Goal: Information Seeking & Learning: Learn about a topic

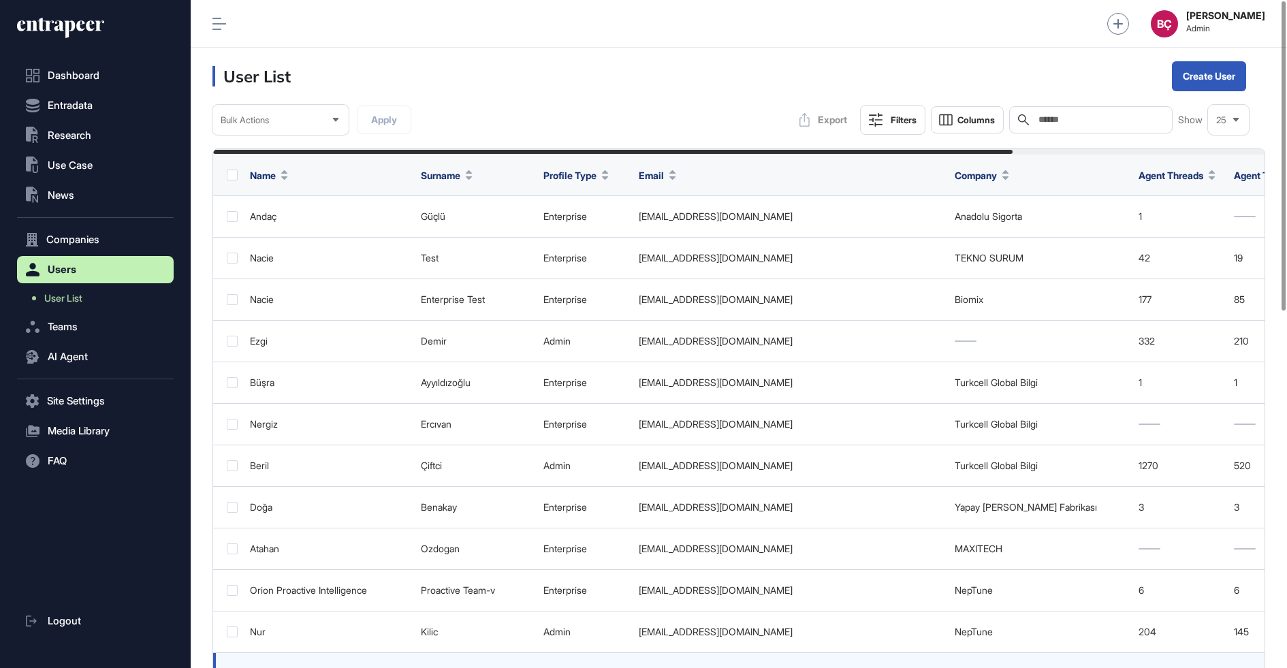
scroll to position [1, 1]
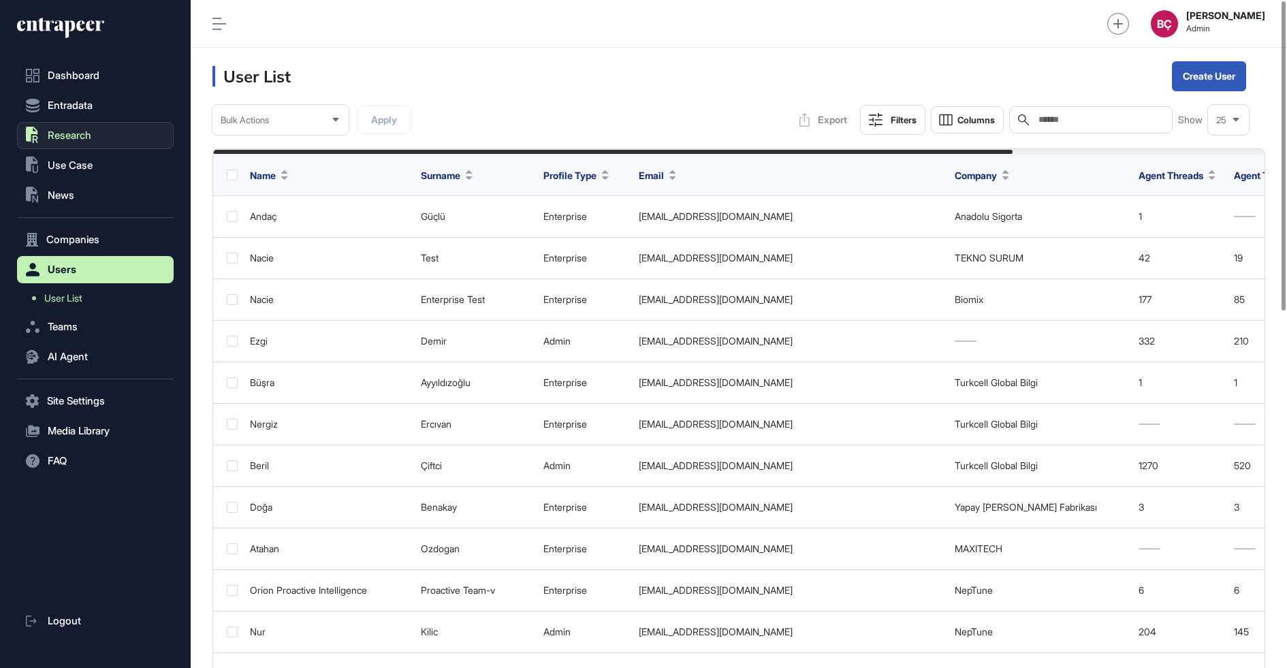
click at [103, 136] on button ".st0{fill:currentColor} Research" at bounding box center [95, 135] width 157 height 27
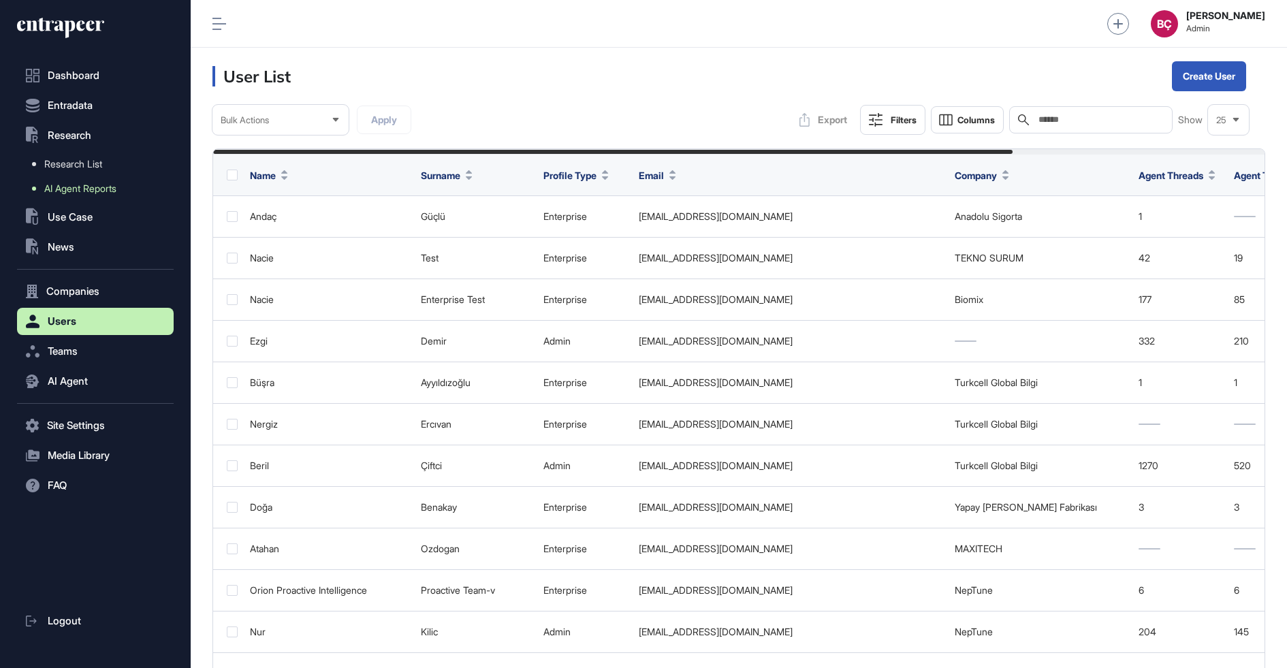
click at [86, 185] on span "AI Agent Reports" at bounding box center [80, 188] width 72 height 11
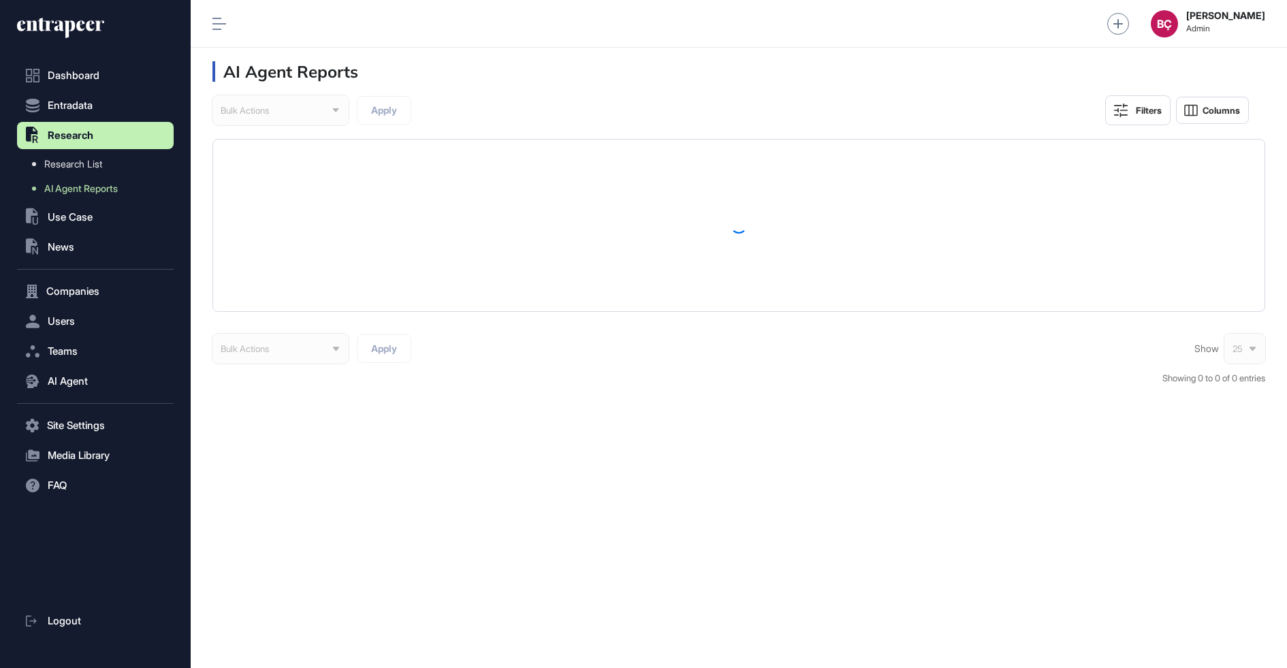
scroll to position [668, 1096]
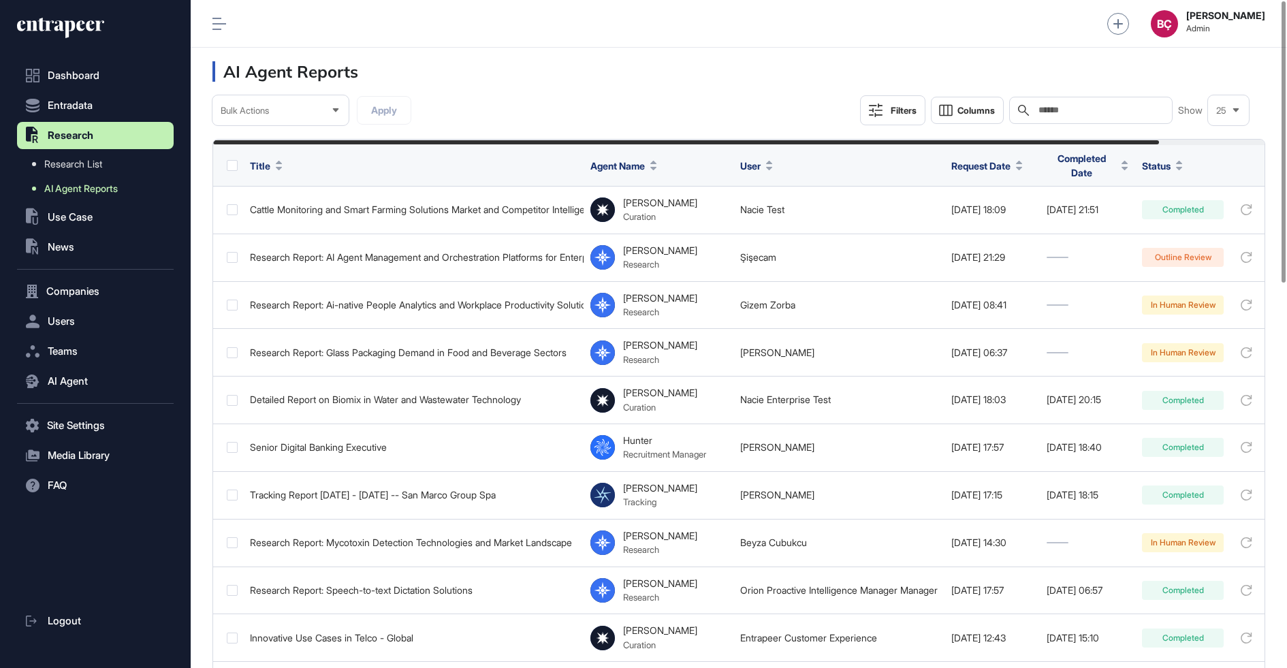
click at [105, 197] on link "AI Agent Reports" at bounding box center [99, 188] width 150 height 25
click at [106, 190] on span "AI Agent Reports" at bounding box center [81, 188] width 74 height 11
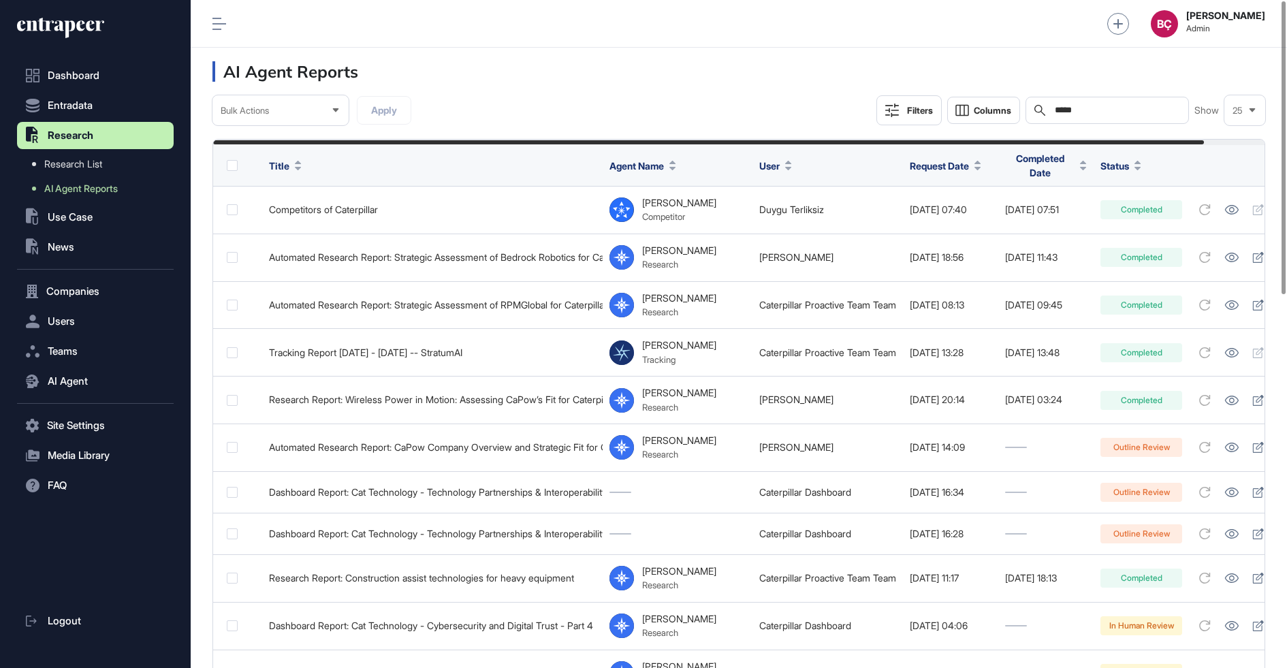
scroll to position [1, 1]
click at [71, 183] on span "AI Agent Reports" at bounding box center [81, 188] width 74 height 11
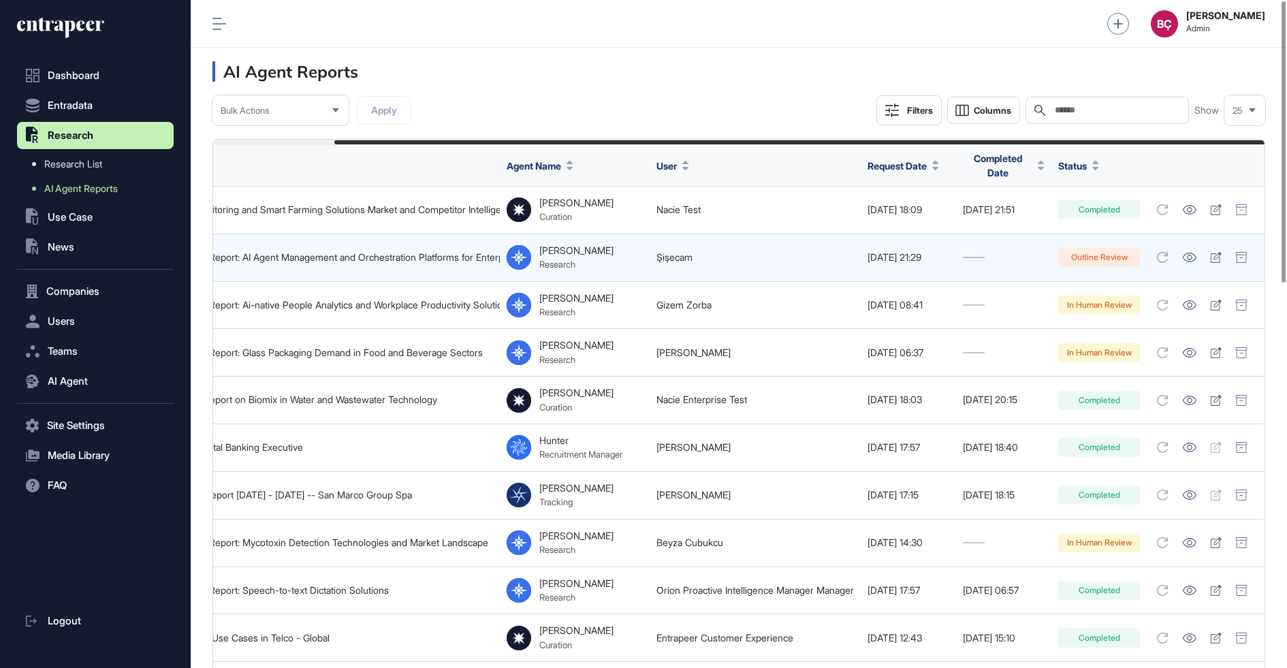
scroll to position [0, 137]
click at [1212, 252] on icon at bounding box center [1216, 257] width 12 height 11
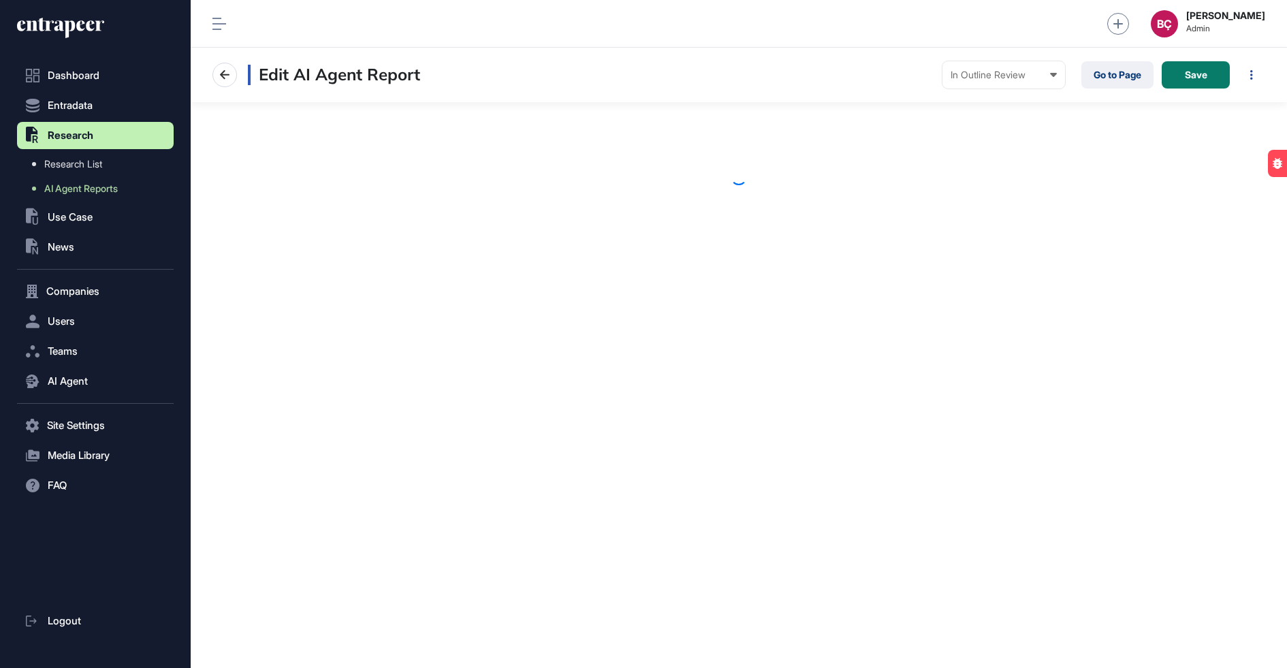
scroll to position [668, 1096]
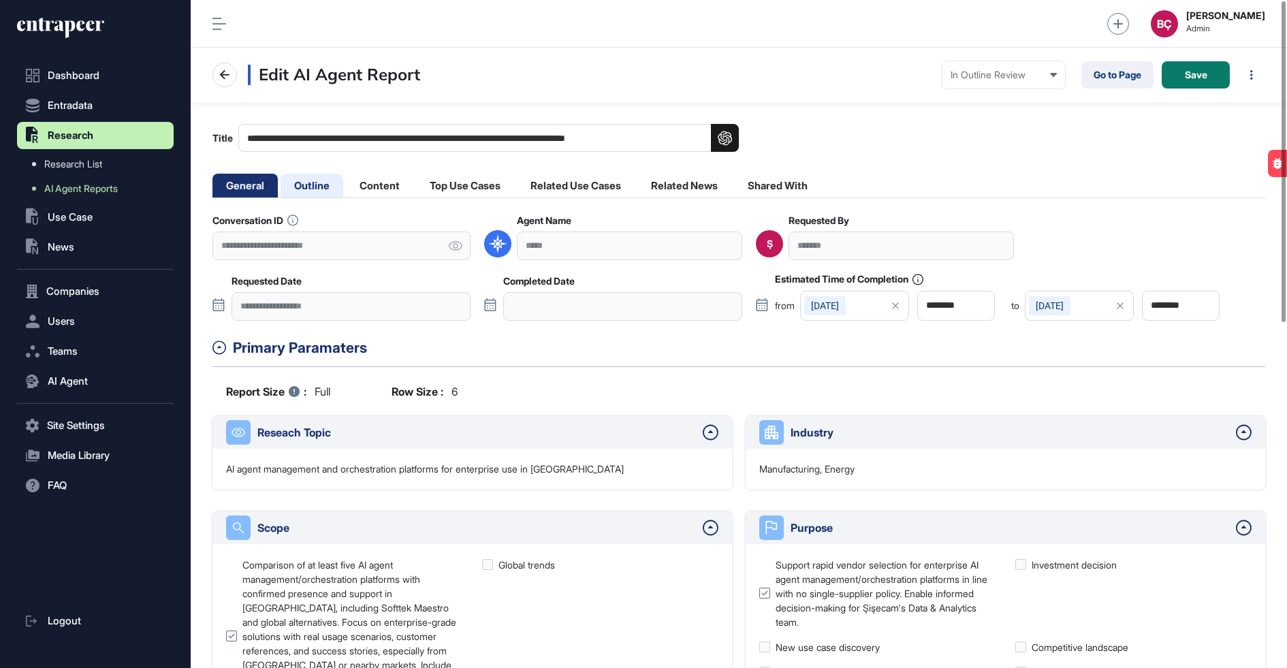
click at [317, 182] on li "Outline" at bounding box center [311, 186] width 63 height 24
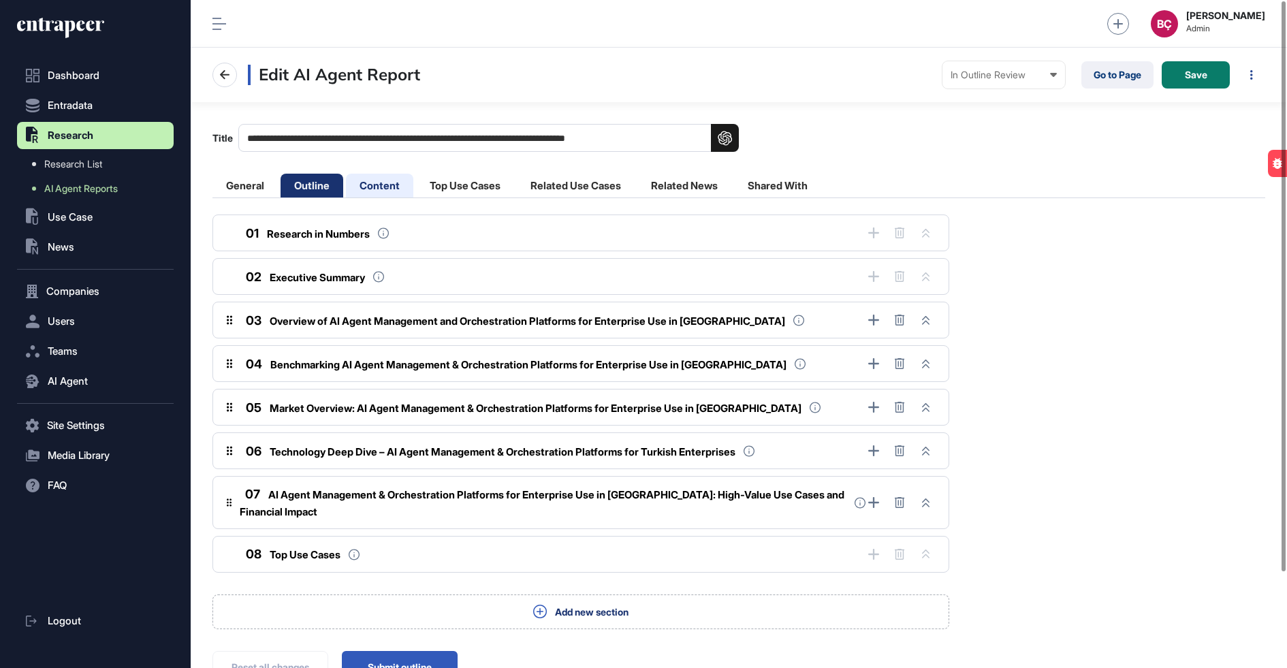
click at [381, 187] on li "Content" at bounding box center [379, 186] width 67 height 24
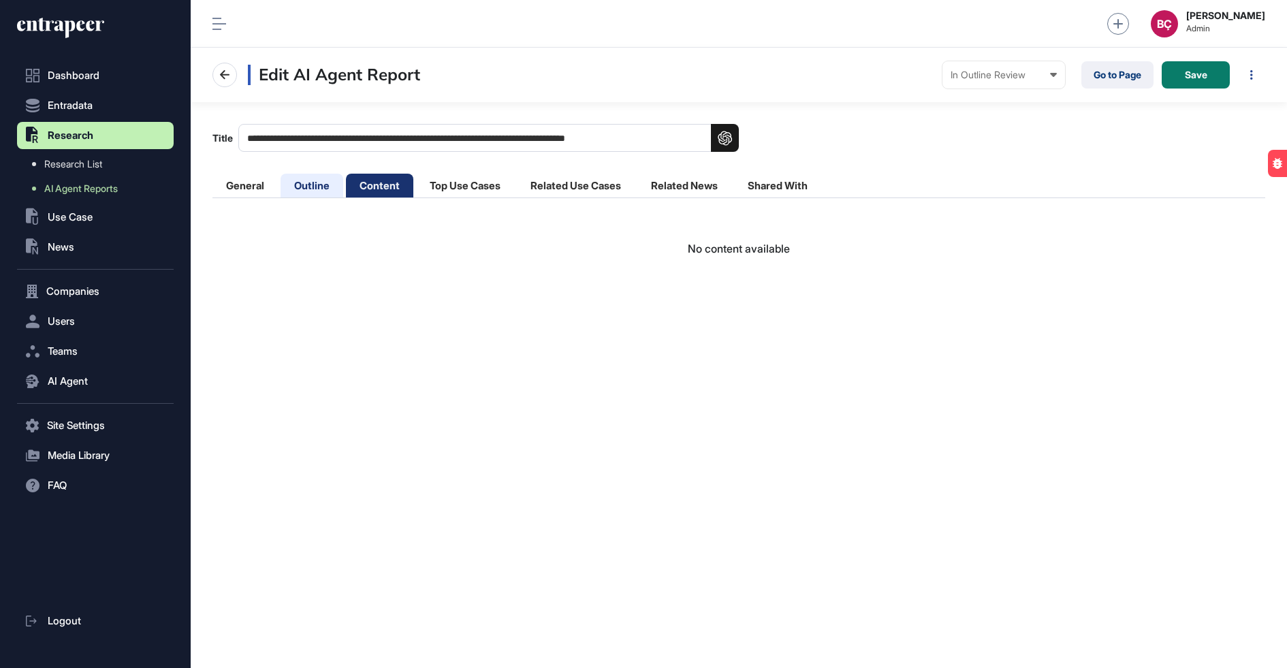
click at [326, 191] on li "Outline" at bounding box center [311, 186] width 63 height 24
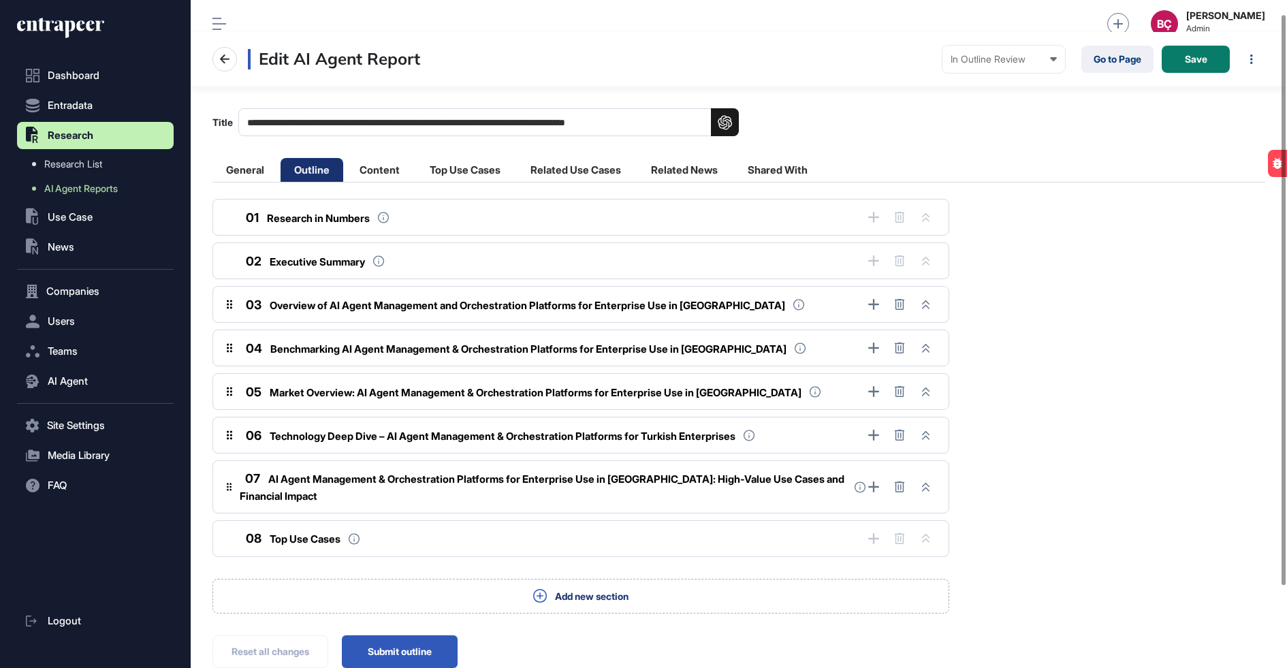
scroll to position [50, 0]
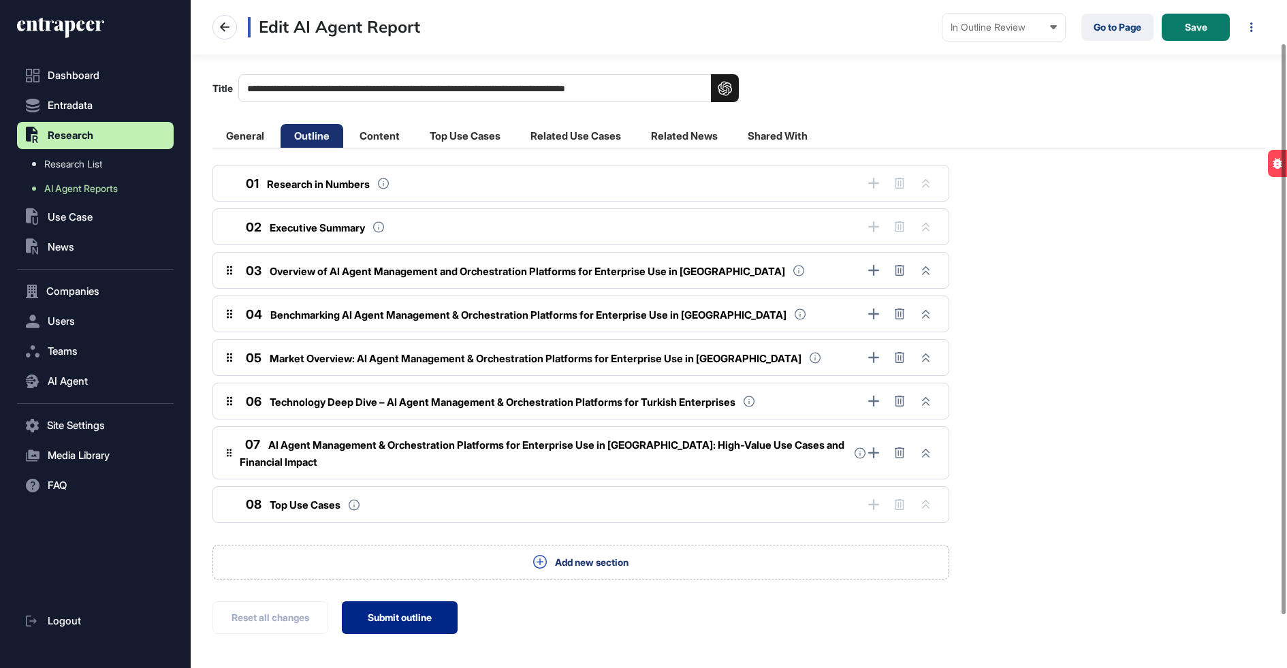
click at [374, 601] on button "Submit outline" at bounding box center [400, 617] width 116 height 33
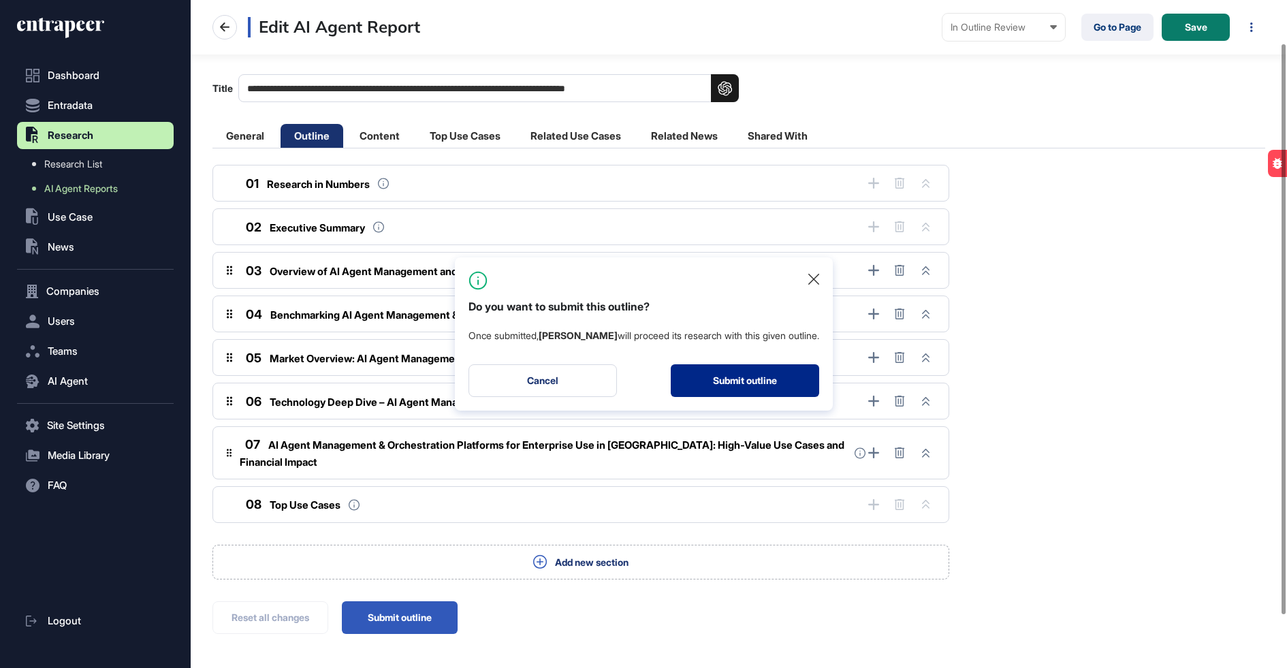
click at [688, 384] on button "Submit outline" at bounding box center [745, 380] width 148 height 33
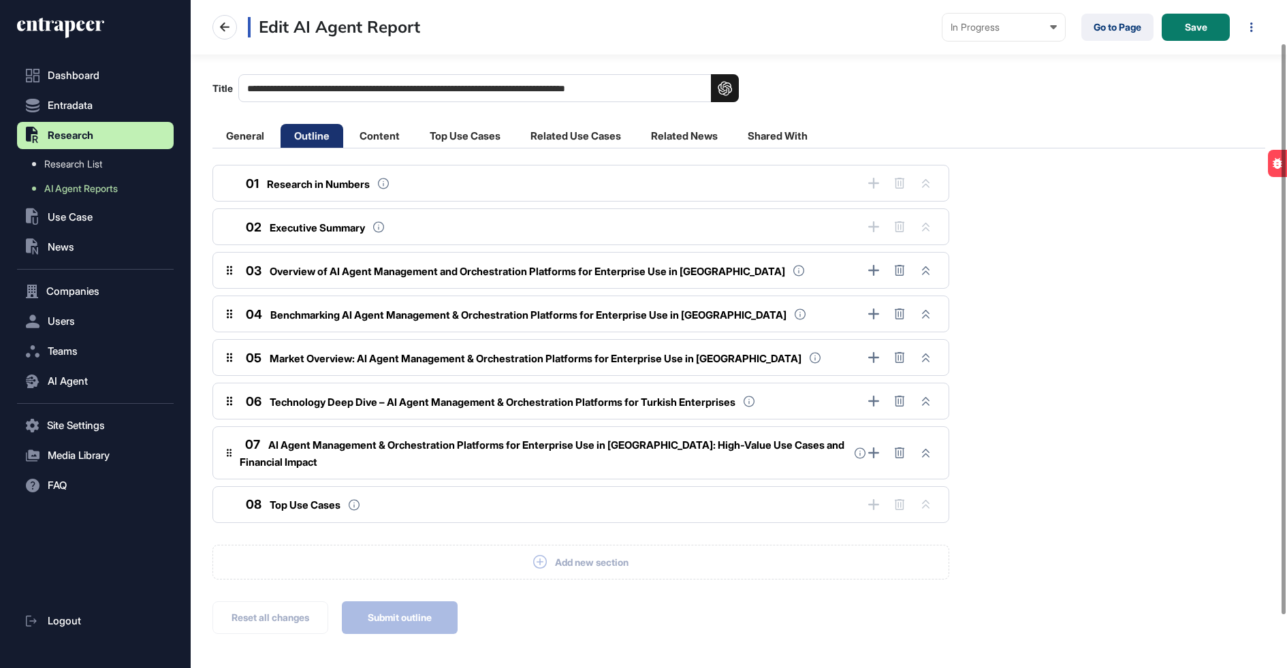
scroll to position [0, 0]
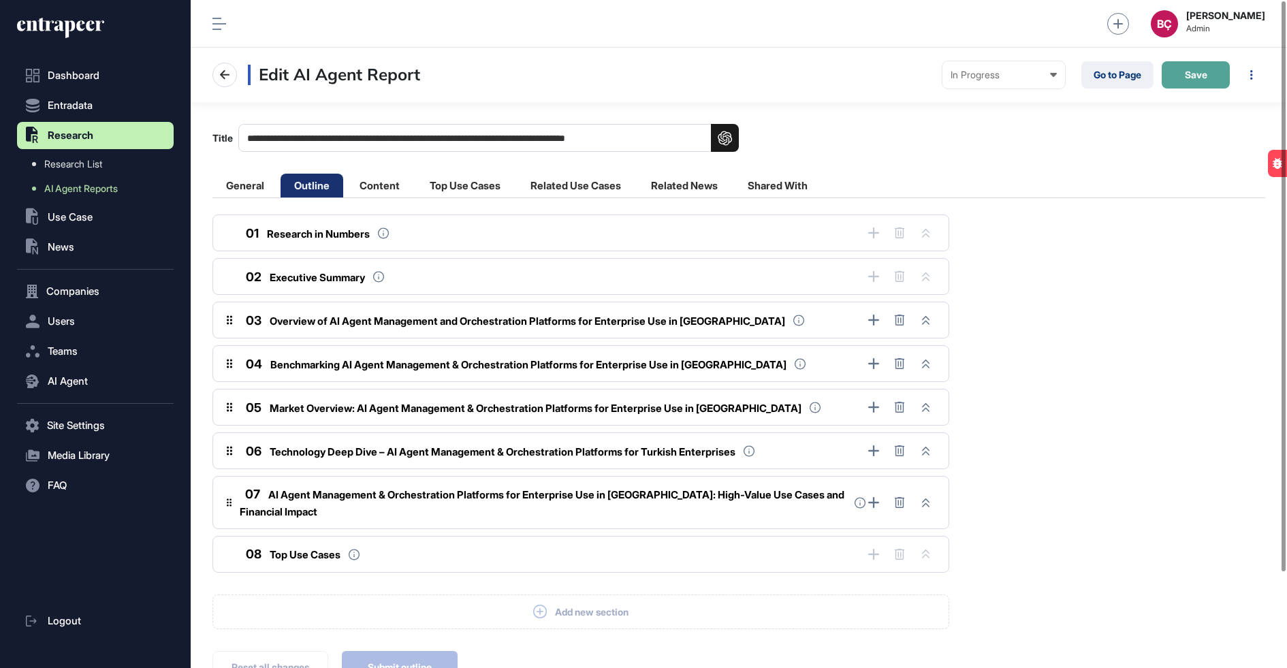
click at [1173, 76] on button "Save" at bounding box center [1195, 74] width 68 height 27
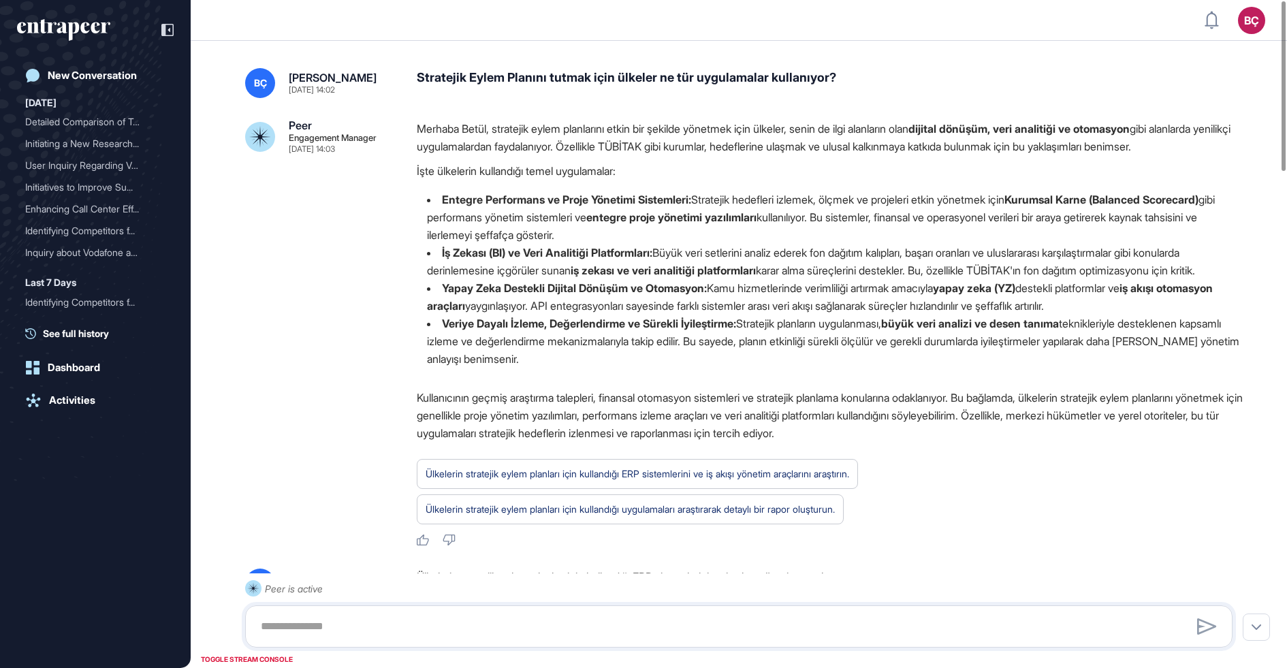
scroll to position [1, 1]
click at [384, 248] on div "Peer Engagement Manager [DATE] 14:03 Merhaba Betül, stratejik eylem planlarını …" at bounding box center [738, 333] width 987 height 427
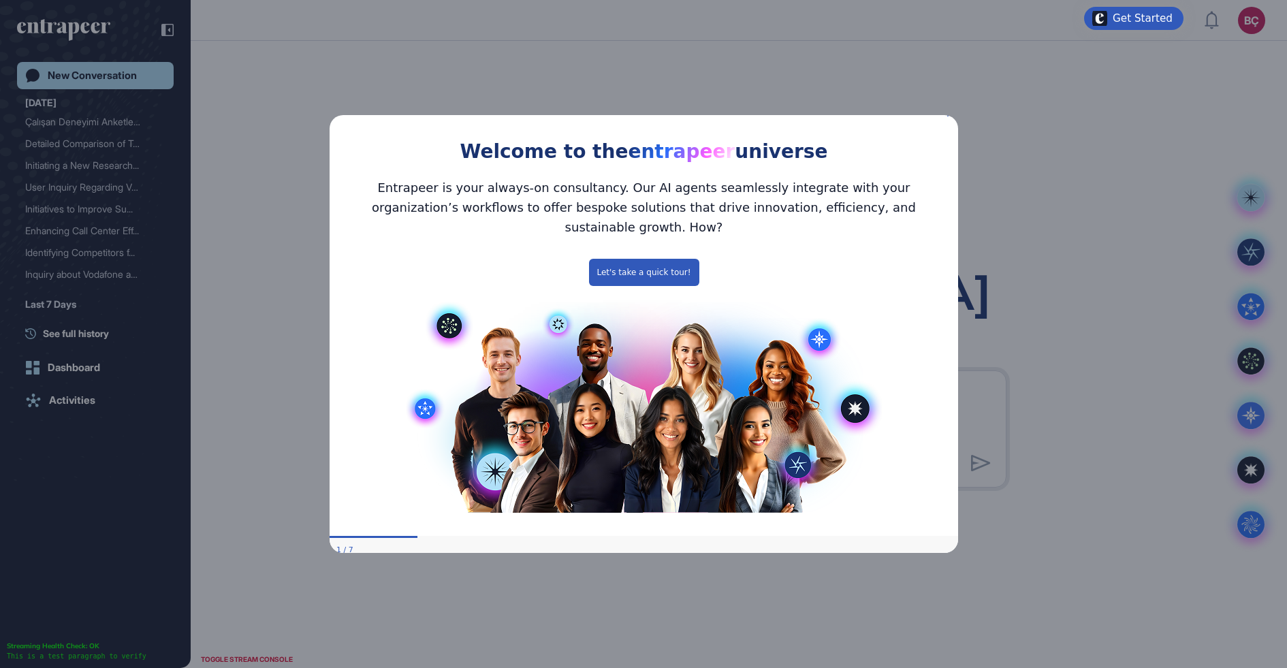
click at [952, 120] on div "Welcome to the entrapeer universe" at bounding box center [643, 137] width 628 height 62
drag, startPoint x: 951, startPoint y: 121, endPoint x: 1329, endPoint y: 231, distance: 393.6
click at [951, 116] on icon "Close Preview" at bounding box center [948, 113] width 5 height 5
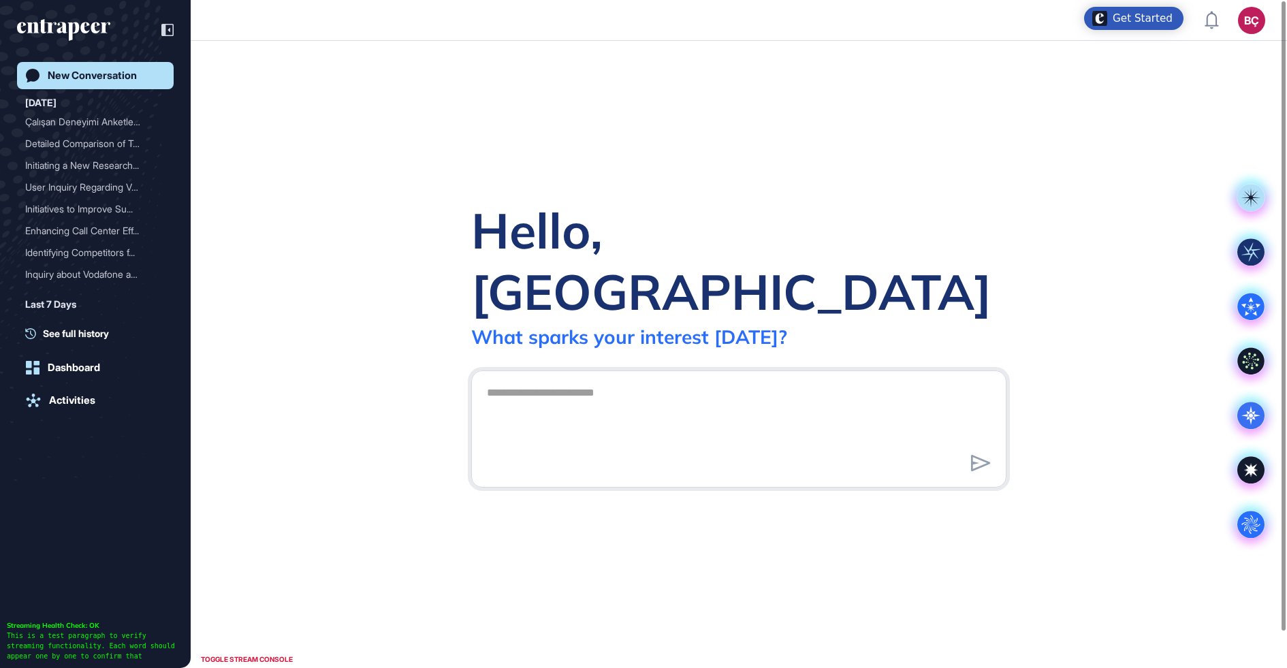
click at [1240, 31] on button "BÇ Admin Dashboard Dashboard Profile My Content Request More Data" at bounding box center [1251, 20] width 27 height 27
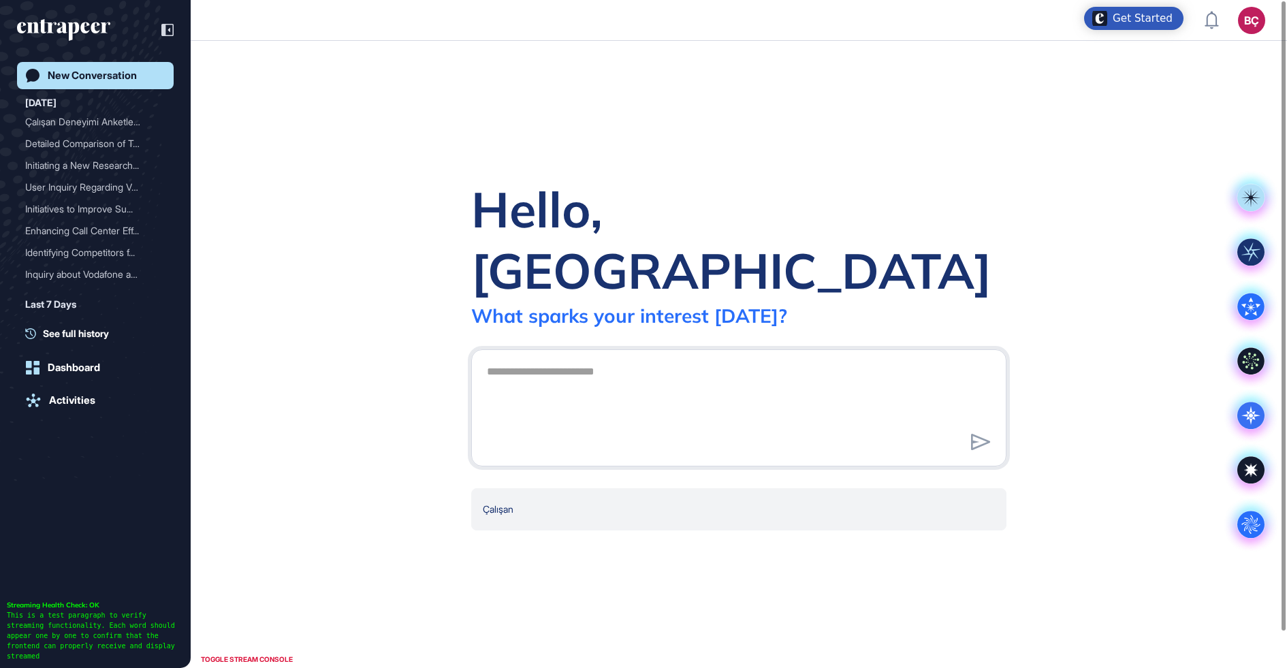
click at [1236, 26] on div "BÇ Admin Dashboard Dashboard Profile My Content Request More Data" at bounding box center [1234, 20] width 61 height 27
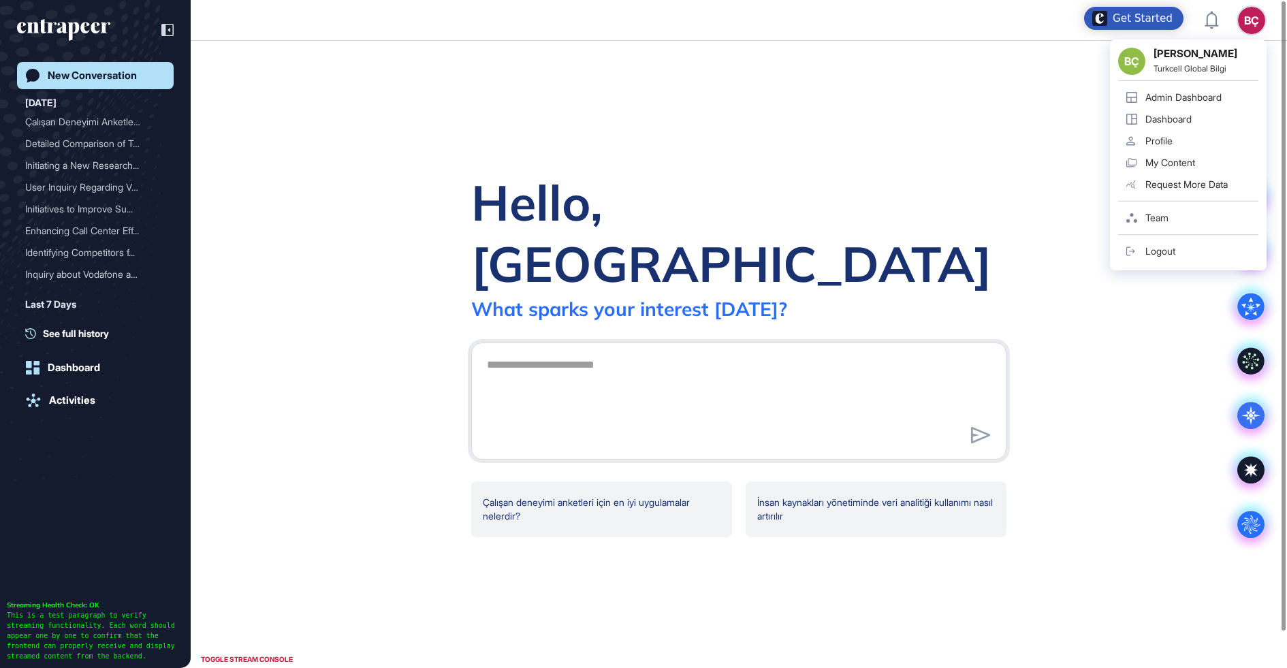
click at [1242, 25] on div "BÇ" at bounding box center [1251, 20] width 27 height 27
click at [1189, 101] on div "Admin Dashboard" at bounding box center [1183, 97] width 76 height 11
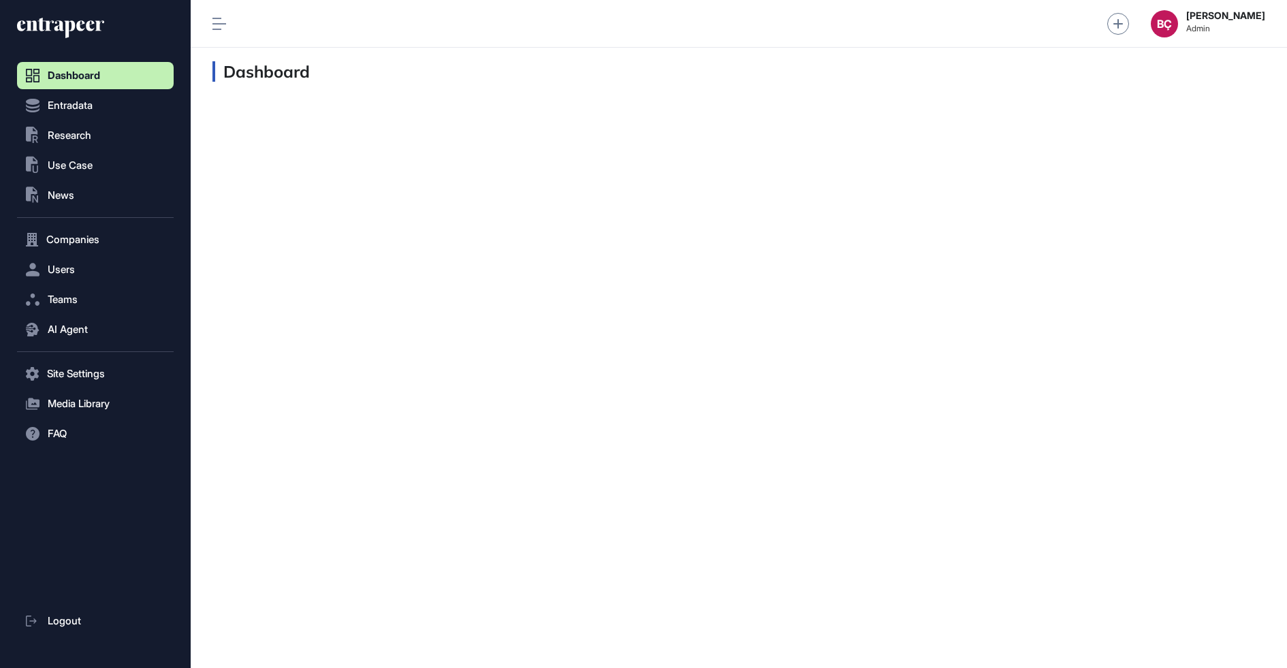
scroll to position [1, 1]
click at [67, 136] on span "Research" at bounding box center [70, 135] width 44 height 11
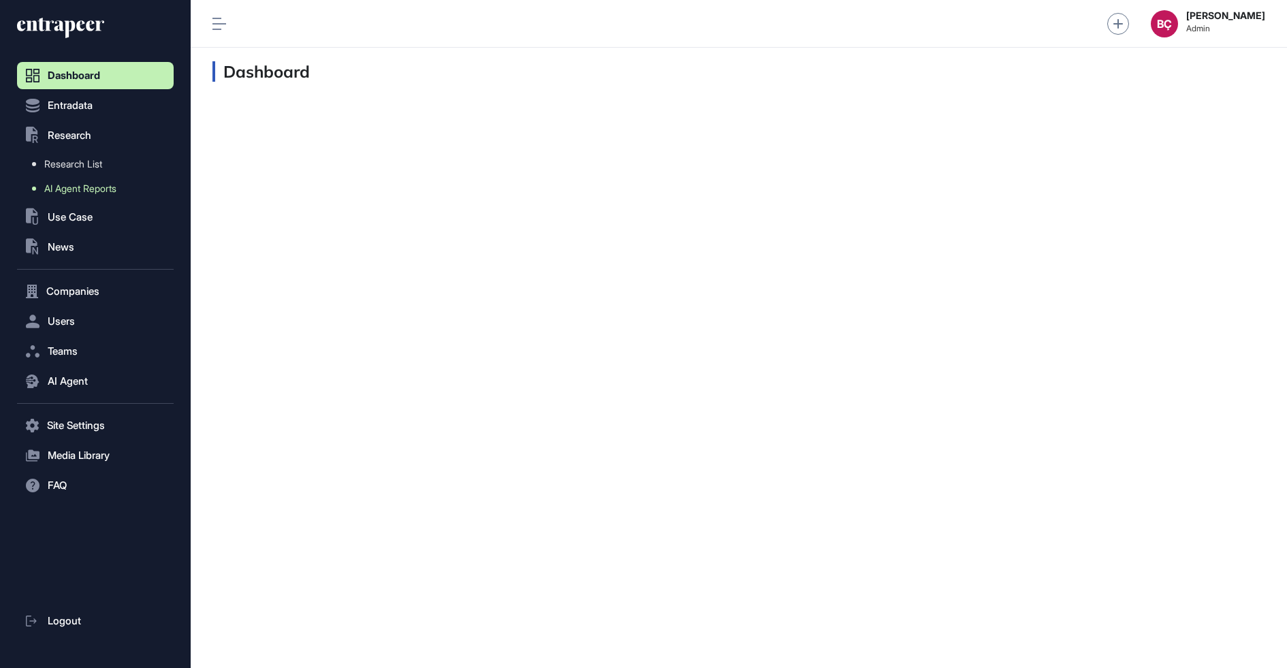
click at [71, 184] on span "AI Agent Reports" at bounding box center [80, 188] width 72 height 11
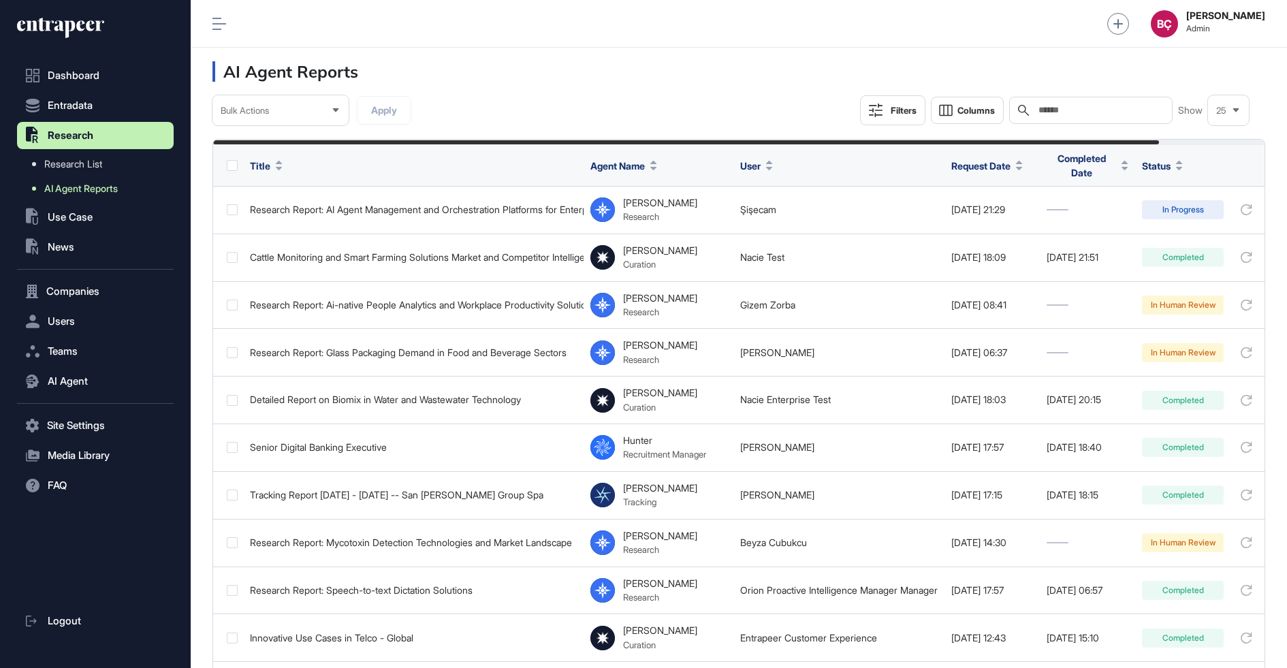
scroll to position [668, 1096]
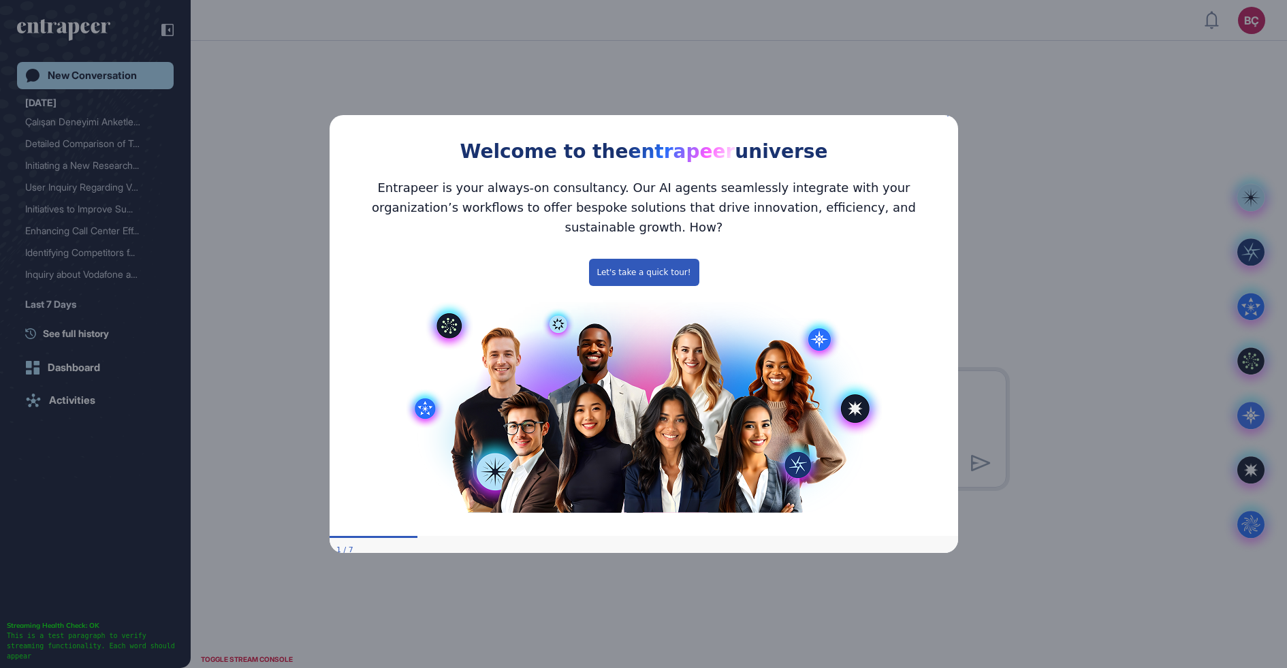
click at [948, 116] on icon "Close Preview" at bounding box center [948, 113] width 5 height 5
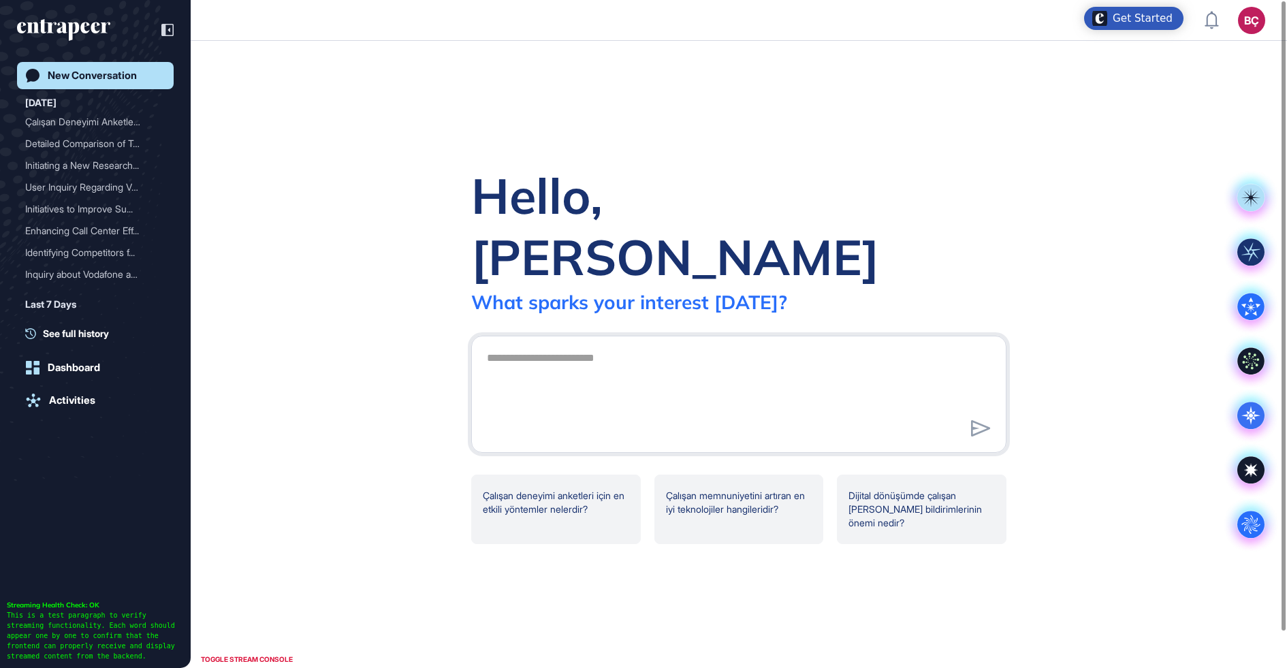
click at [1245, 29] on div "BÇ" at bounding box center [1251, 20] width 27 height 27
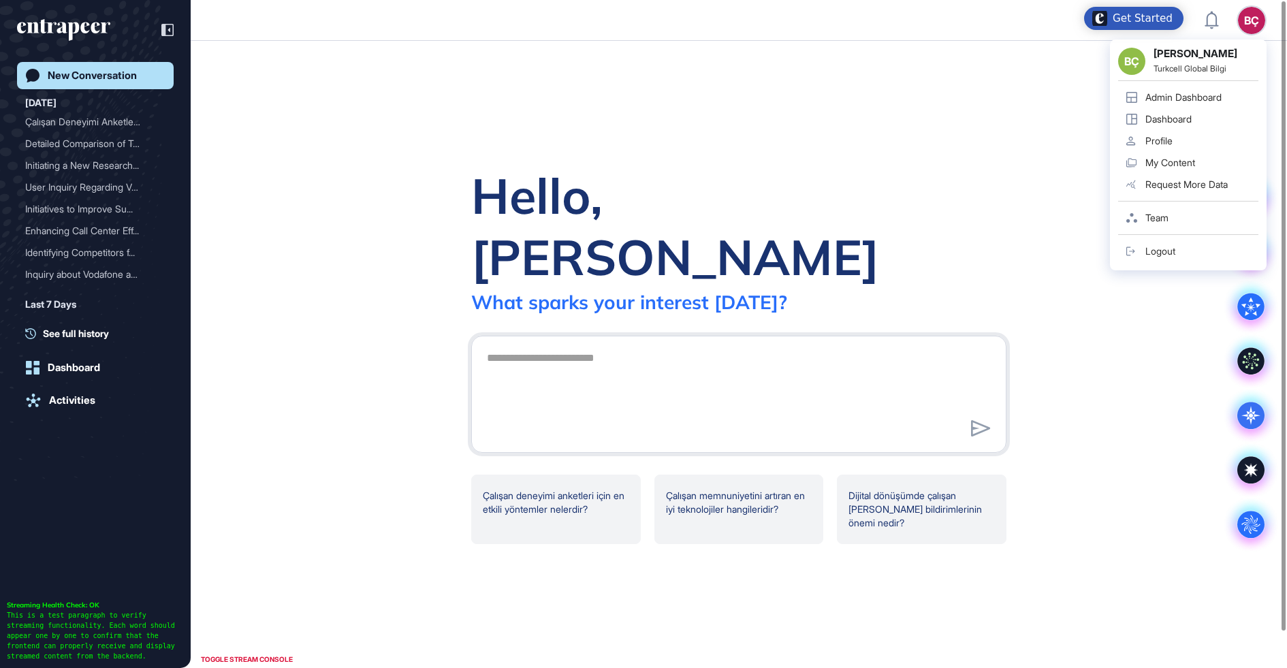
click at [1184, 93] on div "Admin Dashboard" at bounding box center [1183, 97] width 76 height 11
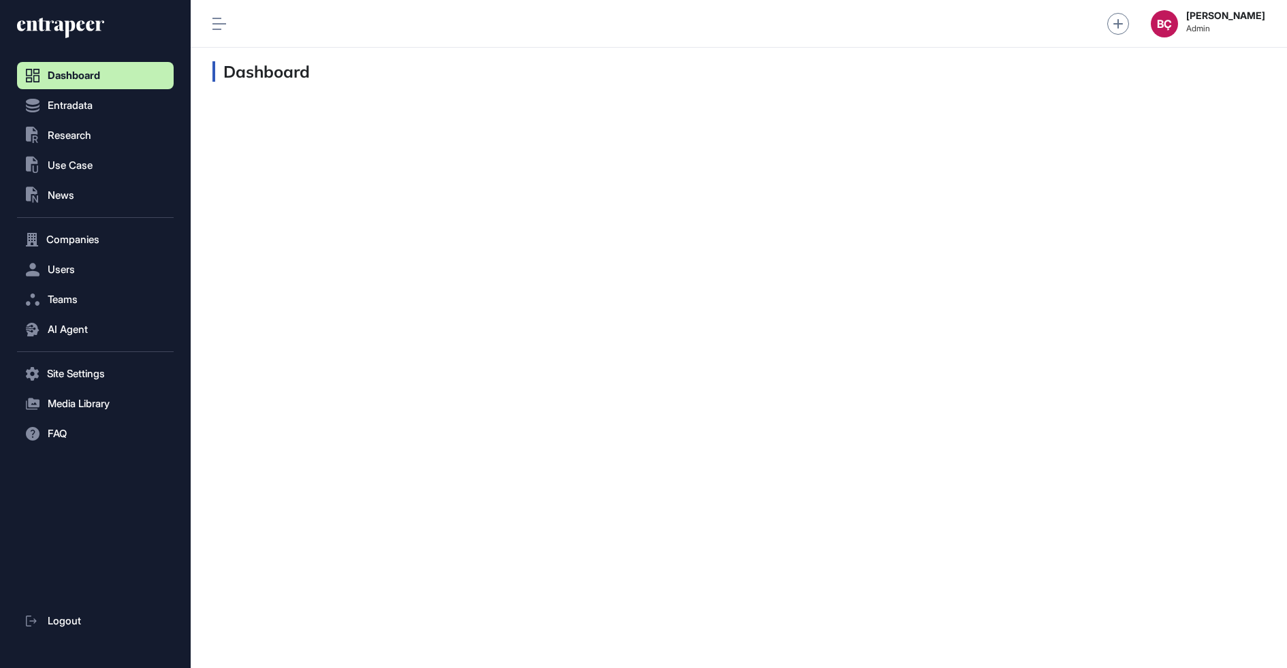
scroll to position [1, 1]
click at [48, 144] on button ".st0{fill:currentColor} Research" at bounding box center [95, 135] width 157 height 27
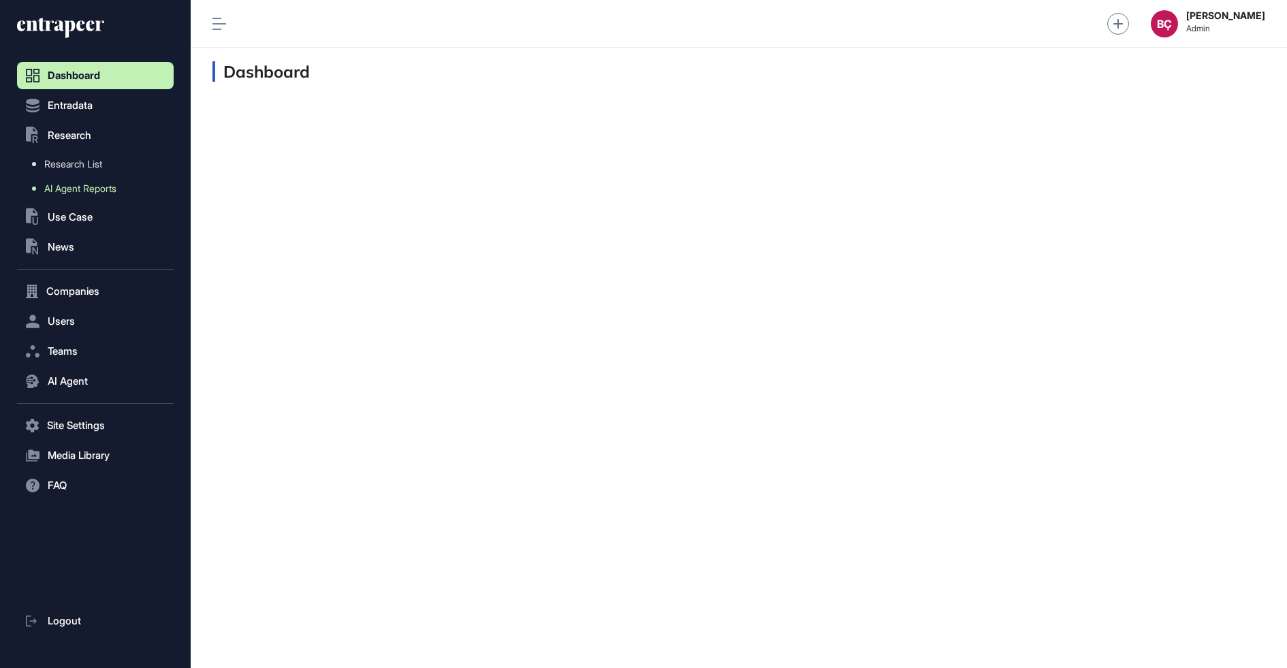
click at [52, 187] on span "AI Agent Reports" at bounding box center [80, 188] width 72 height 11
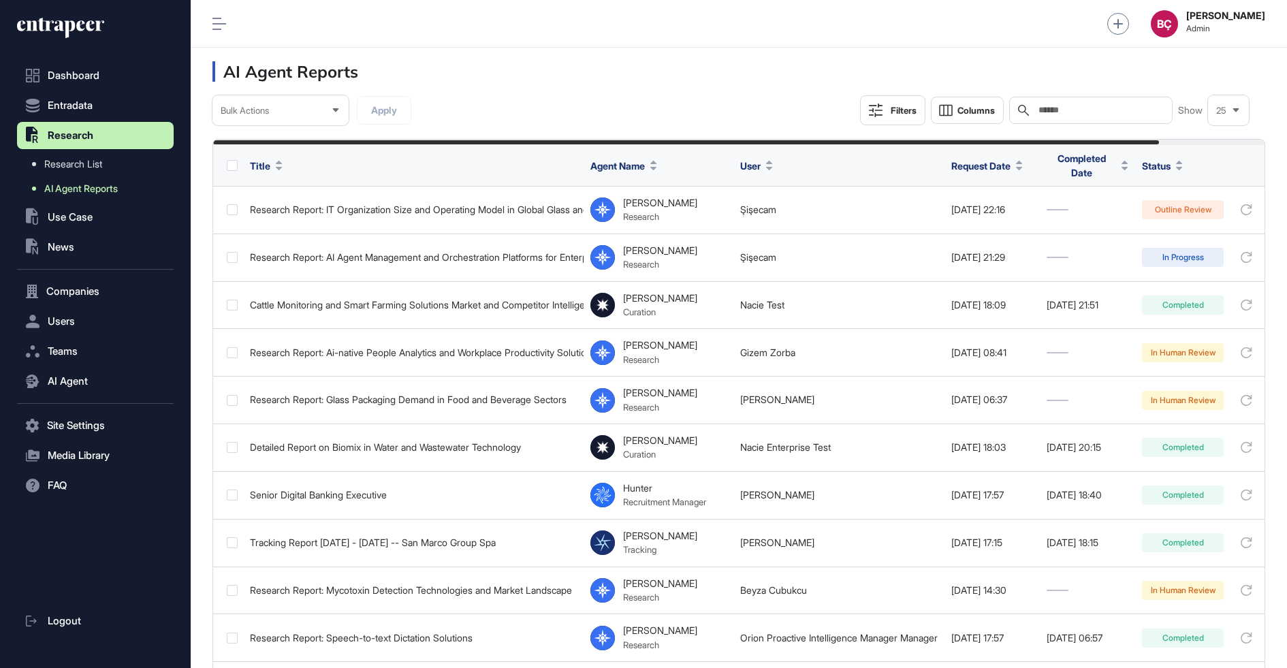
scroll to position [668, 1096]
click at [65, 391] on button "AI Agent" at bounding box center [95, 381] width 157 height 27
click at [69, 385] on span "Messages" at bounding box center [66, 382] width 44 height 11
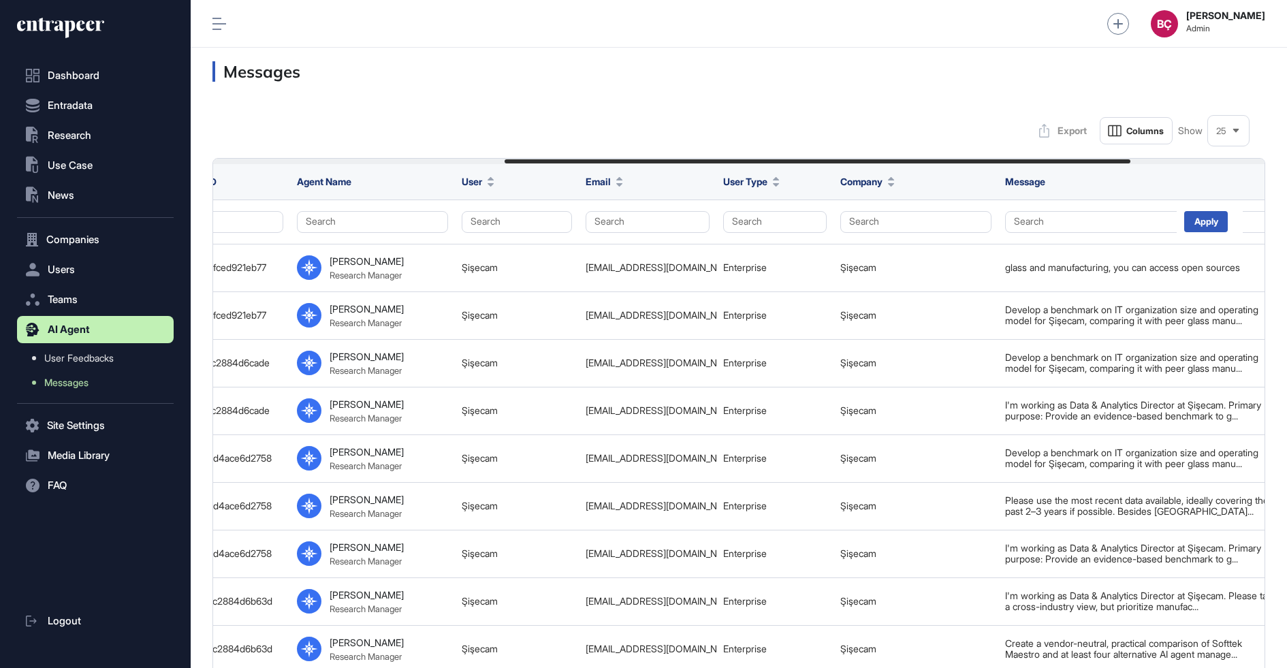
scroll to position [0, 575]
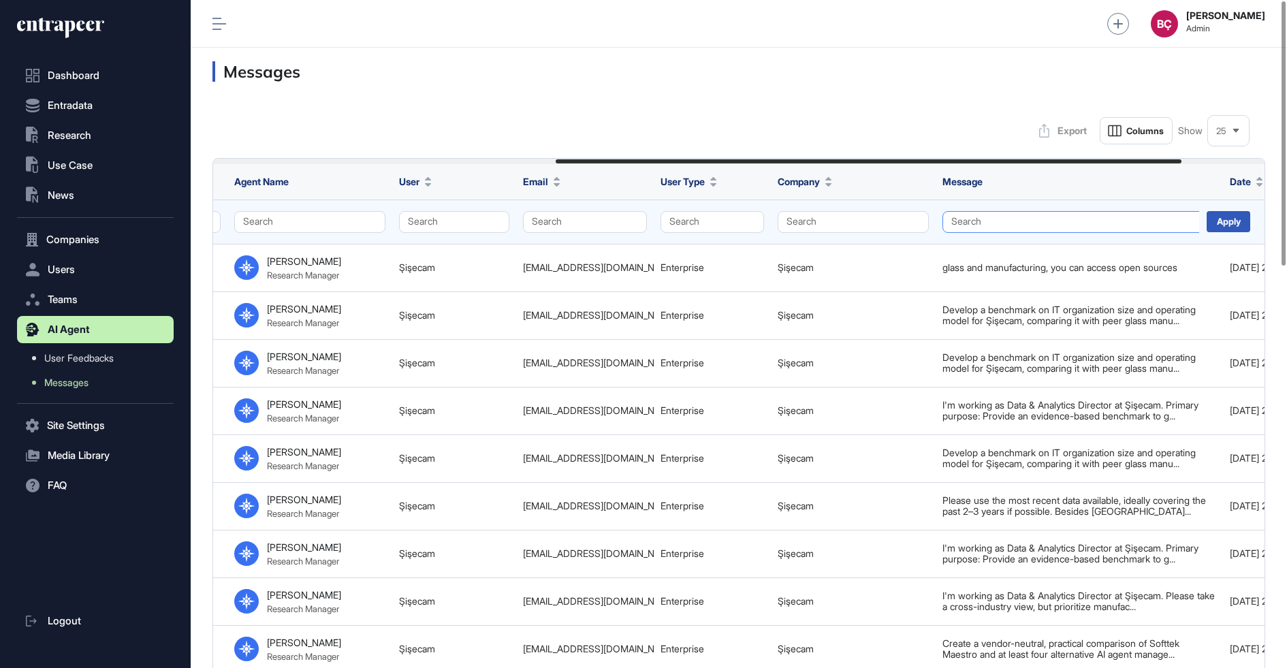
click at [1063, 219] on button "Search" at bounding box center [1079, 222] width 274 height 22
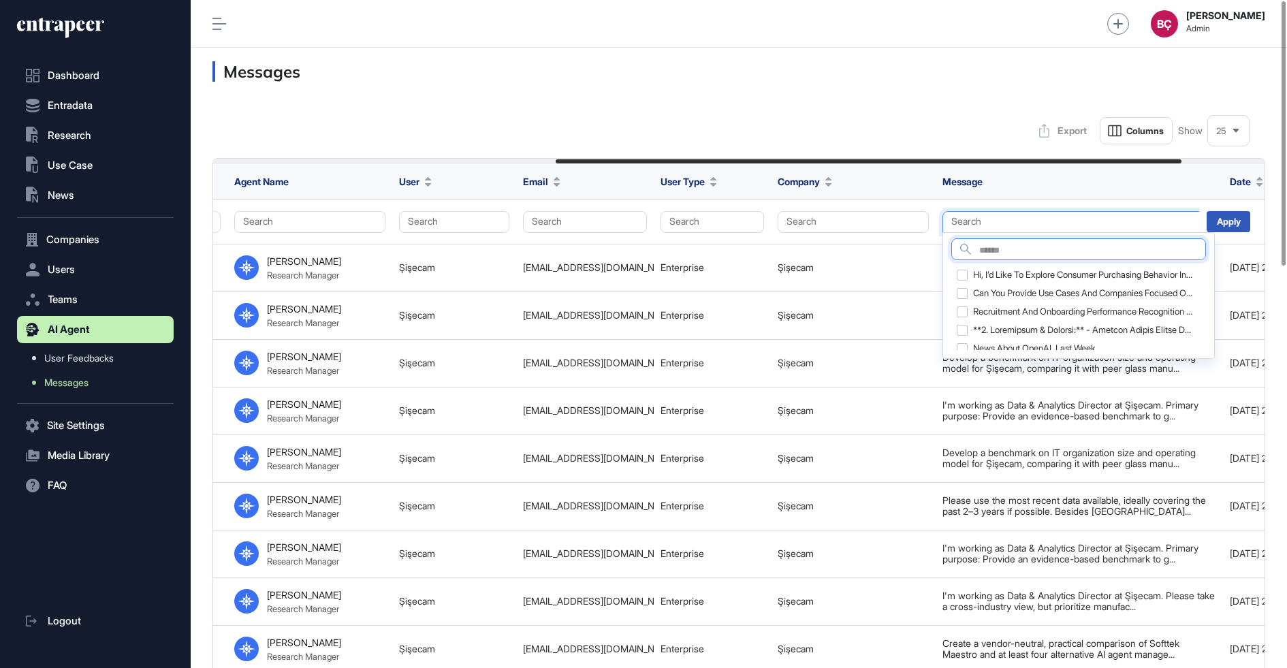
click at [1061, 257] on input "text" at bounding box center [1092, 251] width 226 height 18
type input "**********"
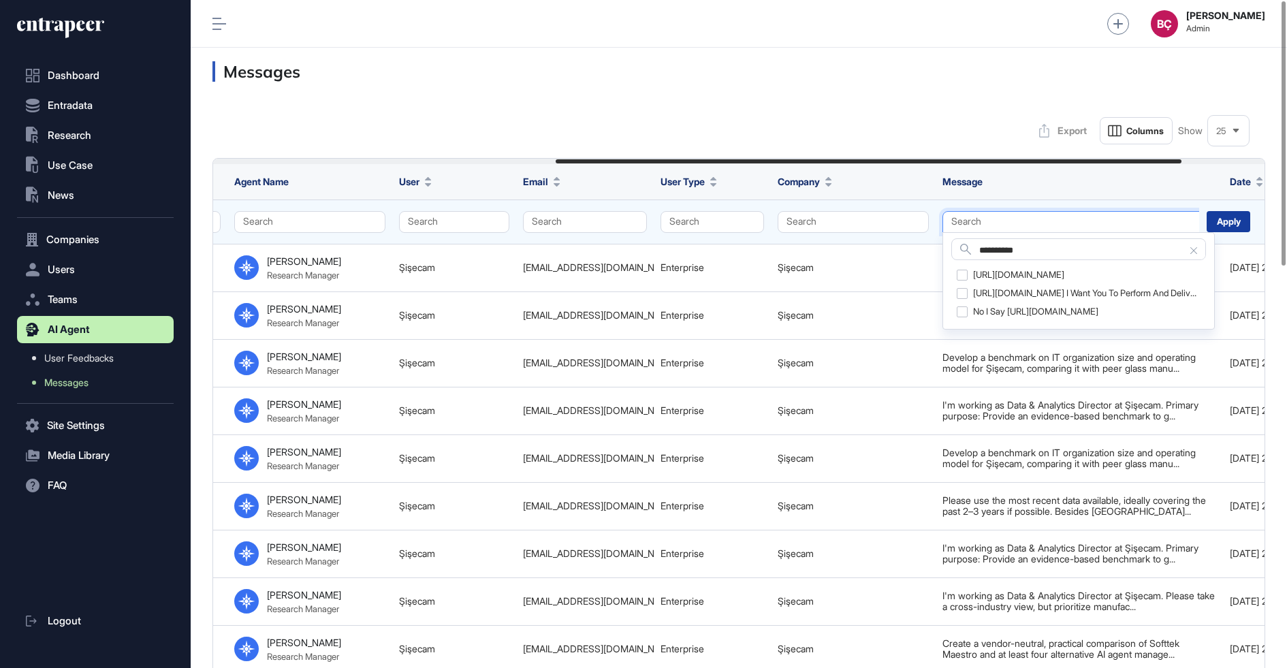
click at [1233, 227] on div "Apply" at bounding box center [1228, 221] width 44 height 21
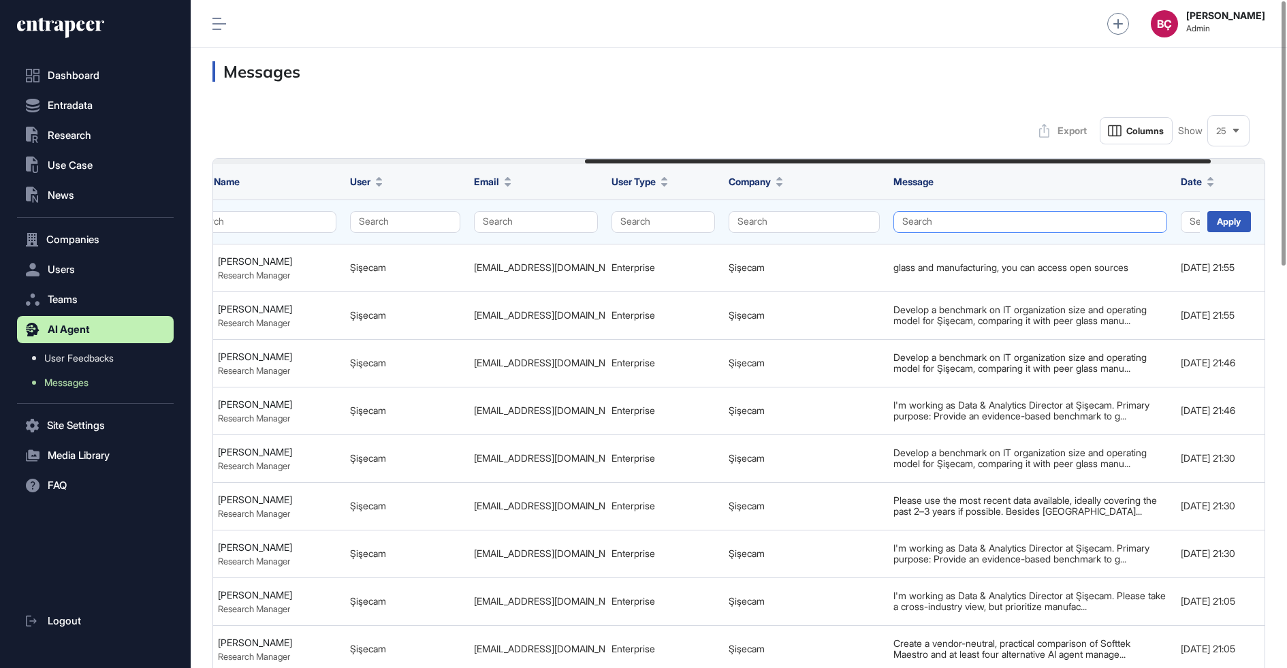
click at [935, 212] on button "Search" at bounding box center [1030, 222] width 274 height 22
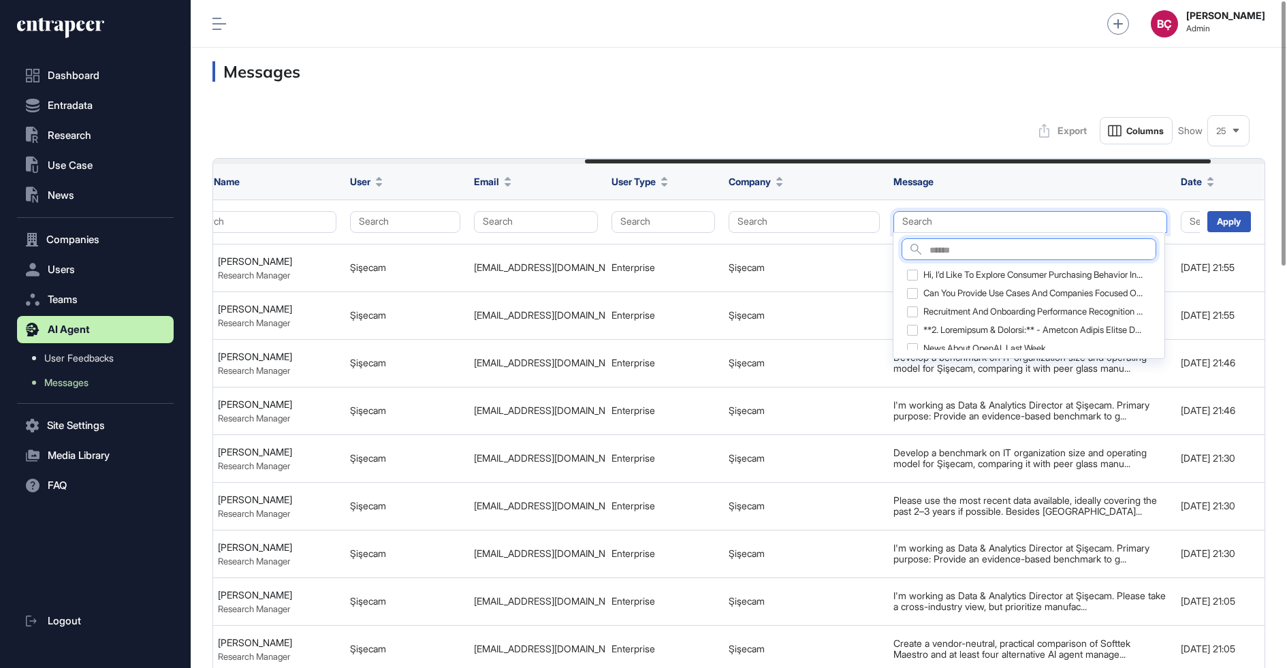
click at [943, 248] on input "text" at bounding box center [1042, 251] width 226 height 18
type input "*******"
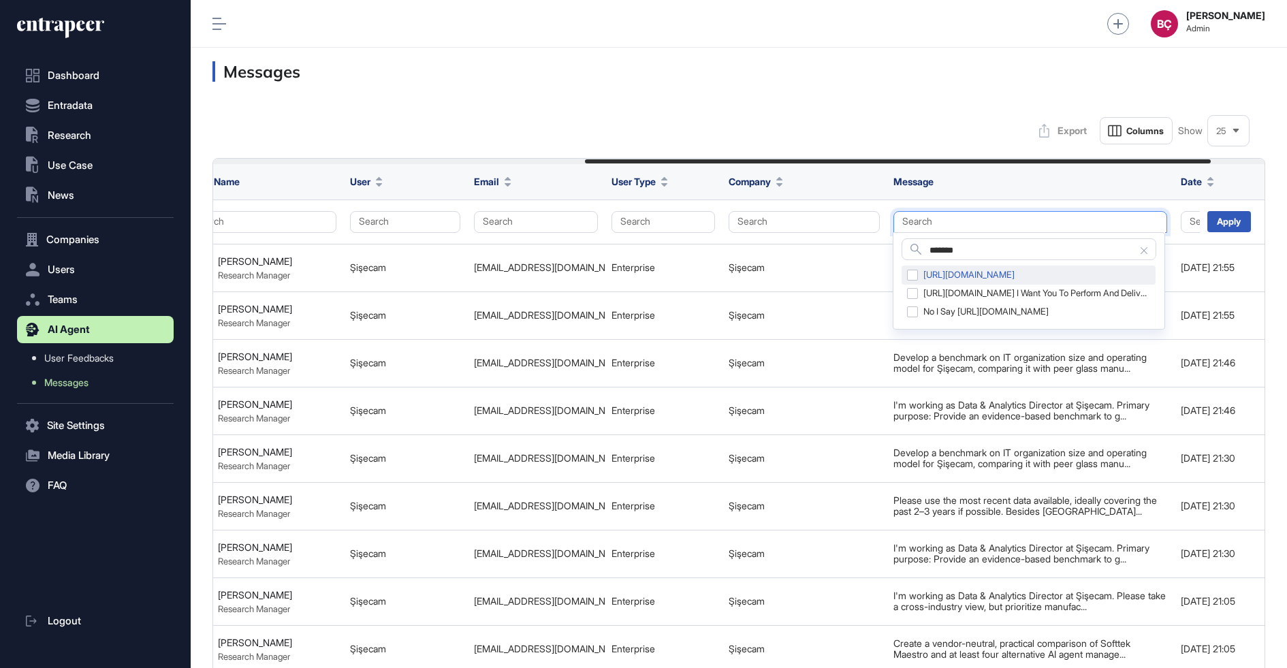
click at [913, 276] on div "https://reacherapp.com/" at bounding box center [1028, 274] width 254 height 19
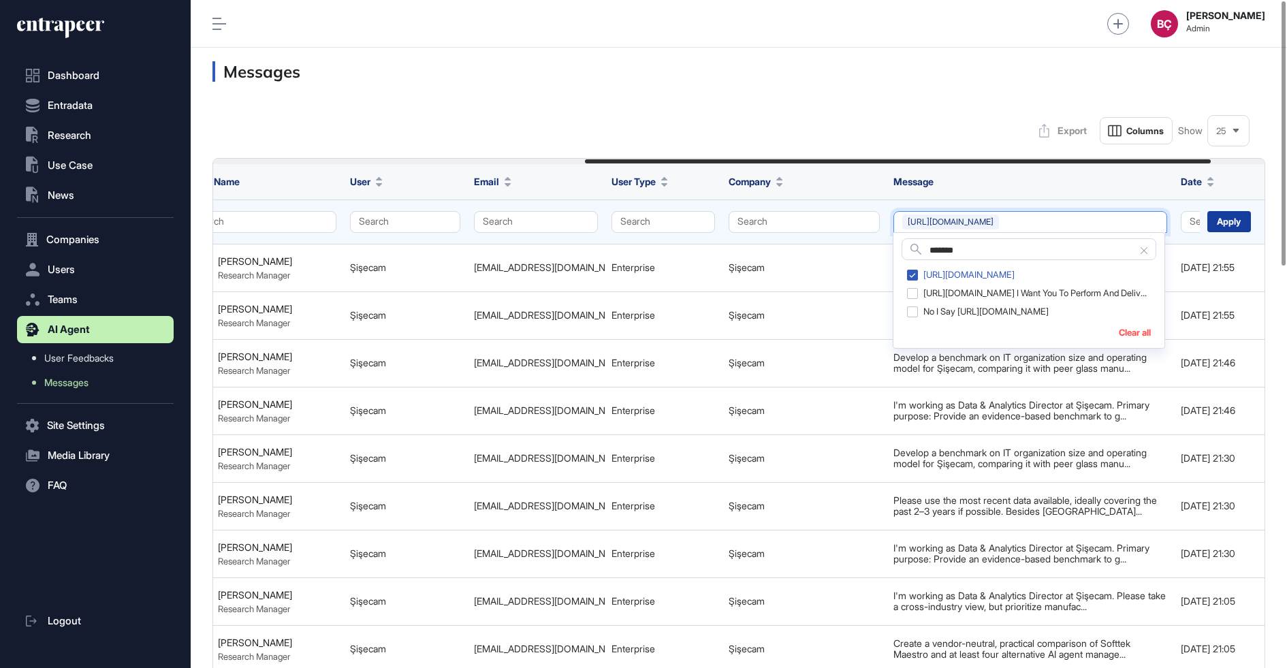
click at [1244, 221] on div "Apply" at bounding box center [1229, 221] width 44 height 21
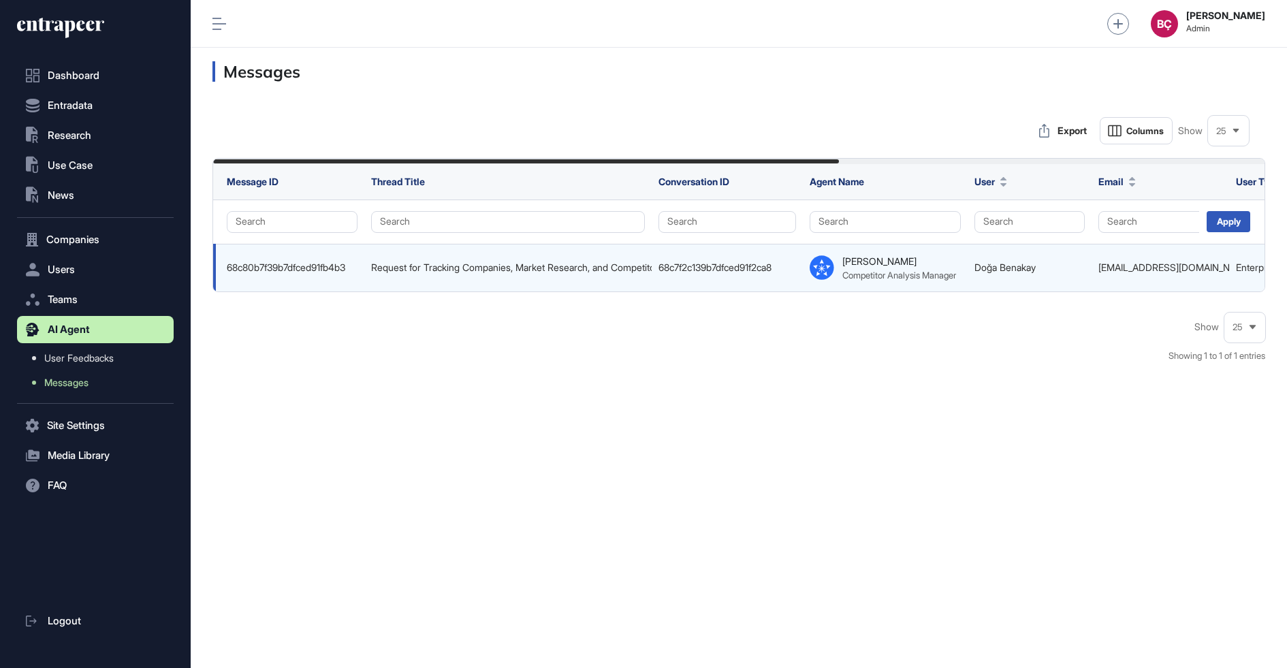
click at [1115, 265] on div "doga.benakay@yzf.com.tr" at bounding box center [1160, 267] width 124 height 11
copy tr "doga.benakay@yzf.com.tr"
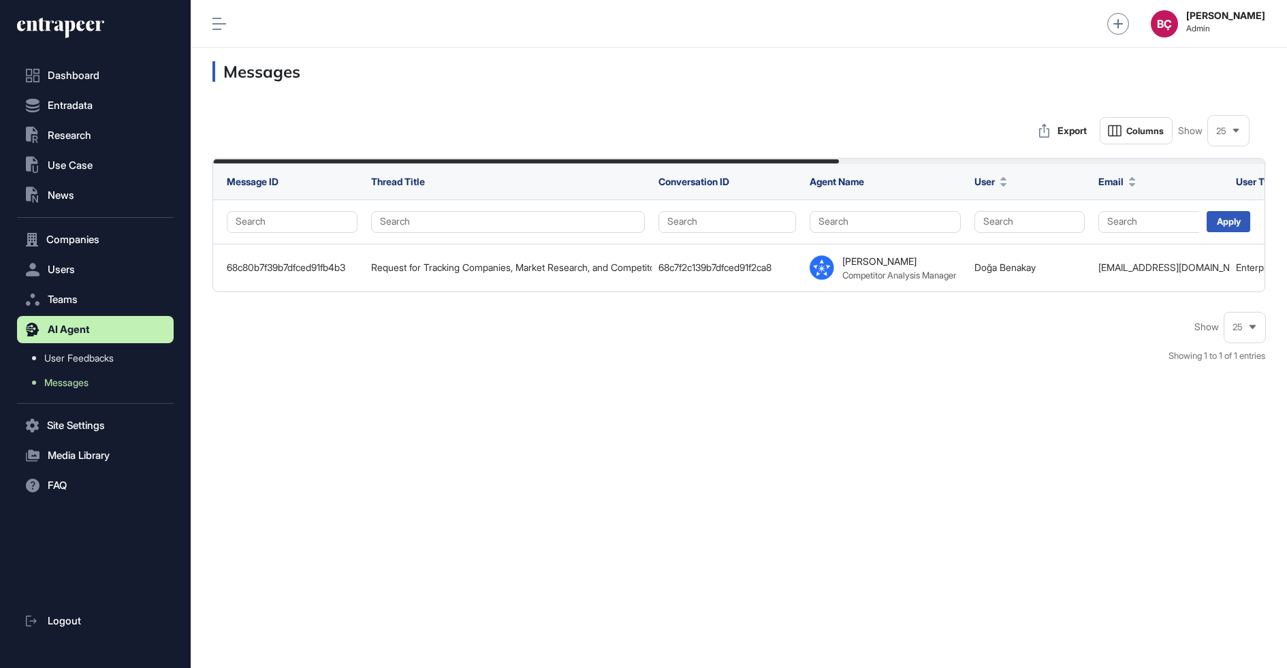
click at [1028, 364] on div "Show 25 Showing 1 to 1 of 1 entries" at bounding box center [738, 345] width 1052 height 63
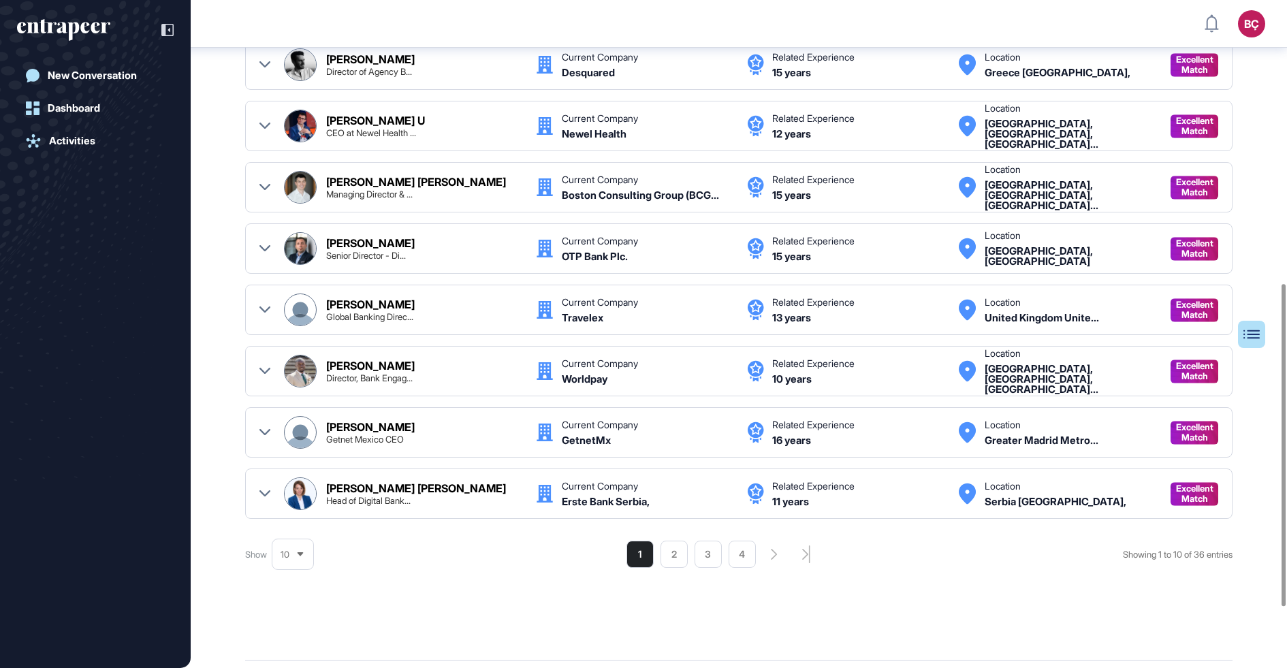
scroll to position [712, 0]
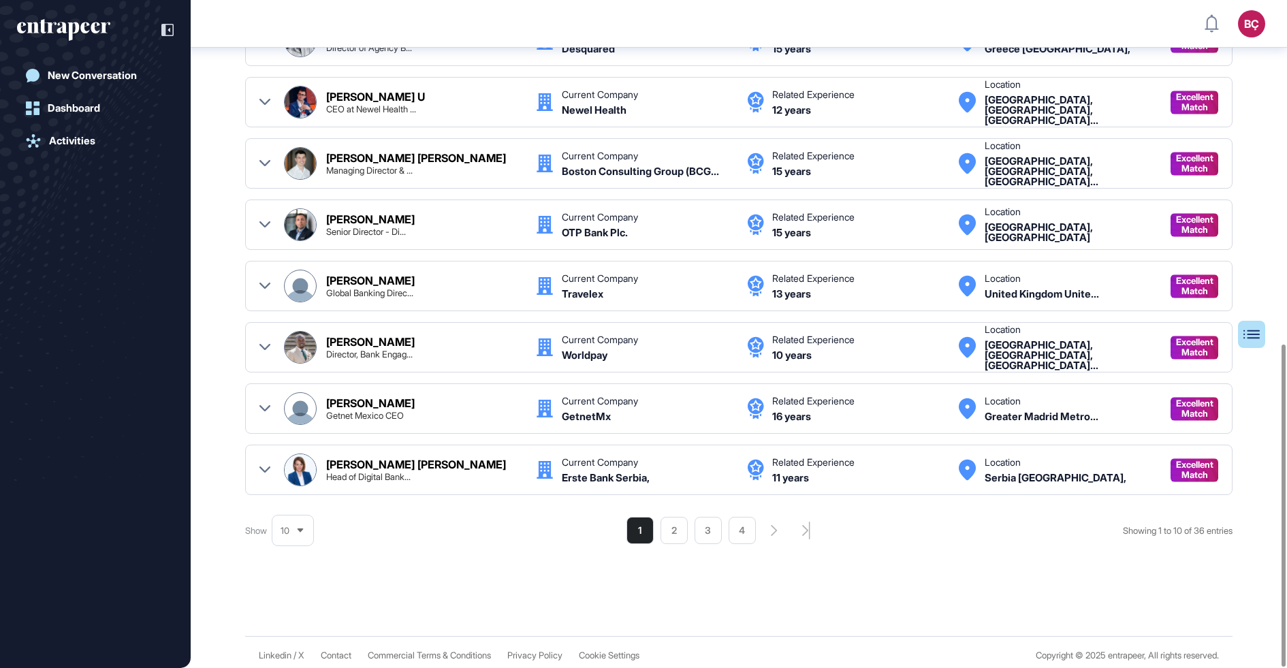
click at [289, 538] on div "10" at bounding box center [292, 530] width 41 height 30
click at [289, 492] on li "75" at bounding box center [292, 505] width 33 height 27
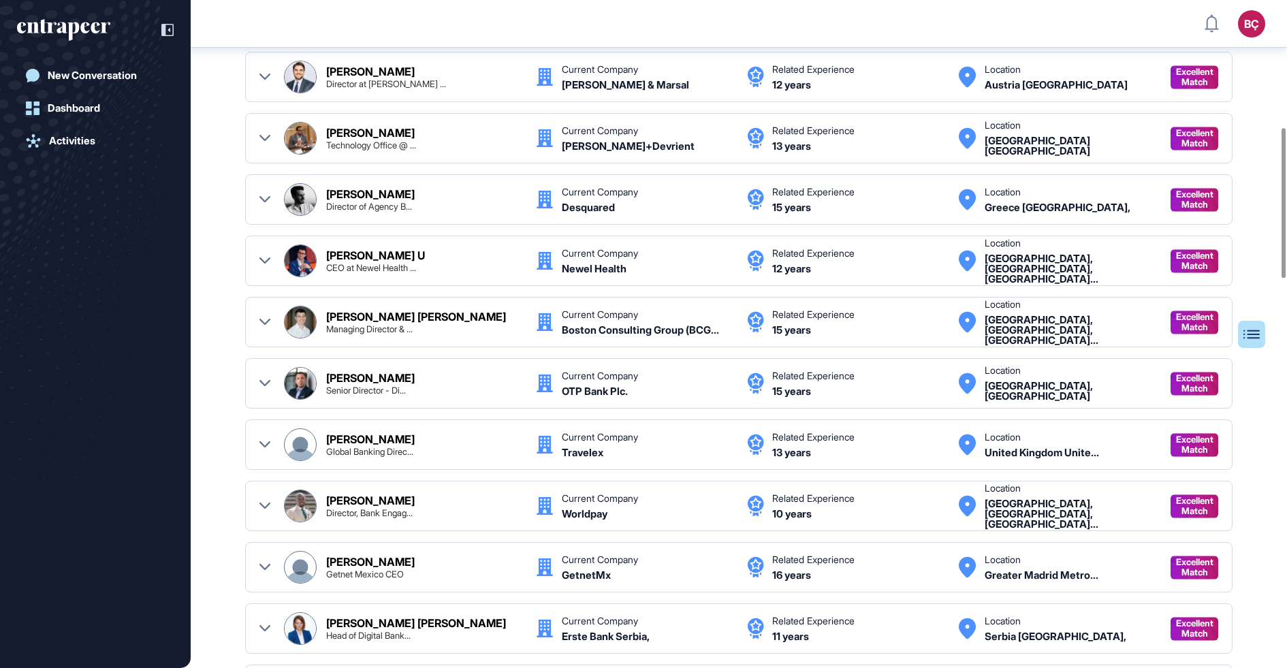
scroll to position [564, 0]
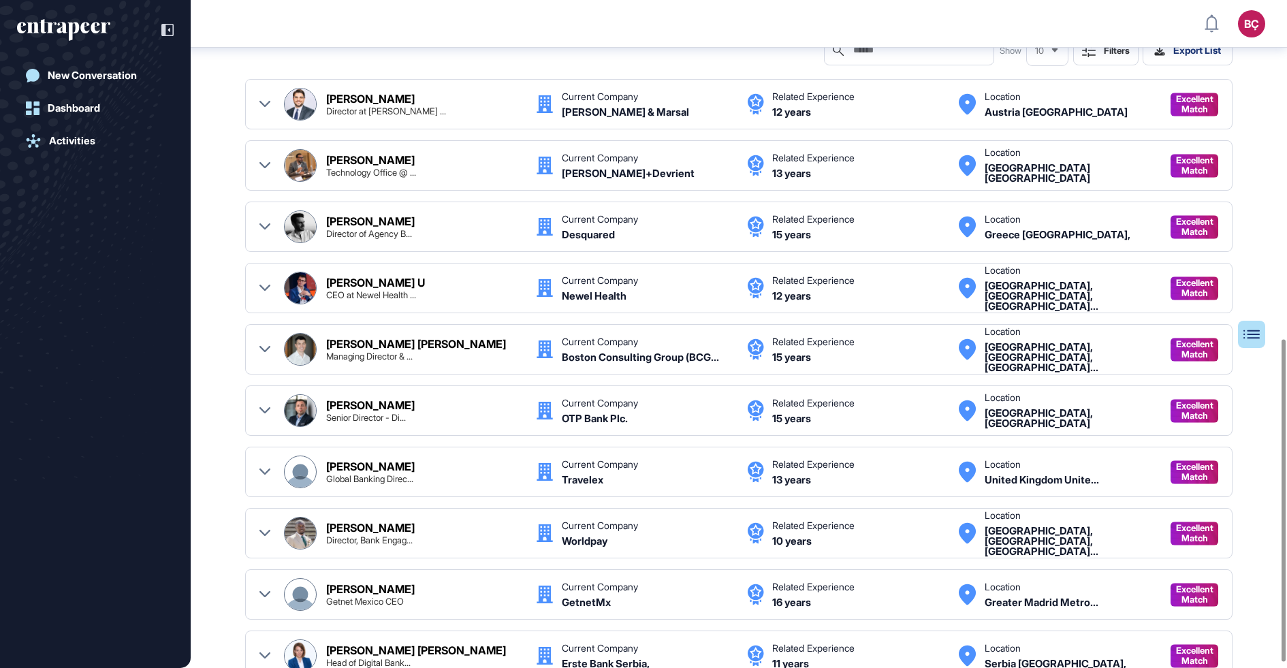
scroll to position [712, 0]
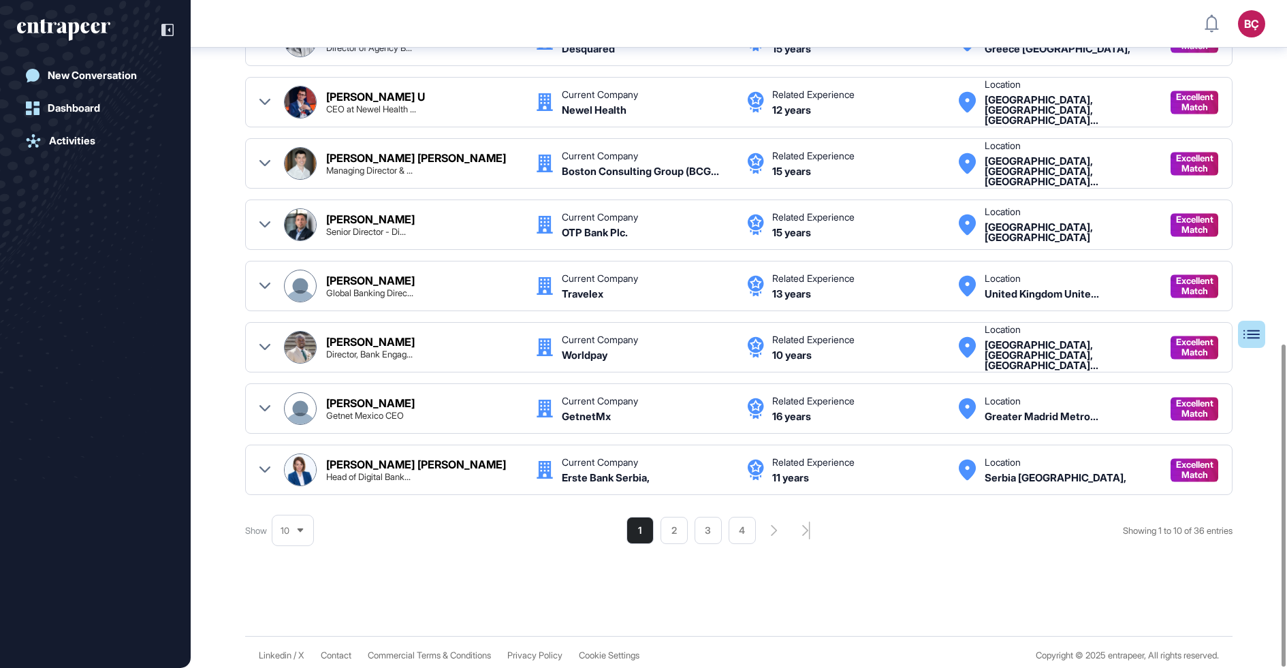
click at [297, 528] on icon at bounding box center [300, 530] width 9 height 9
click at [285, 477] on li "50" at bounding box center [292, 478] width 33 height 27
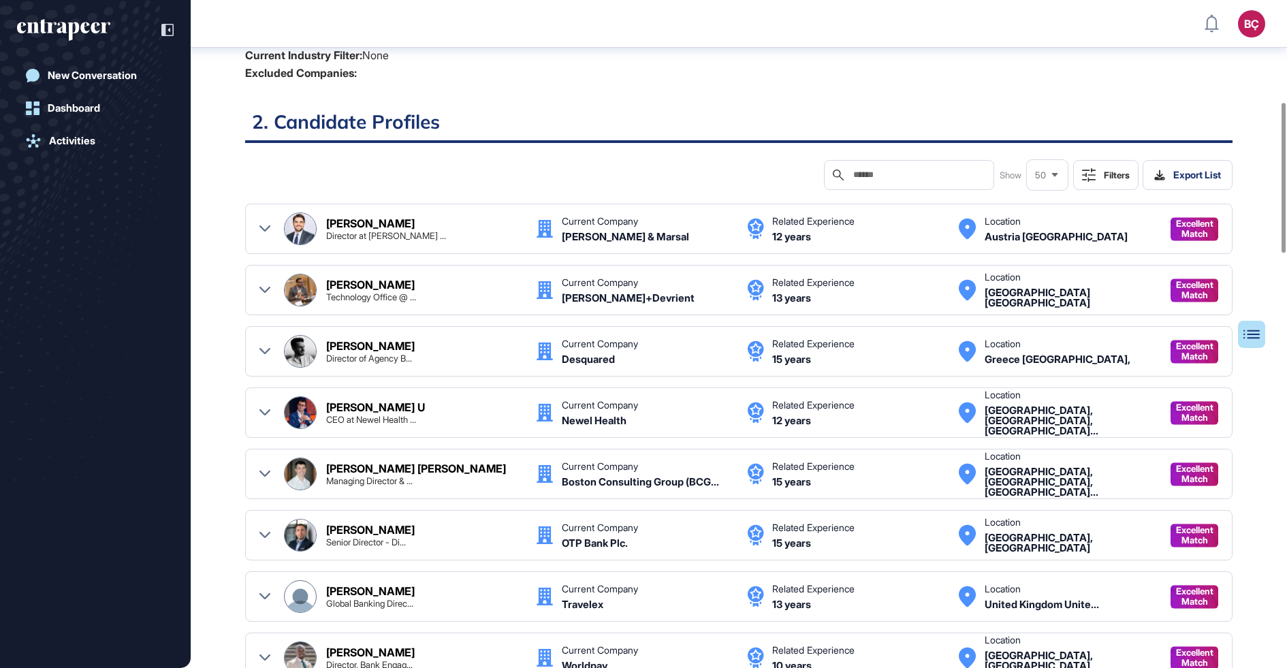
scroll to position [398, 0]
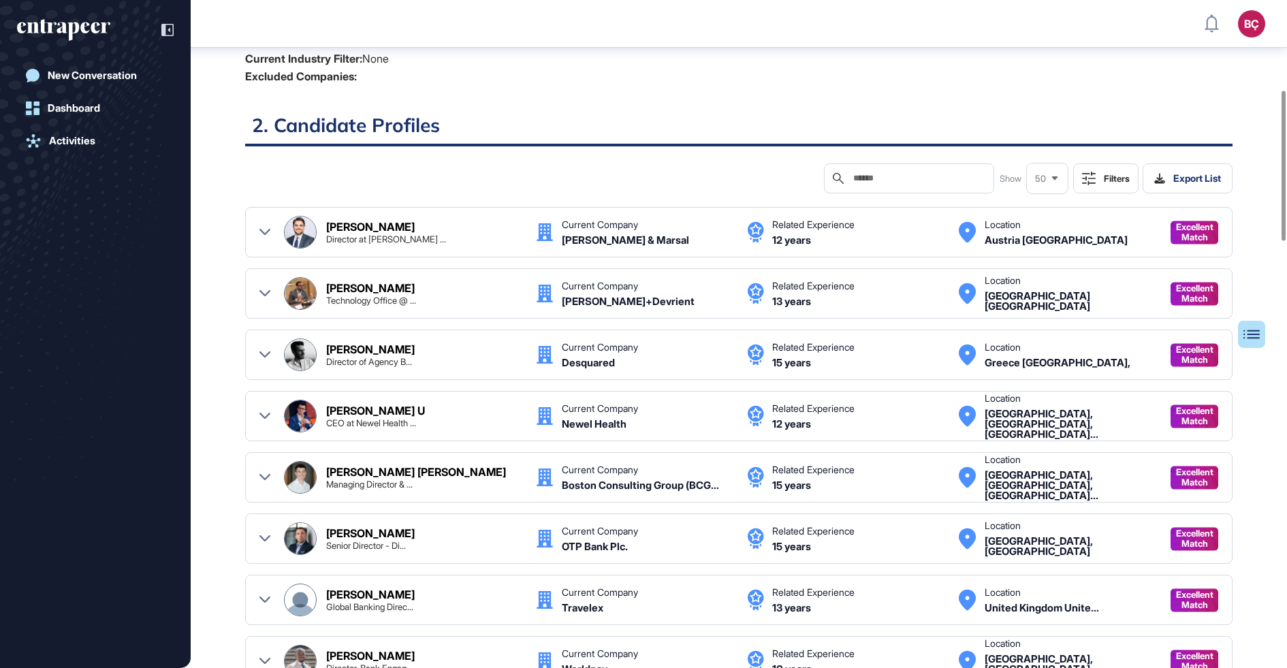
click at [867, 180] on input "text" at bounding box center [918, 178] width 133 height 11
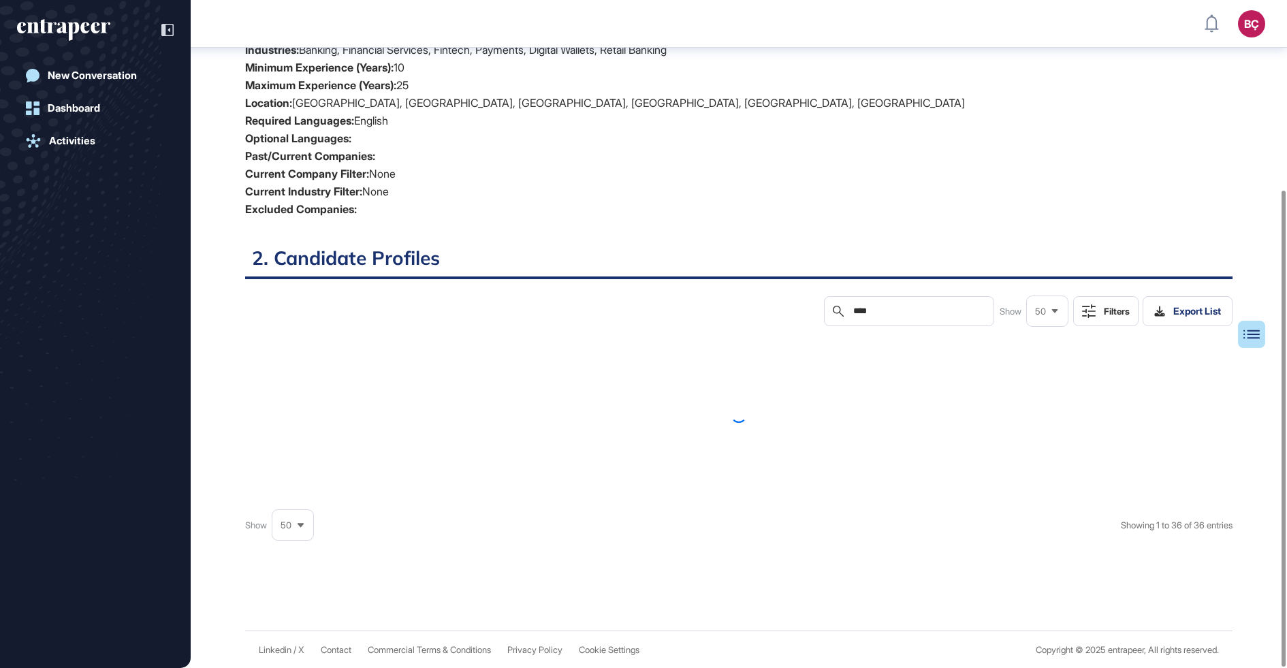
scroll to position [165, 0]
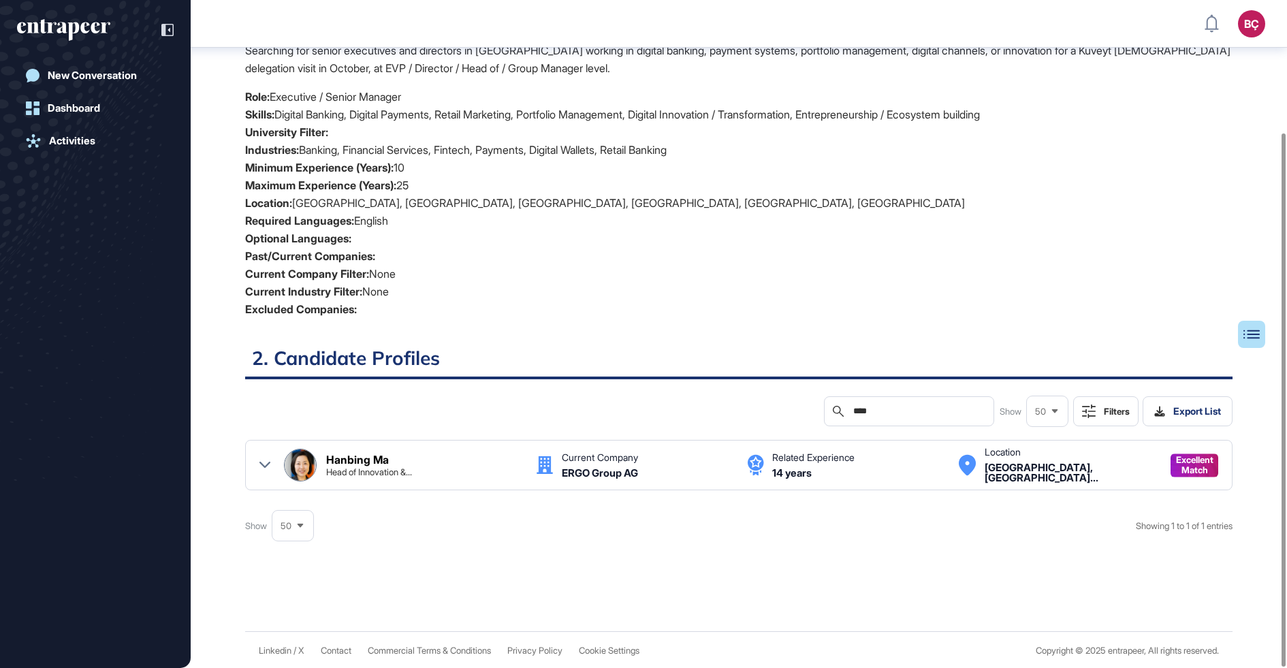
type input "****"
click at [255, 462] on div "Hanbing Ma Head of Innovation &... Current Company ERGO Group AG Related Experi…" at bounding box center [738, 465] width 987 height 50
click at [267, 462] on icon at bounding box center [264, 465] width 11 height 6
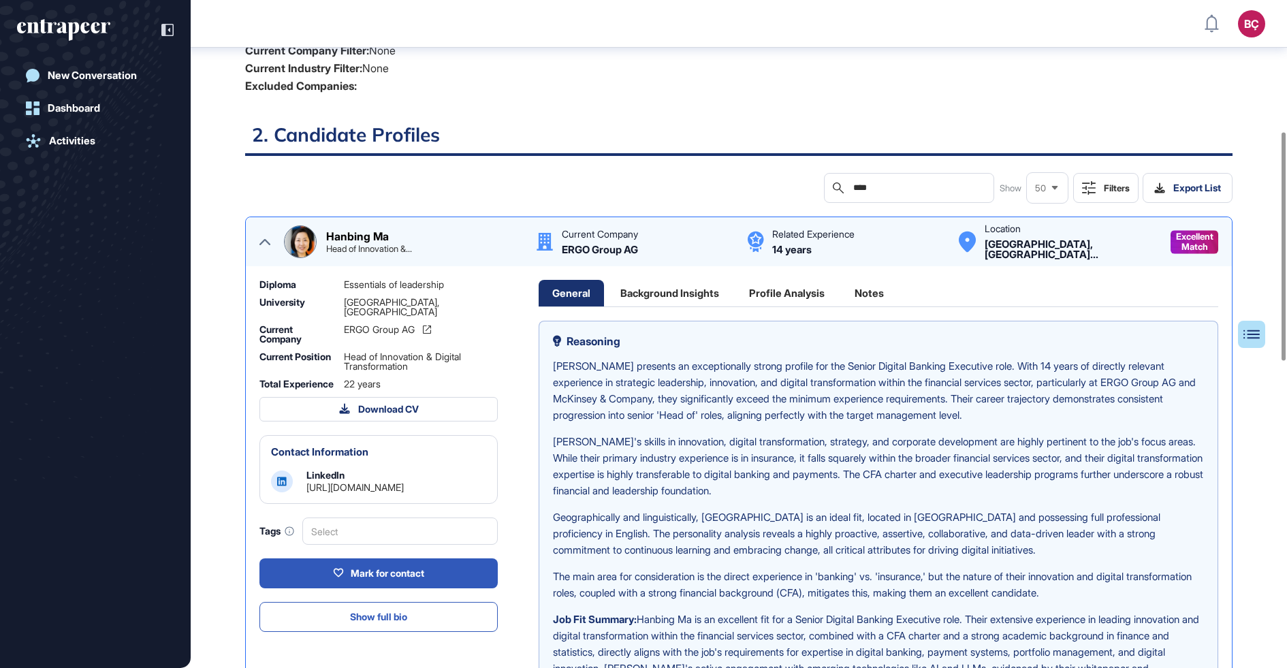
scroll to position [381, 0]
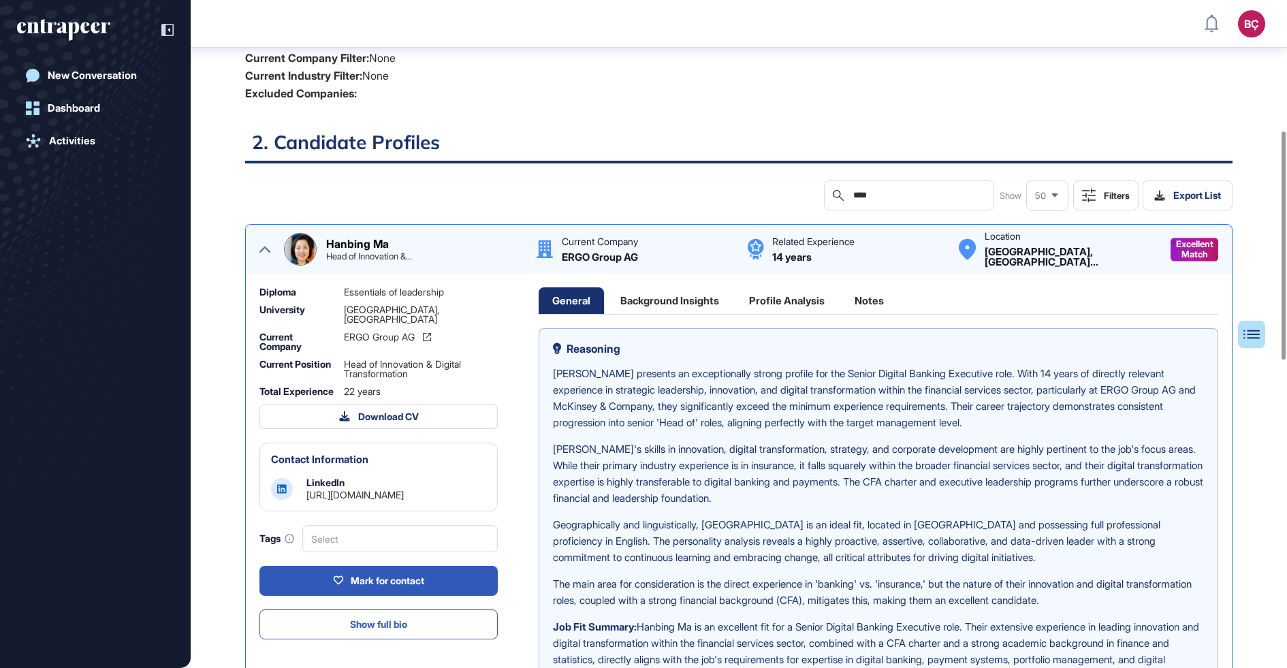
click at [700, 297] on div "Background Insights" at bounding box center [670, 300] width 126 height 27
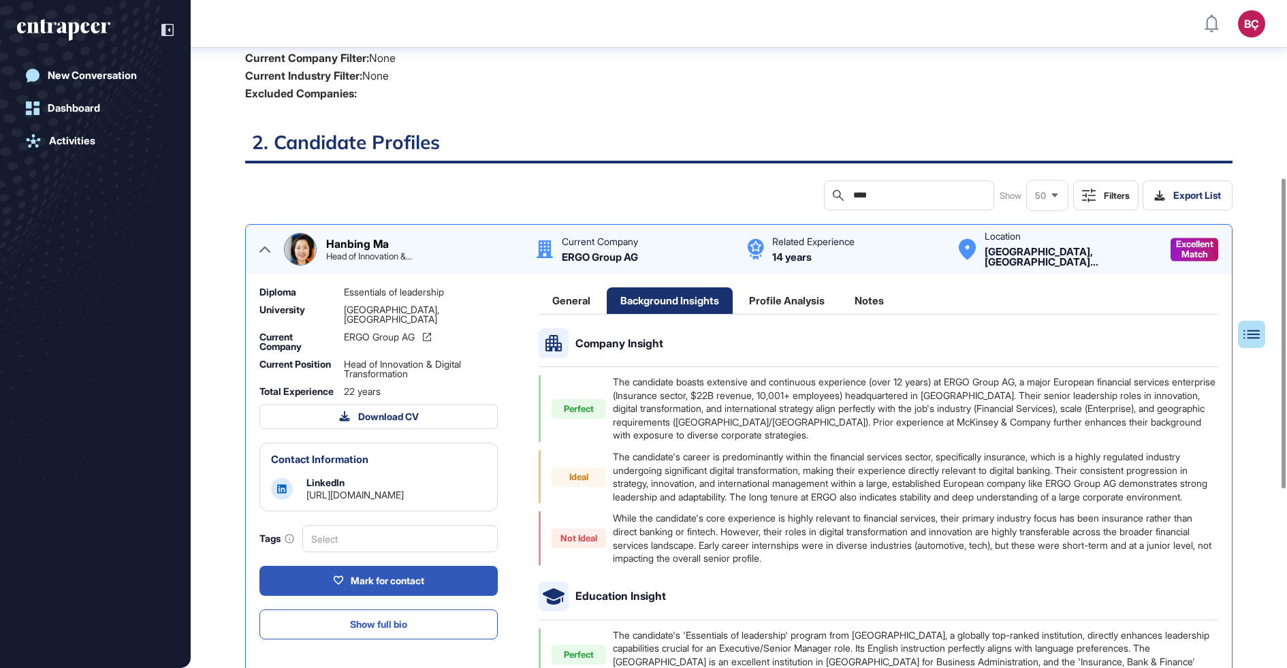
click at [782, 295] on div "Profile Analysis" at bounding box center [786, 300] width 103 height 27
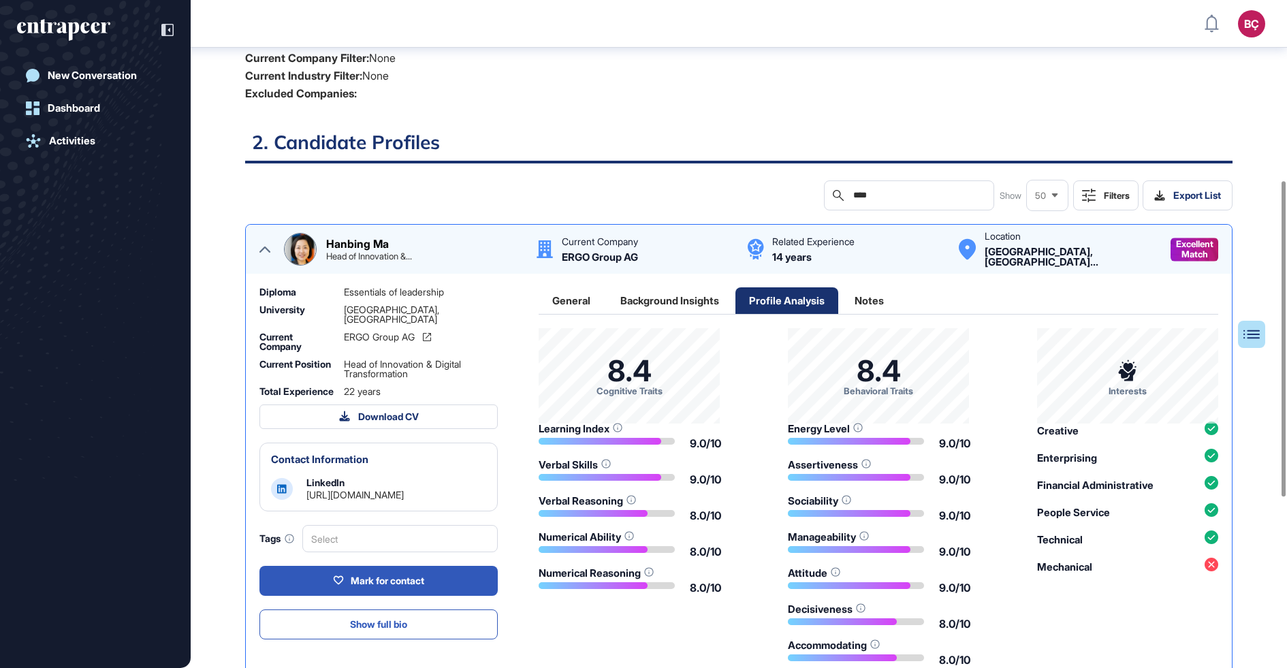
click at [871, 296] on div "Notes" at bounding box center [869, 300] width 57 height 27
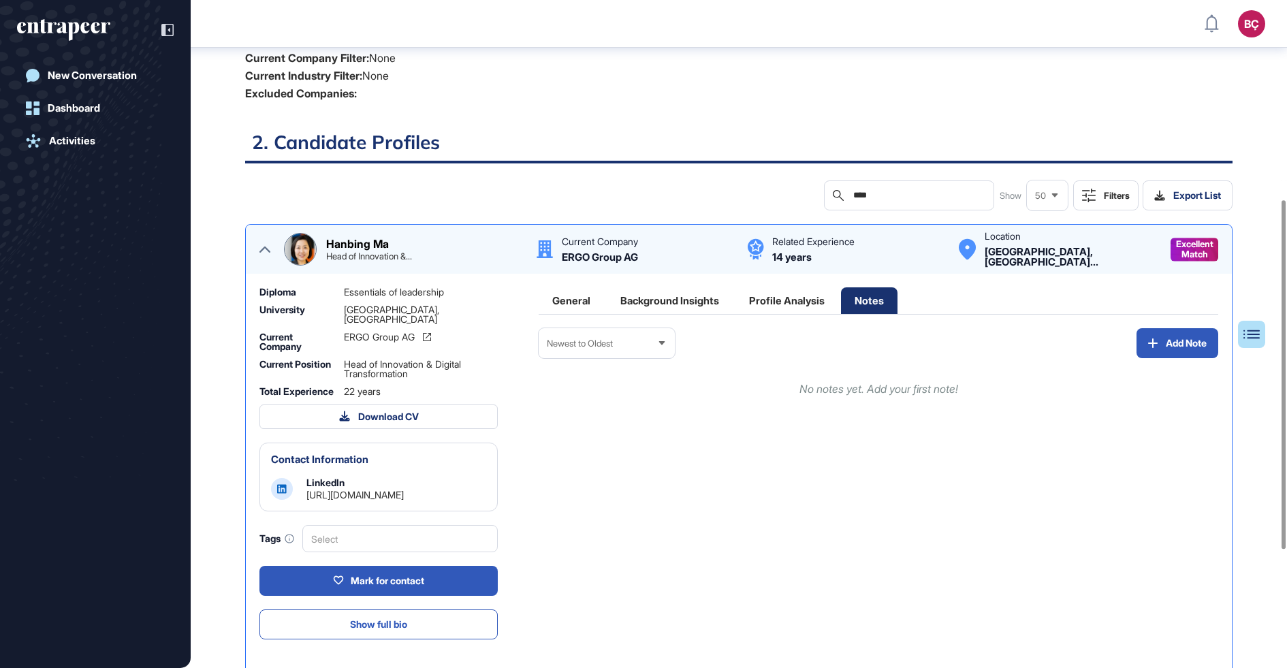
click at [680, 300] on div "Background Insights" at bounding box center [670, 300] width 126 height 27
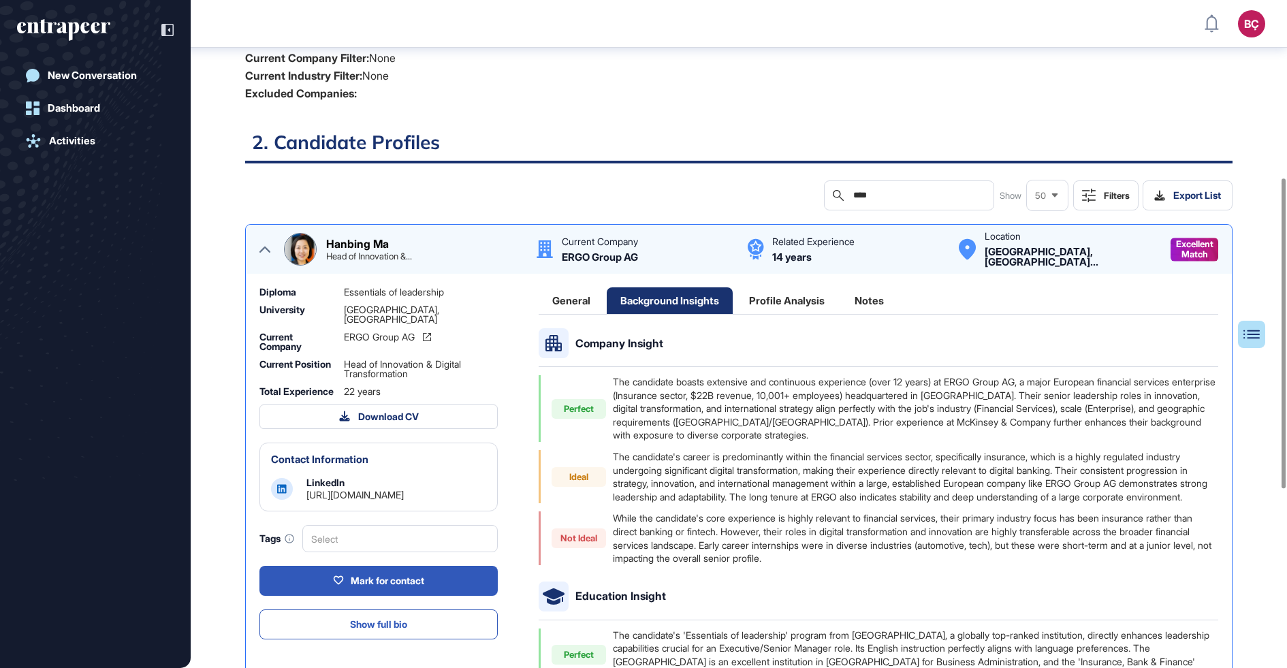
click at [579, 297] on div "General" at bounding box center [570, 300] width 65 height 27
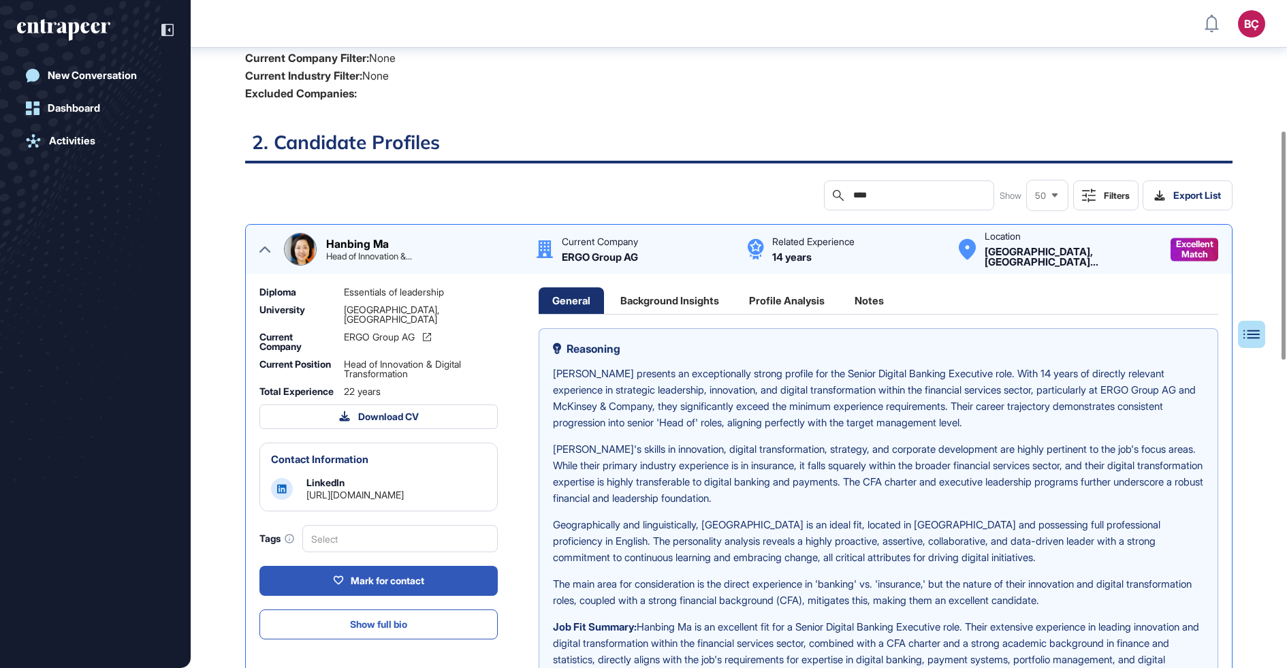
click at [381, 315] on div "Diploma Essentials of leadership University London Business School, UK Current …" at bounding box center [378, 358] width 238 height 142
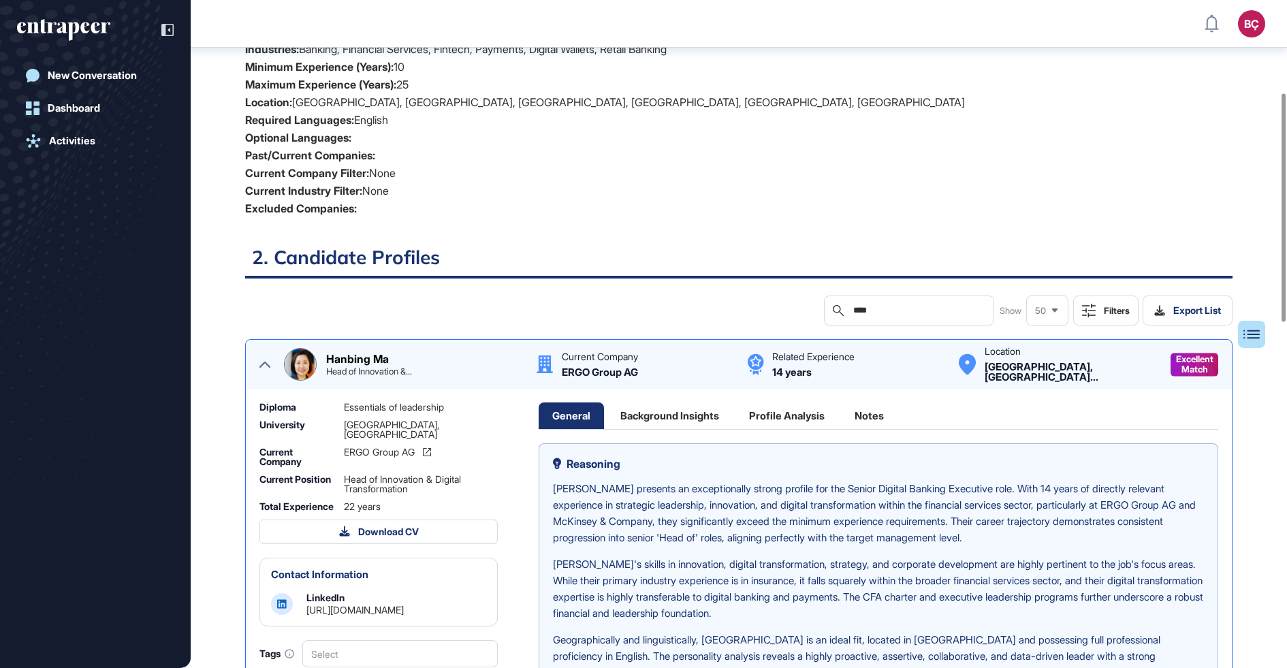
scroll to position [261, 0]
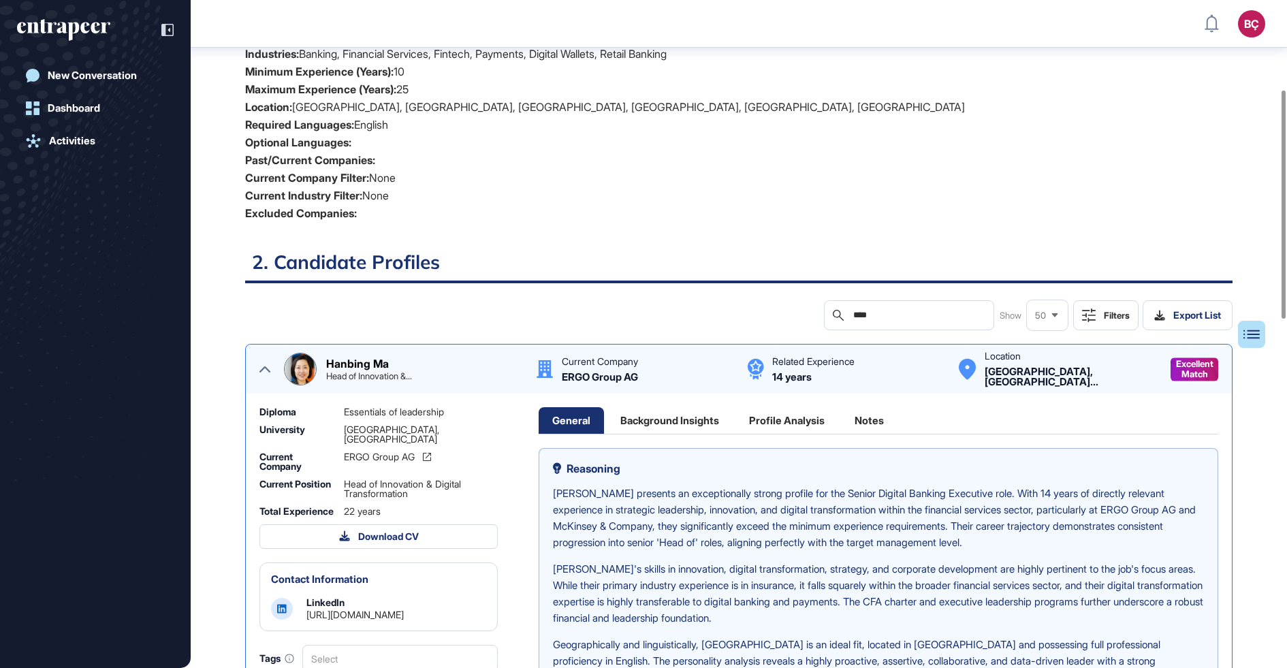
click at [1184, 369] on span "Excellent Match" at bounding box center [1194, 369] width 37 height 20
click at [259, 369] on div "Hanbing Ma Head of Innovation &... Current Company ERGO Group AG Related Experi…" at bounding box center [738, 369] width 959 height 33
click at [265, 369] on icon at bounding box center [264, 369] width 11 height 11
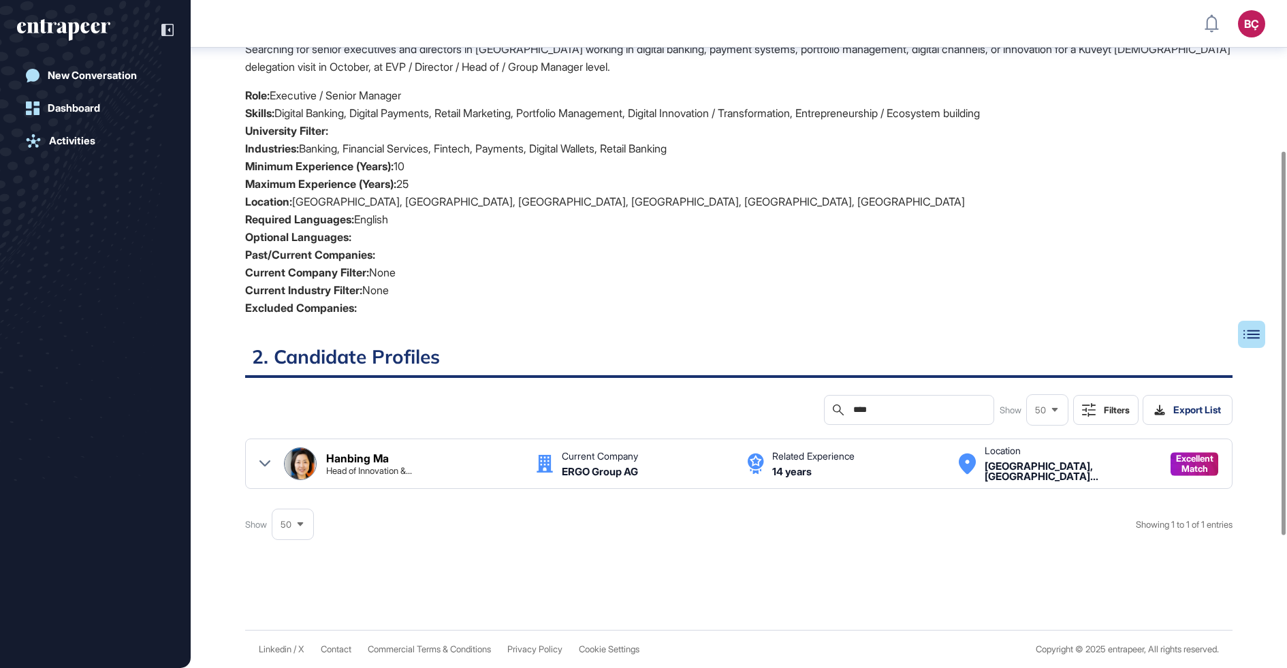
scroll to position [165, 0]
click at [257, 467] on div "Hanbing Ma Head of Innovation &... Current Company ERGO Group AG Related Experi…" at bounding box center [738, 465] width 987 height 50
click at [259, 467] on icon at bounding box center [264, 465] width 11 height 11
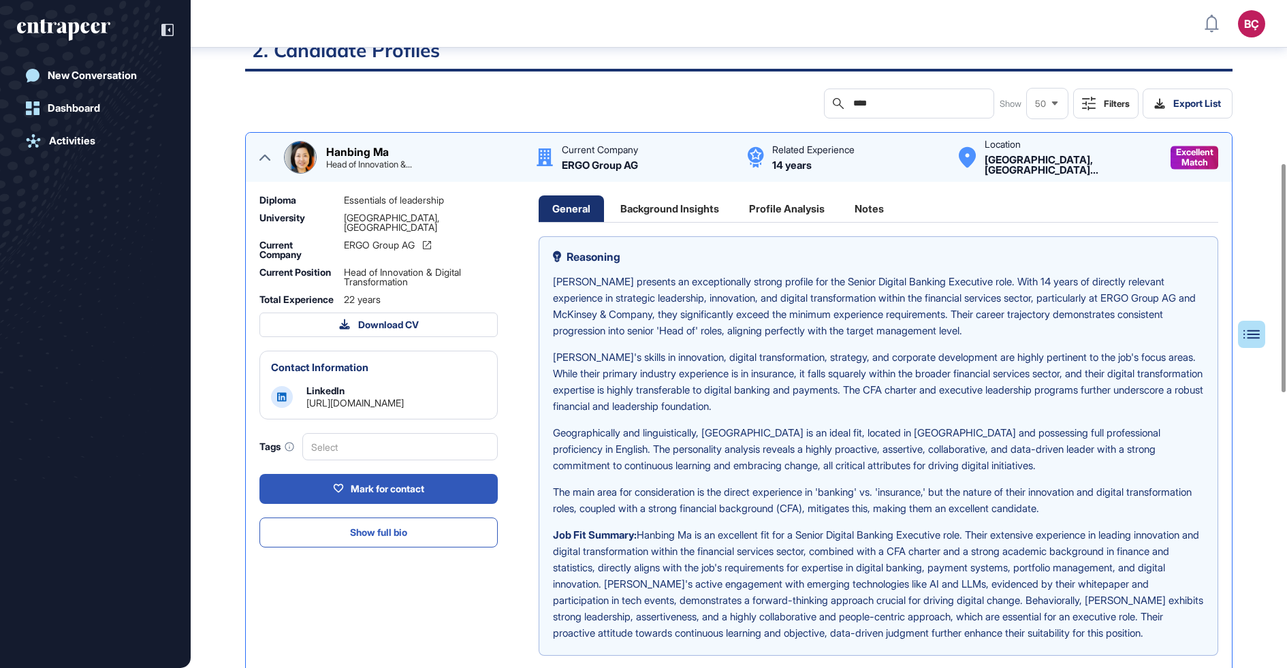
scroll to position [479, 0]
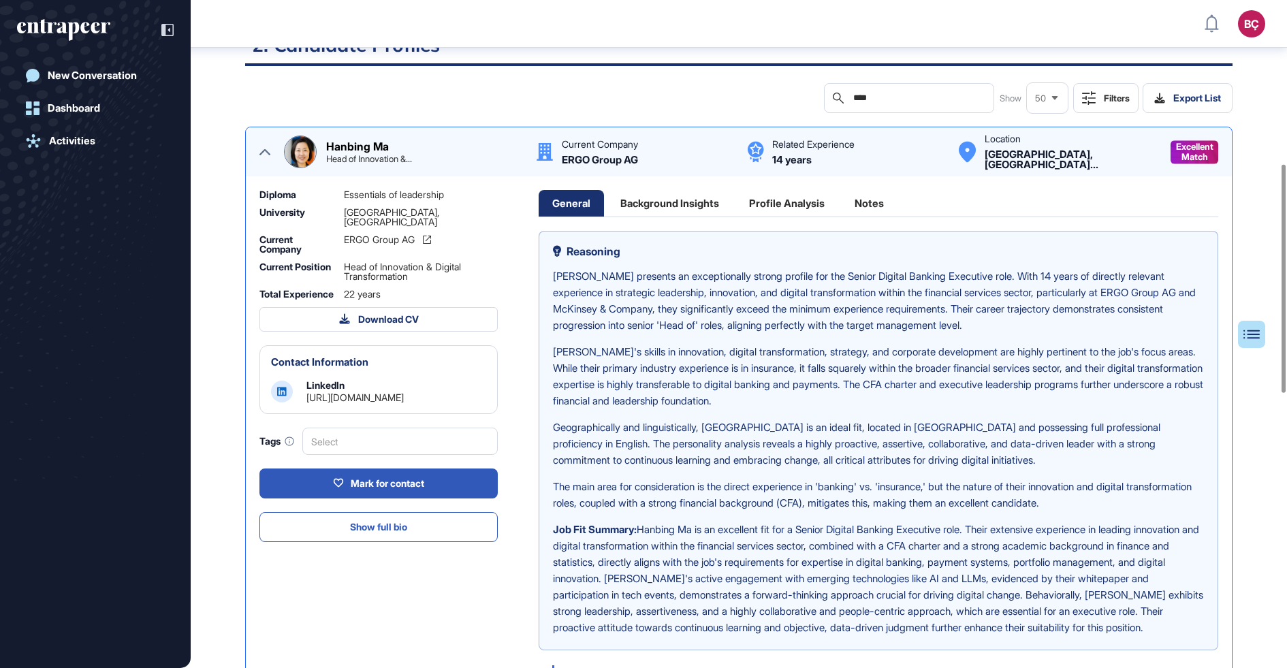
click at [711, 399] on p "Hanbing's skills in innovation, digital transformation, strategy, and corporate…" at bounding box center [878, 376] width 651 height 65
click at [770, 206] on div "Profile Analysis" at bounding box center [786, 203] width 103 height 27
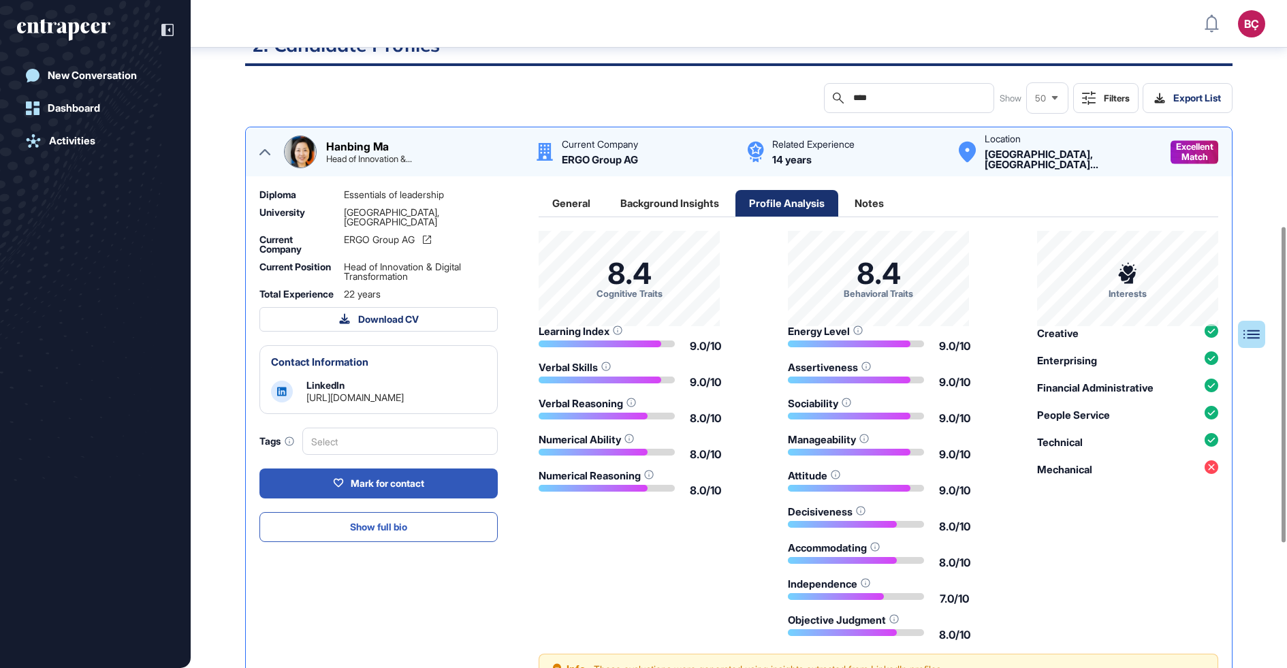
click at [688, 206] on div "Background Insights" at bounding box center [670, 203] width 126 height 27
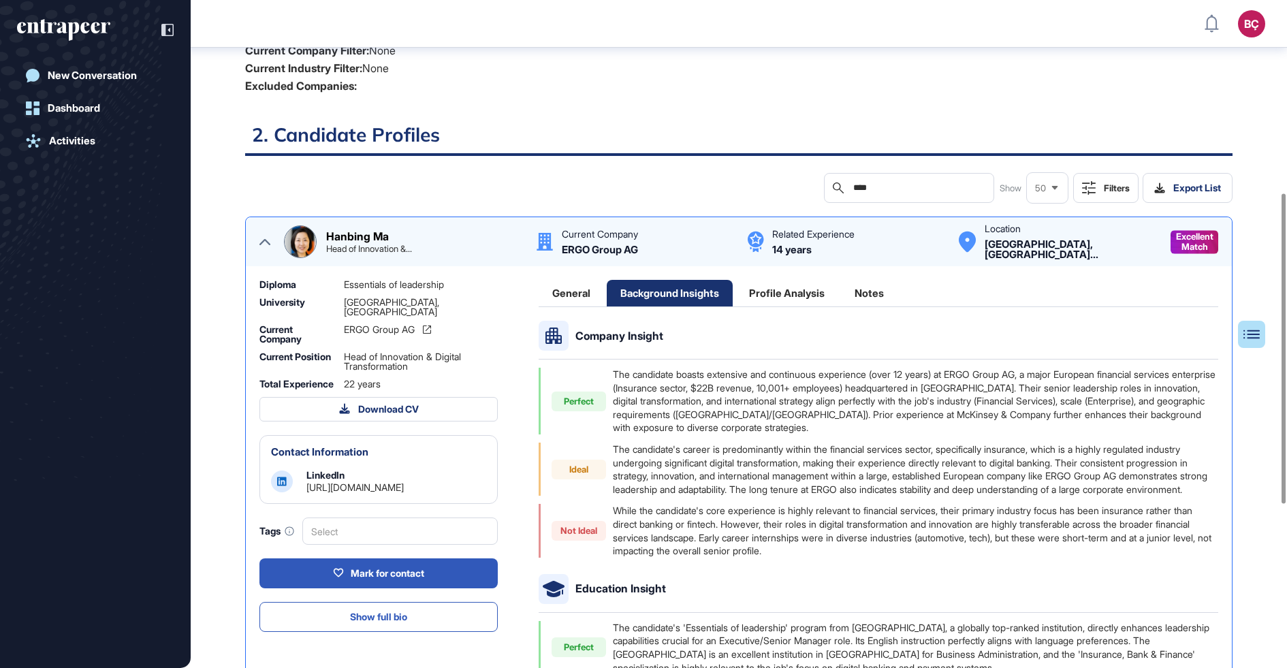
scroll to position [374, 0]
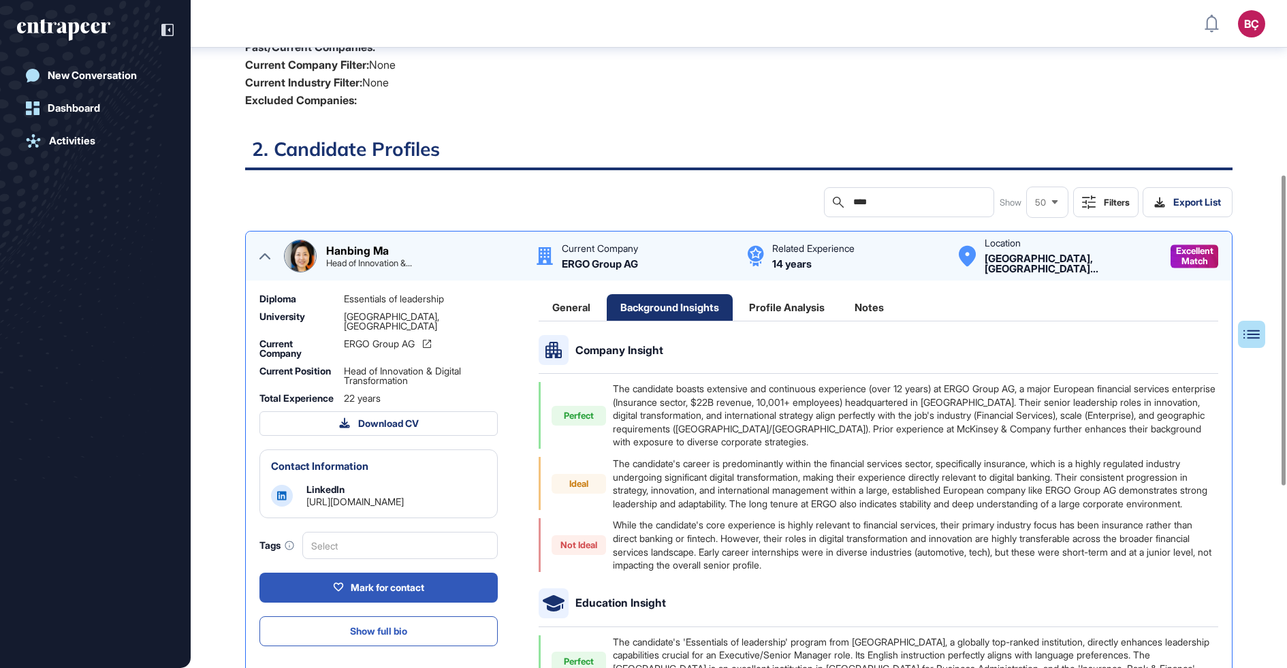
click at [868, 198] on input "****" at bounding box center [918, 202] width 133 height 11
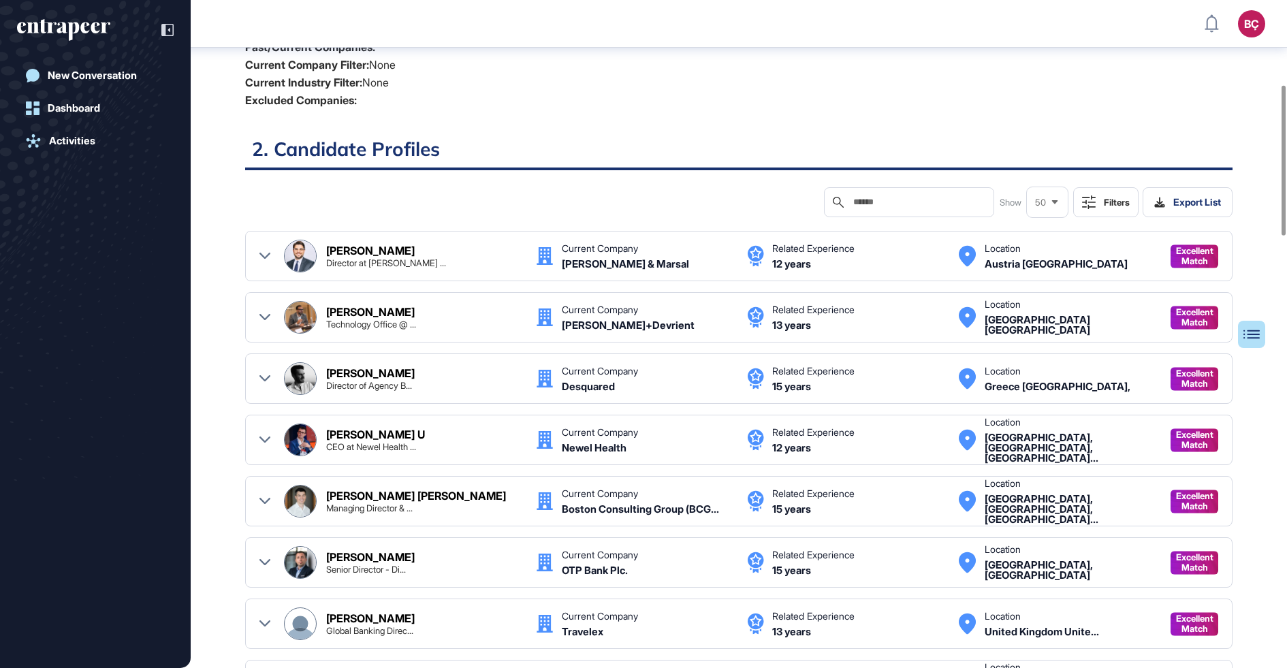
click at [1112, 197] on div "Filters" at bounding box center [1117, 202] width 26 height 11
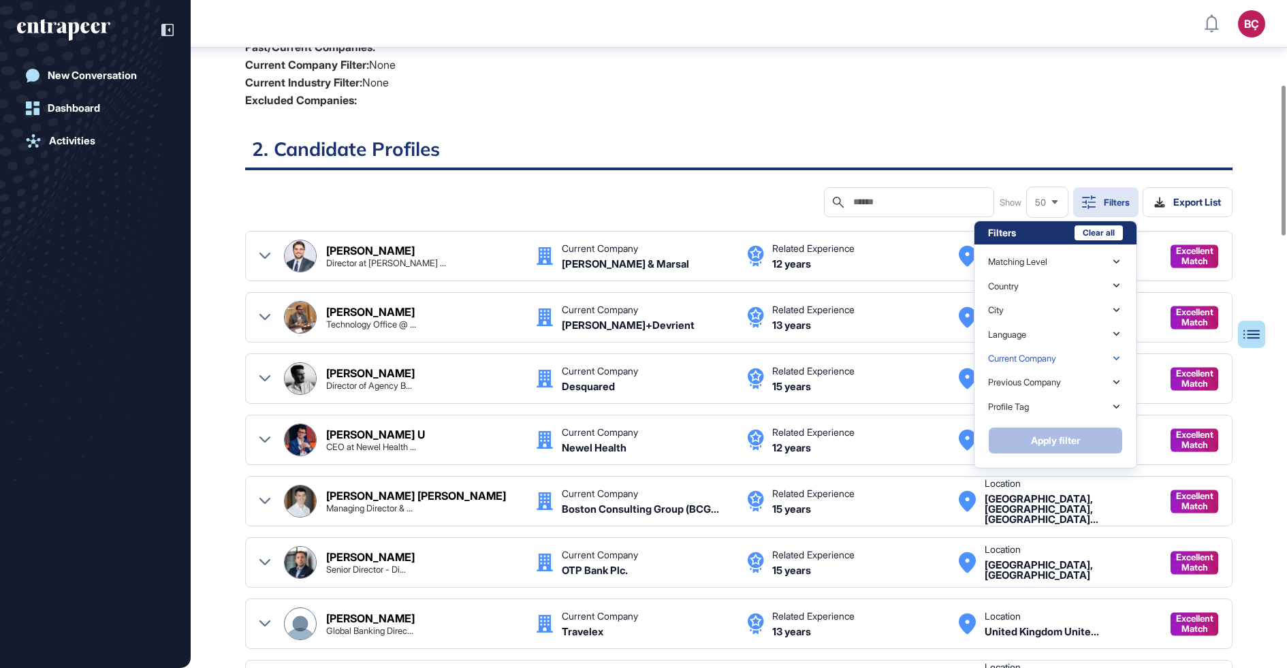
click at [1010, 360] on div "Current Company" at bounding box center [1022, 358] width 68 height 10
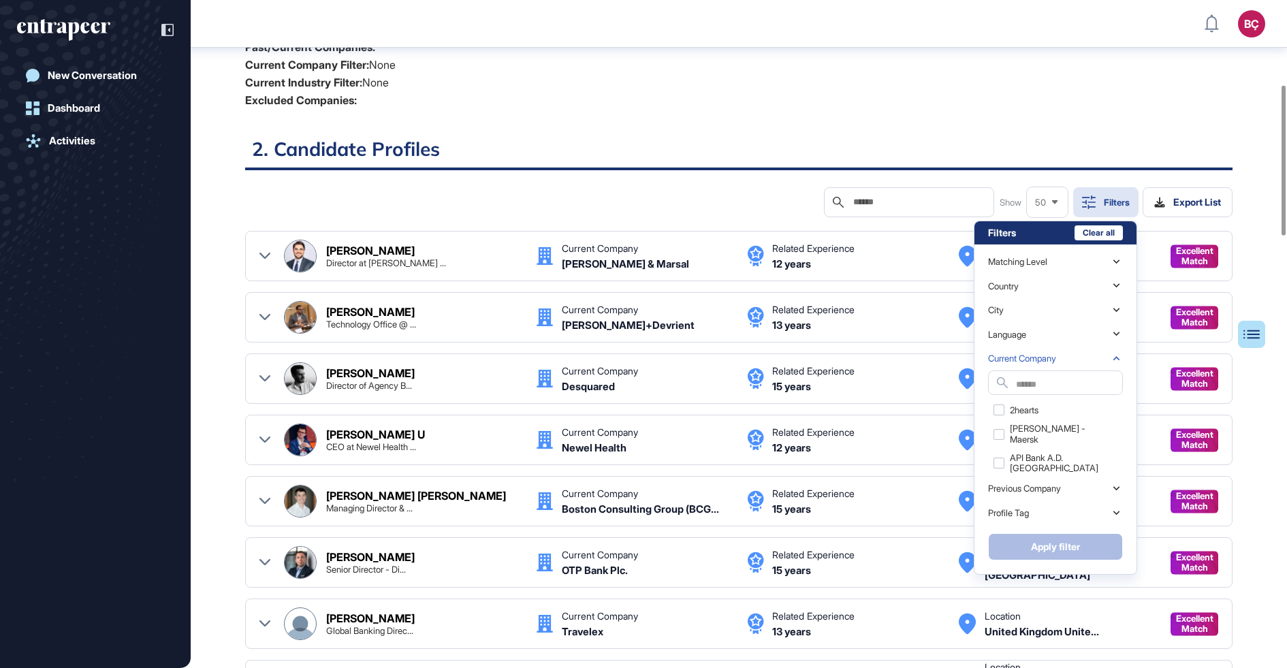
click at [1016, 377] on input "text" at bounding box center [1069, 385] width 106 height 18
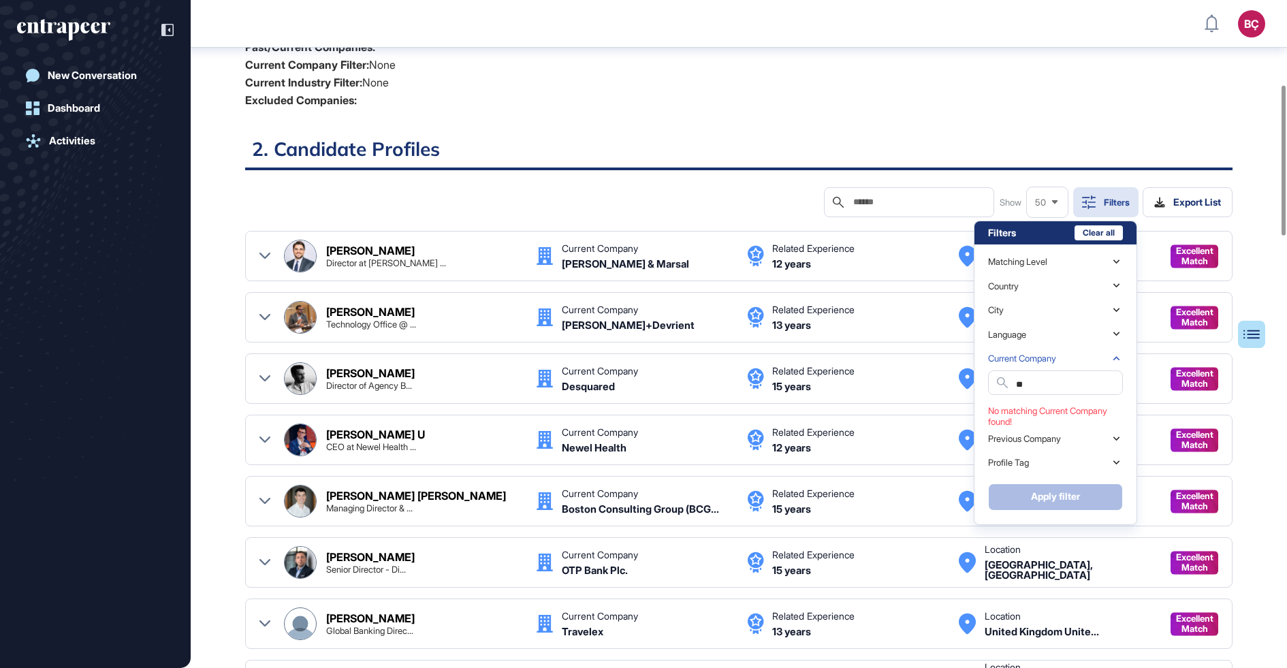
type input "*"
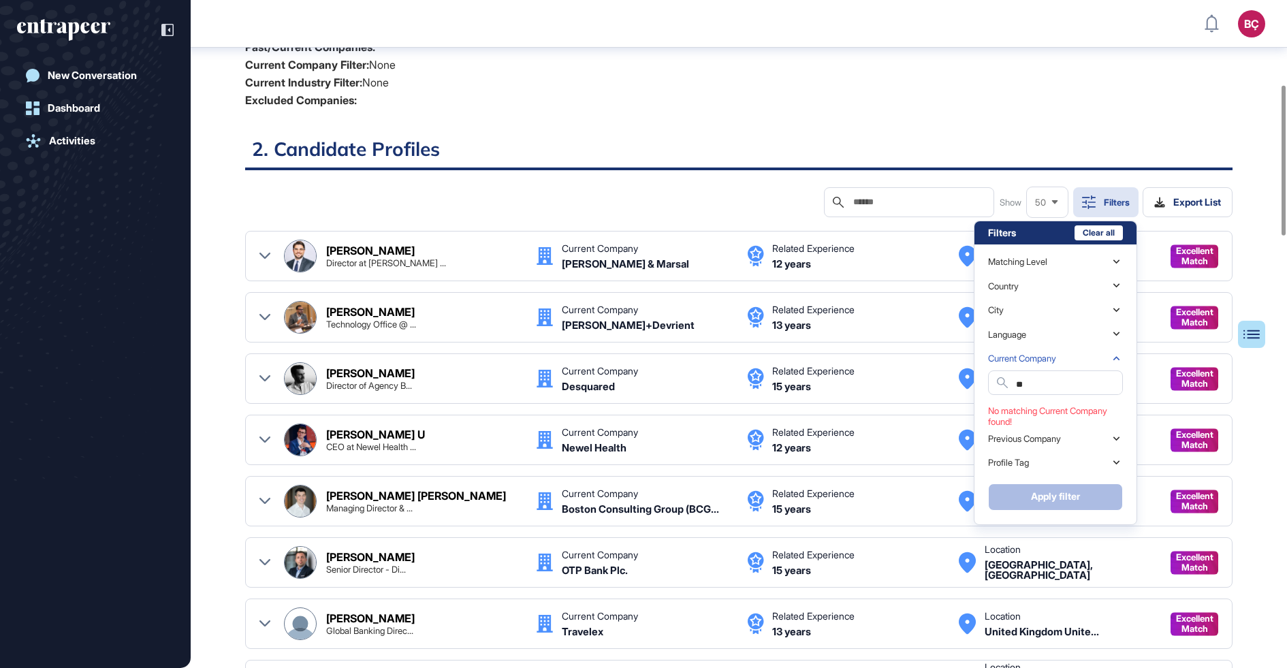
type input "*"
type input "********"
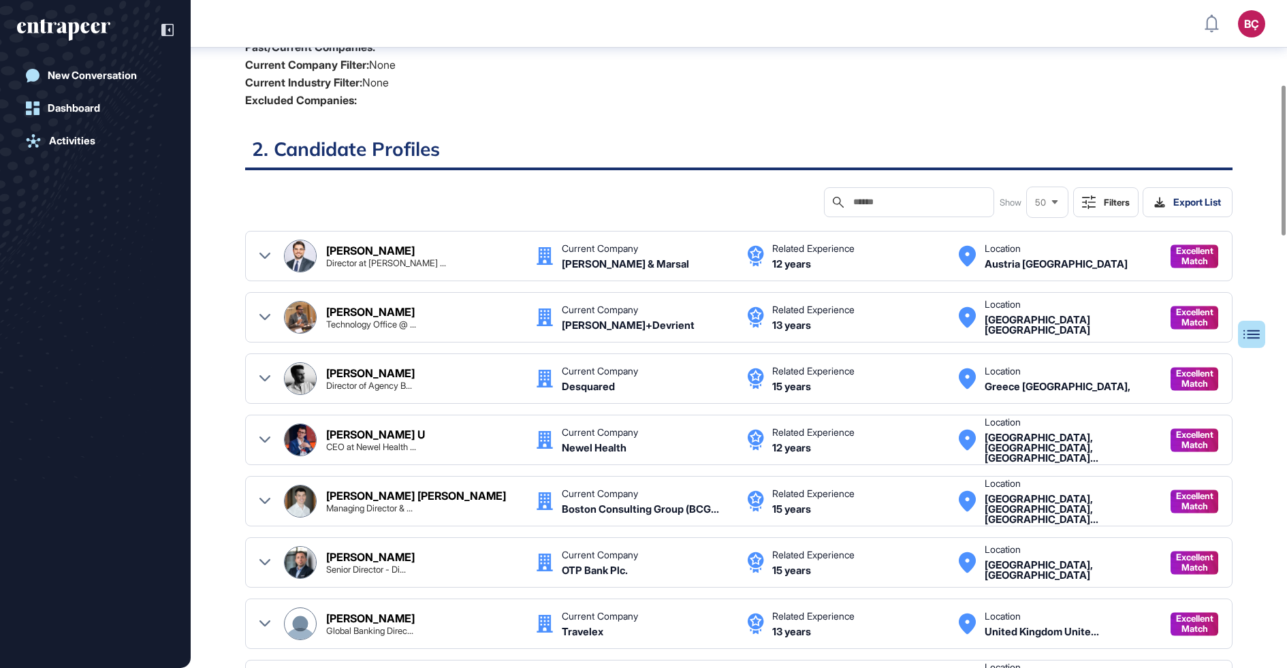
click at [263, 257] on icon at bounding box center [264, 256] width 11 height 11
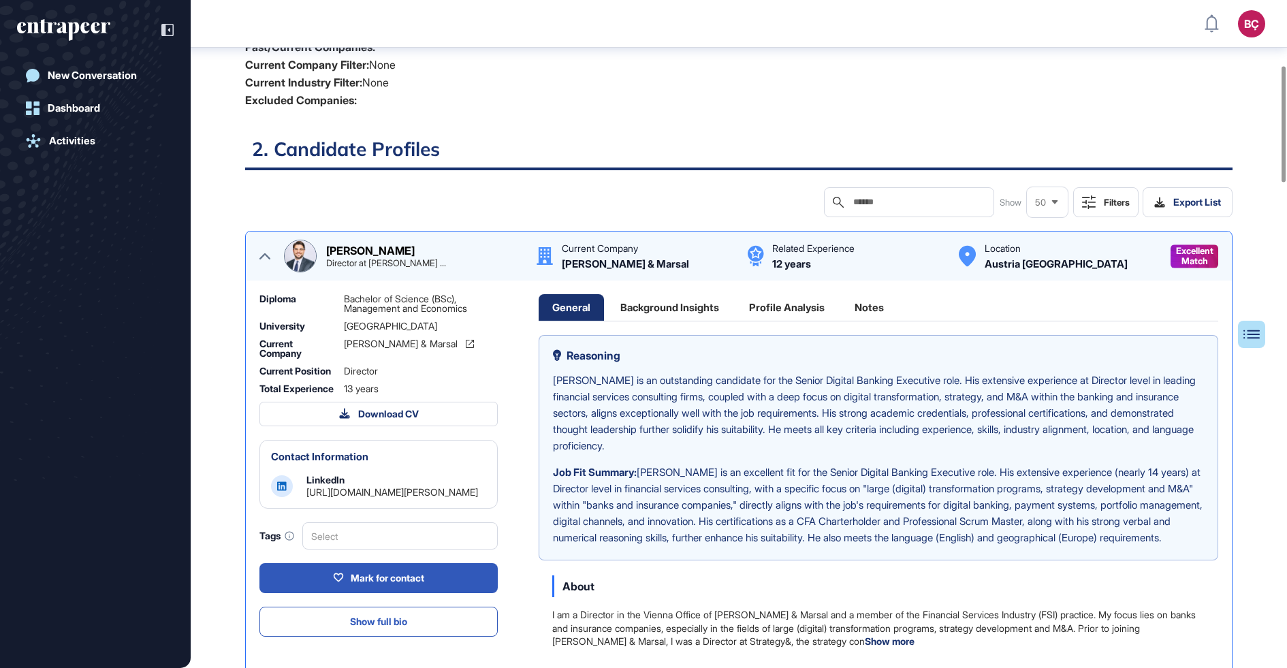
click at [306, 256] on img at bounding box center [300, 255] width 31 height 31
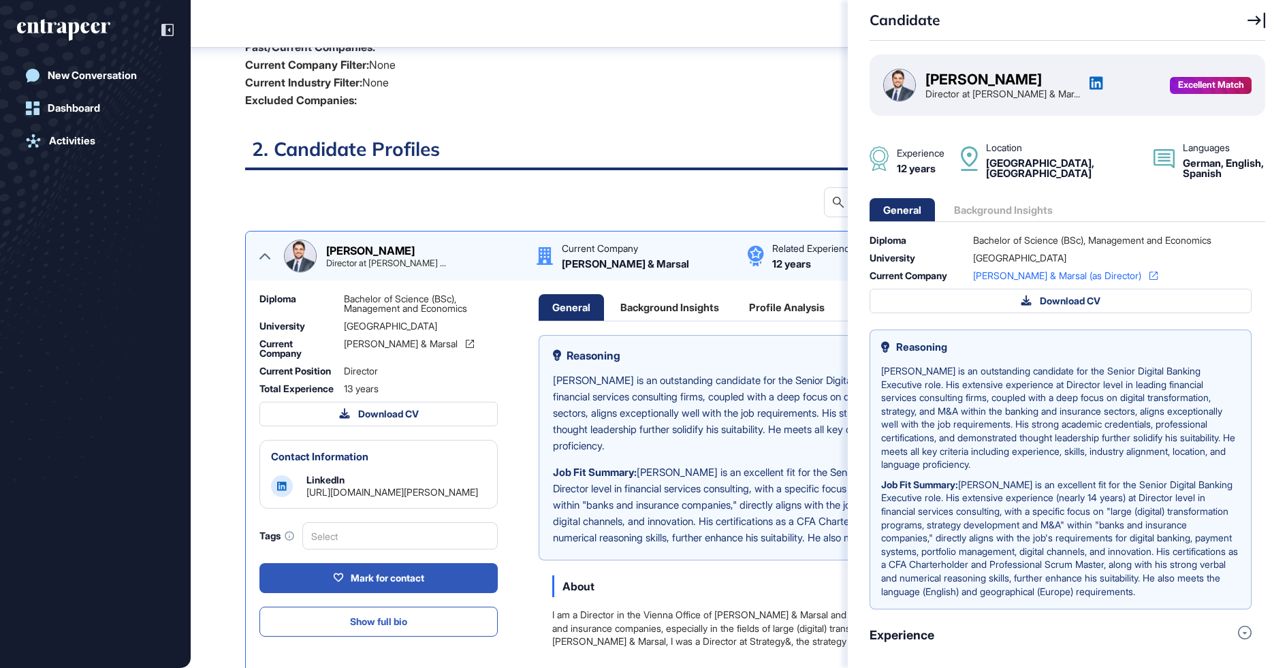
click at [903, 89] on img at bounding box center [899, 84] width 31 height 31
click at [961, 80] on div "Thomas Kohler" at bounding box center [983, 79] width 116 height 14
click at [1089, 86] on icon at bounding box center [1096, 83] width 14 height 14
click at [800, 127] on div "Candidate Thomas Kohler Director at Alvarez & Mar... Excellent Match Experience…" at bounding box center [643, 334] width 1287 height 668
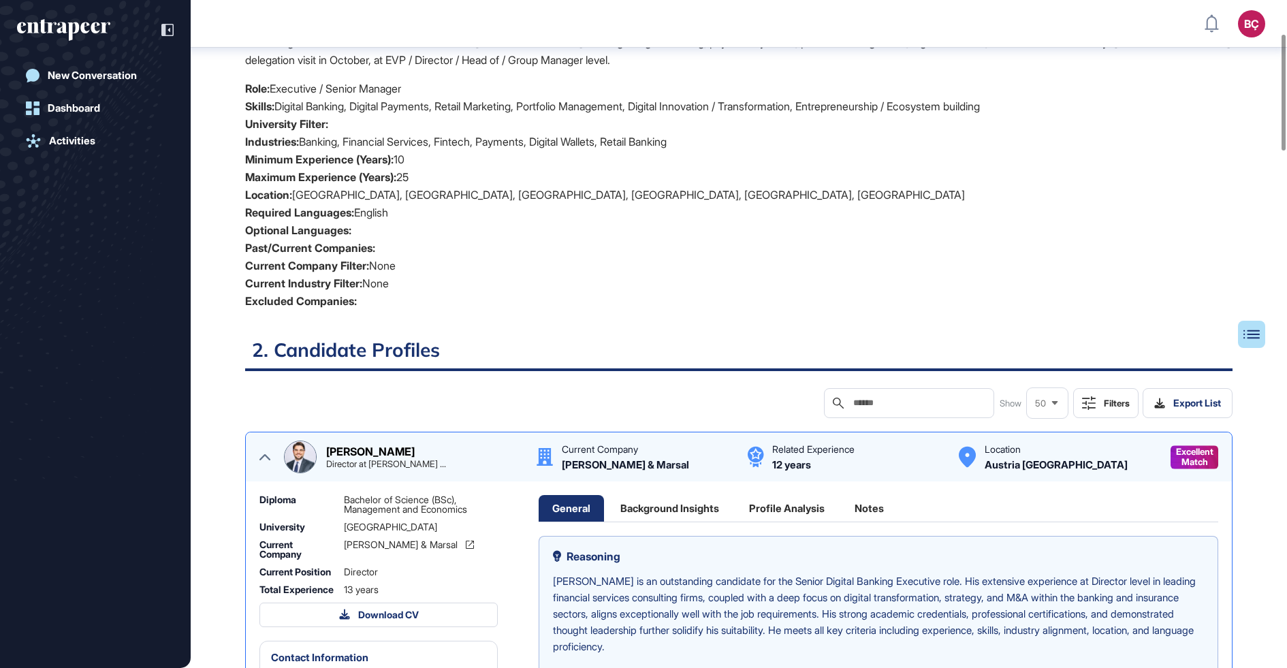
scroll to position [199, 0]
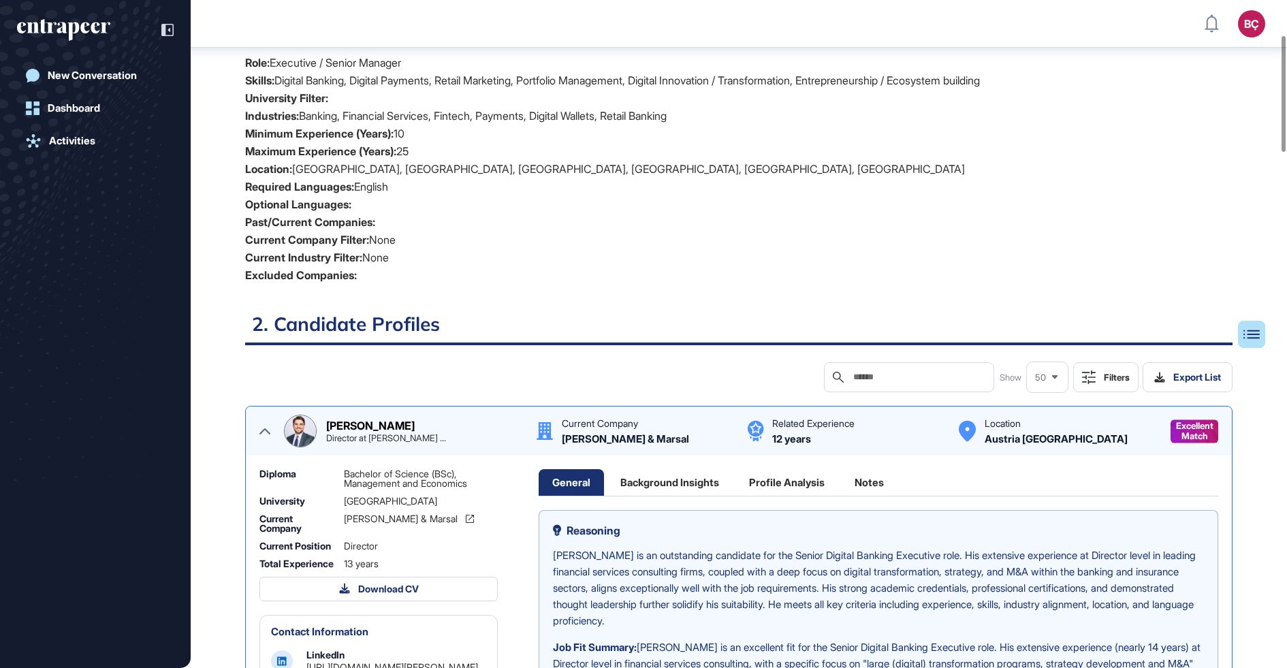
click at [259, 431] on div "Thomas Kohler Director at Alvarez ... Current Company Alvarez & Marsal Related …" at bounding box center [738, 431] width 959 height 33
click at [264, 431] on icon at bounding box center [264, 430] width 11 height 11
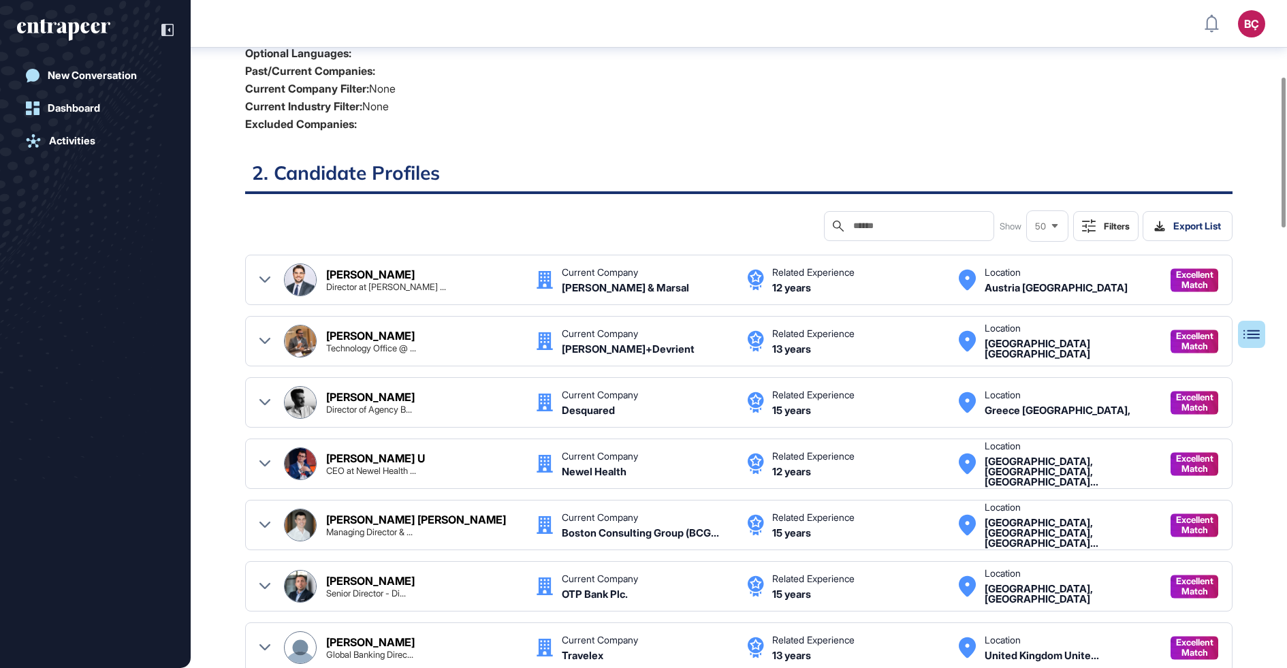
scroll to position [338, 0]
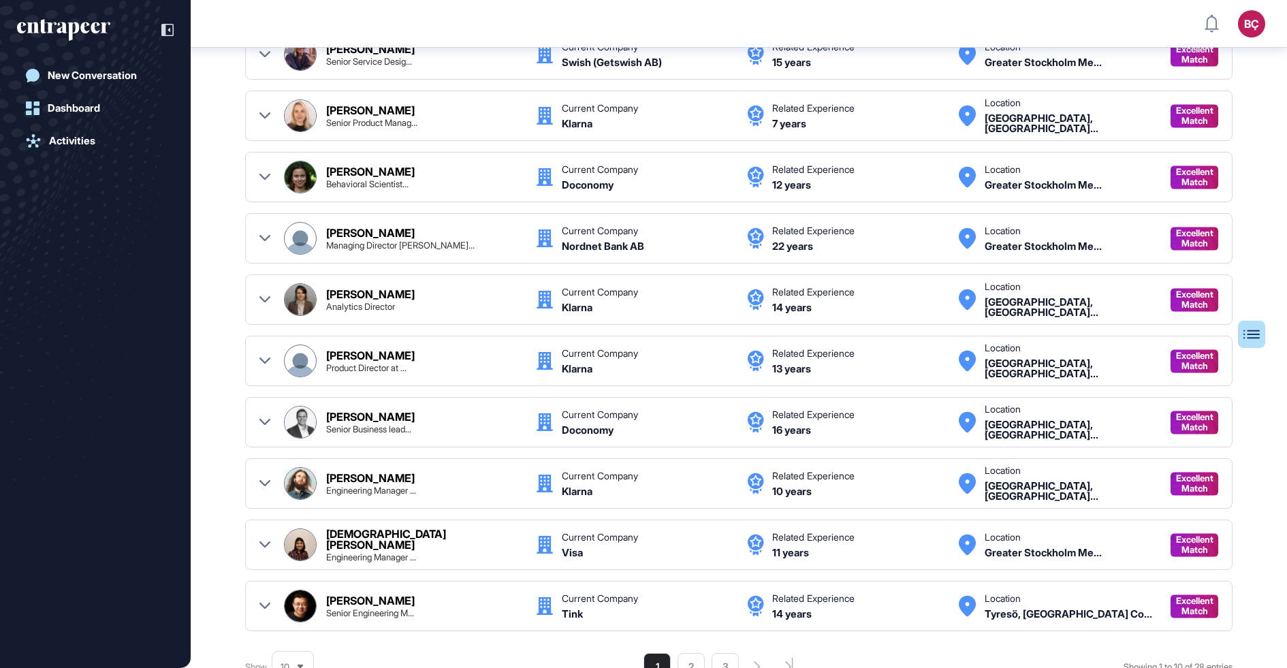
scroll to position [712, 0]
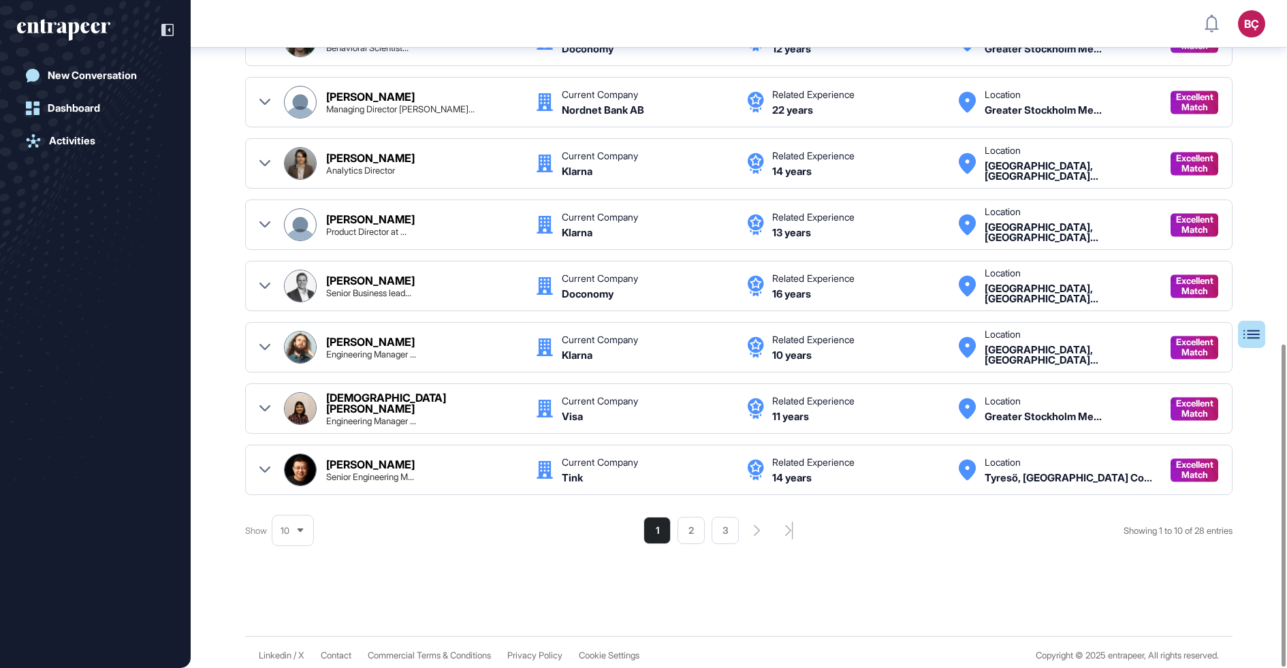
click at [293, 524] on div "10" at bounding box center [292, 530] width 41 height 27
click at [287, 468] on li "50" at bounding box center [292, 478] width 33 height 27
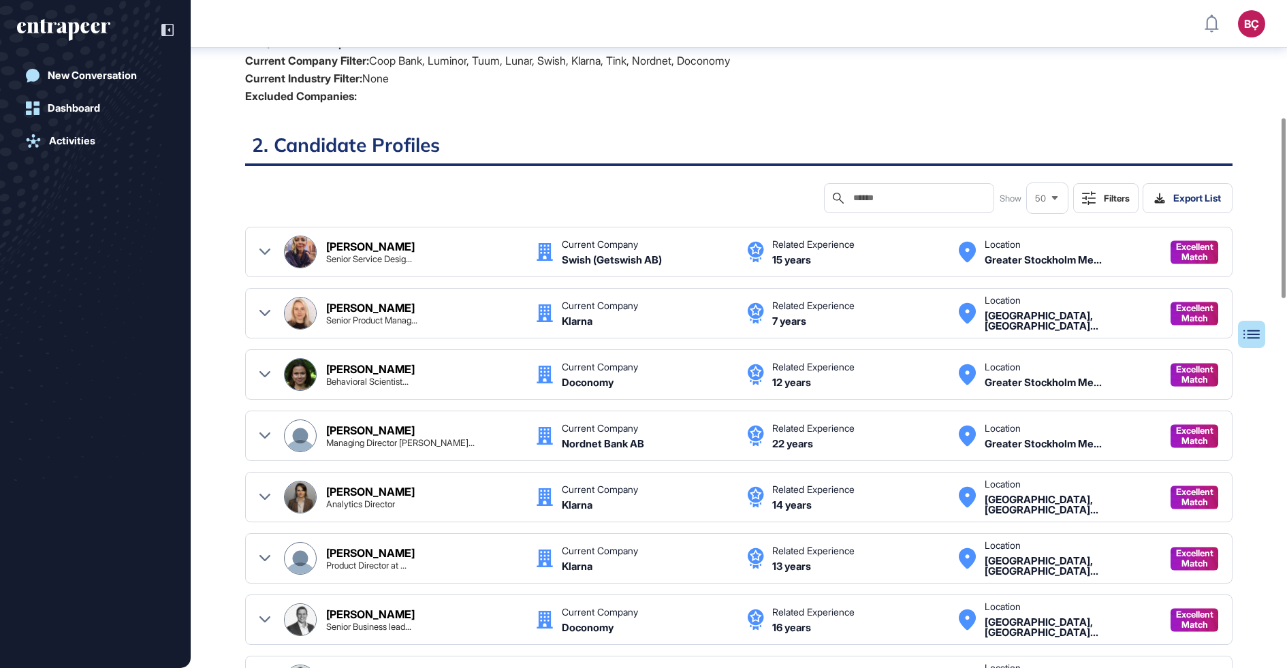
scroll to position [334, 0]
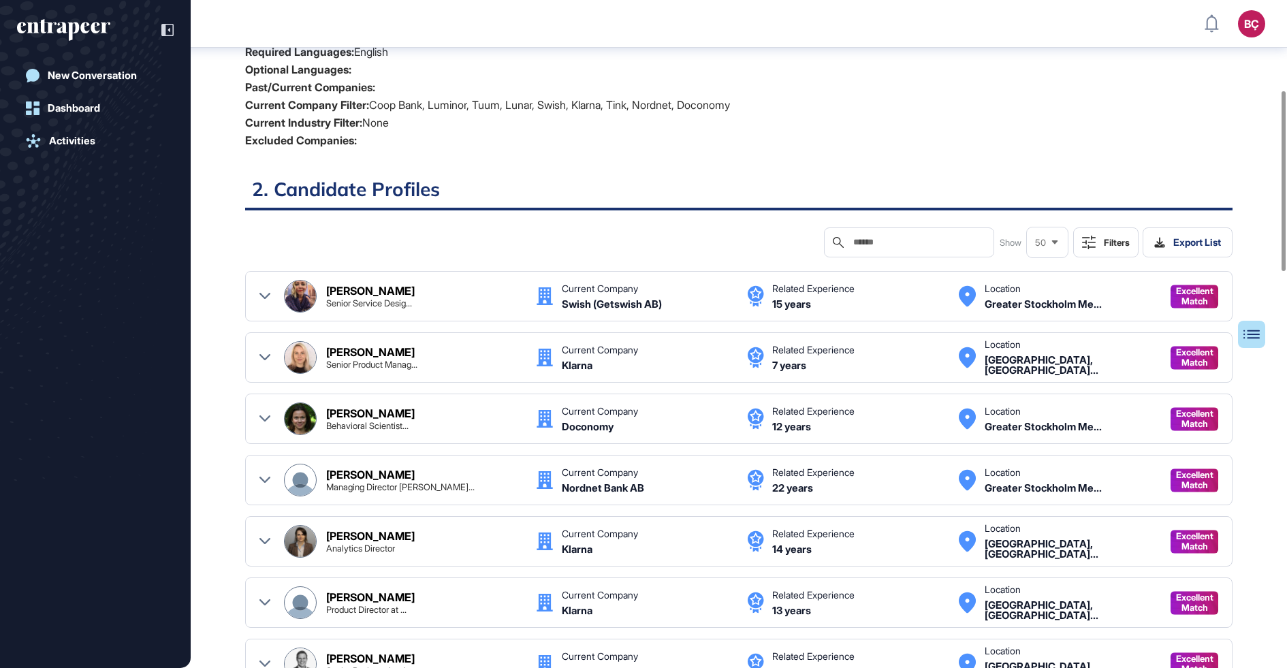
click at [901, 244] on input "text" at bounding box center [918, 242] width 133 height 11
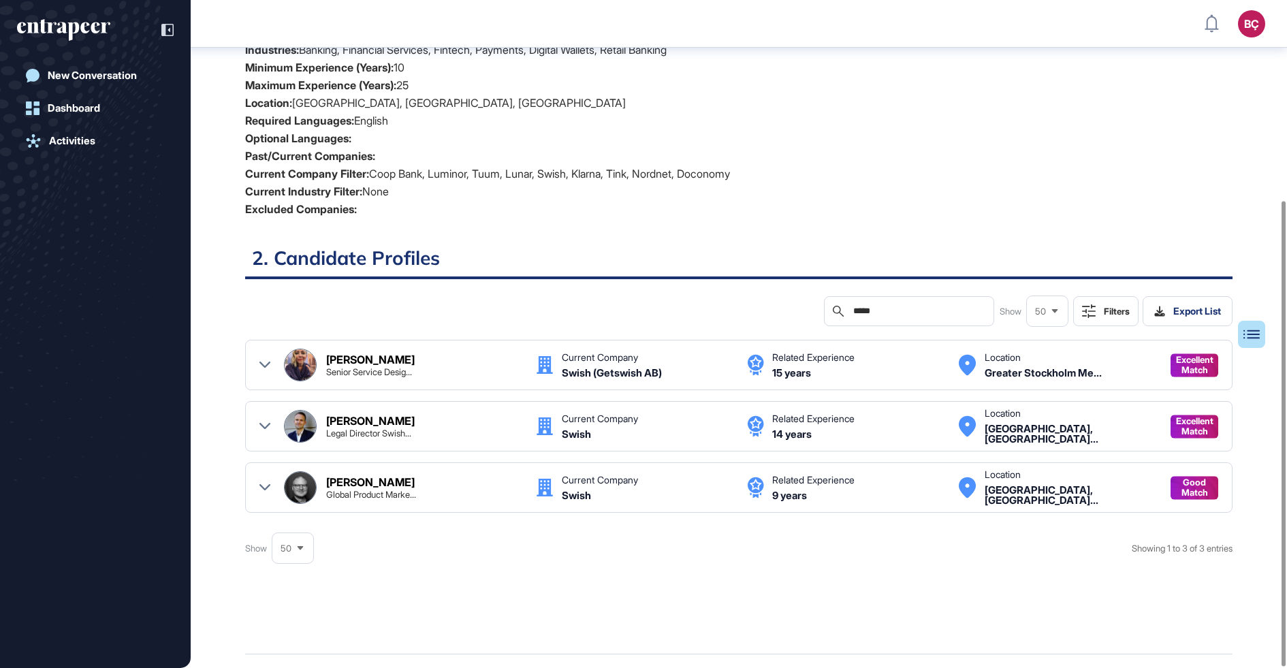
scroll to position [287, 0]
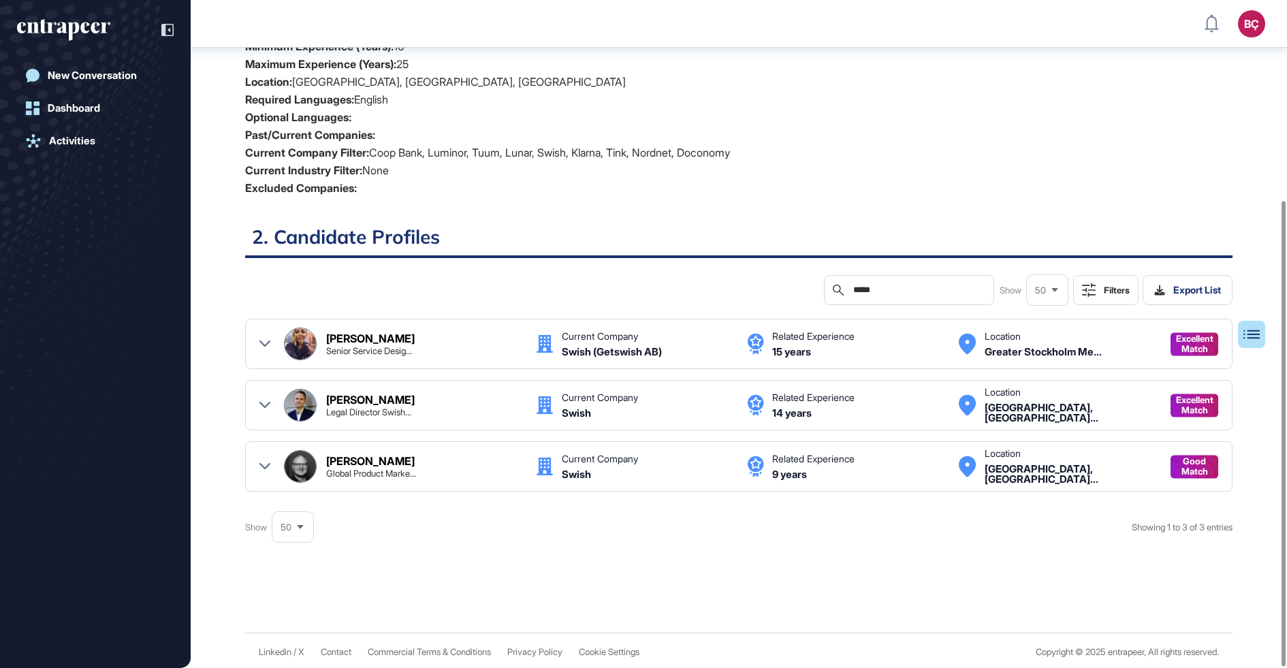
click at [265, 454] on div at bounding box center [264, 466] width 11 height 33
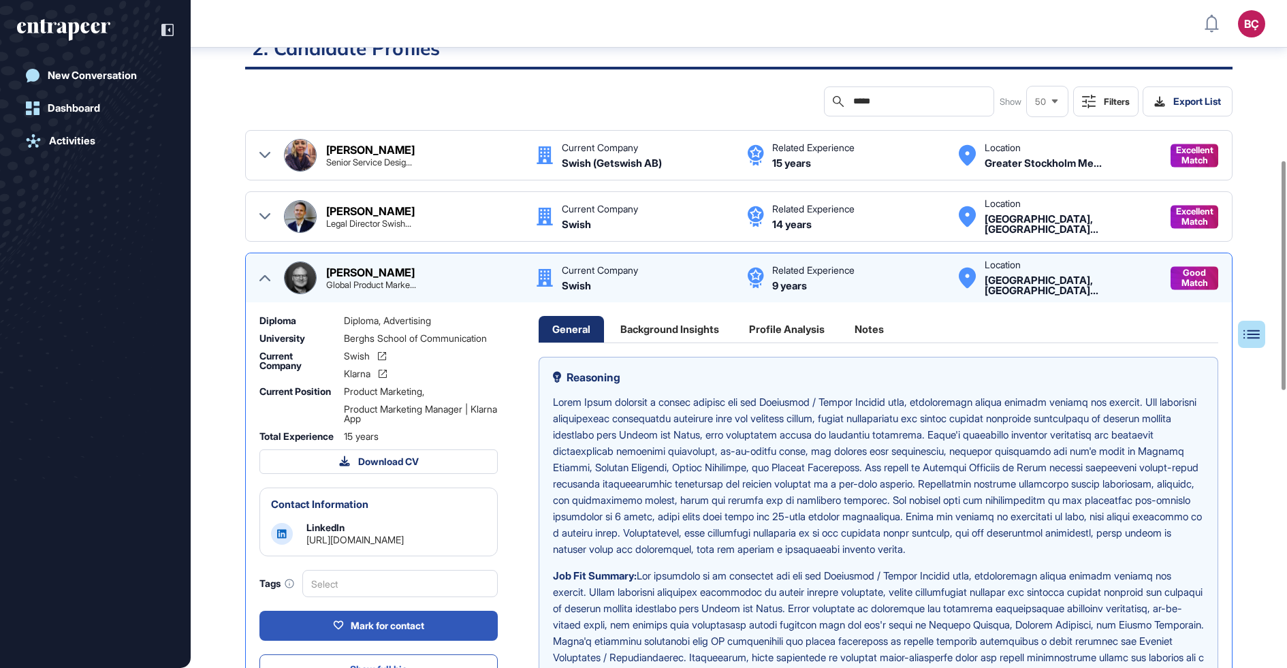
scroll to position [465, 0]
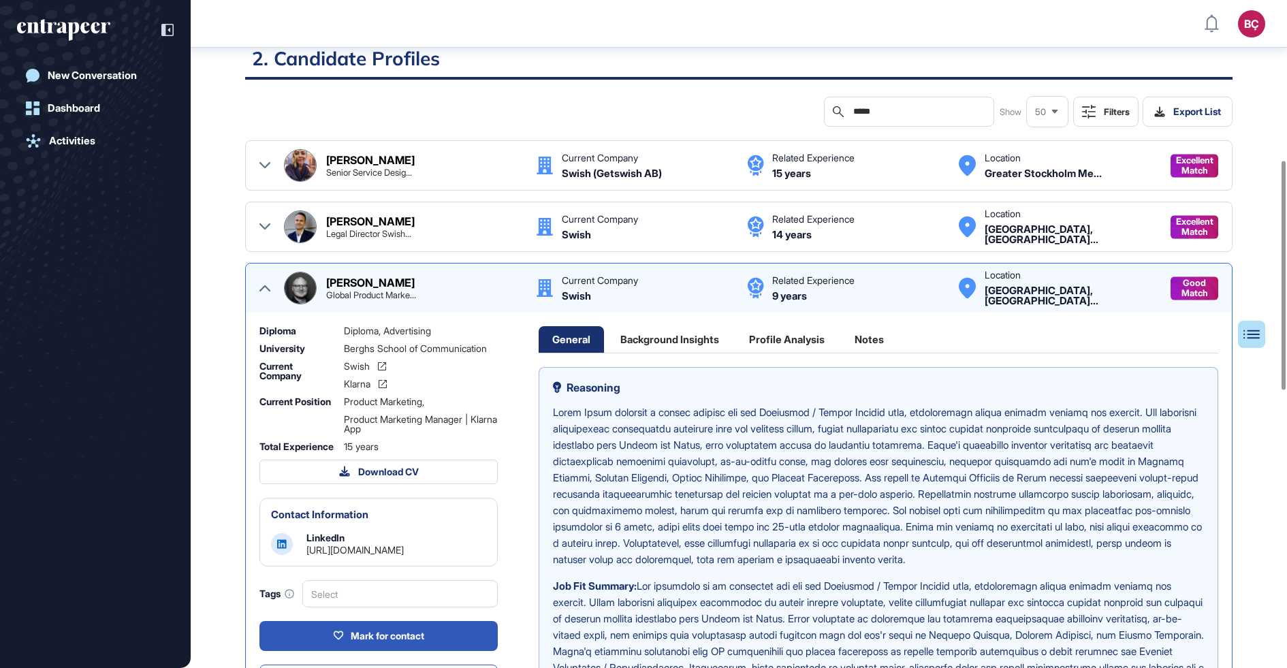
click at [259, 299] on div "[PERSON_NAME] Global Product Marke... Current Company Swish Related Experience …" at bounding box center [738, 288] width 959 height 33
click at [259, 288] on icon at bounding box center [264, 288] width 11 height 11
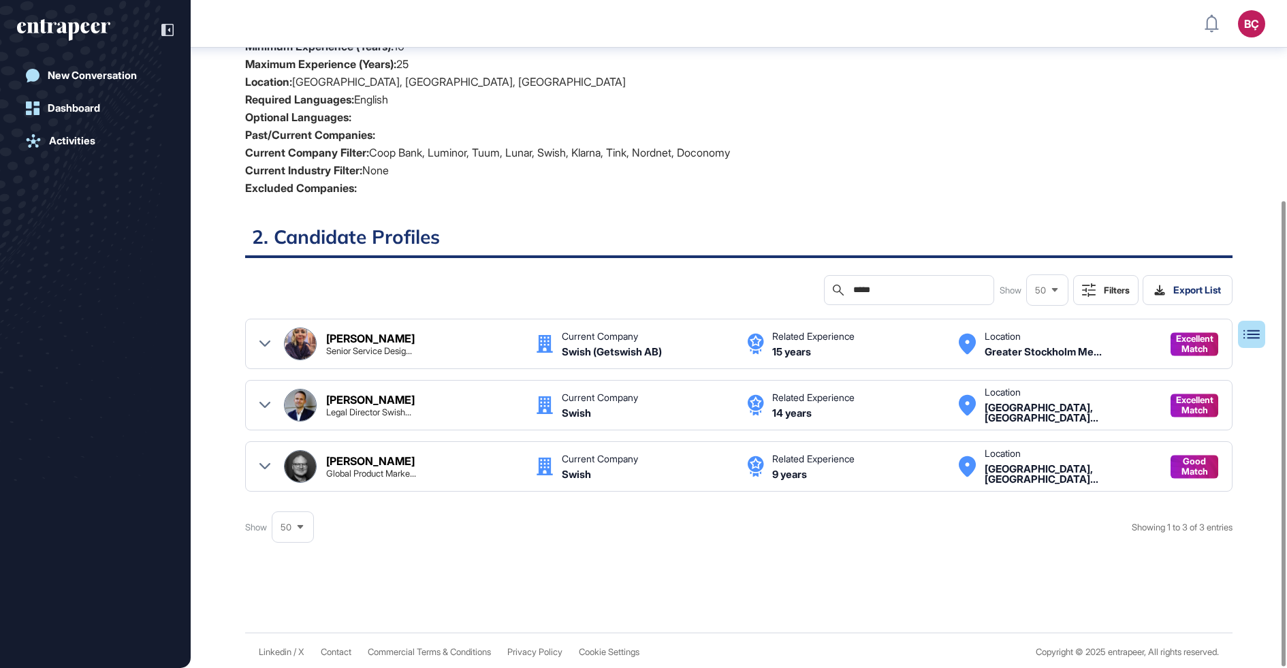
click at [270, 351] on div at bounding box center [264, 343] width 11 height 33
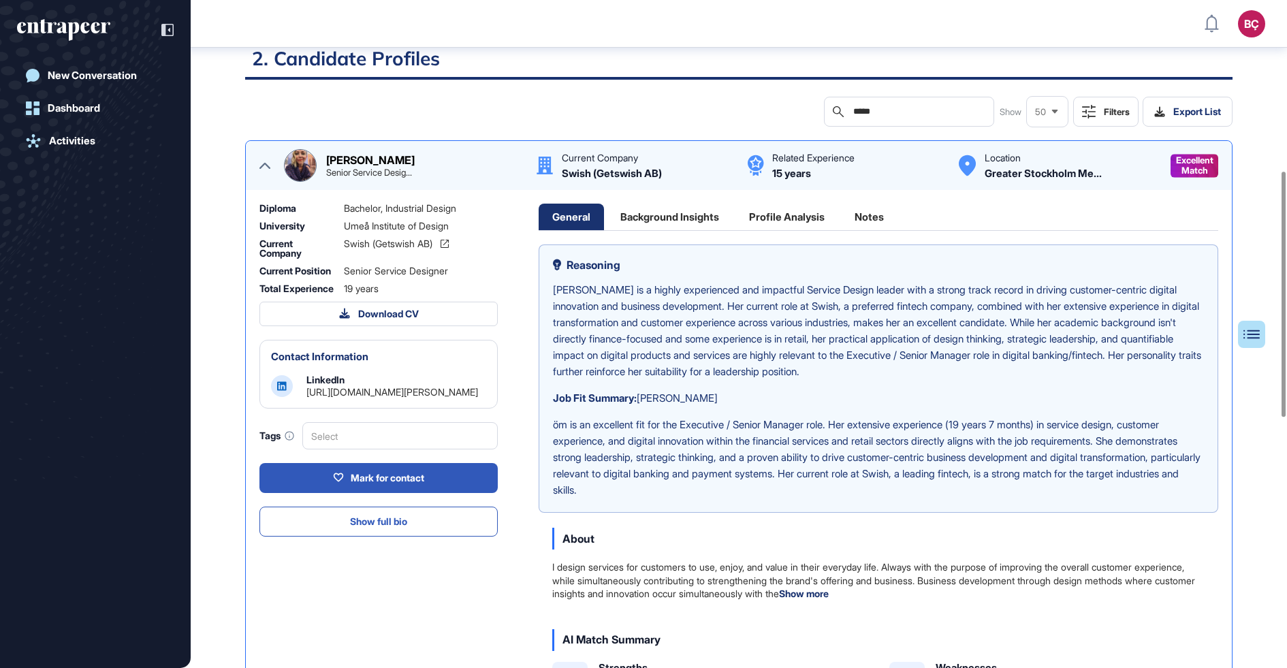
click at [268, 170] on div at bounding box center [264, 165] width 11 height 33
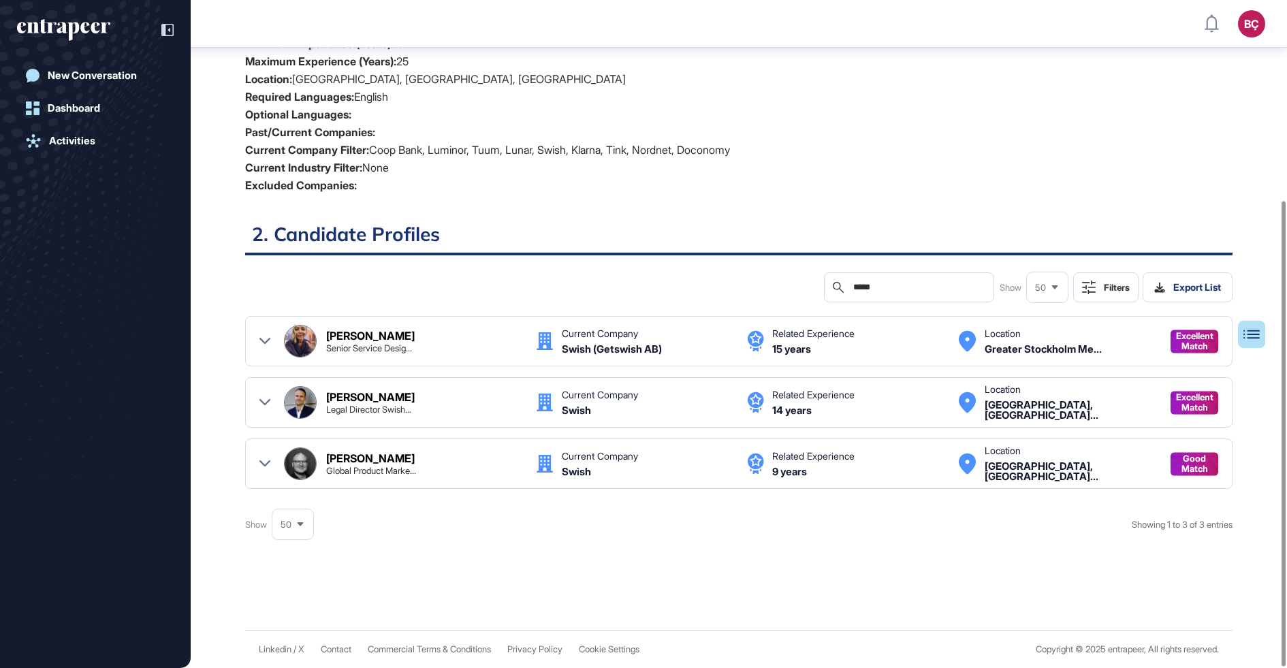
scroll to position [287, 0]
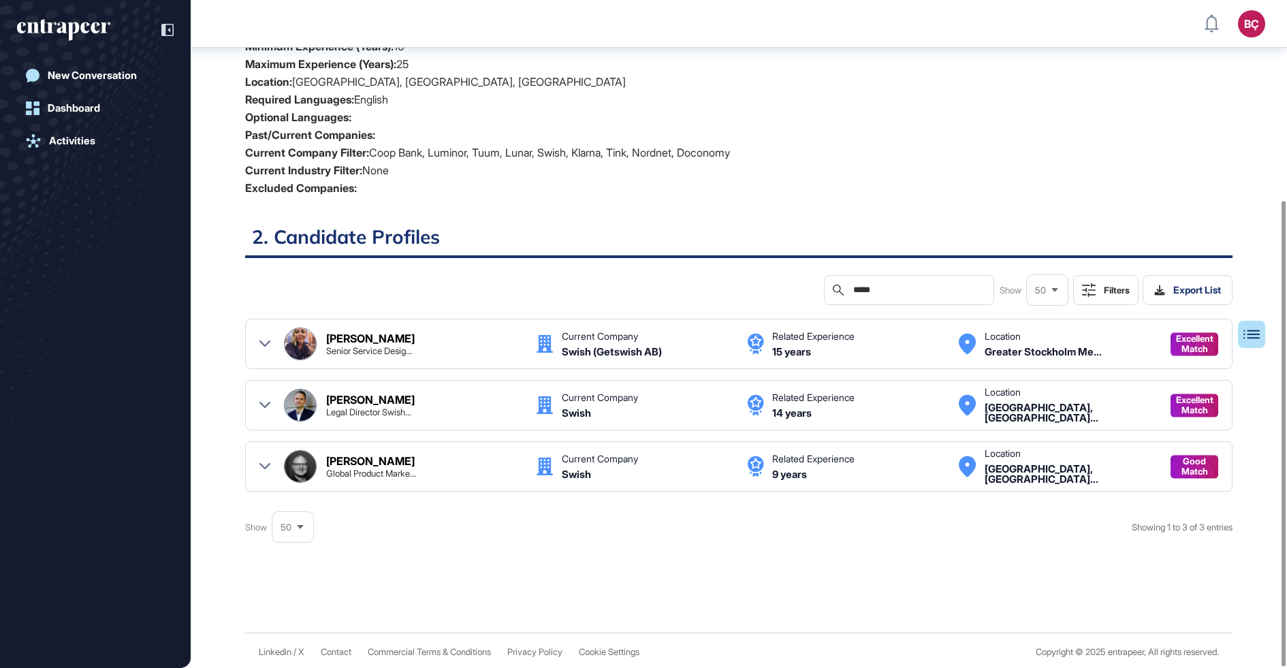
click at [269, 463] on icon at bounding box center [264, 466] width 11 height 6
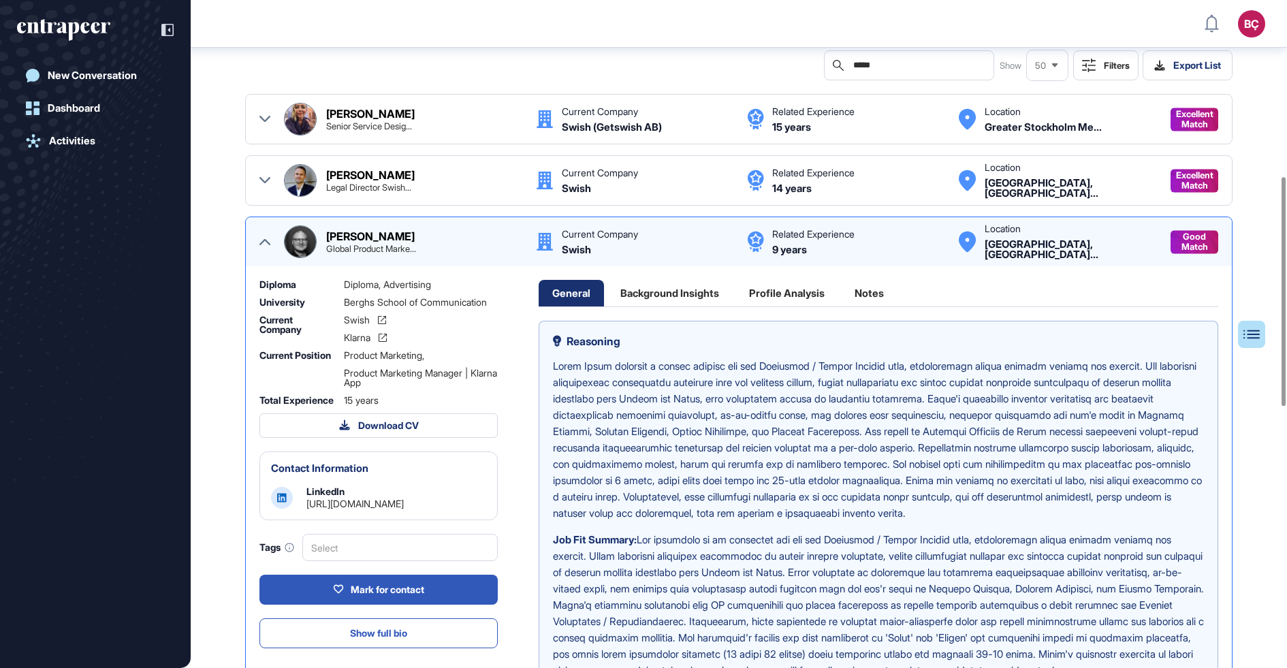
scroll to position [516, 0]
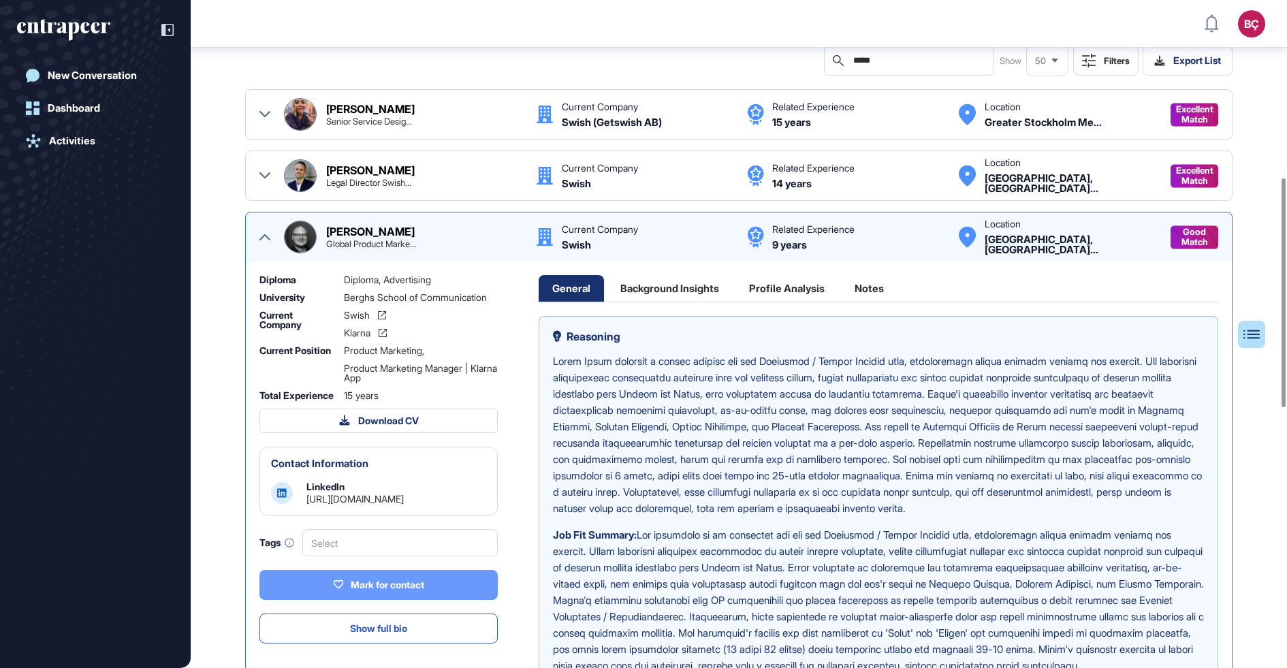
click at [313, 585] on button "Mark for contact" at bounding box center [378, 585] width 238 height 30
click at [264, 235] on icon at bounding box center [264, 236] width 11 height 11
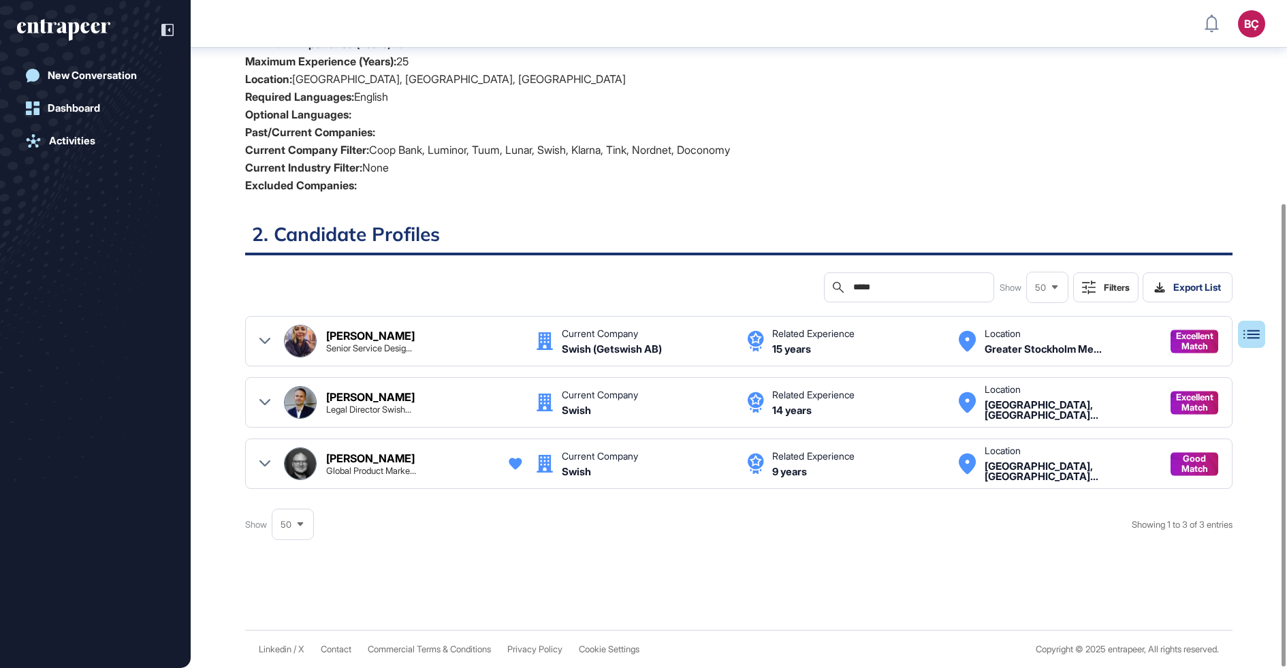
scroll to position [287, 0]
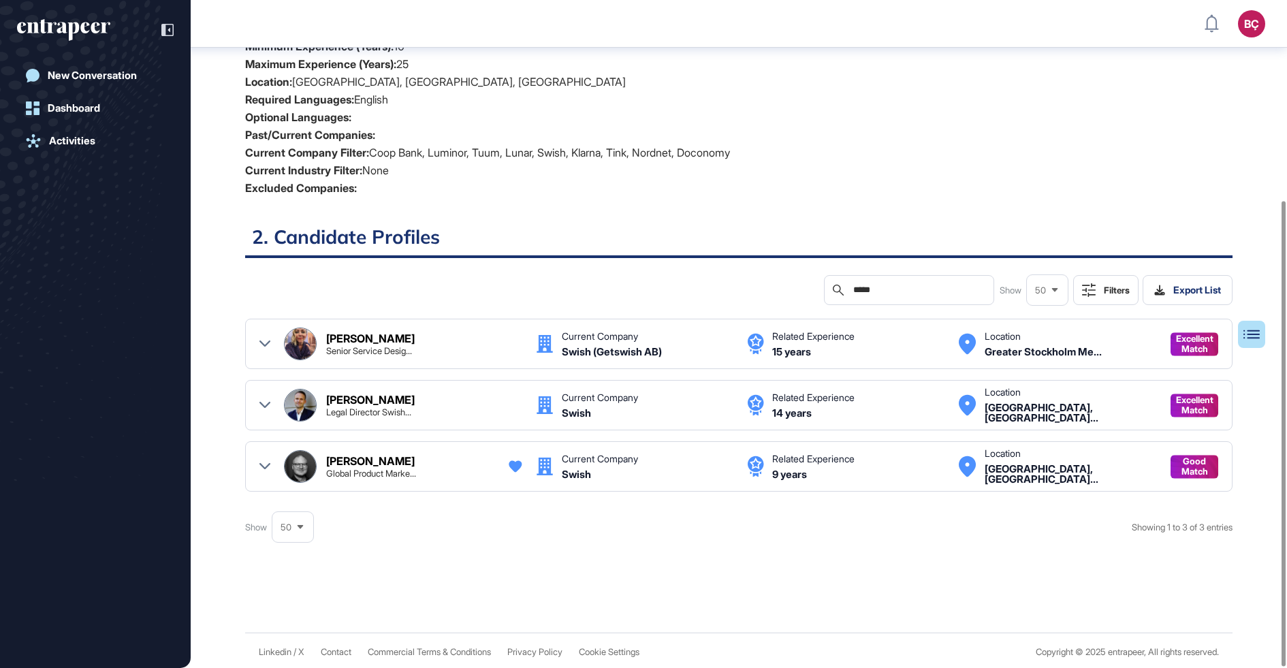
click at [271, 468] on div "[PERSON_NAME] Global Product Marke... Current Company Swish Related Experience …" at bounding box center [738, 466] width 959 height 33
click at [266, 464] on icon at bounding box center [264, 466] width 11 height 6
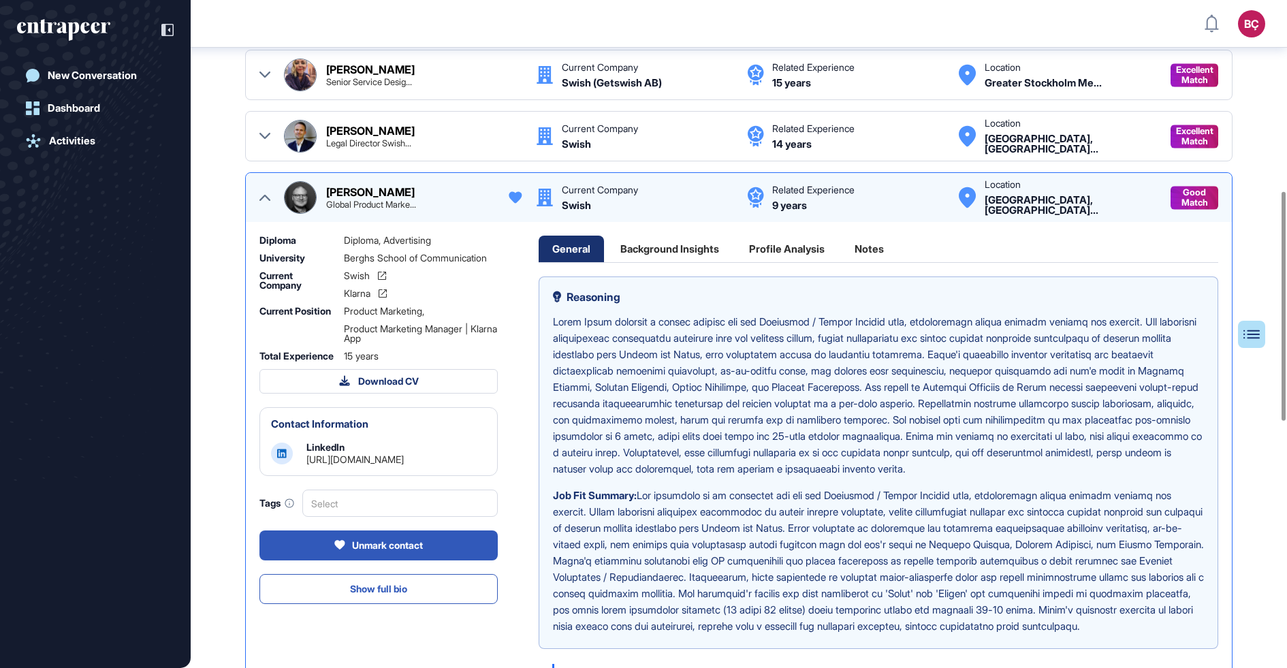
scroll to position [559, 0]
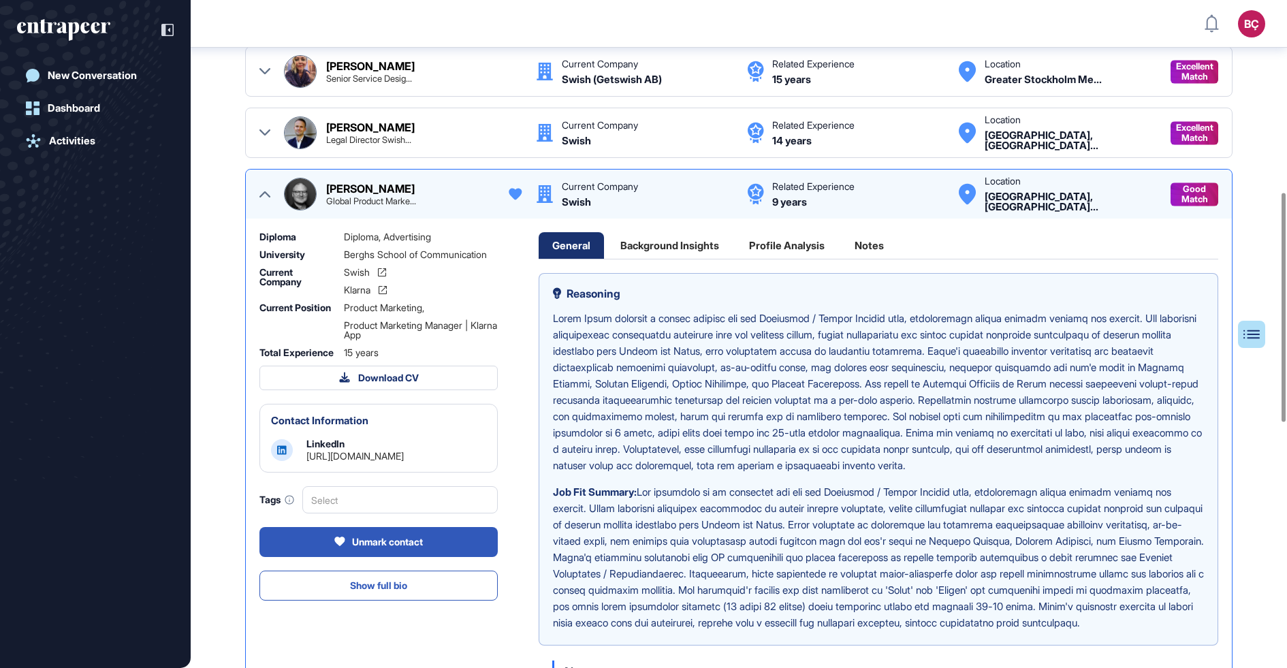
click at [259, 182] on div at bounding box center [264, 194] width 11 height 33
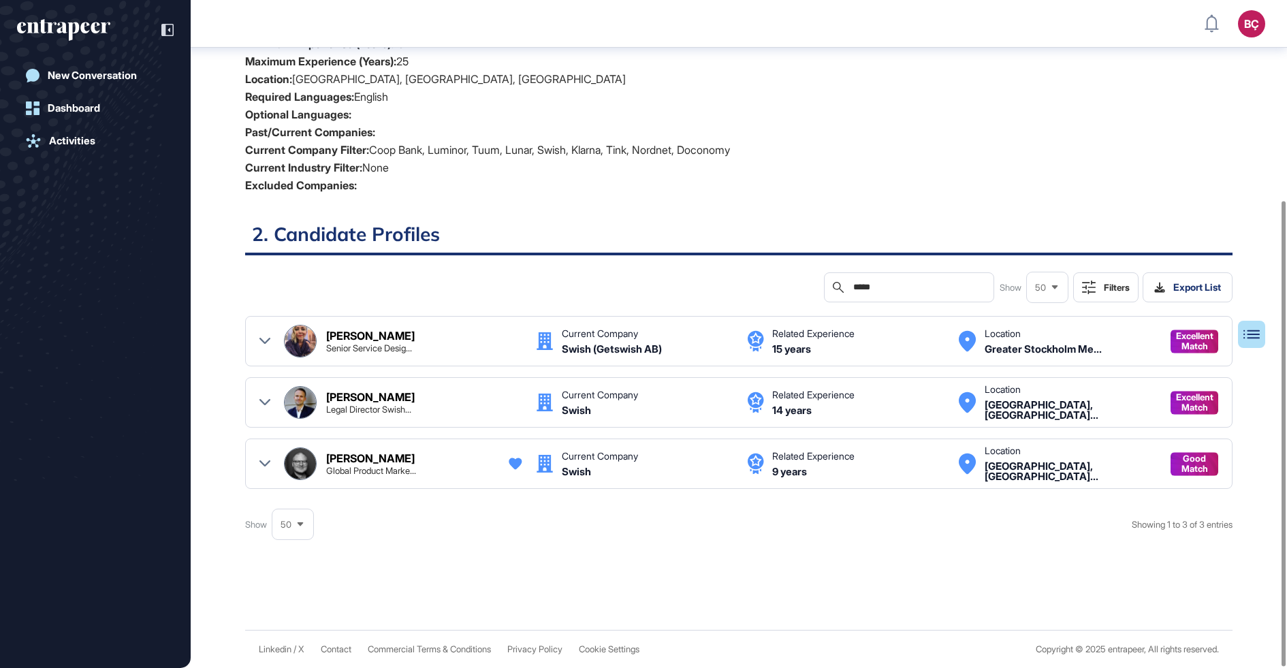
scroll to position [287, 0]
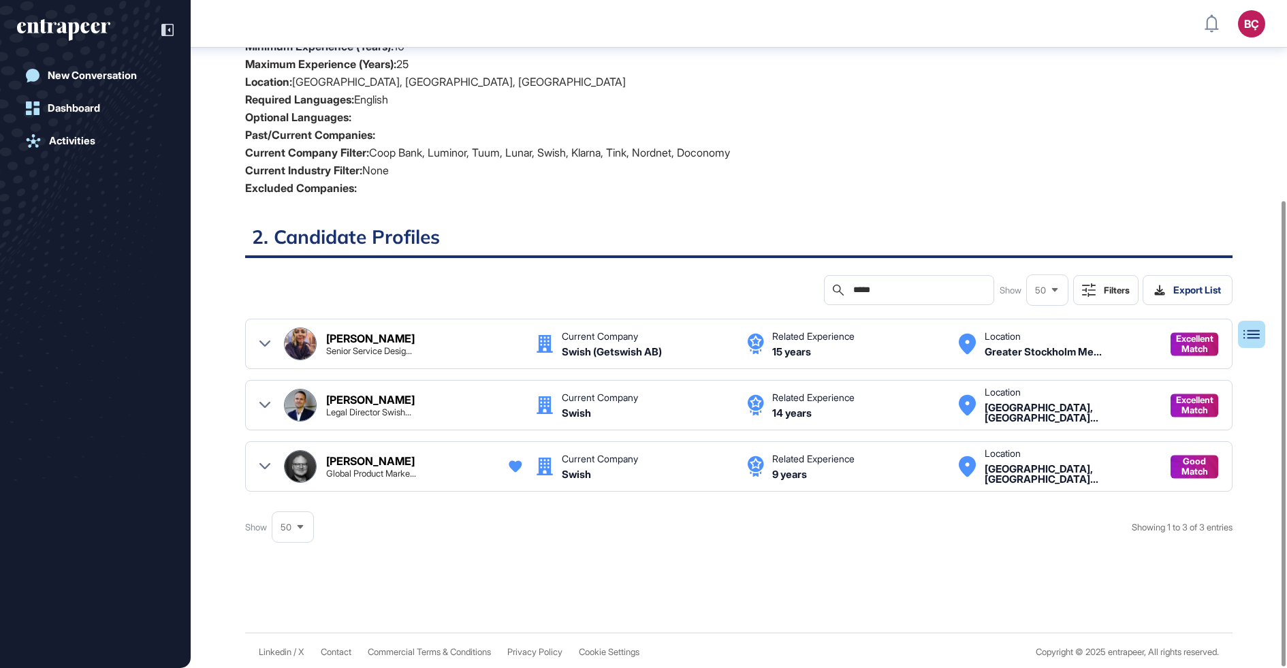
click at [360, 465] on div "[PERSON_NAME] Global Product Marke..." at bounding box center [412, 466] width 173 height 22
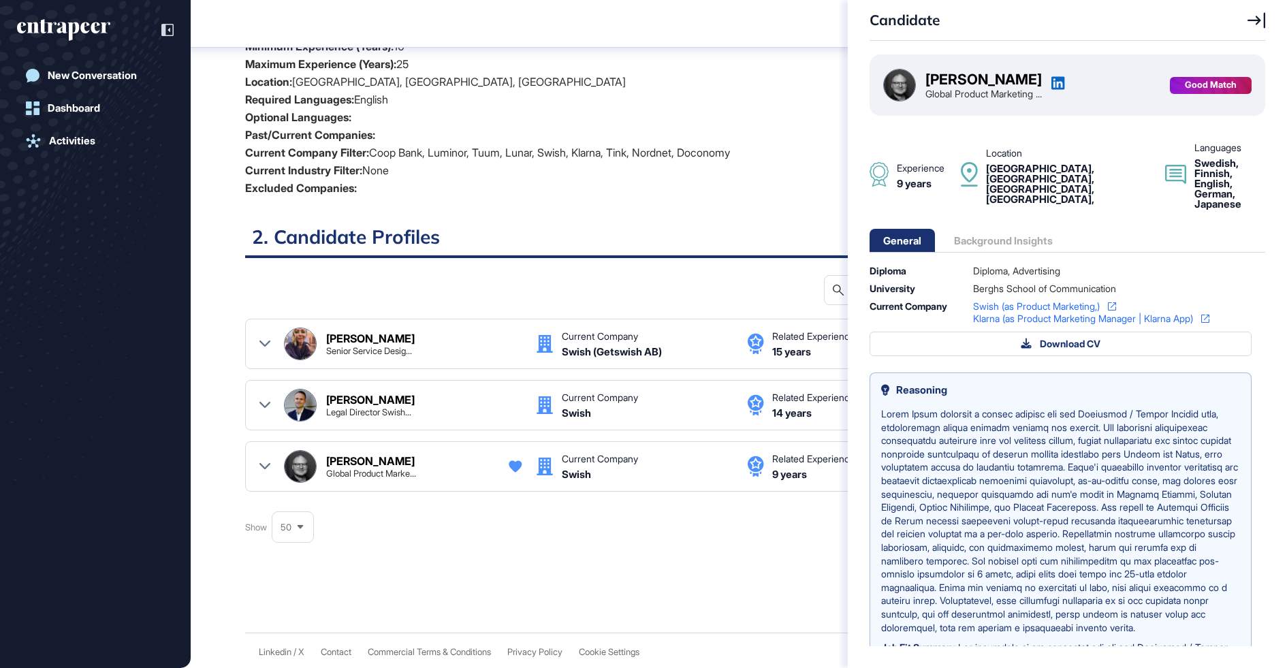
click at [929, 72] on div "Harri Saari" at bounding box center [983, 79] width 116 height 14
copy div "Harri Saari"
click at [625, 185] on div "Candidate Harri Saari Global Product Marketing ... Good Match Experience 9 year…" at bounding box center [643, 334] width 1287 height 668
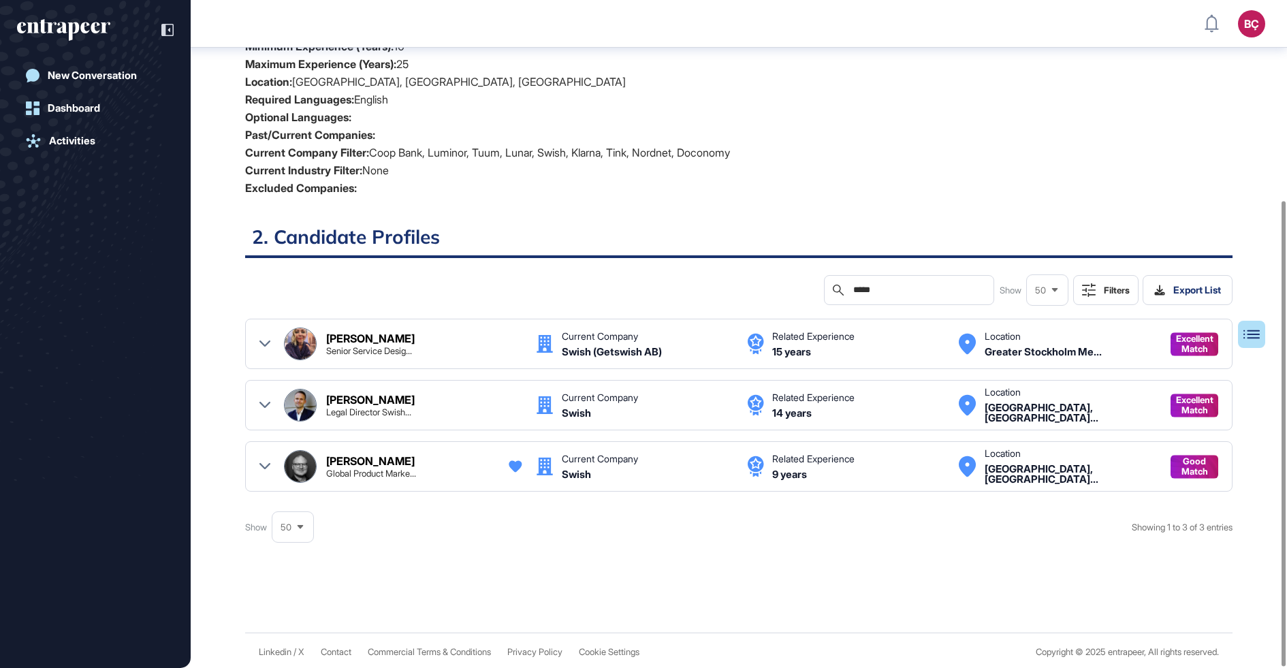
click at [874, 285] on input "*****" at bounding box center [918, 290] width 133 height 11
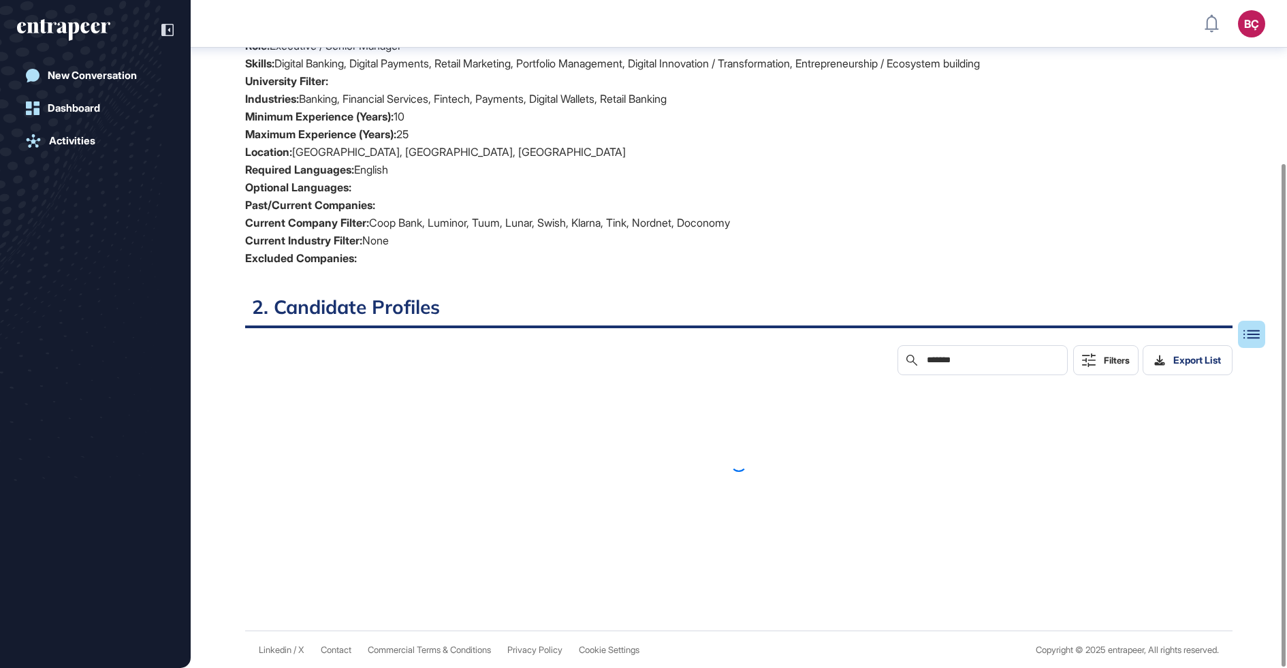
scroll to position [165, 0]
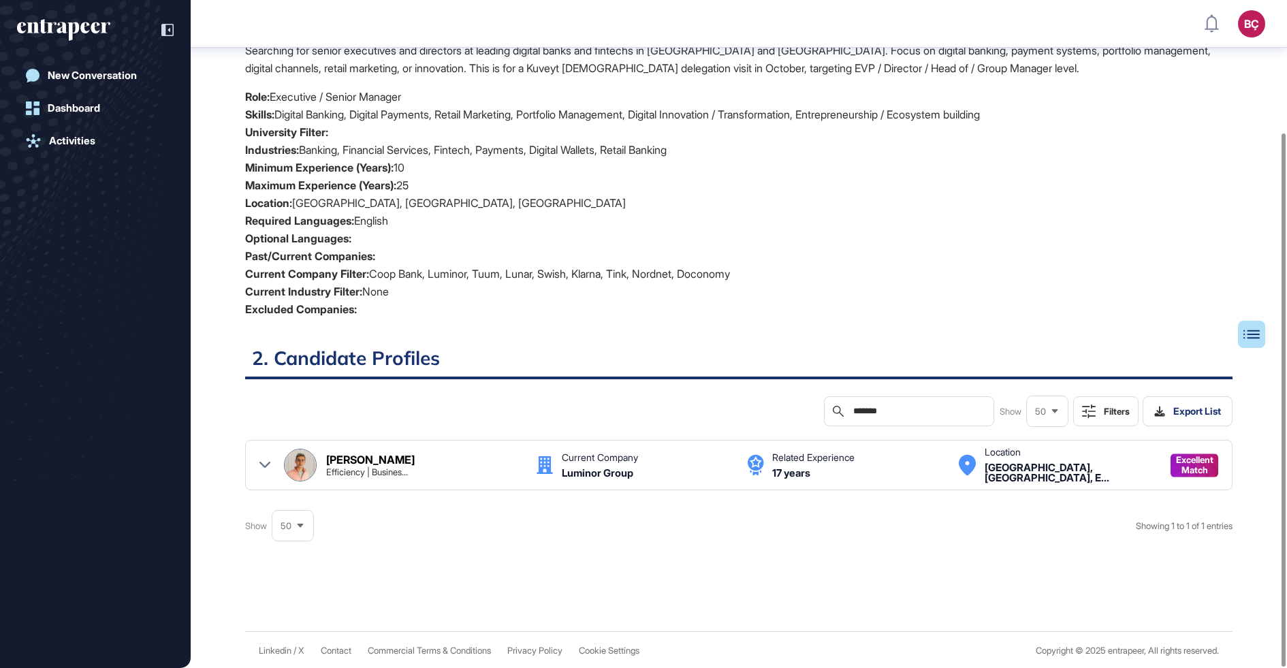
click at [265, 466] on icon at bounding box center [264, 465] width 11 height 11
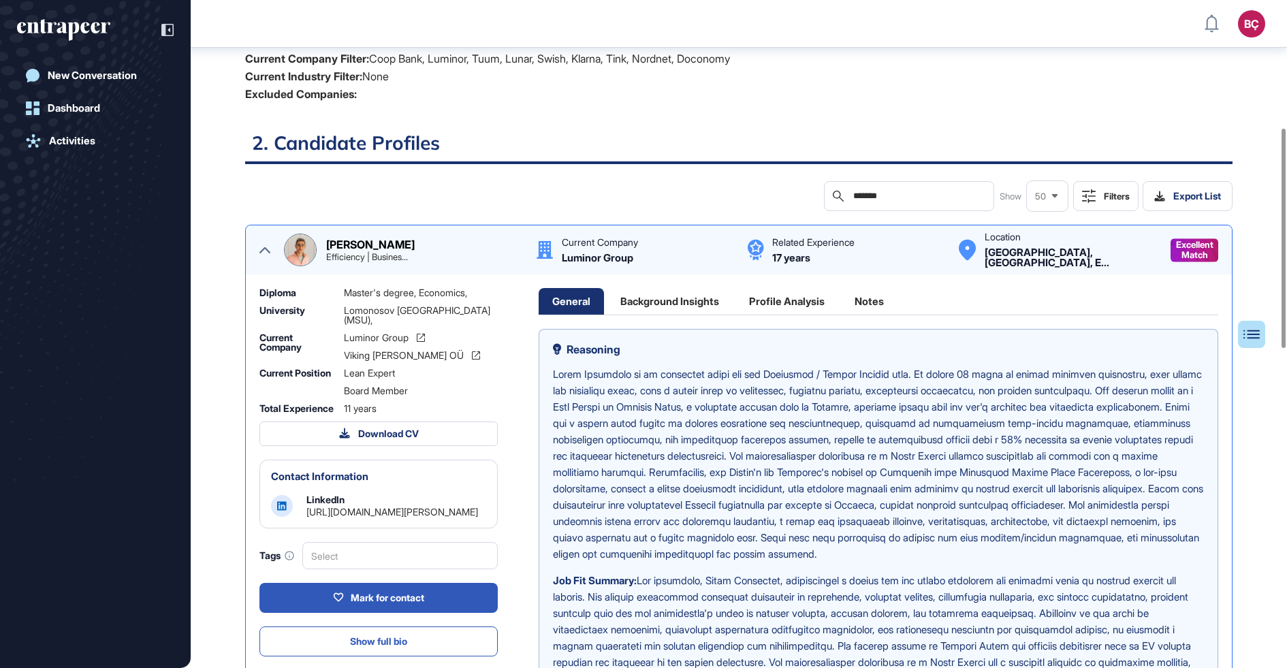
scroll to position [406, 0]
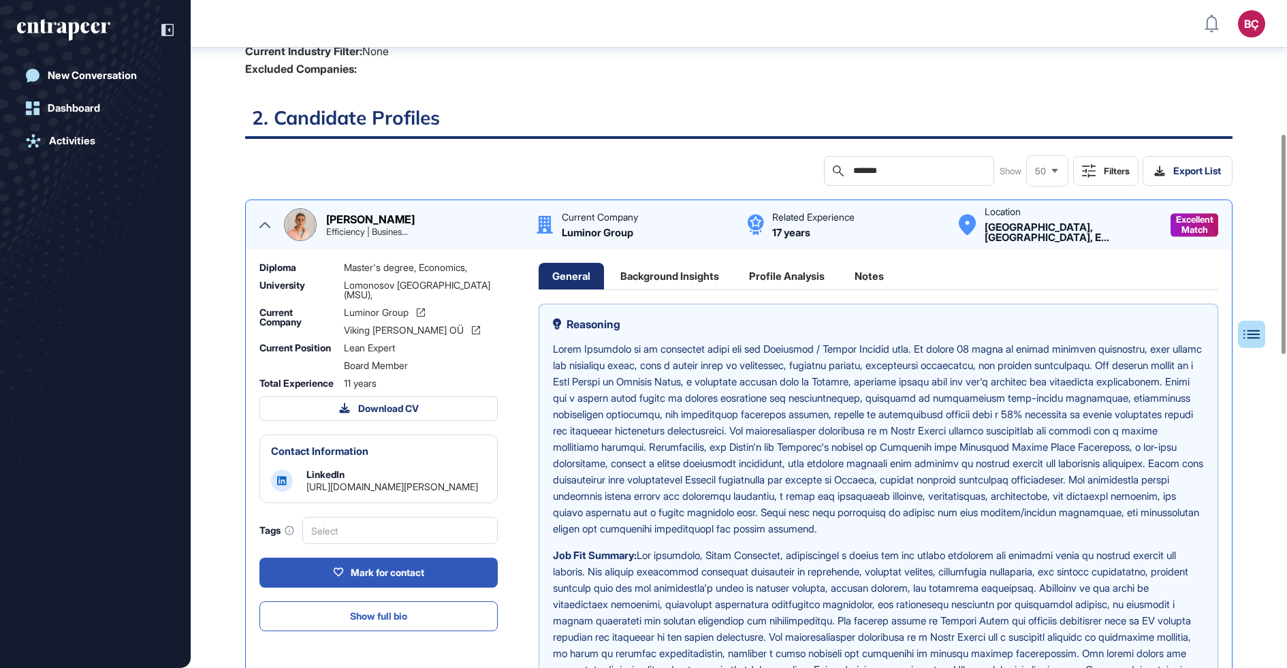
click at [658, 283] on div "Background Insights" at bounding box center [670, 276] width 126 height 27
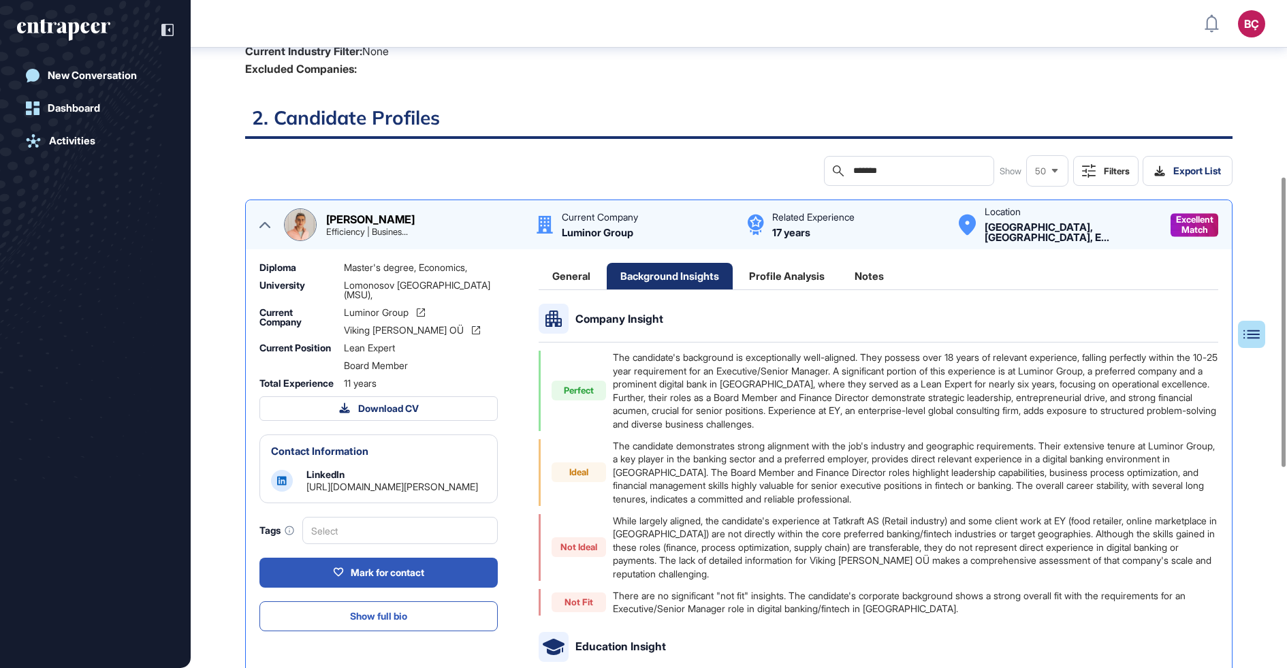
click at [581, 274] on div "General" at bounding box center [570, 276] width 65 height 27
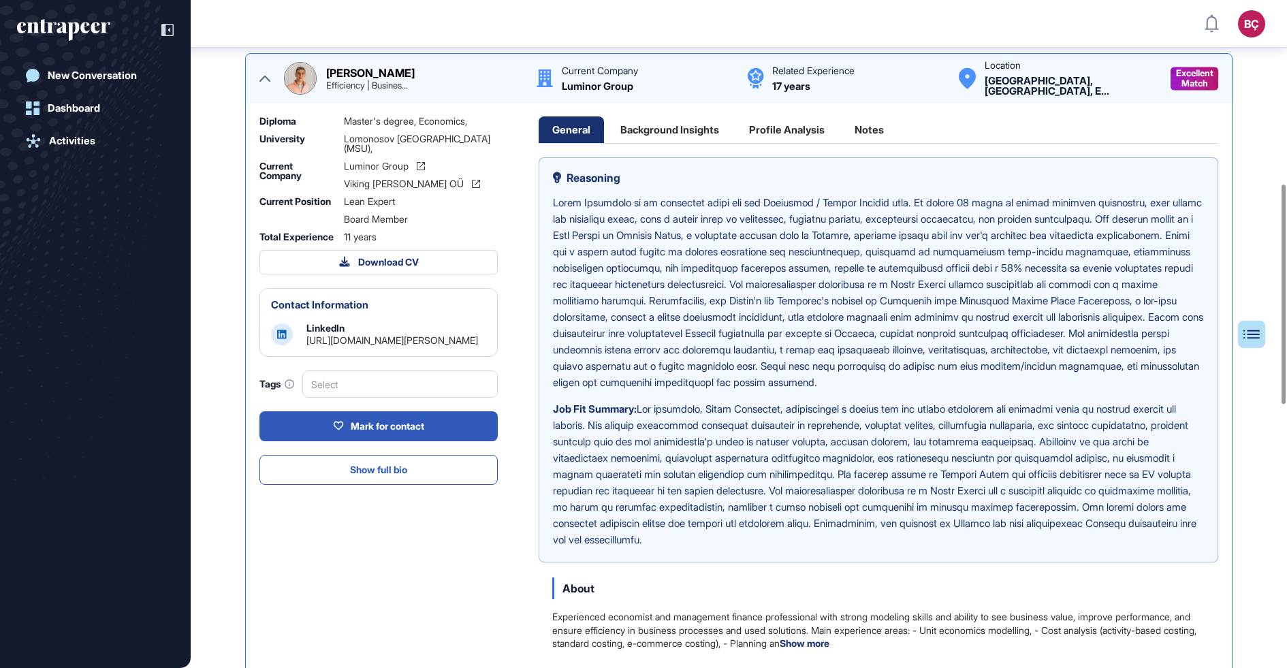
scroll to position [532, 0]
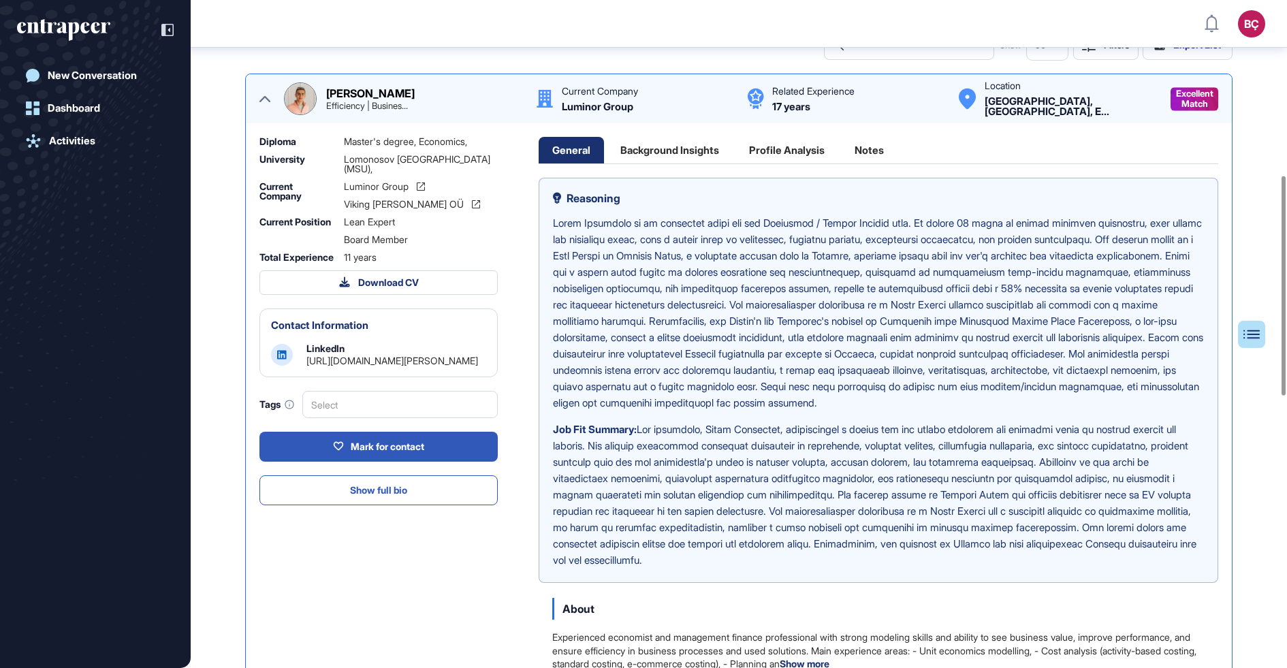
click at [403, 366] on link "https://www.linkedin.com/in/edgar-avetisyan-2972967" at bounding box center [392, 361] width 172 height 12
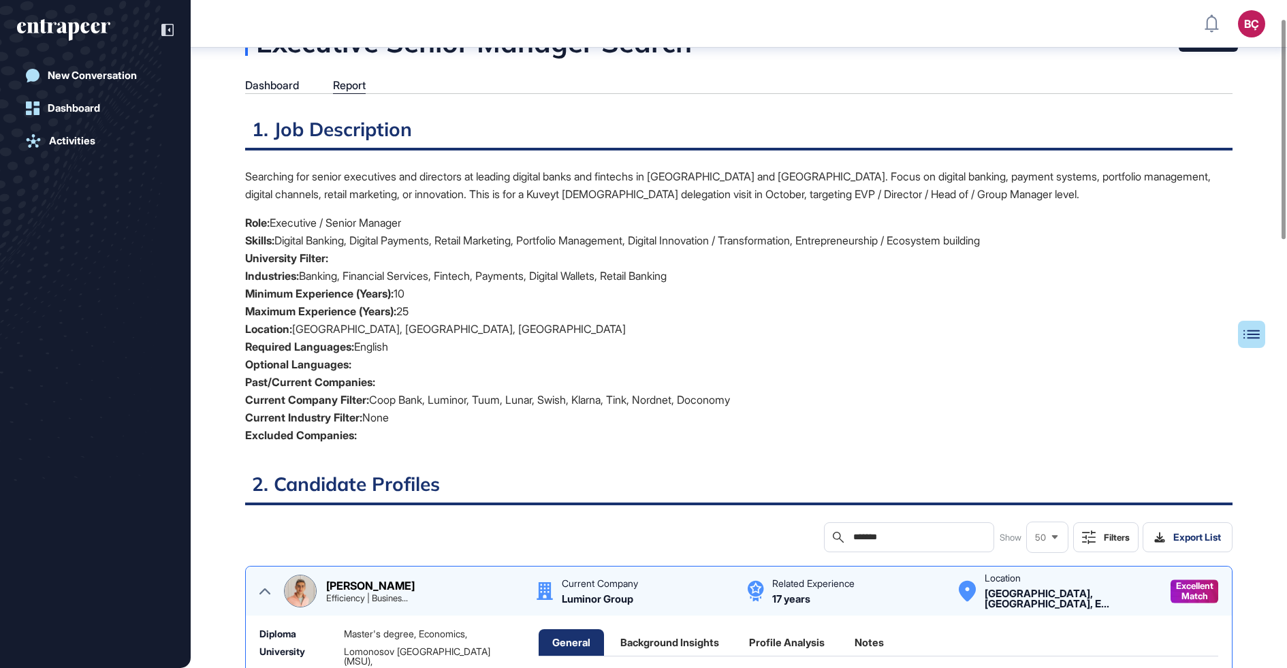
scroll to position [35, 0]
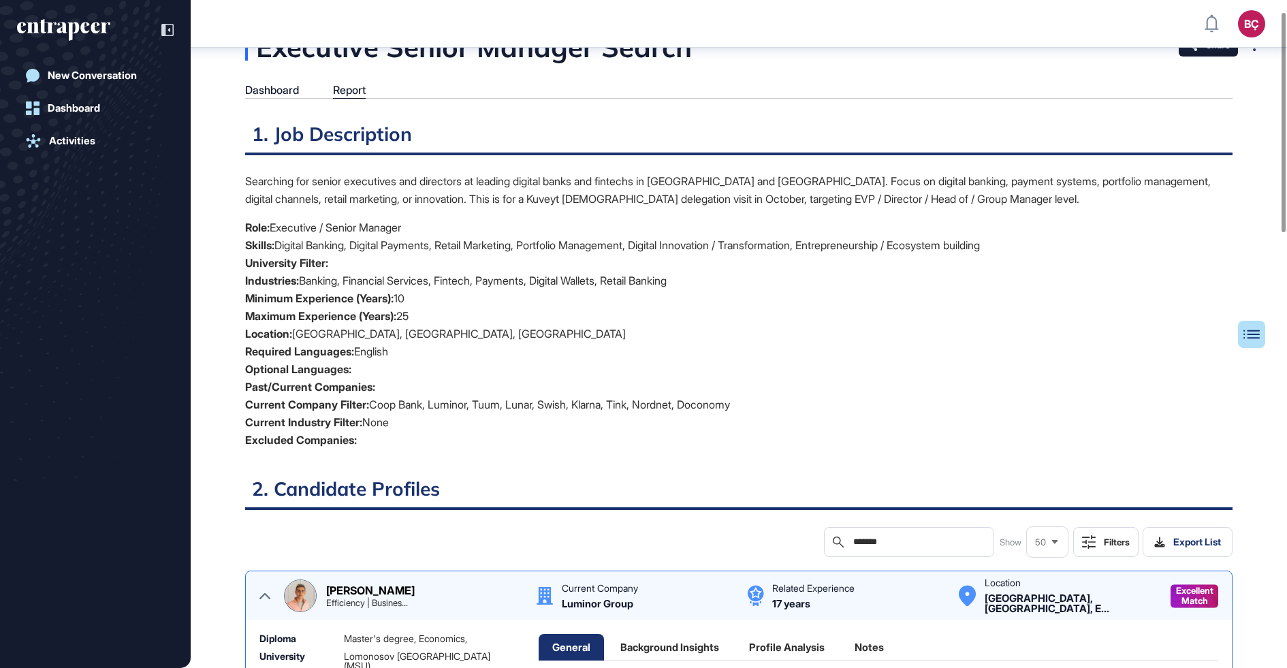
click at [259, 591] on div "Edgar Avetisyan Efficiency | Busines... Current Company Luminor Group Related E…" at bounding box center [738, 595] width 959 height 33
click at [265, 593] on icon at bounding box center [264, 596] width 11 height 6
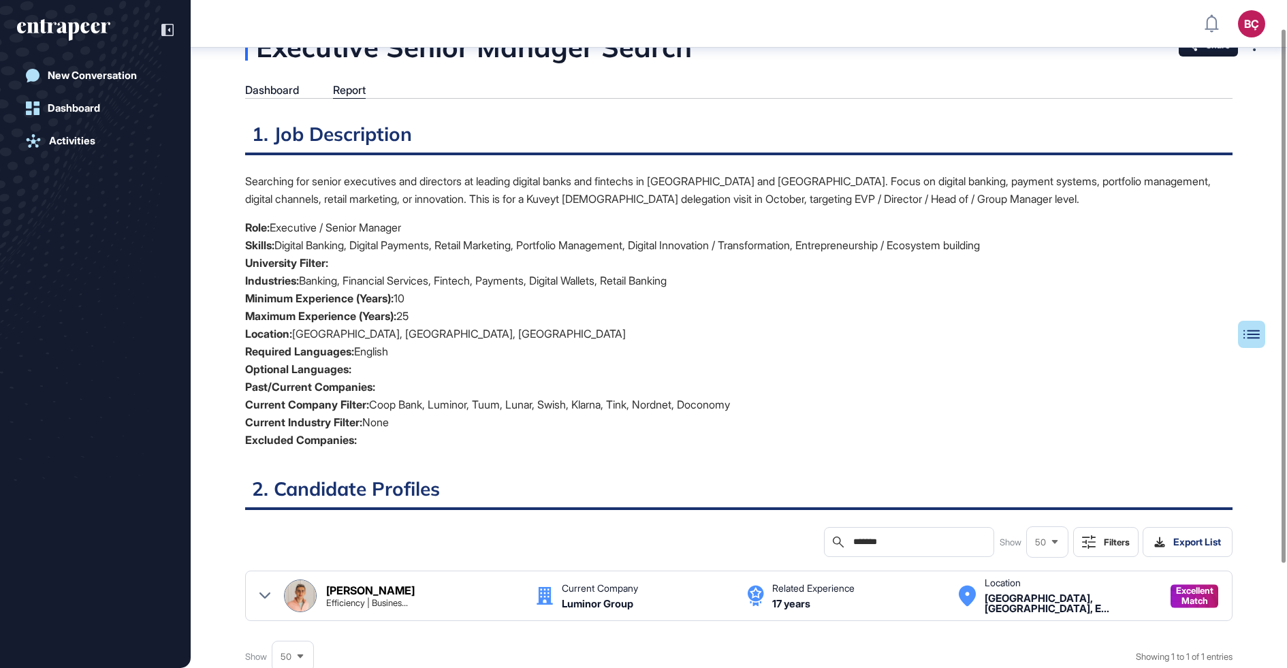
click at [857, 541] on input "*******" at bounding box center [918, 541] width 133 height 11
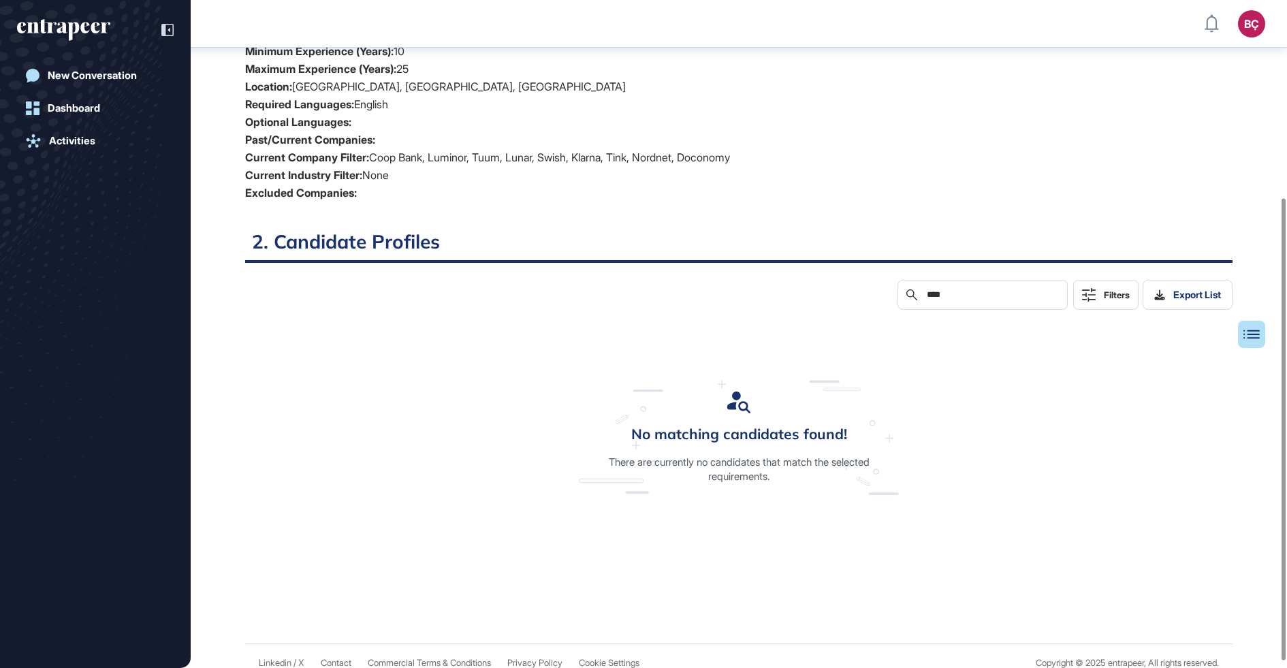
scroll to position [285, 0]
click at [935, 291] on input "****" at bounding box center [991, 291] width 133 height 11
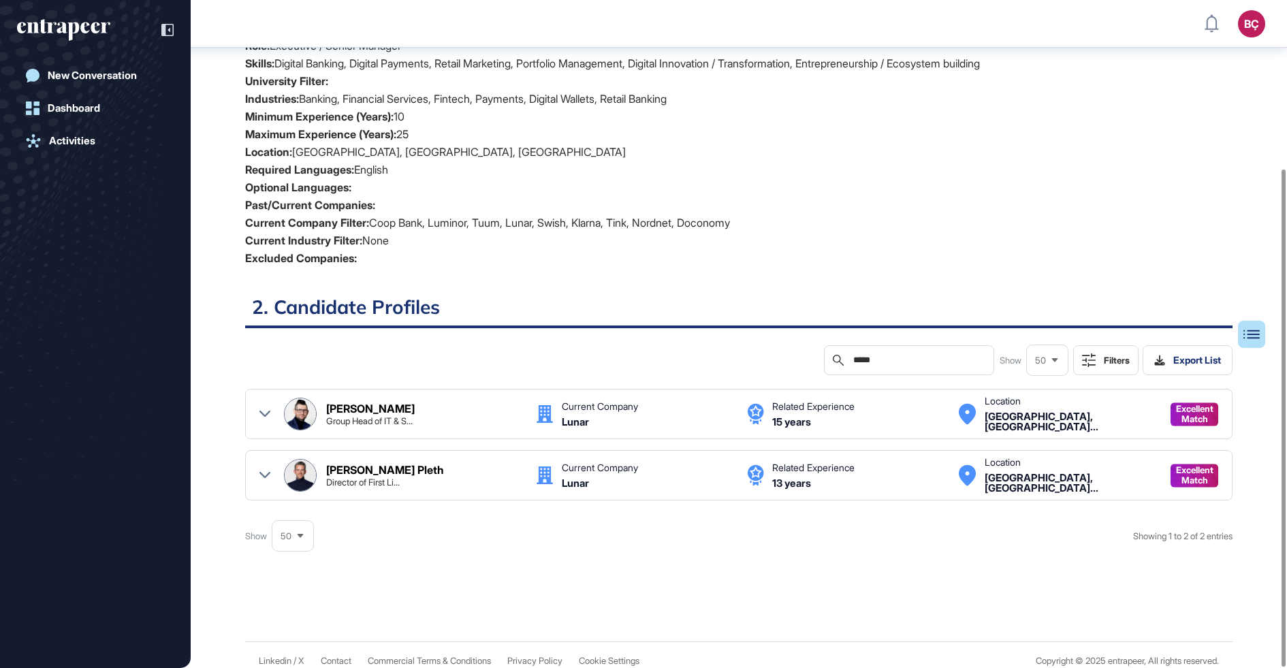
scroll to position [225, 0]
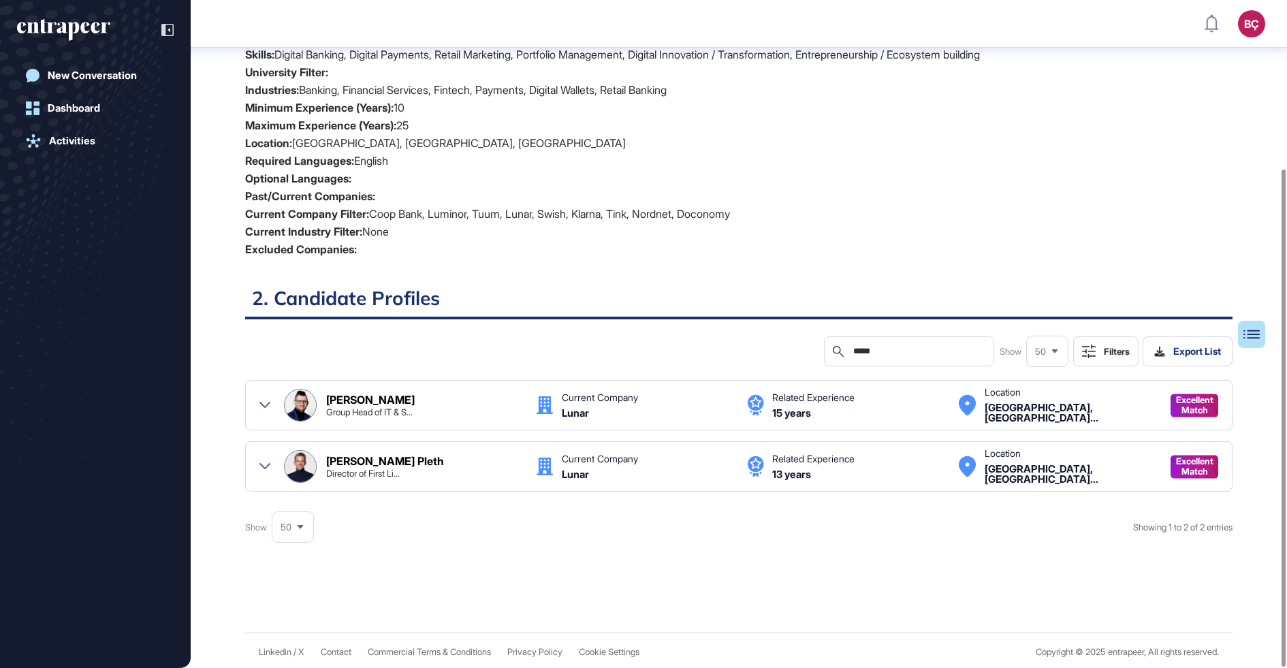
click at [350, 469] on div "Director of First Li..." at bounding box center [363, 473] width 74 height 9
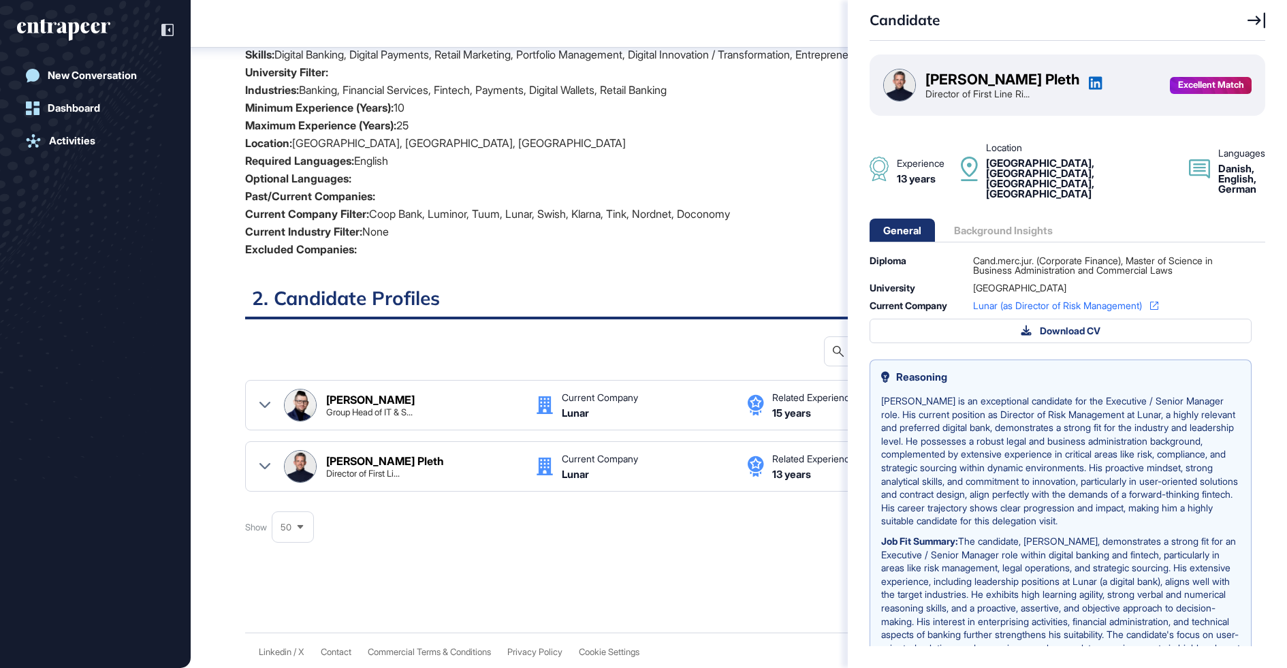
click at [338, 395] on div "Candidate Anders Tvede Pleth Director of First Line Ri... Excellent Match Exper…" at bounding box center [643, 334] width 1287 height 668
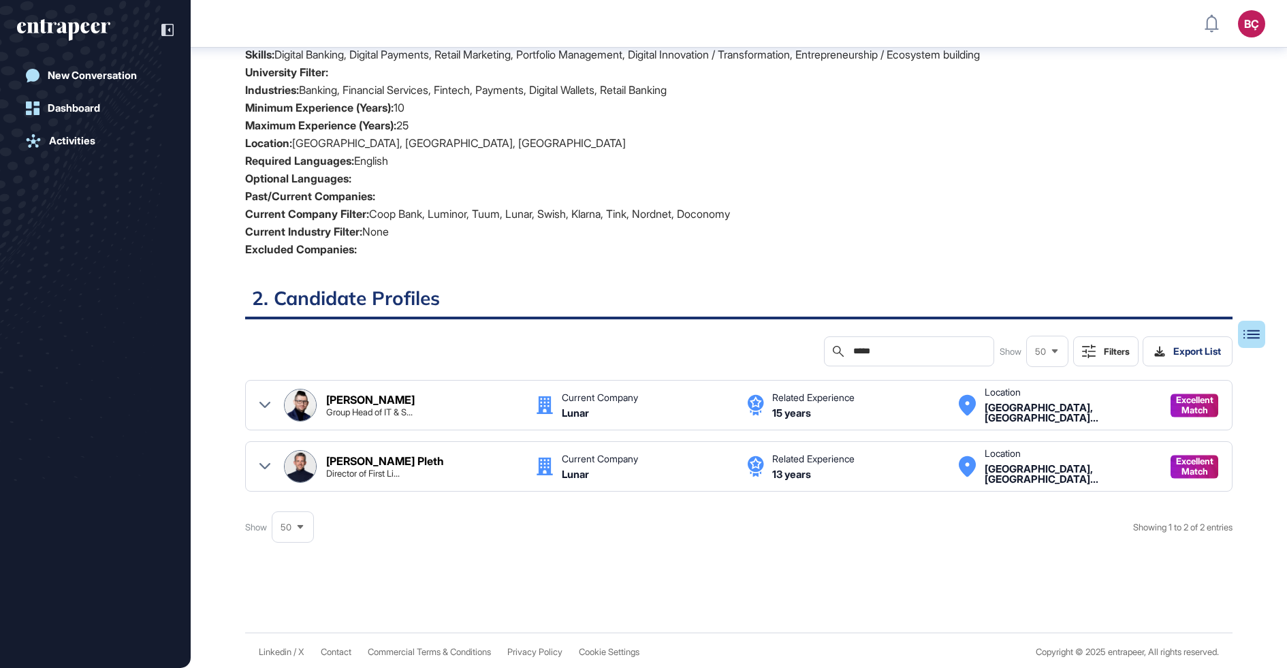
click at [356, 400] on div "Candidate Anders Tvede Pleth Director of First Line Ri... Excellent Match Exper…" at bounding box center [643, 334] width 1287 height 668
click at [356, 400] on div "Danny Dario Winandy" at bounding box center [370, 399] width 88 height 11
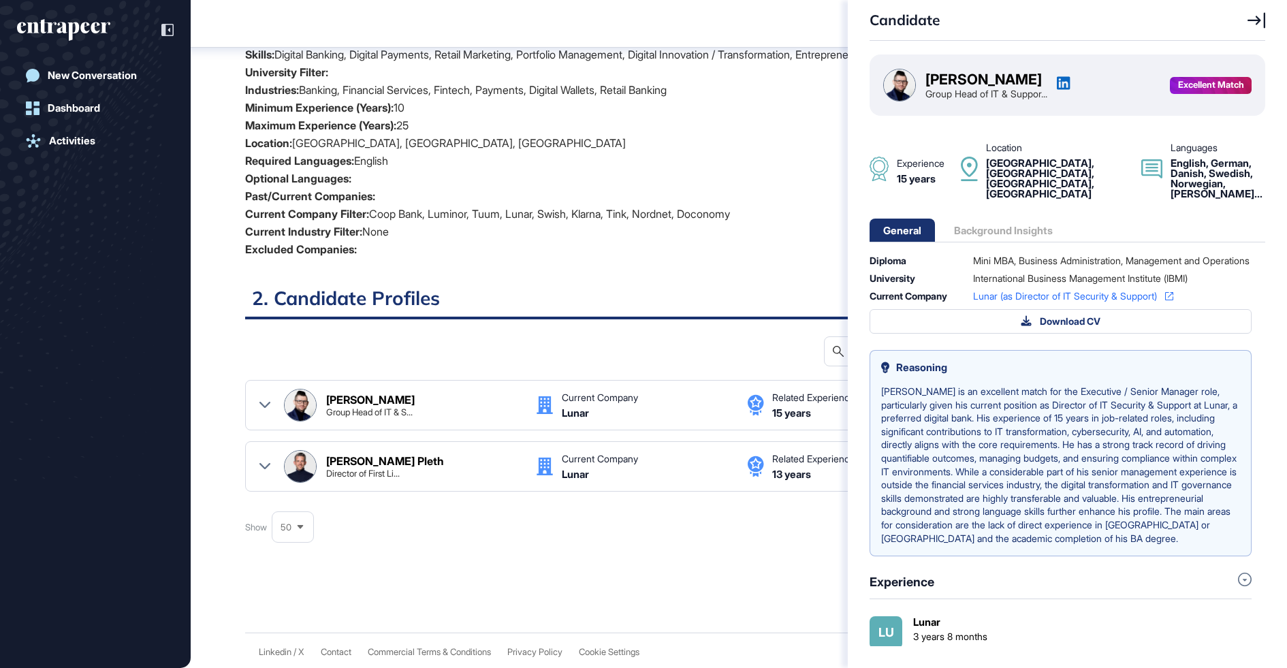
click at [344, 409] on div "Candidate Danny Dario Winandy Group Head of IT & Suppor... Excellent Match Expe…" at bounding box center [643, 334] width 1287 height 668
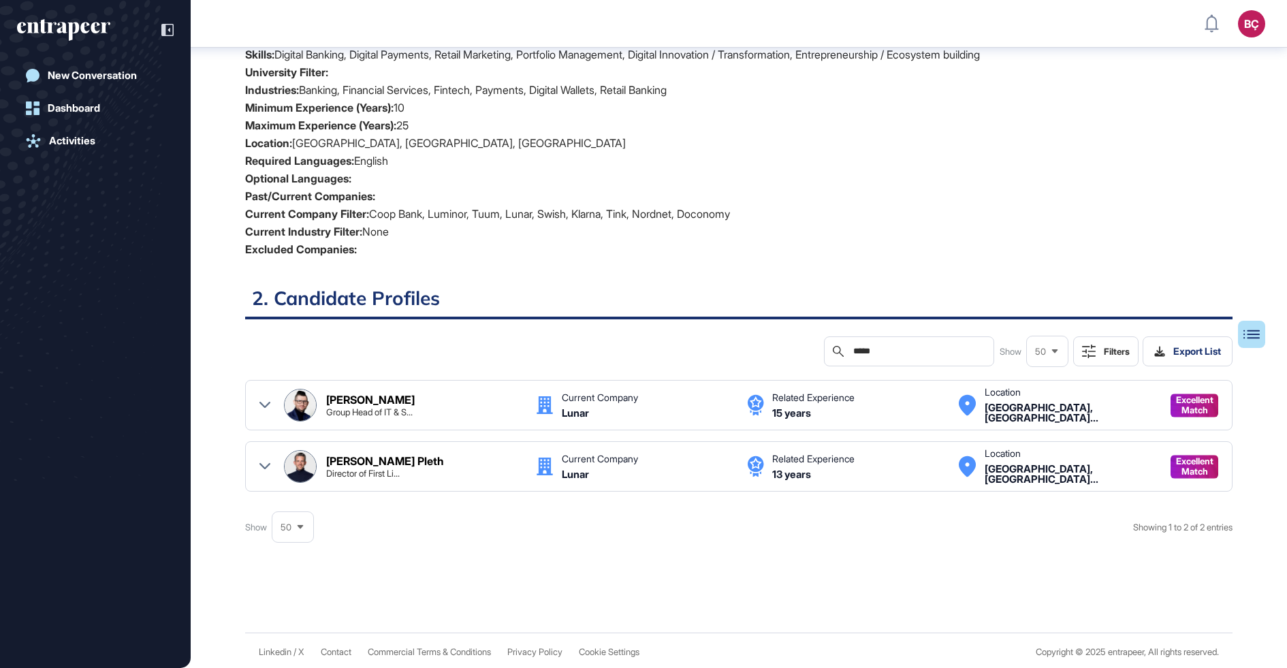
click at [342, 400] on div "Candidate Danny Dario Winandy Group Head of IT & Suppor... Excellent Match Expe…" at bounding box center [643, 334] width 1287 height 668
click at [342, 400] on div "Danny Dario Winandy" at bounding box center [370, 399] width 88 height 11
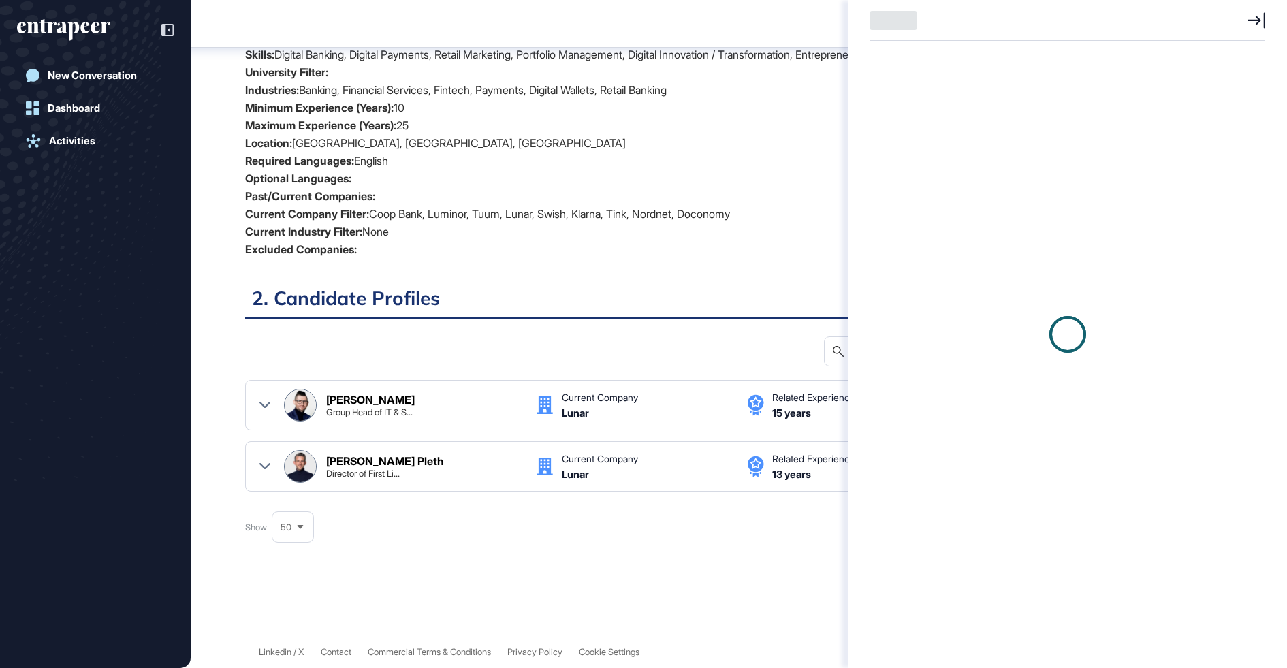
click at [342, 400] on div at bounding box center [643, 334] width 1287 height 668
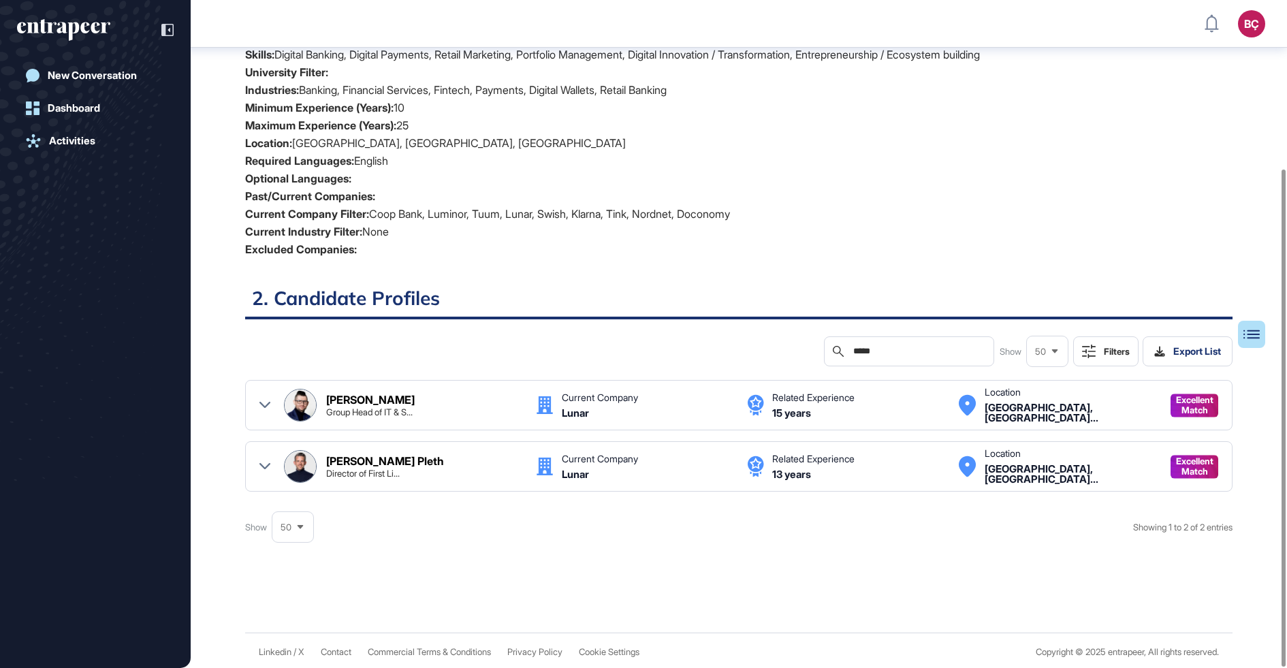
drag, startPoint x: 449, startPoint y: 392, endPoint x: 442, endPoint y: 402, distance: 11.7
click at [442, 402] on div "Danny Dario Winandy Group Head of IT & S..." at bounding box center [424, 405] width 196 height 22
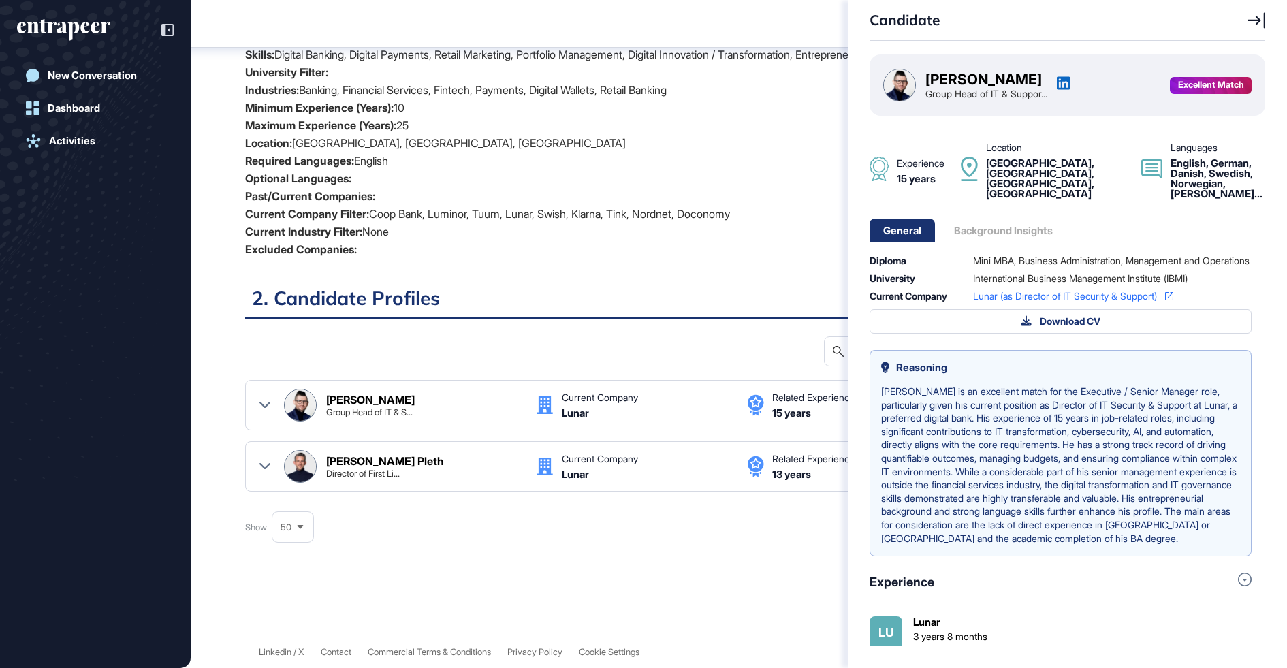
copy div "Danny Dario Winandy"
click at [1252, 22] on icon at bounding box center [1256, 20] width 18 height 16
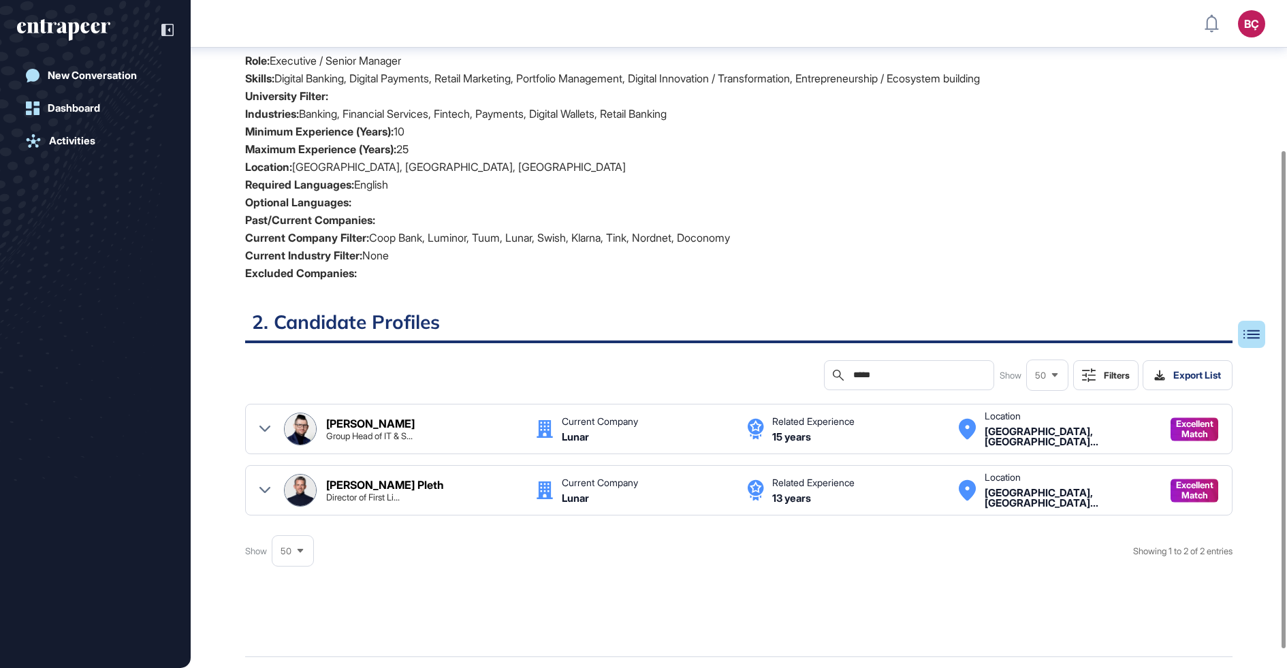
scroll to position [201, 0]
click at [891, 383] on div "Search *****" at bounding box center [909, 376] width 170 height 30
click at [885, 382] on div "Search *****" at bounding box center [909, 376] width 170 height 30
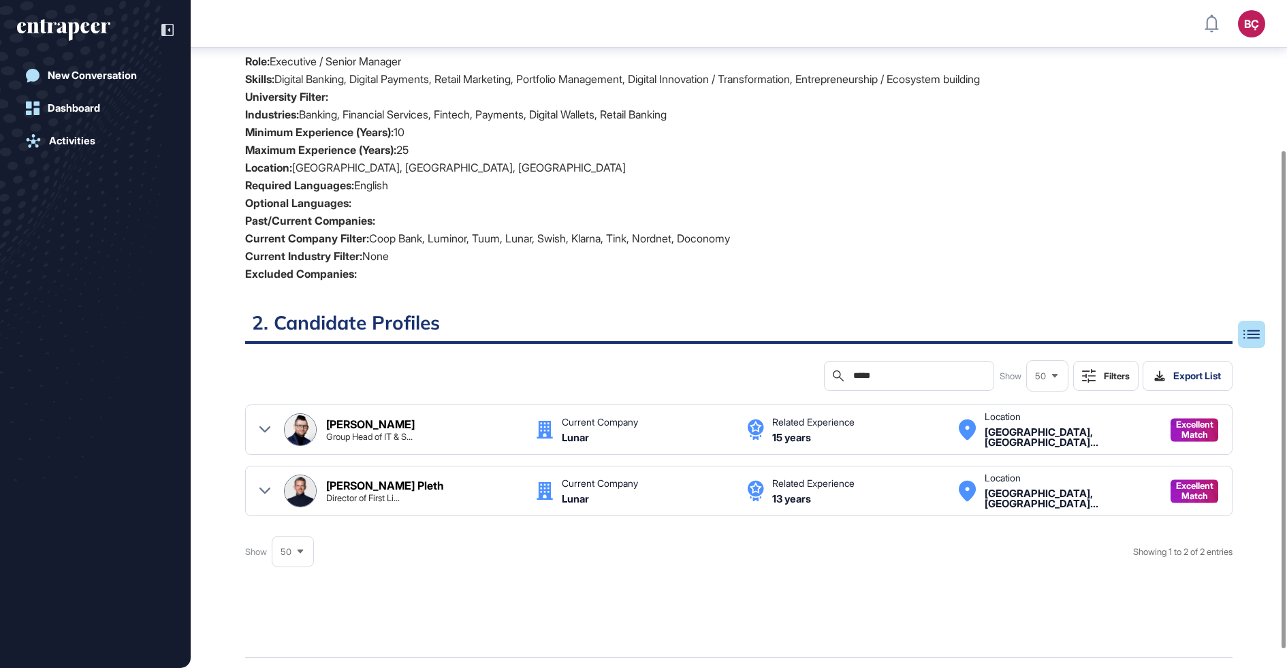
click at [881, 376] on input "*****" at bounding box center [918, 375] width 133 height 11
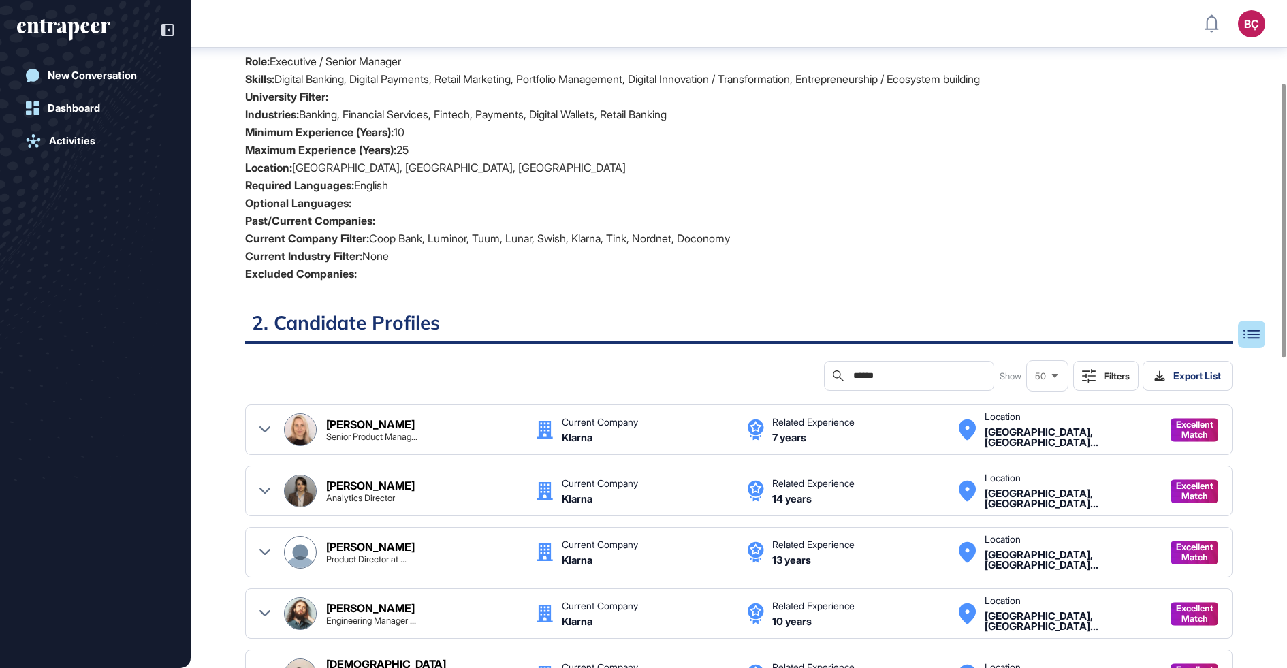
click at [206, 471] on div "Executive Senior Manager Search Dashboard Report Table of Contents 1. Job Descr…" at bounding box center [739, 619] width 1096 height 1504
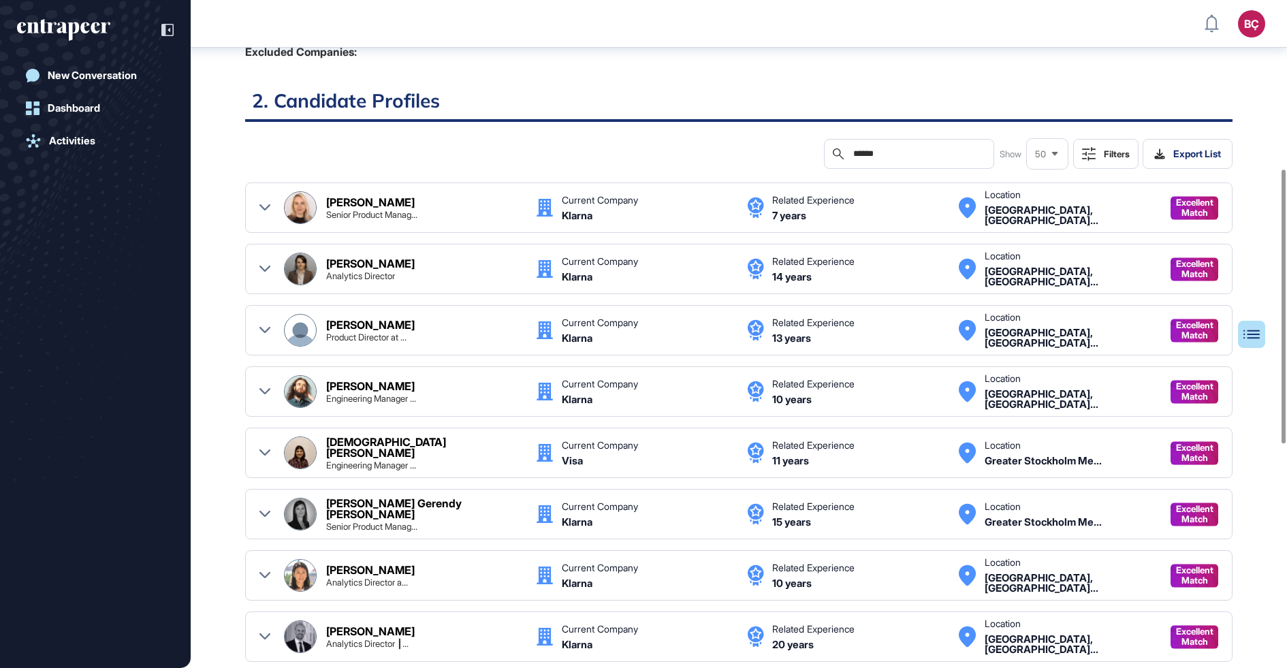
scroll to position [404, 0]
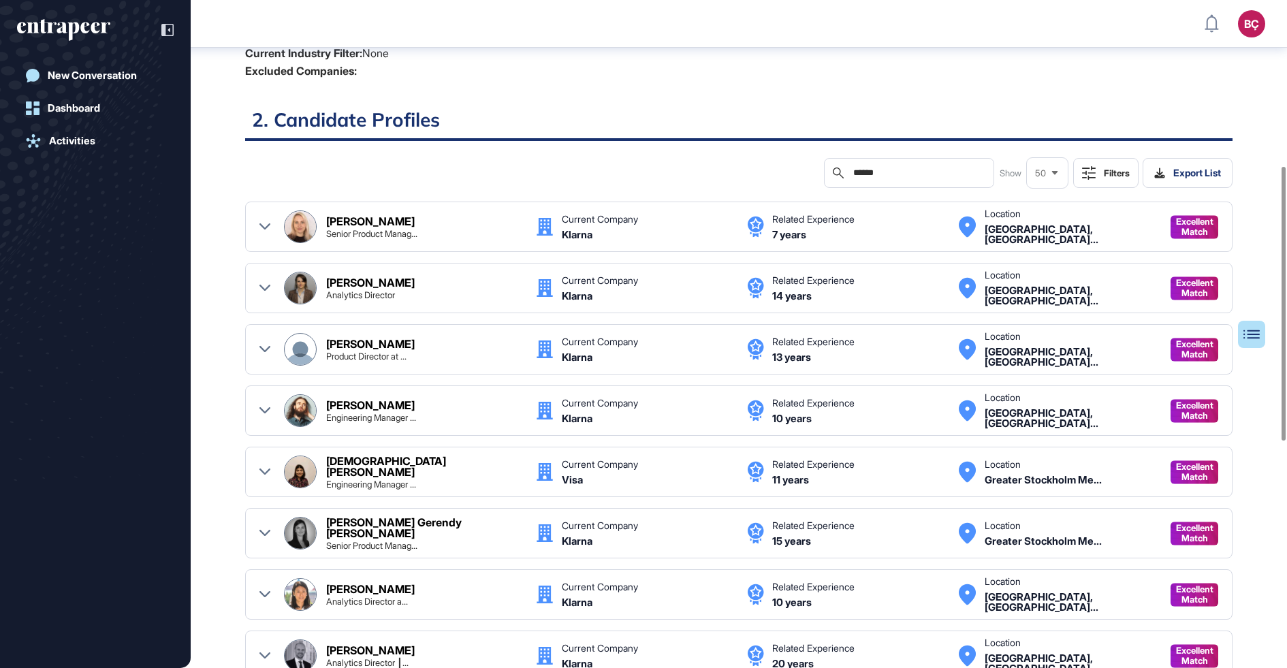
click at [333, 352] on div "Product Director at ..." at bounding box center [366, 356] width 80 height 9
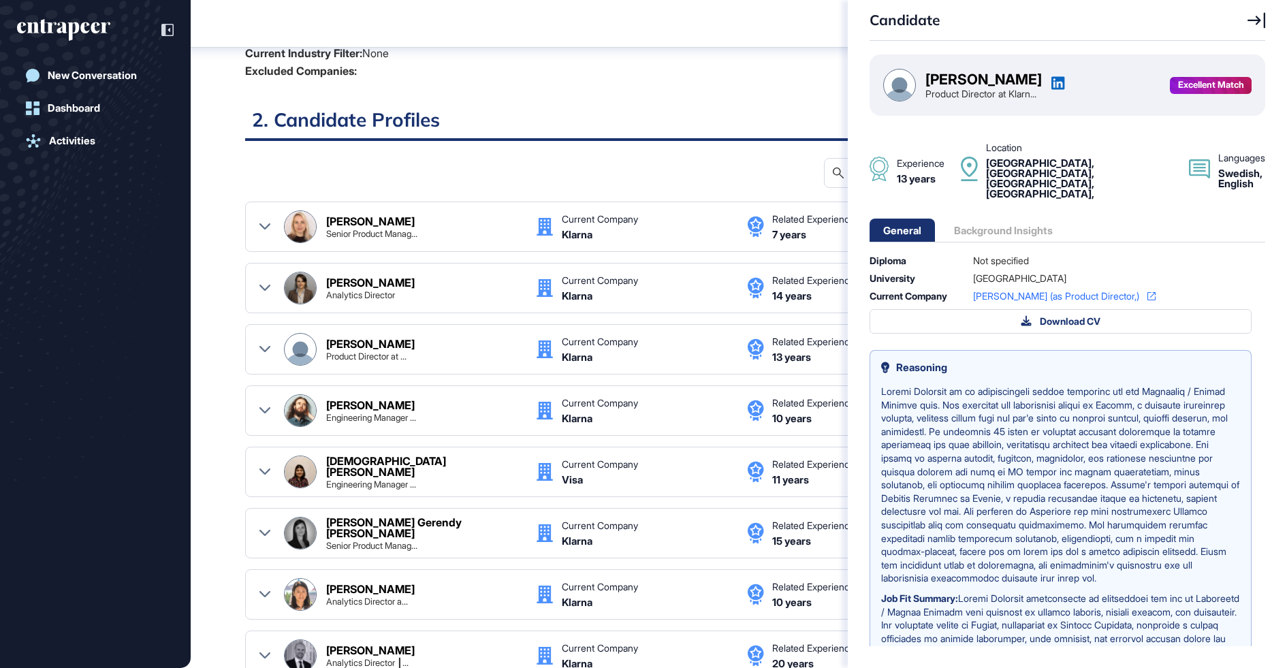
click at [658, 183] on div "Candidate Tobias Lindskog Product Director at Klarn... Excellent Match Experien…" at bounding box center [643, 334] width 1287 height 668
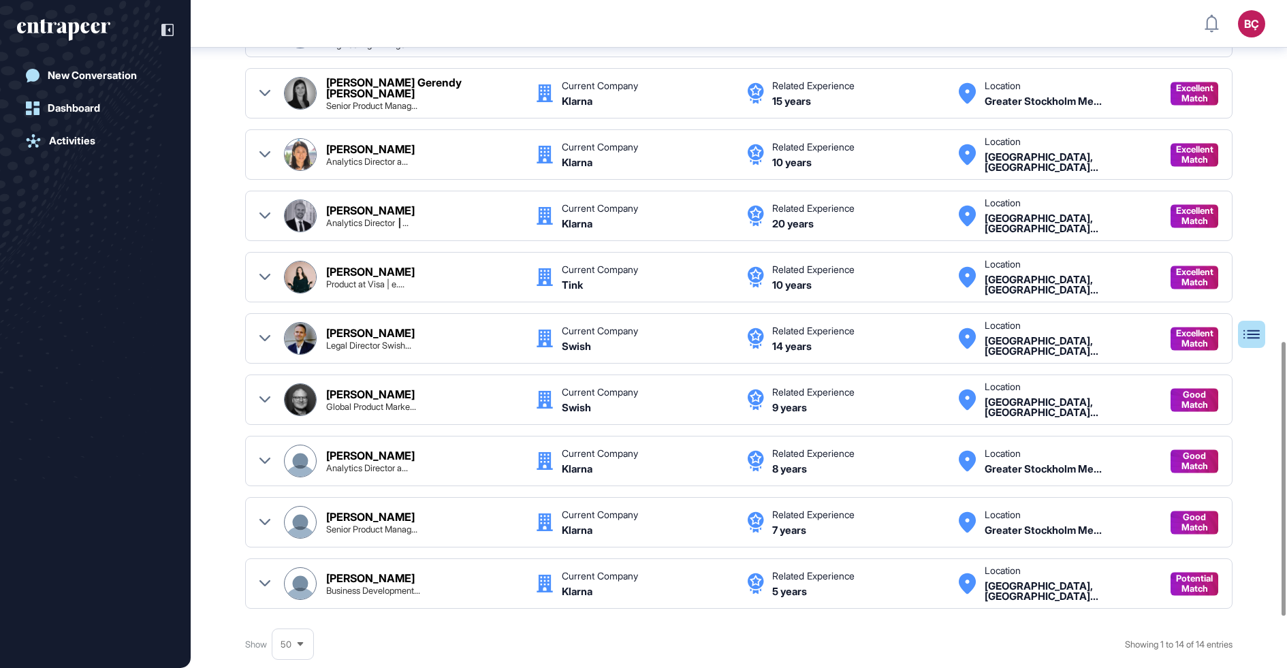
scroll to position [898, 0]
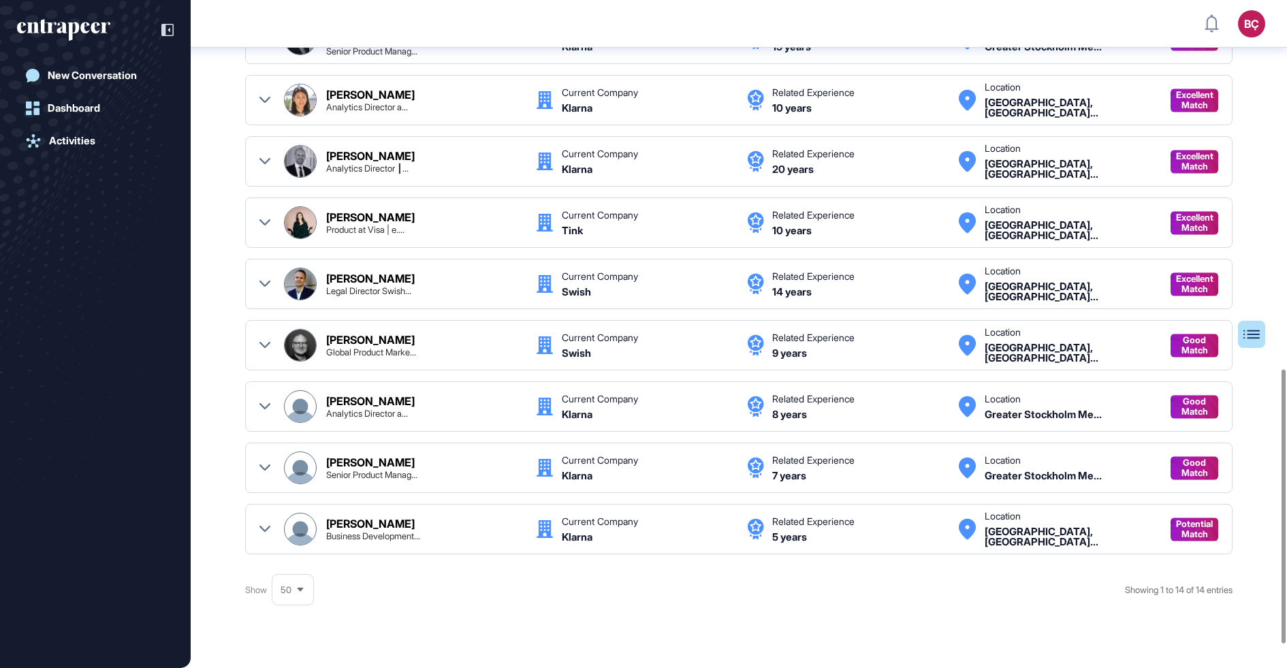
click at [361, 409] on div "Analytics Director a..." at bounding box center [367, 413] width 82 height 9
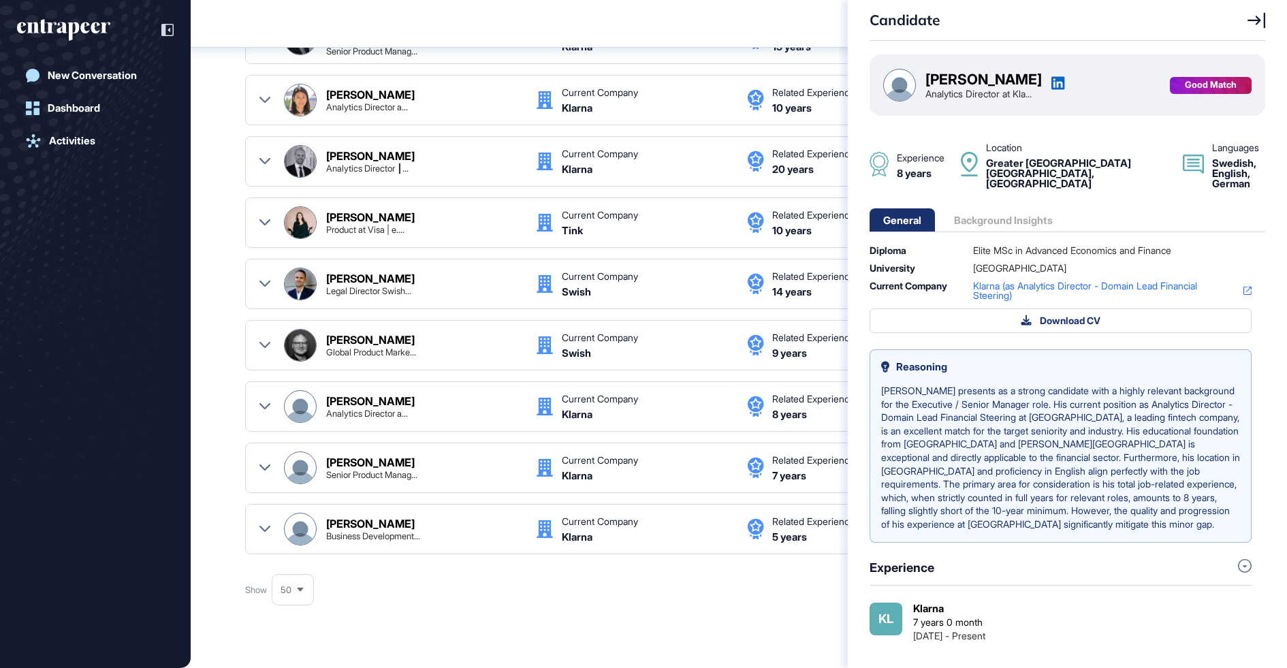
click at [372, 543] on div "Candidate Oscar Taurell Analytics Director at Kla... Good Match Experience 8 ye…" at bounding box center [643, 334] width 1287 height 668
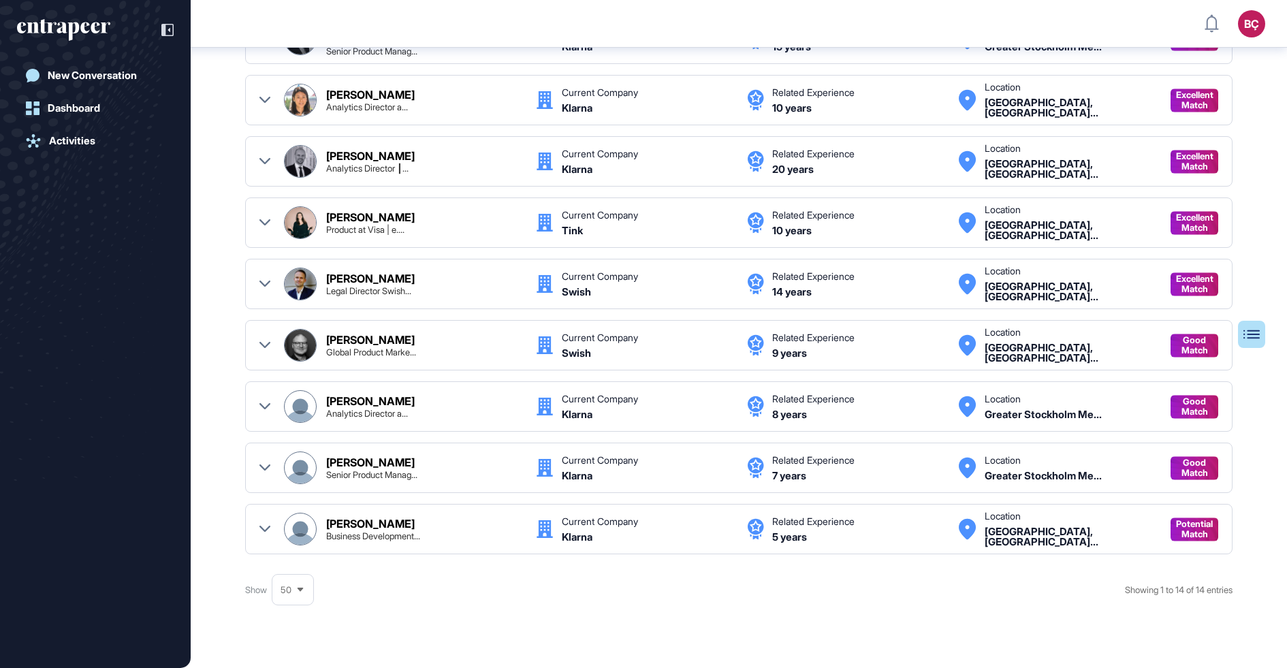
click at [370, 530] on div "Candidate Oscar Taurell Analytics Director at Kla... Good Match Experience 8 ye…" at bounding box center [643, 334] width 1287 height 668
click at [368, 532] on div "Business Development..." at bounding box center [373, 536] width 94 height 9
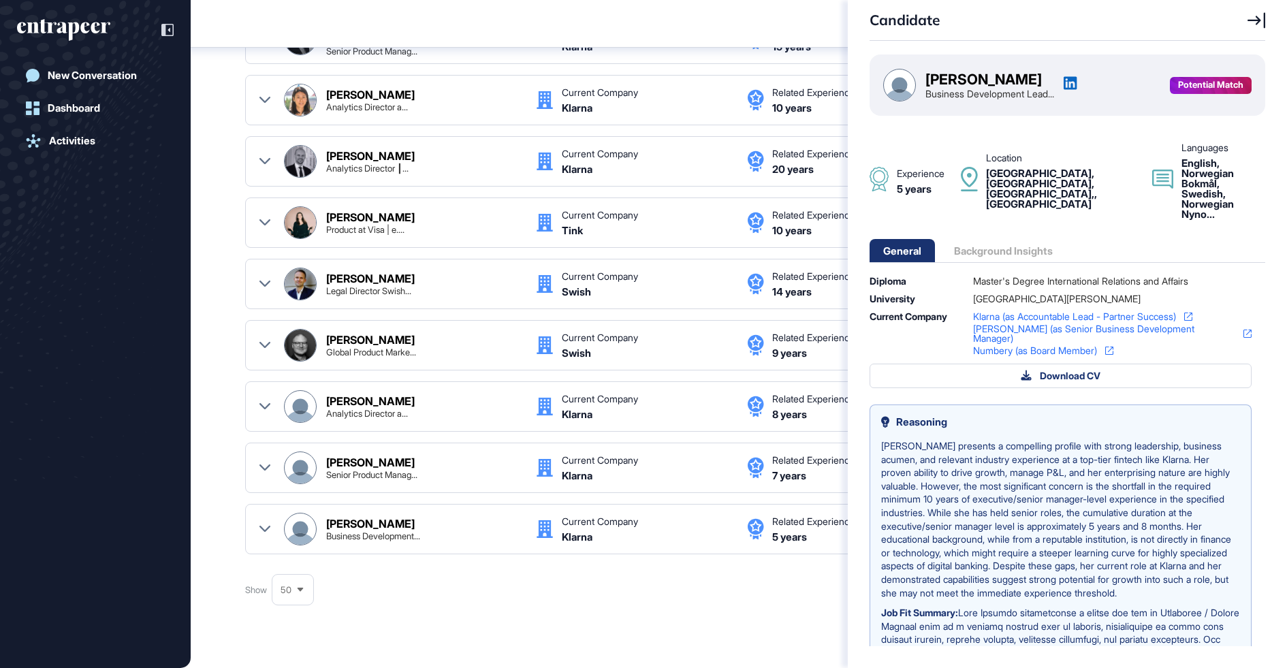
click at [222, 334] on div "Candidate Anni Ritzler Business Development Lead... Potential Match Experience …" at bounding box center [643, 334] width 1287 height 668
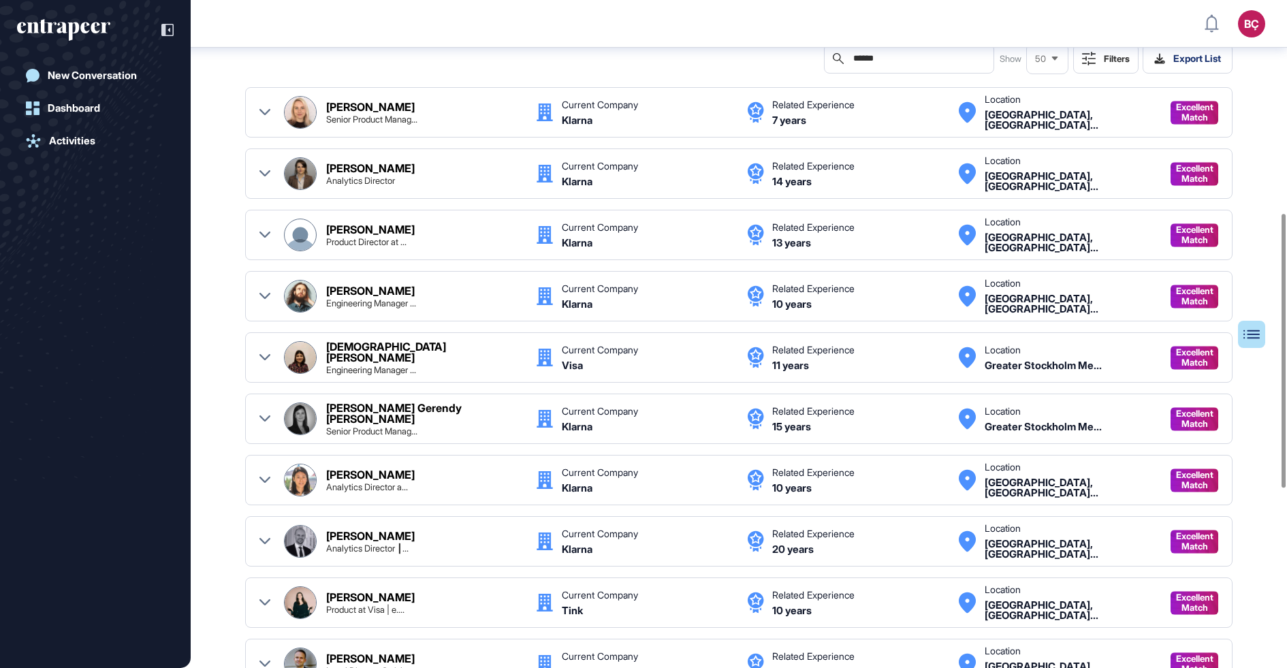
scroll to position [513, 0]
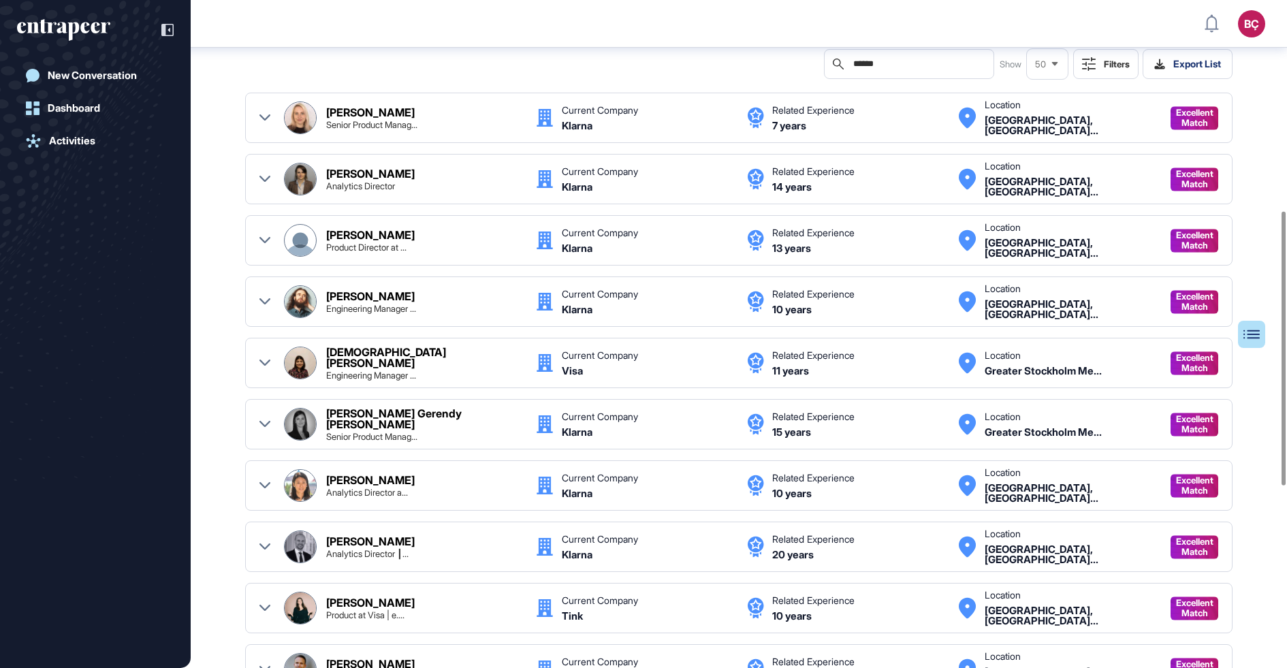
click at [342, 243] on div "Product Director at ..." at bounding box center [366, 247] width 80 height 9
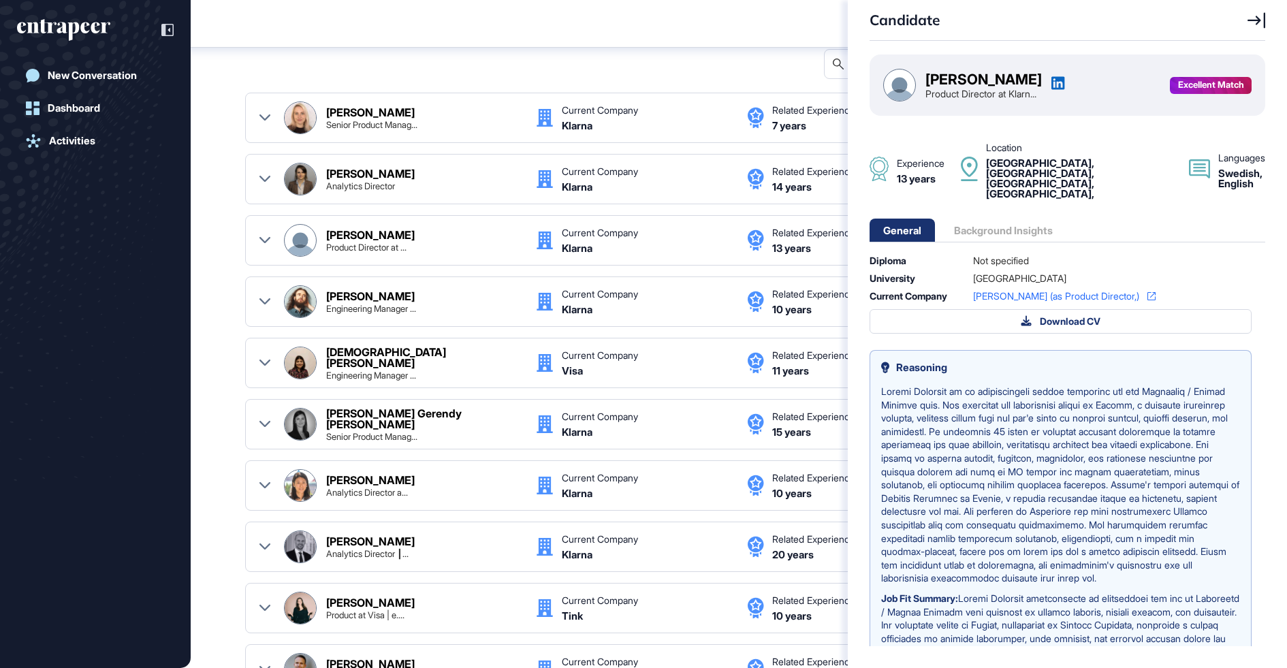
click at [448, 67] on div "Candidate Tobias Lindskog Product Director at Klarn... Excellent Match Experien…" at bounding box center [643, 334] width 1287 height 668
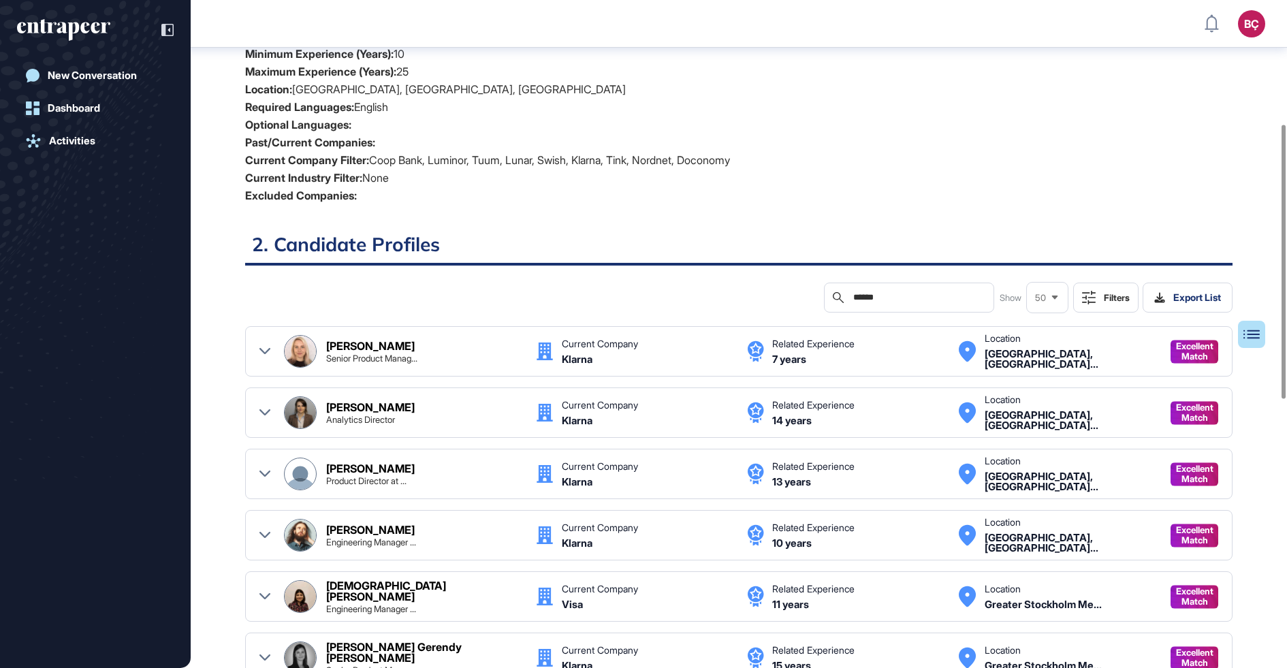
scroll to position [276, 0]
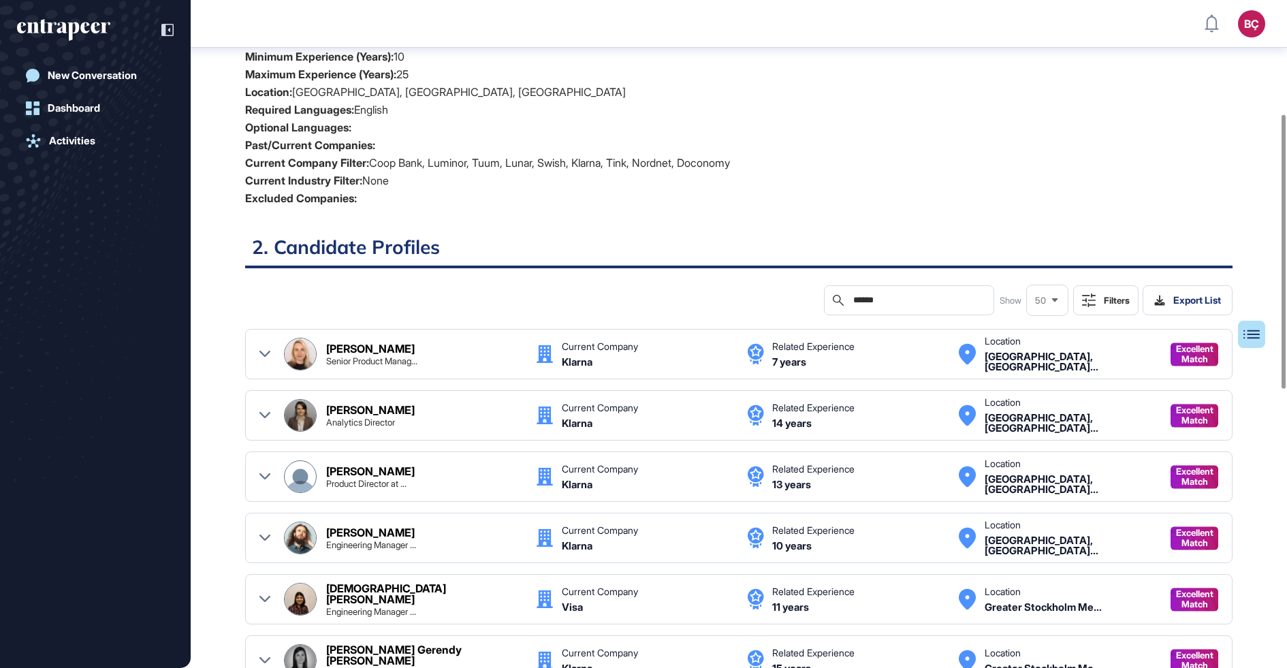
click at [856, 292] on div "Search ******" at bounding box center [909, 300] width 170 height 30
click at [859, 295] on input "******" at bounding box center [918, 300] width 133 height 11
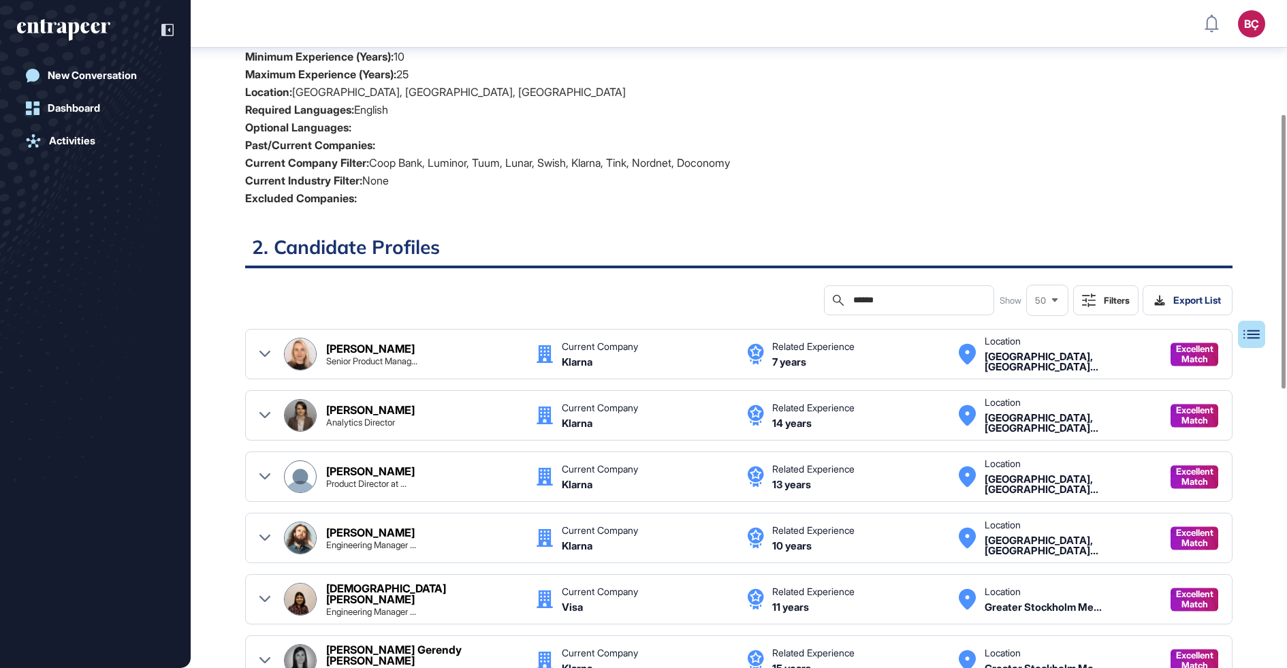
click at [859, 295] on input "******" at bounding box center [918, 300] width 133 height 11
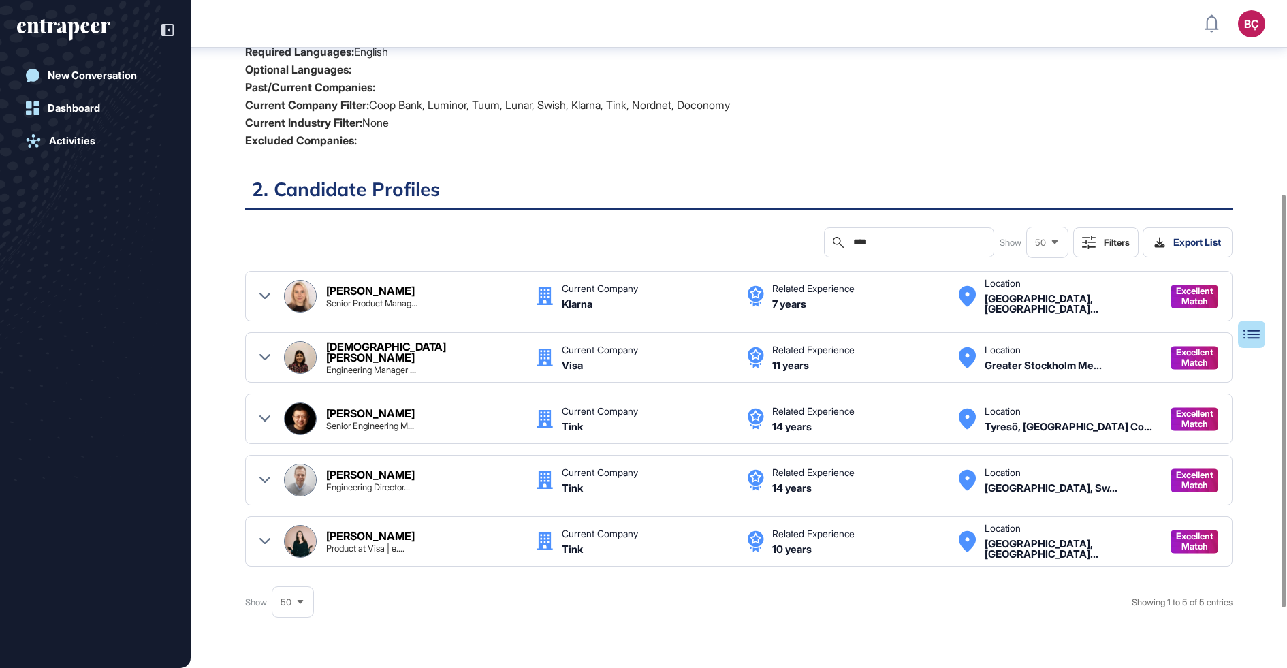
scroll to position [347, 0]
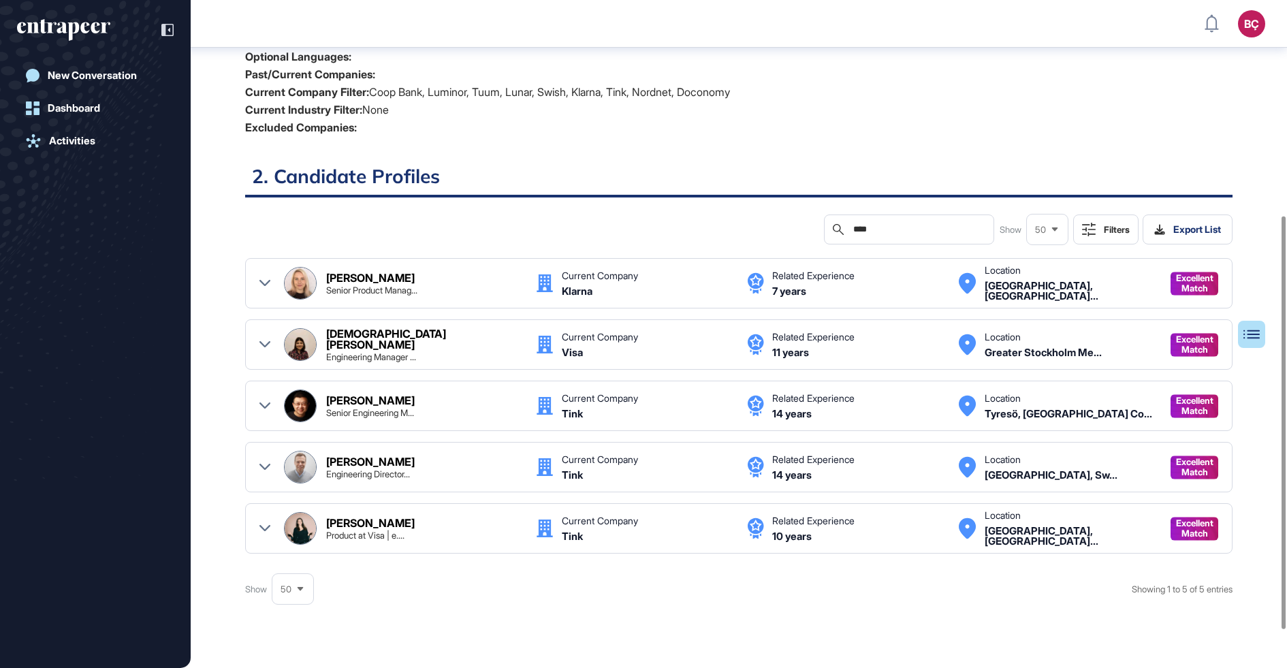
click at [357, 409] on div "Senior Engineering M..." at bounding box center [370, 412] width 88 height 9
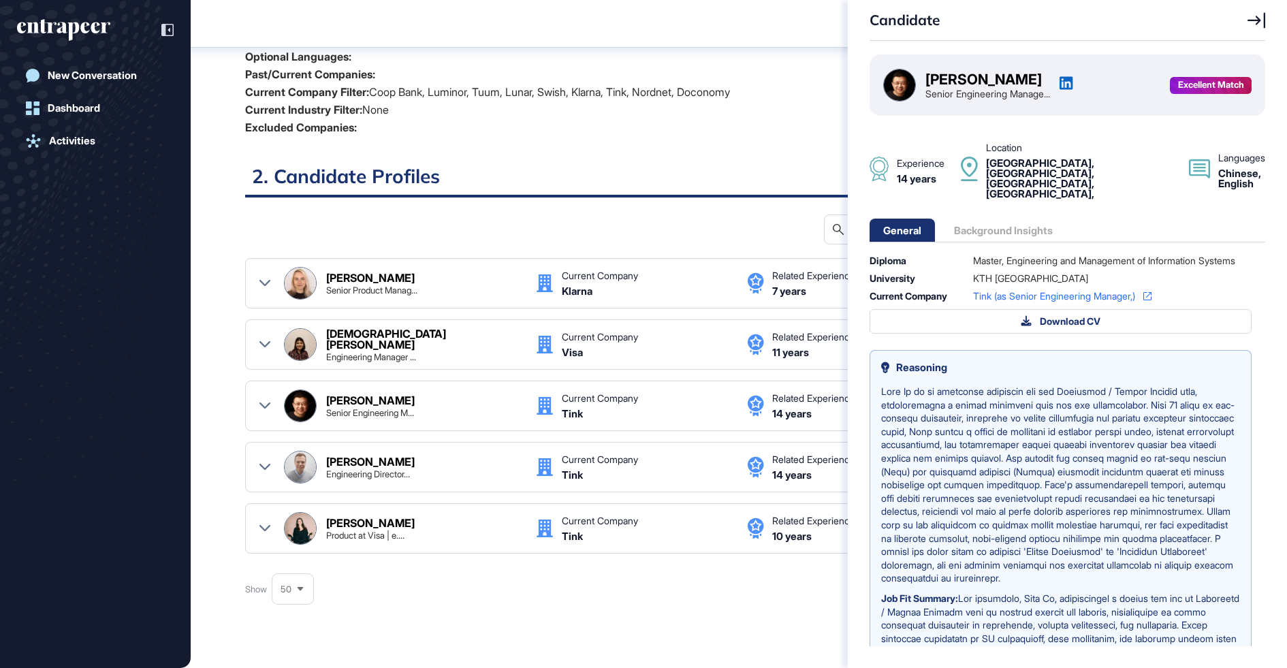
click at [366, 454] on div "Candidate Xuan Xu Senior Engineering Manage... Excellent Match Experience 14 ye…" at bounding box center [643, 334] width 1287 height 668
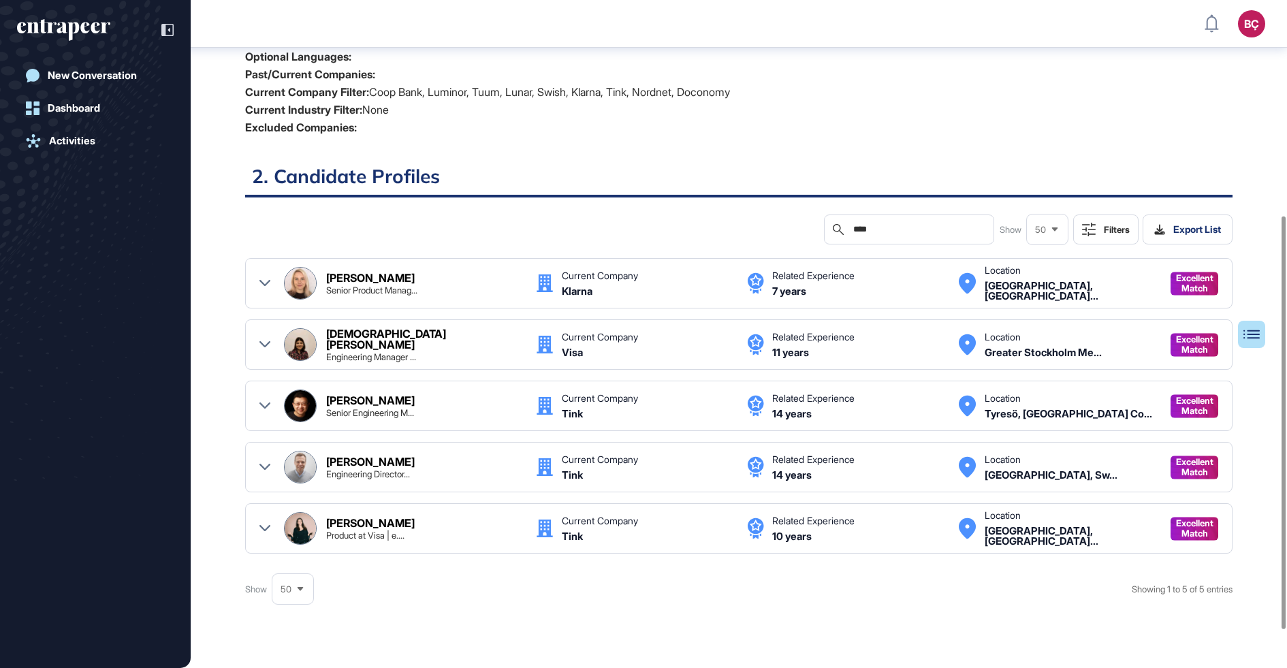
click at [366, 461] on div "BÇ Admin Dashboard Dashboard Profile My Content Request More Data New Conversat…" at bounding box center [643, 334] width 1287 height 668
click at [366, 461] on div "Jonas Eriksson" at bounding box center [370, 461] width 88 height 11
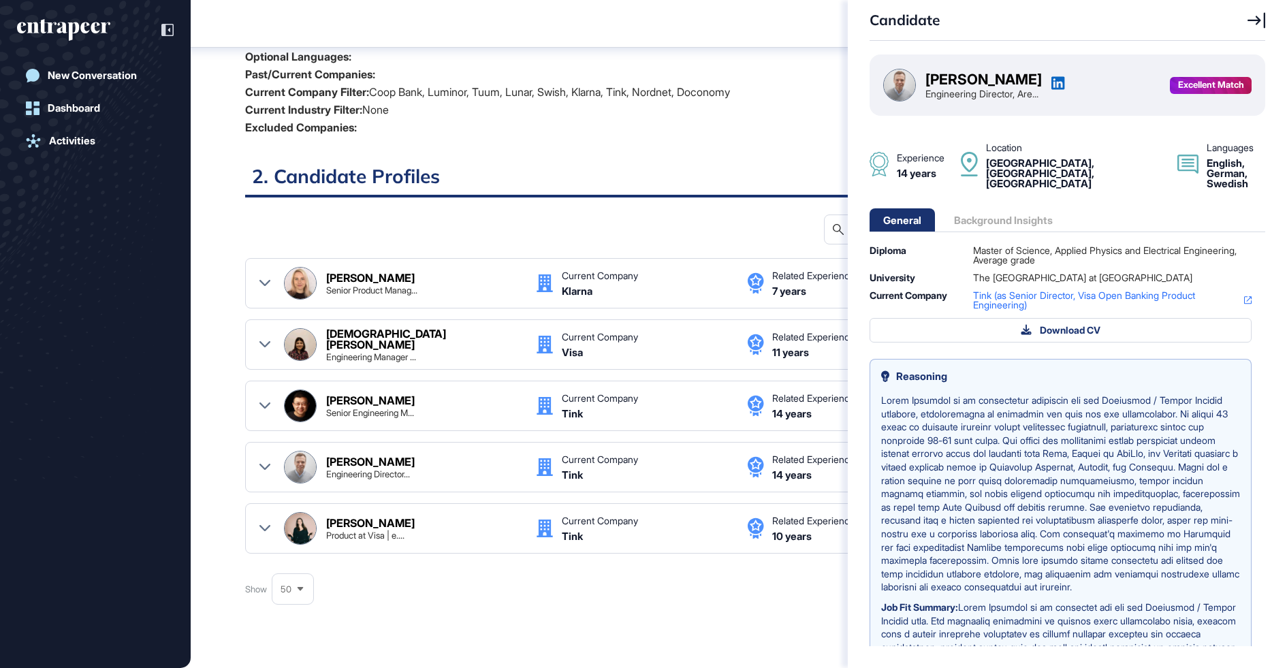
click at [355, 520] on div "Candidate Jonas Eriksson Engineering Director, Are... Excellent Match Experienc…" at bounding box center [643, 334] width 1287 height 668
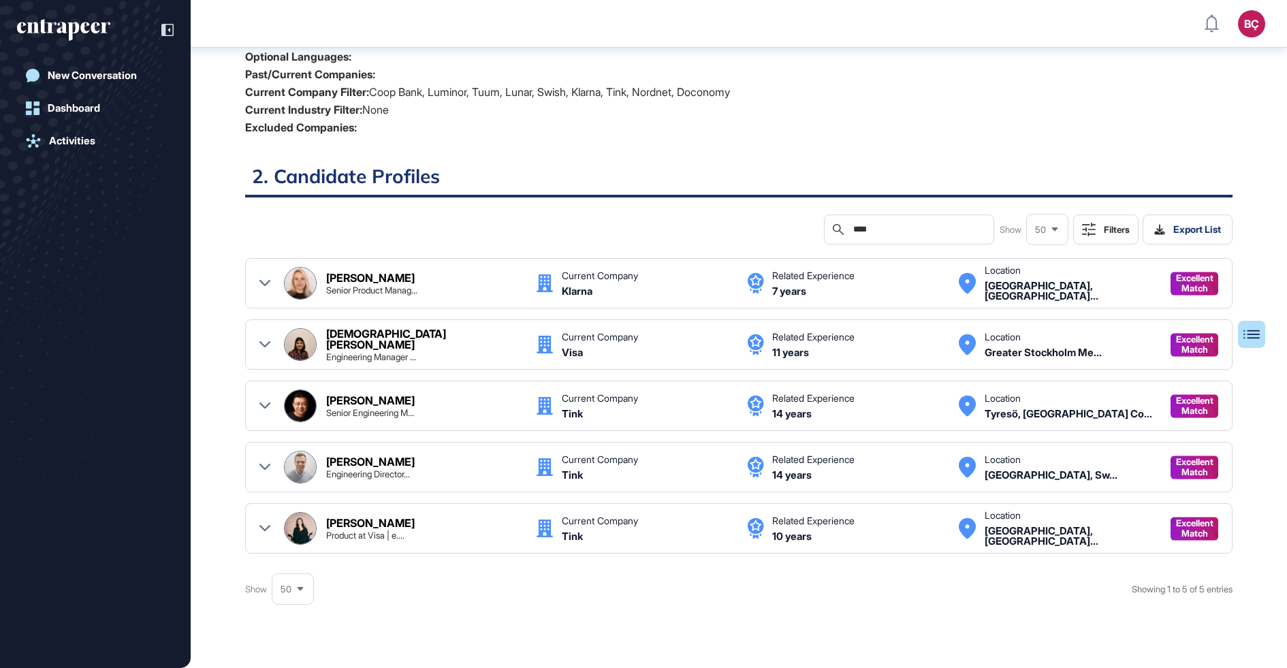
click at [349, 520] on div "Candidate Jonas Eriksson Engineering Director, Are... Excellent Match Experienc…" at bounding box center [643, 334] width 1287 height 668
click at [349, 520] on div "Silvia Källgren" at bounding box center [370, 522] width 88 height 11
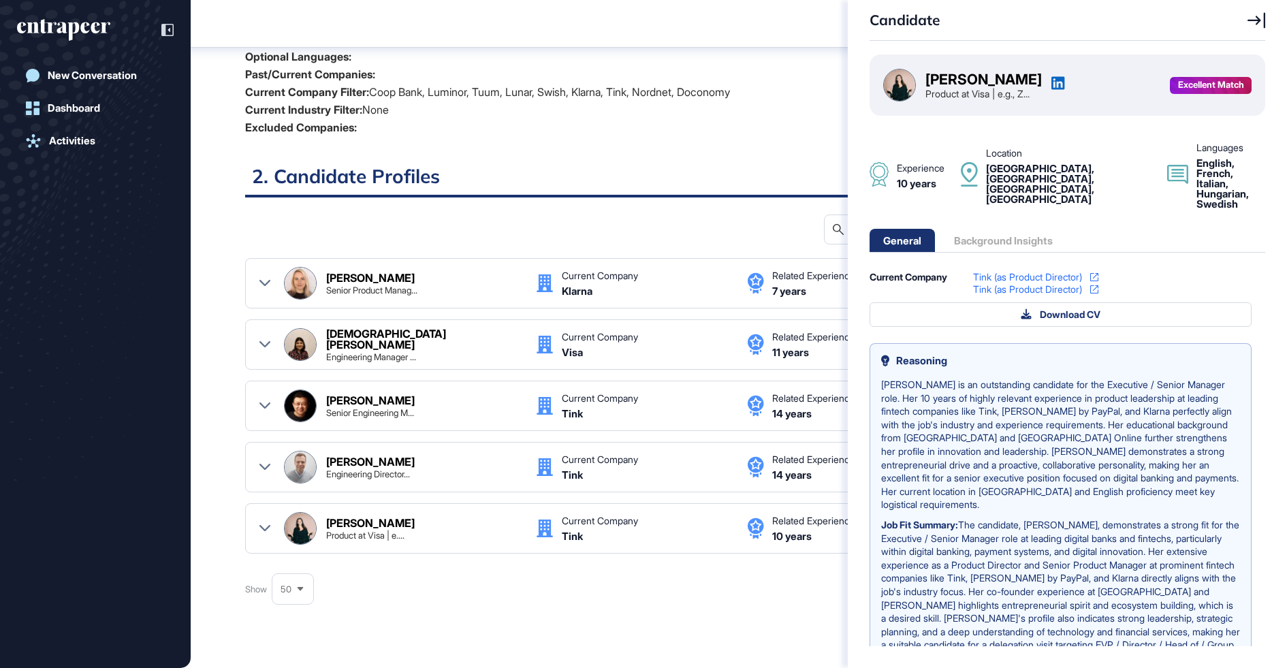
scroll to position [46, 0]
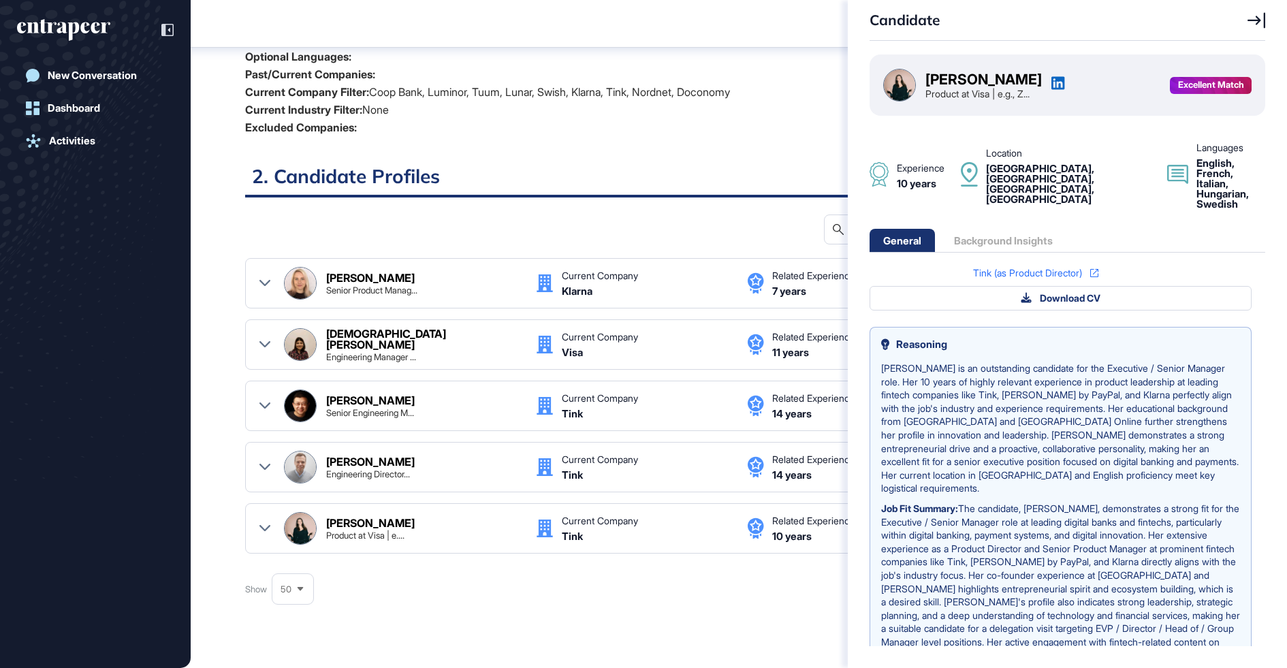
click at [688, 575] on div "Candidate Silvia Källgren Product at Visa | e.g., Z... Excellent Match Experien…" at bounding box center [643, 334] width 1287 height 668
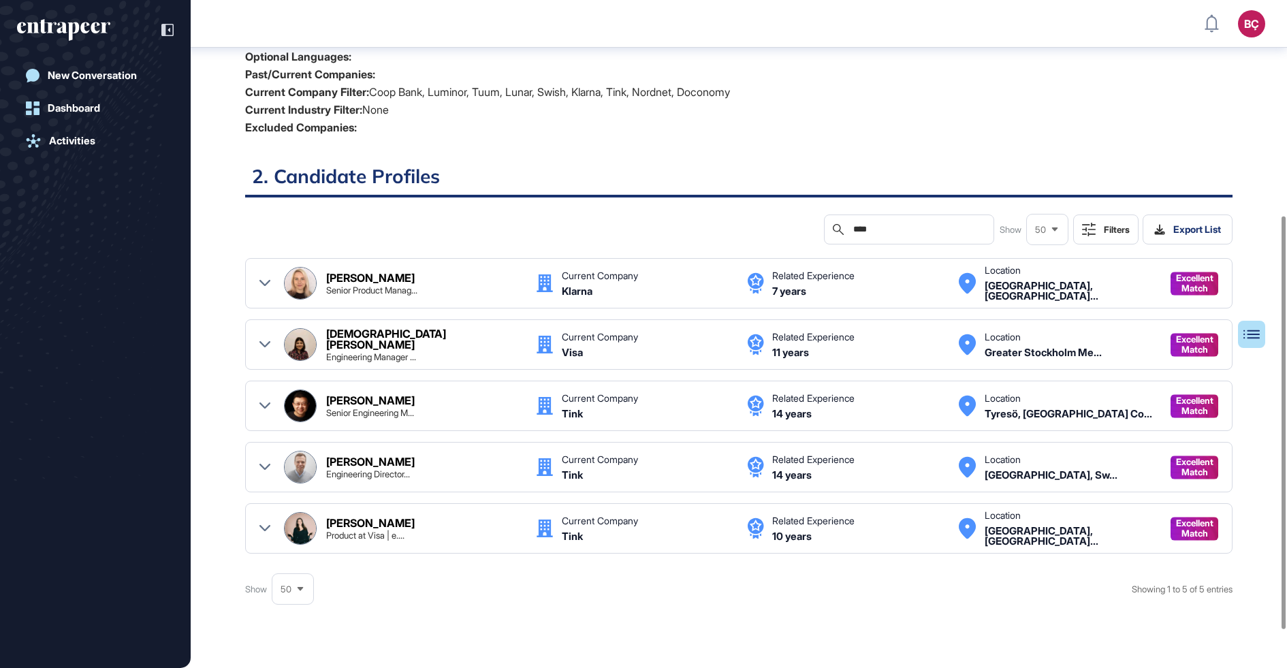
click at [344, 517] on div "Silvia Källgren" at bounding box center [370, 522] width 88 height 11
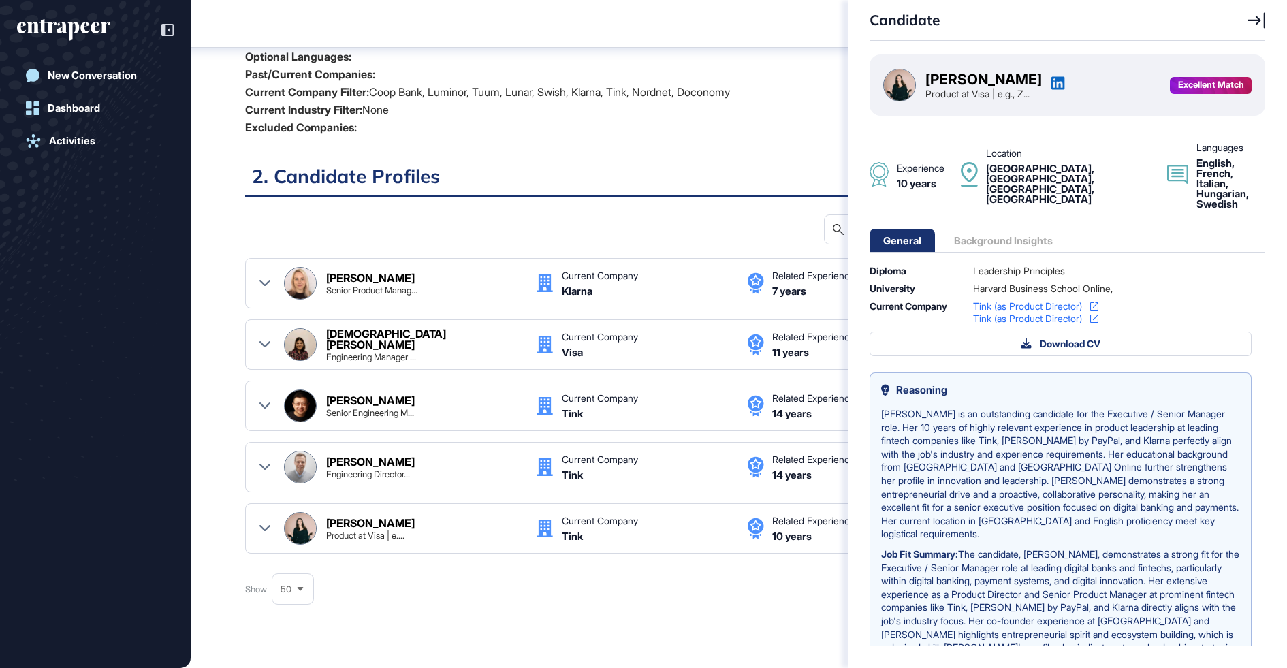
drag, startPoint x: 924, startPoint y: 80, endPoint x: 1016, endPoint y: 80, distance: 92.6
click at [1016, 80] on div "Silvia Källgren Product at Visa | e.g., Z..." at bounding box center [974, 85] width 182 height 33
copy div "Silvia Källgre"
click at [595, 153] on div "Candidate Silvia Källgren Product at Visa | e.g., Z... Excellent Match Experien…" at bounding box center [643, 334] width 1287 height 668
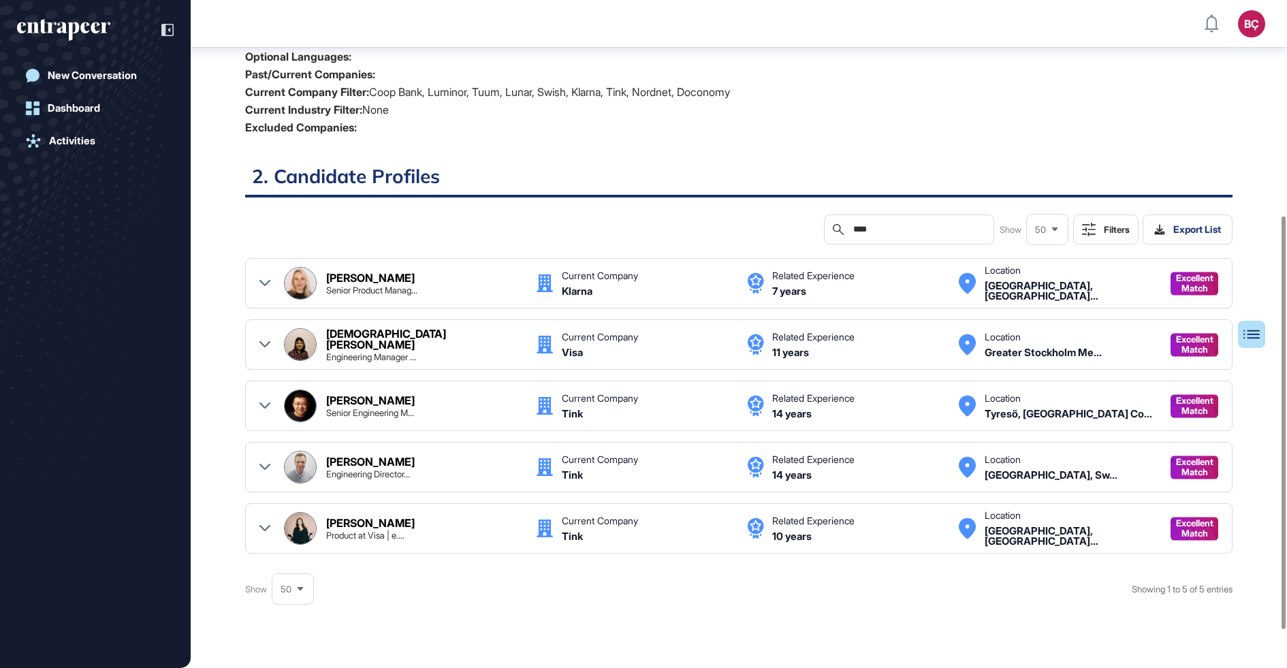
click at [886, 221] on div "Search ****" at bounding box center [909, 229] width 170 height 30
click at [880, 224] on input "****" at bounding box center [918, 229] width 133 height 11
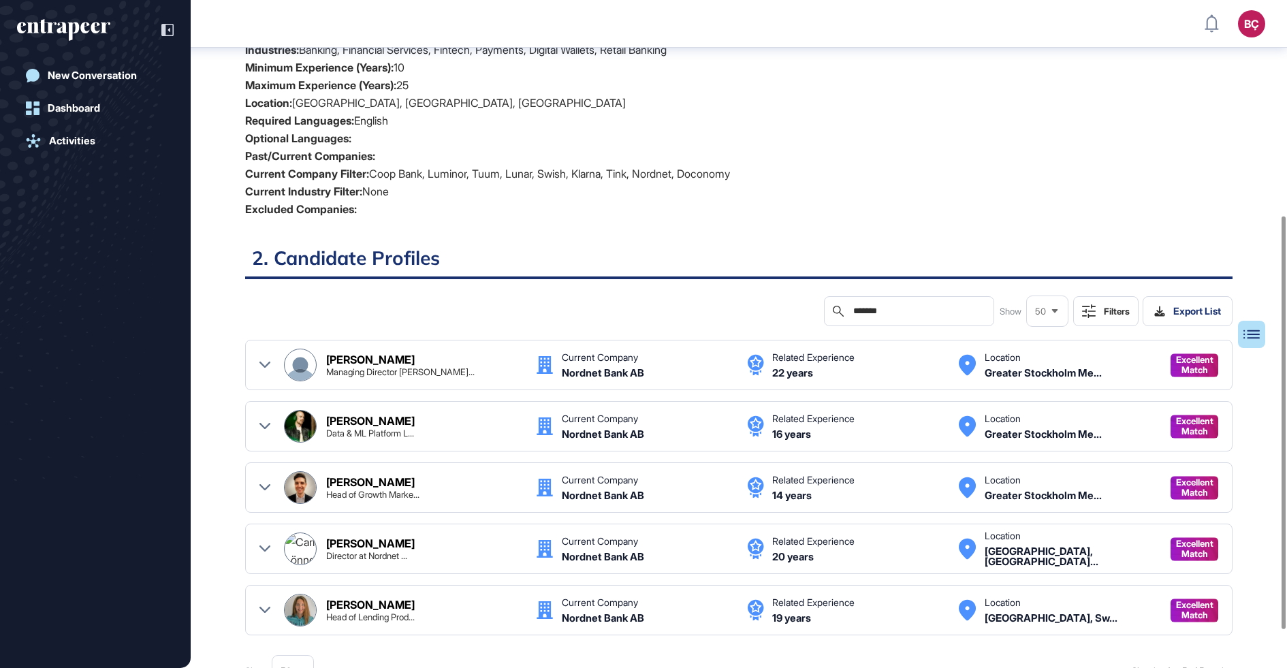
scroll to position [347, 0]
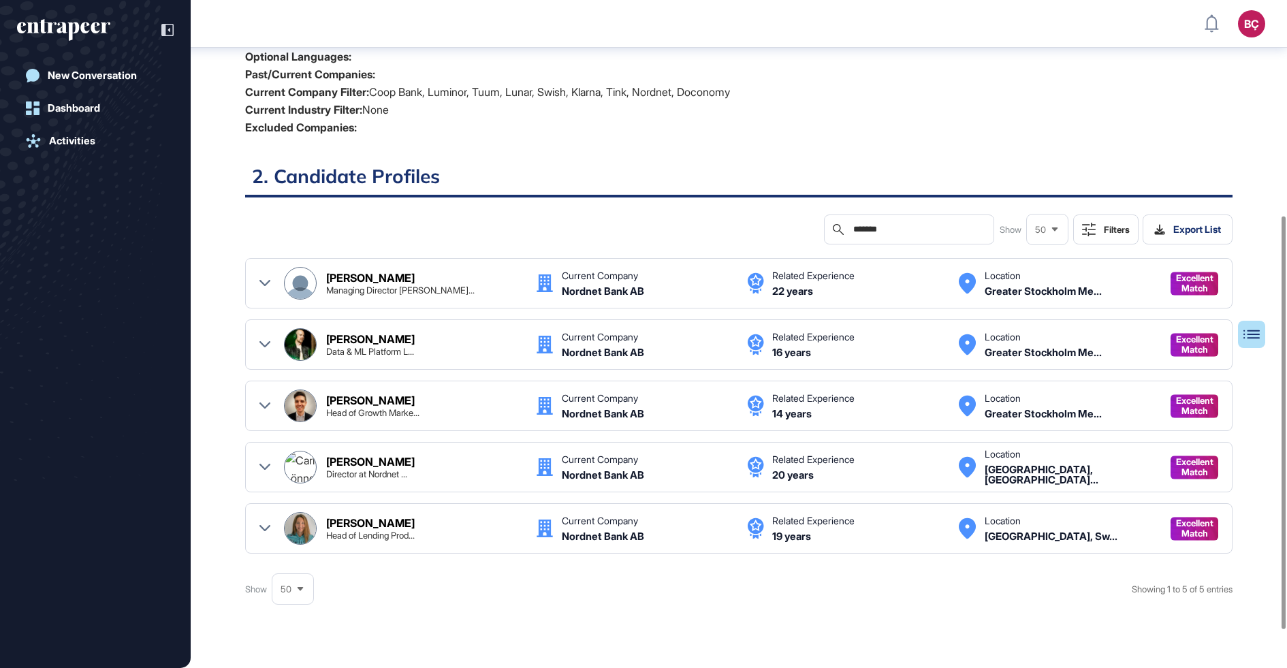
click at [349, 408] on div "Head of Growth Marke..." at bounding box center [372, 412] width 93 height 9
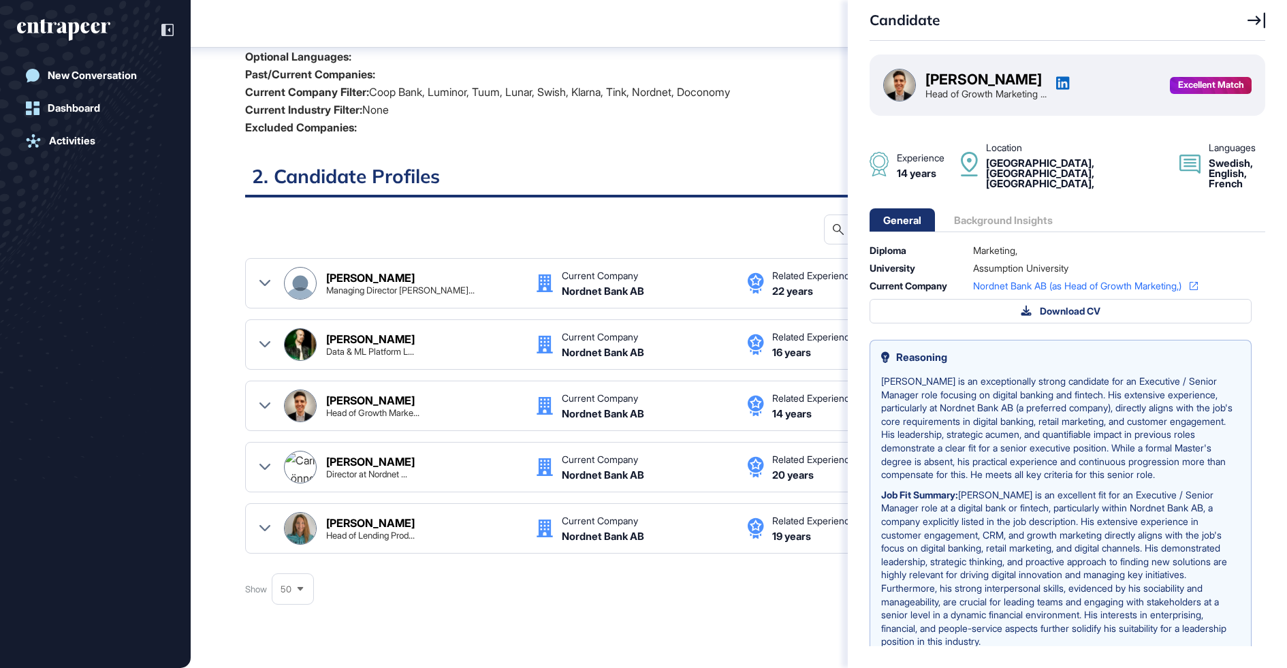
click at [349, 408] on div "Candidate Richard Meurlin Head of Growth Marketing ... Excellent Match Experien…" at bounding box center [643, 334] width 1287 height 668
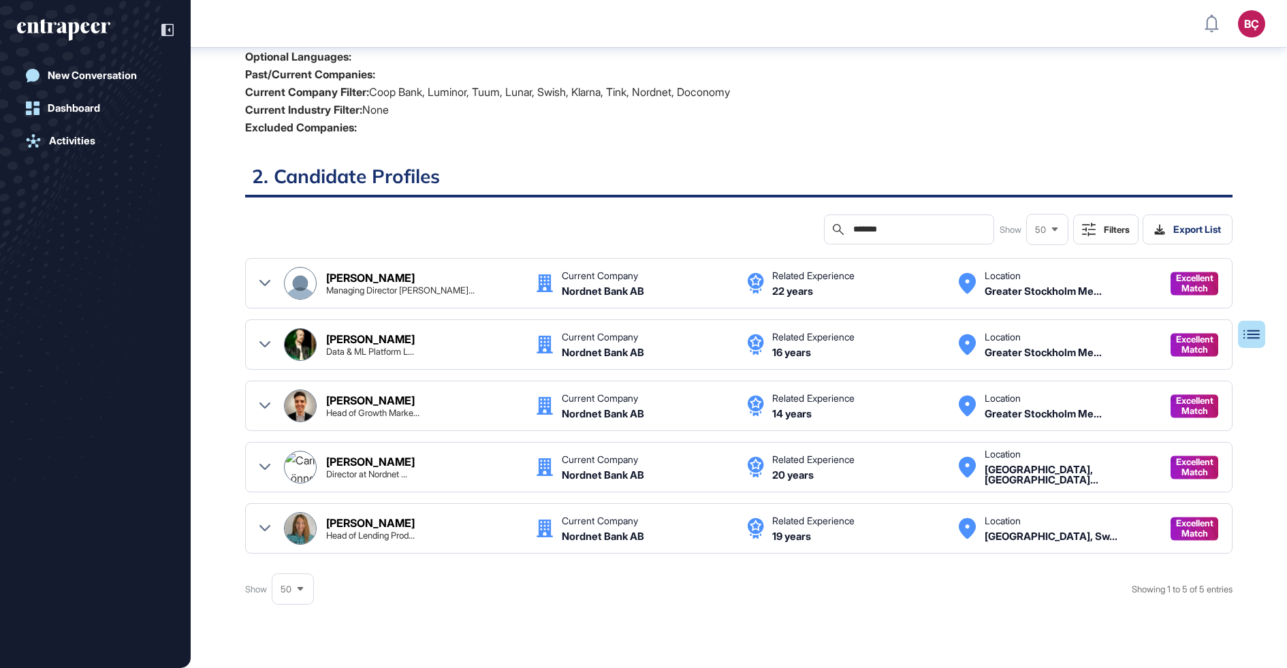
click at [357, 471] on div "Director at Nordnet ..." at bounding box center [366, 474] width 81 height 9
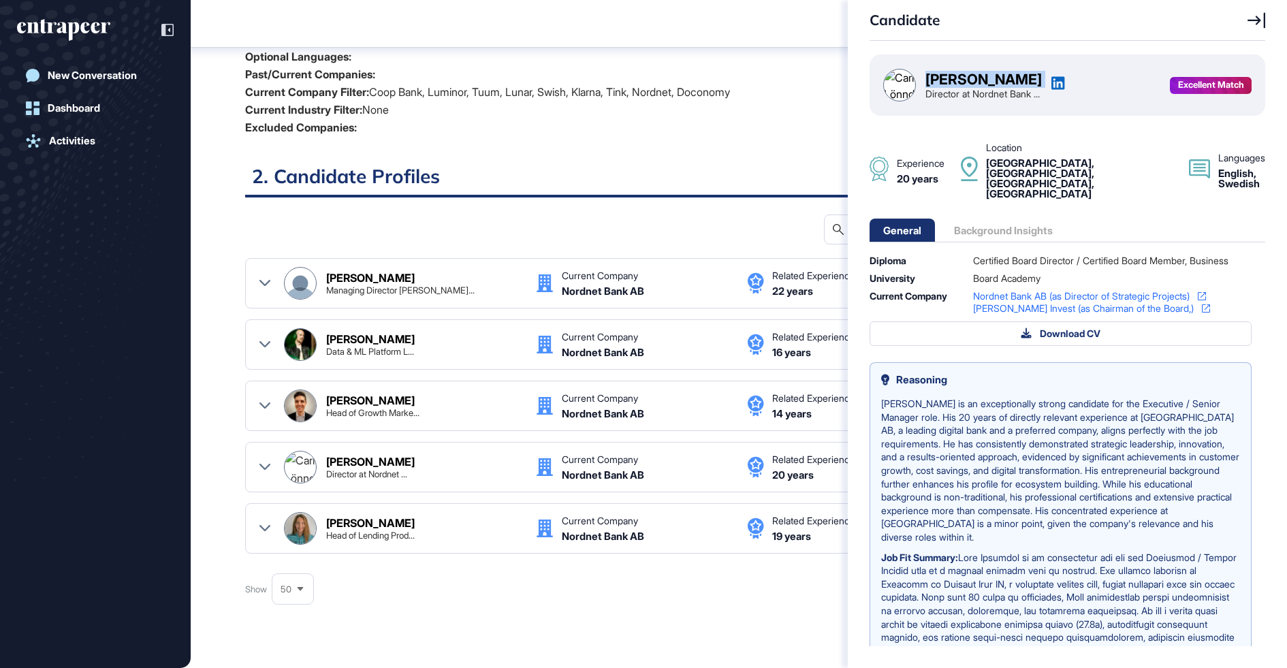
drag, startPoint x: 1029, startPoint y: 82, endPoint x: 930, endPoint y: 78, distance: 99.5
click at [930, 78] on div "Carl Lönndahl Director at Nordnet Bank ..." at bounding box center [983, 85] width 116 height 27
copy div "Carl Lönndahl"
click at [370, 283] on div "Candidate Carl Lönndahl Director at Nordnet Bank ... Excellent Match Experience…" at bounding box center [643, 334] width 1287 height 668
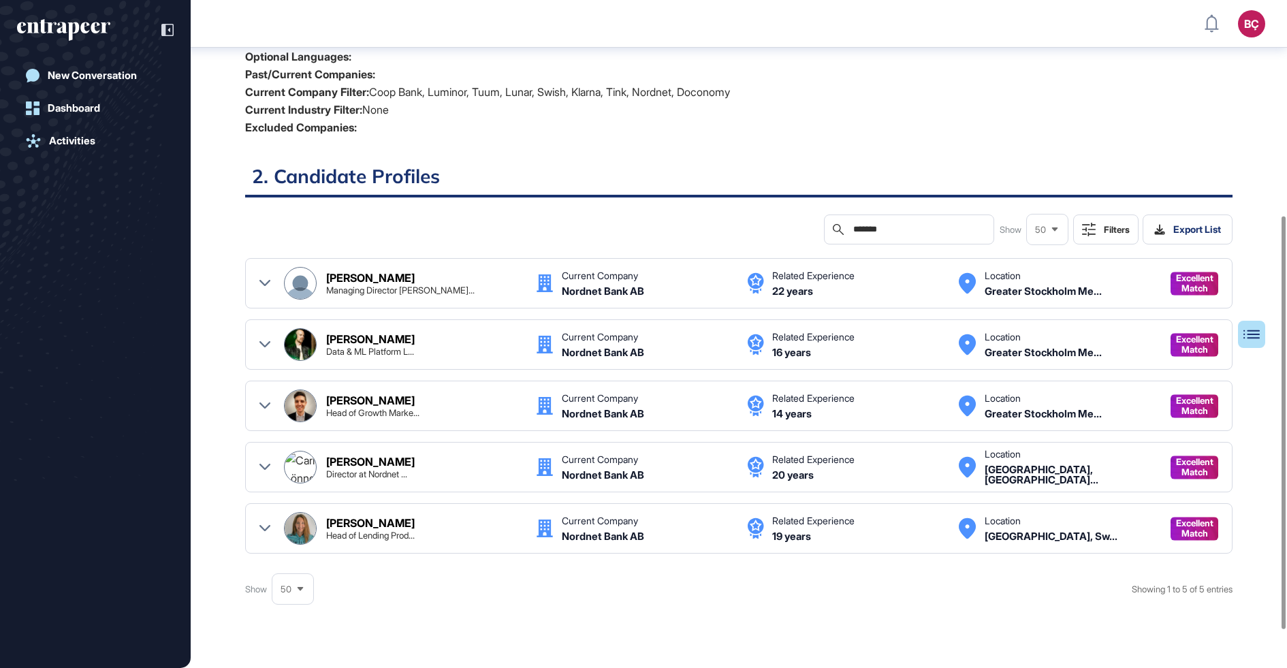
click at [360, 272] on div "[PERSON_NAME]" at bounding box center [370, 277] width 88 height 11
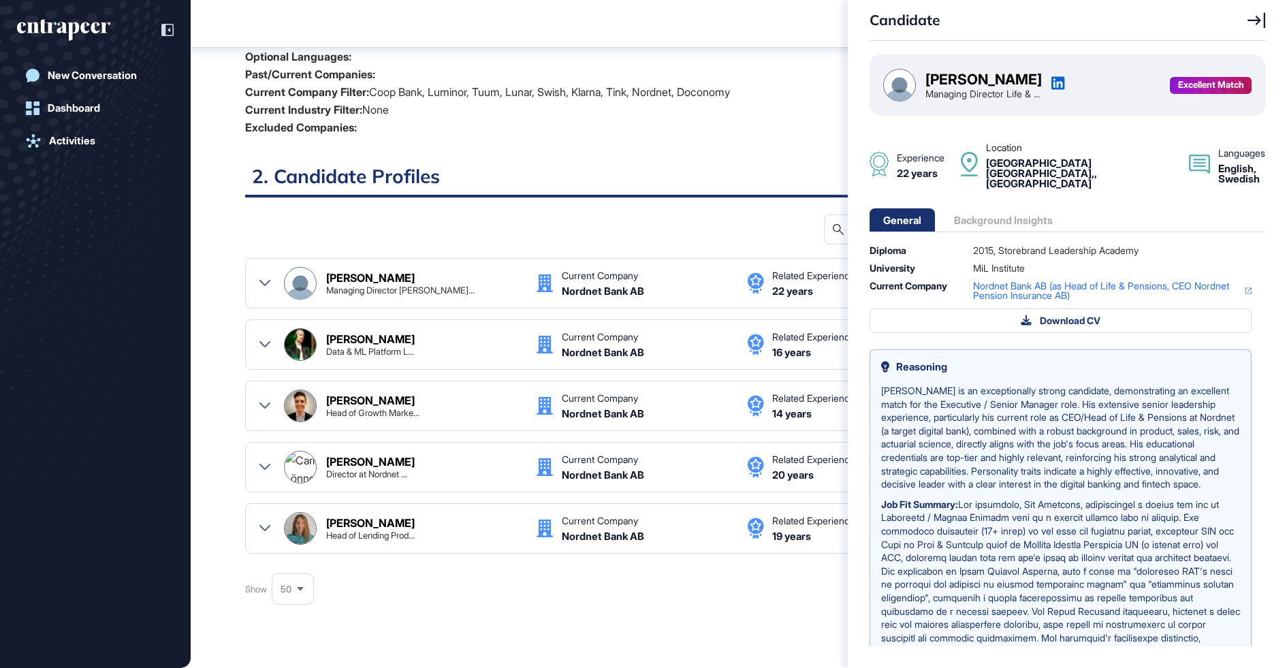
click at [1257, 16] on icon at bounding box center [1256, 20] width 18 height 16
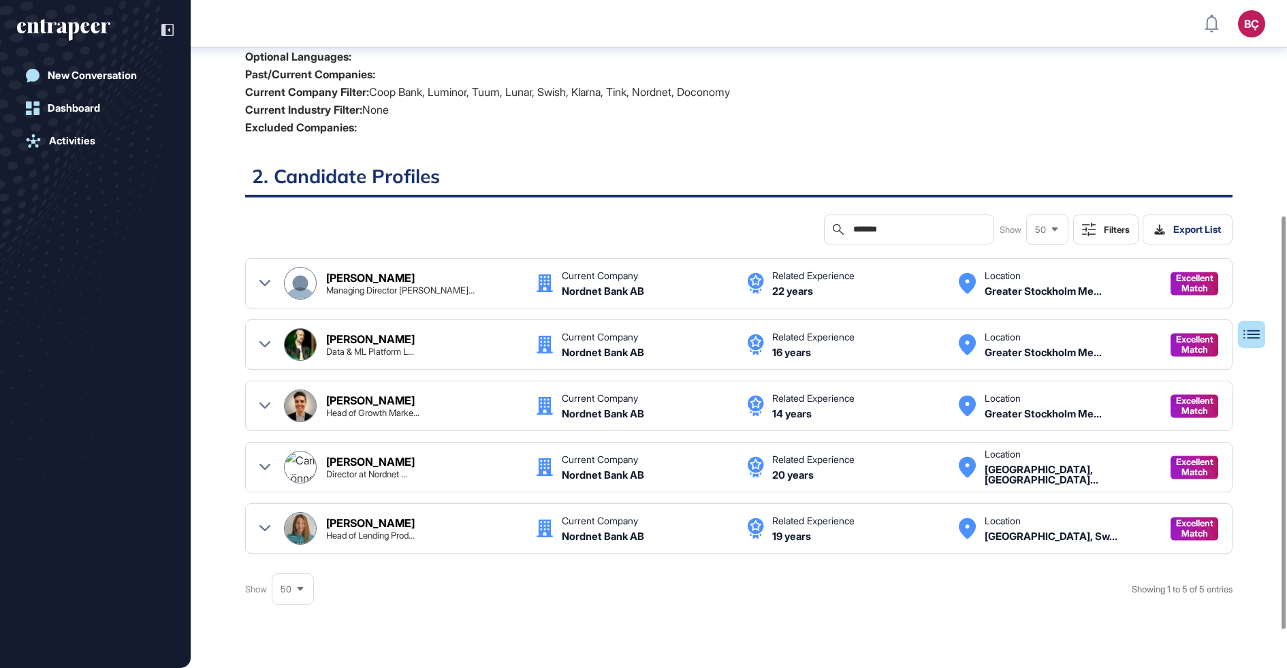
click at [898, 217] on div "Search *******" at bounding box center [909, 229] width 170 height 30
click at [895, 221] on div "Search *******" at bounding box center [909, 229] width 170 height 30
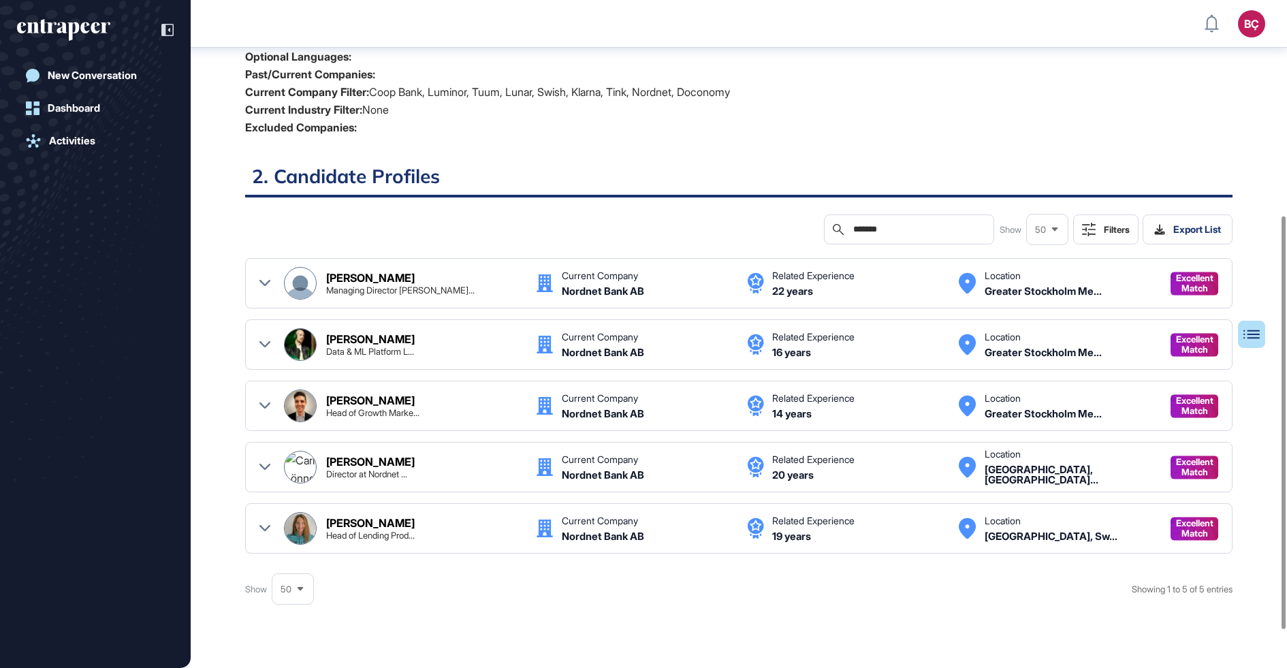
click at [873, 224] on input "*******" at bounding box center [918, 229] width 133 height 11
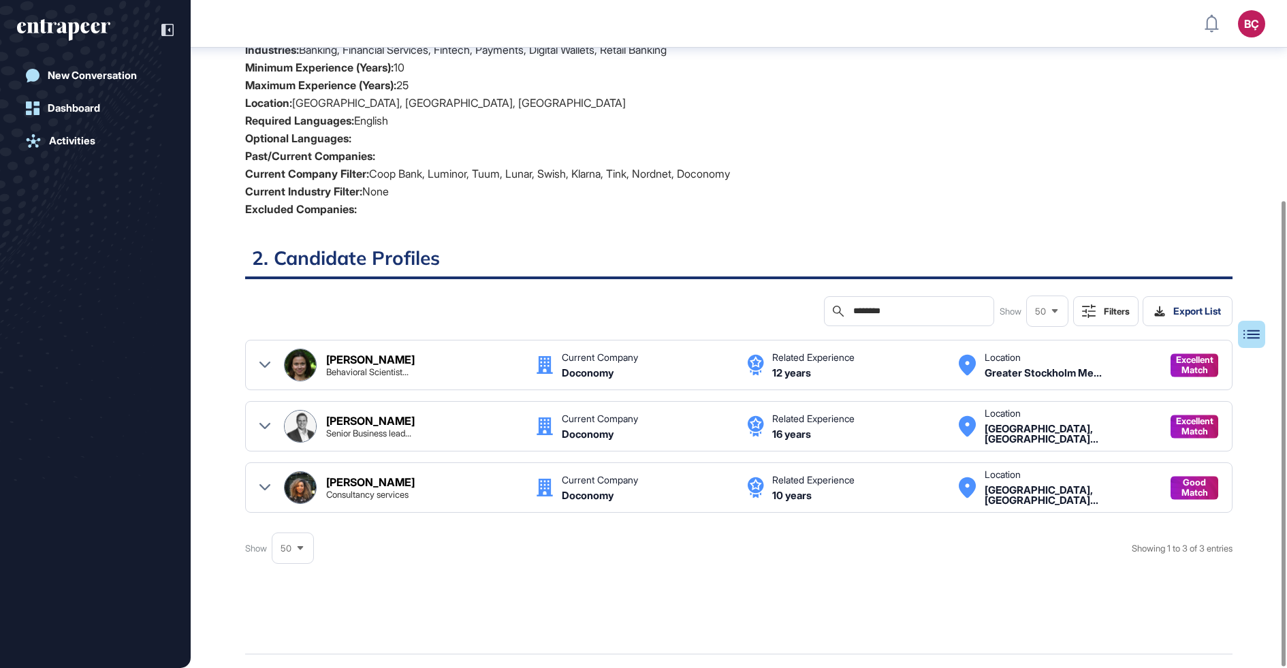
scroll to position [287, 0]
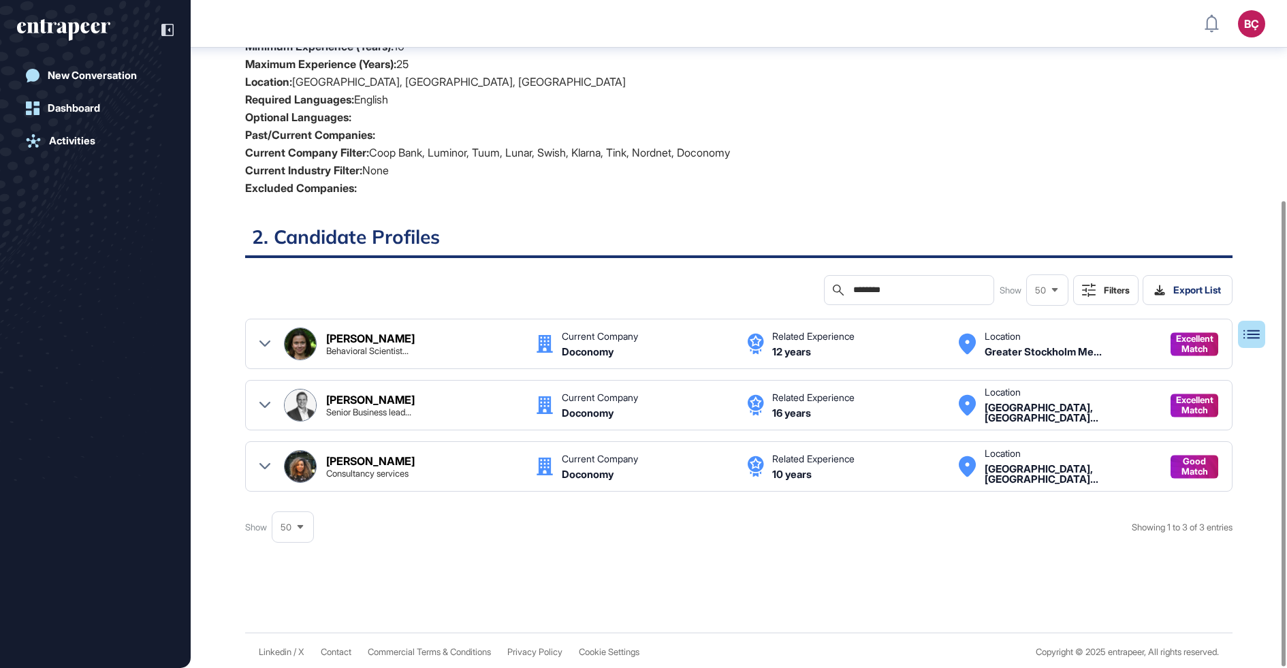
type input "********"
click at [366, 339] on div "[PERSON_NAME]" at bounding box center [370, 338] width 88 height 11
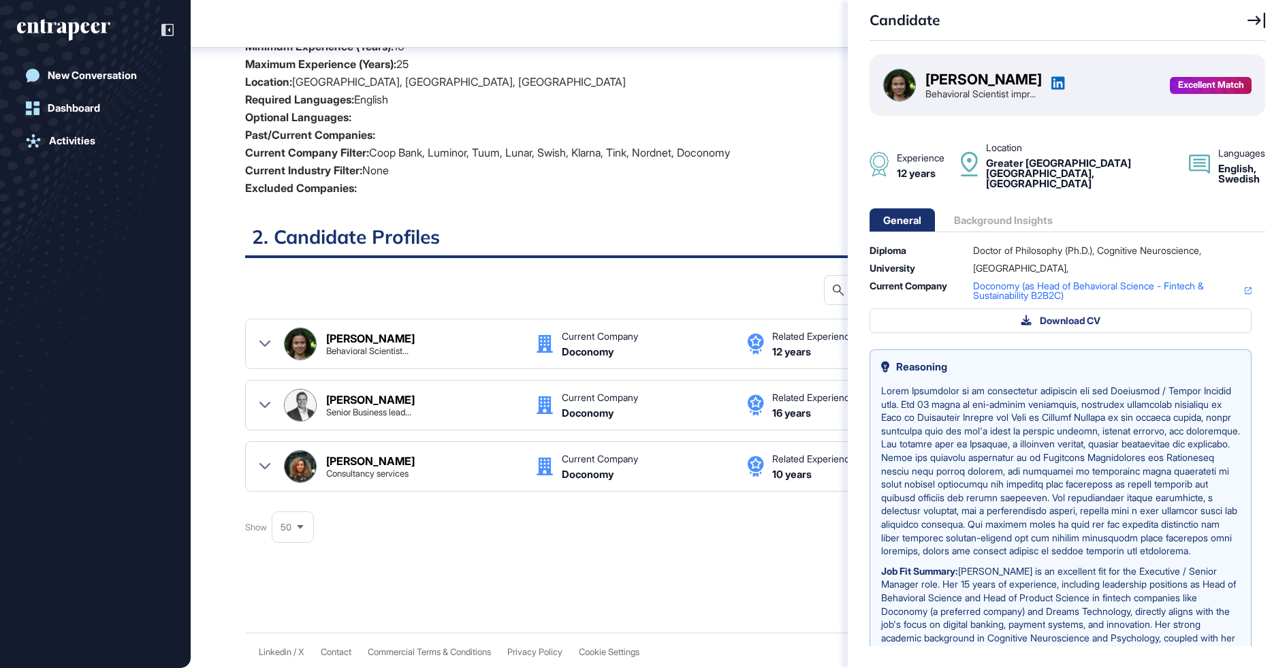
click at [363, 398] on div "Candidate Stina Söderqvist Behavioral Scientist impr... Excellent Match Experie…" at bounding box center [643, 334] width 1287 height 668
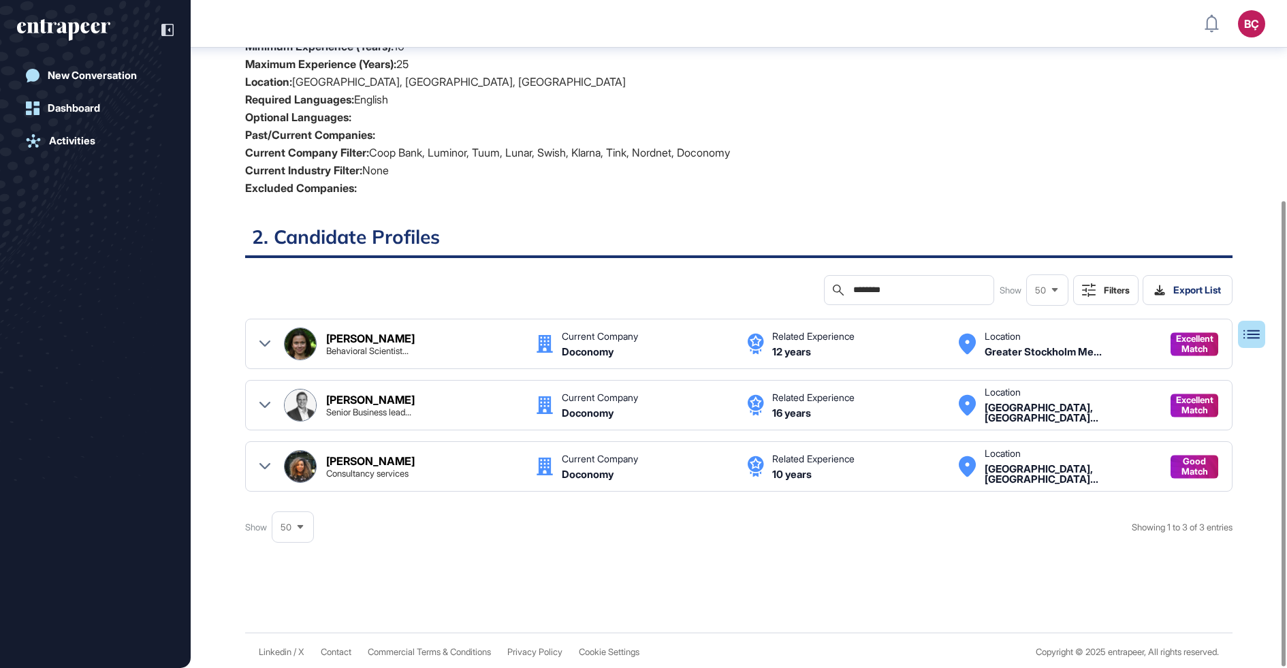
click at [367, 398] on div "[PERSON_NAME]" at bounding box center [370, 399] width 88 height 11
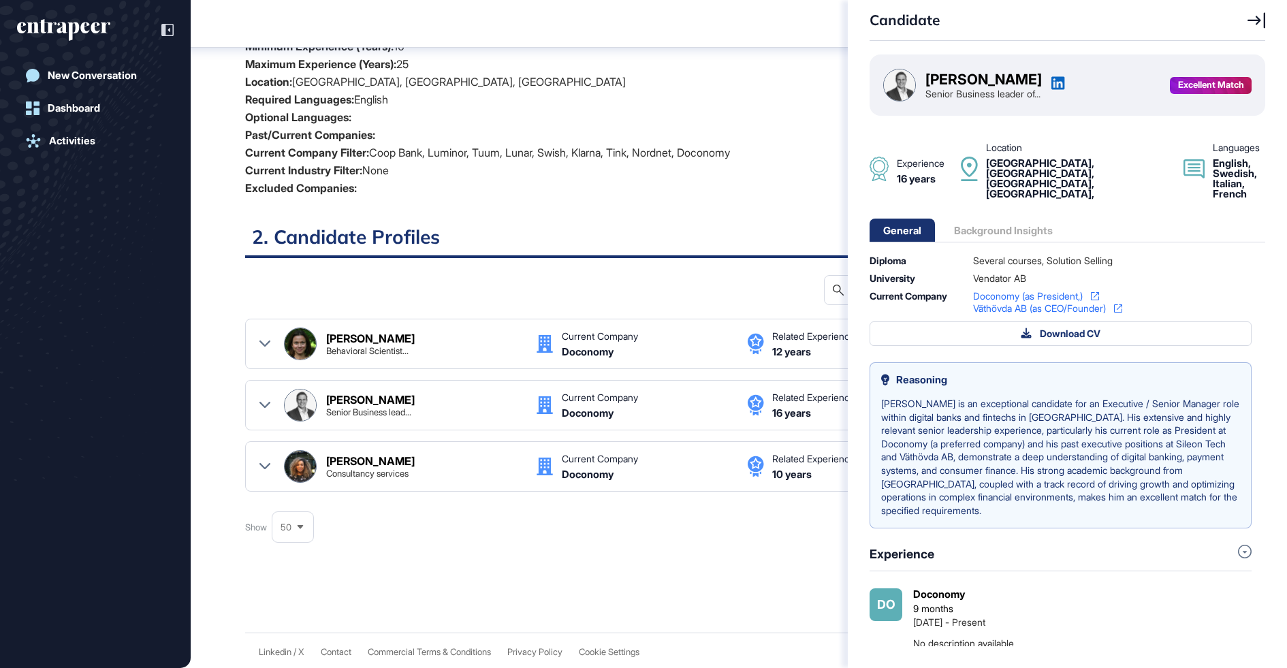
click at [999, 81] on div "[PERSON_NAME]" at bounding box center [983, 79] width 116 height 14
click at [991, 80] on div "[PERSON_NAME]" at bounding box center [983, 79] width 116 height 14
click at [1064, 80] on icon at bounding box center [1057, 83] width 13 height 13
click at [492, 282] on div "Candidate Robert Norling Senior Business leader of... Excellent Match Experienc…" at bounding box center [643, 334] width 1287 height 668
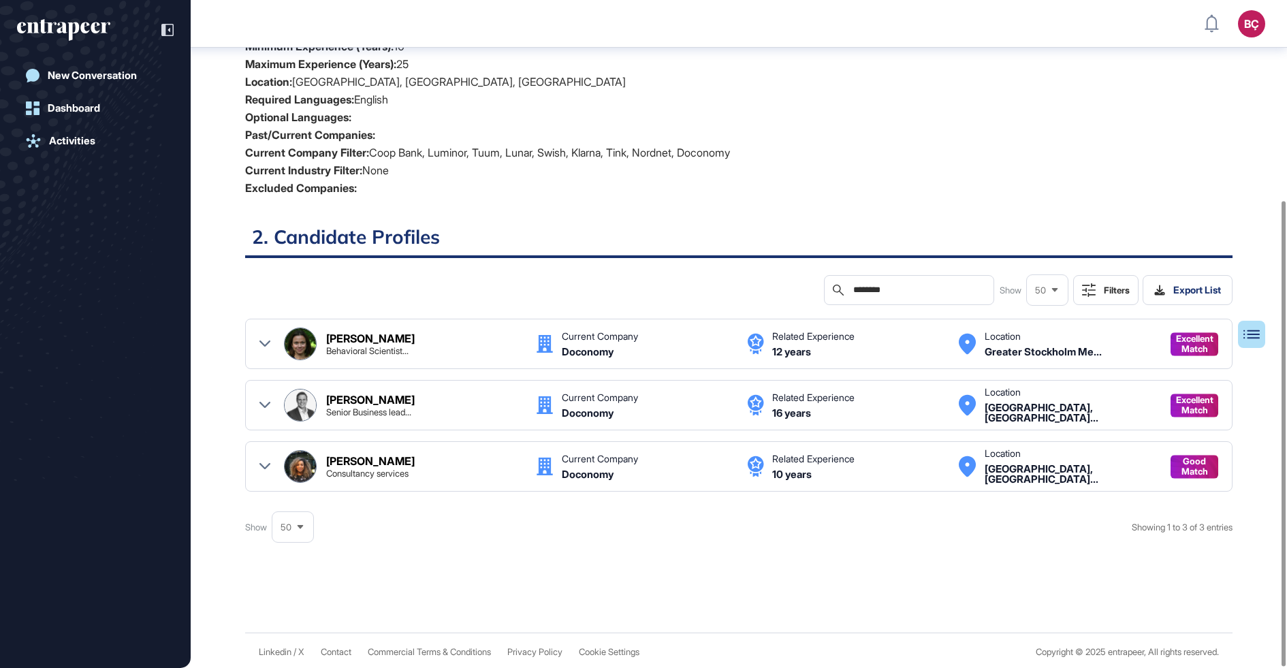
click at [266, 465] on icon at bounding box center [264, 466] width 11 height 6
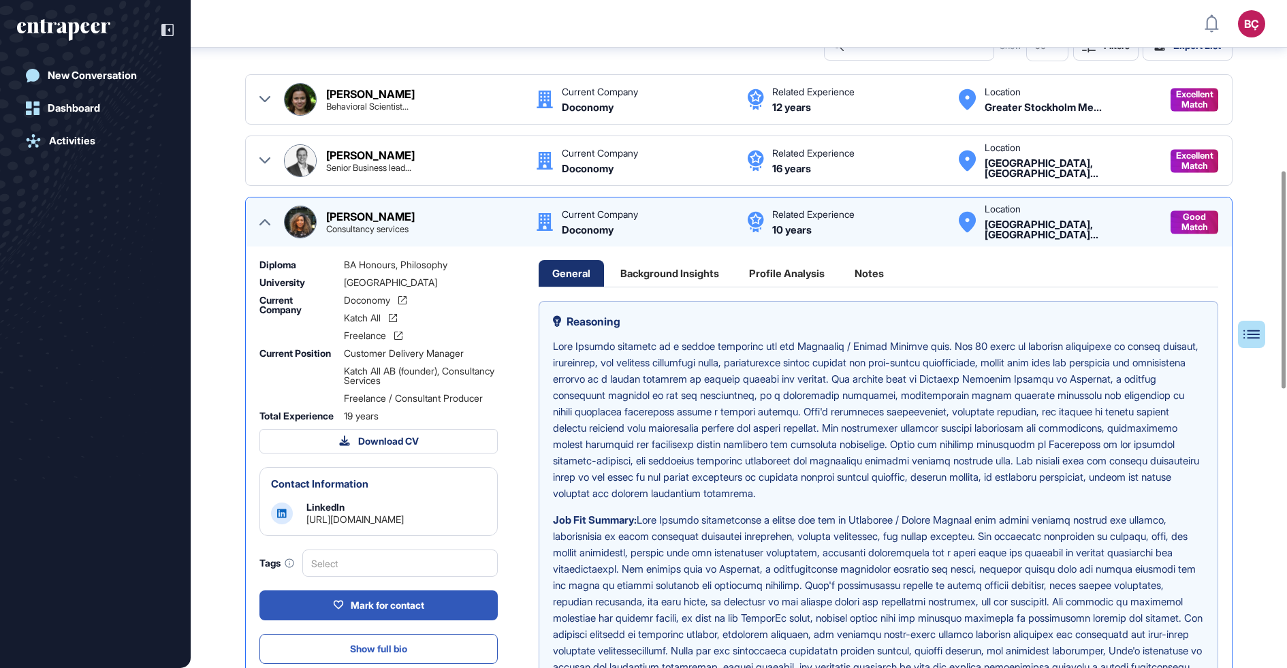
scroll to position [559, 0]
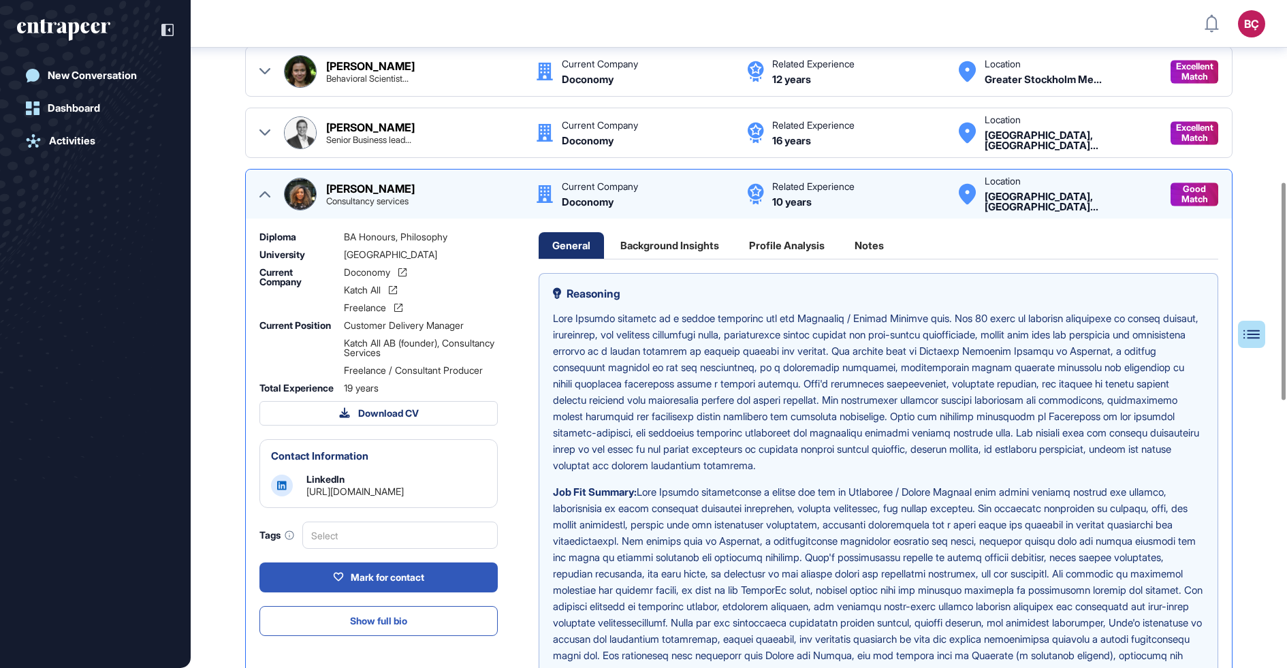
click at [334, 178] on div "Kaya Hatcher Consultancy services" at bounding box center [403, 194] width 238 height 33
click at [318, 184] on div "Kaya Hatcher Consultancy services" at bounding box center [403, 194] width 238 height 33
click at [344, 183] on div "[PERSON_NAME]" at bounding box center [370, 188] width 88 height 11
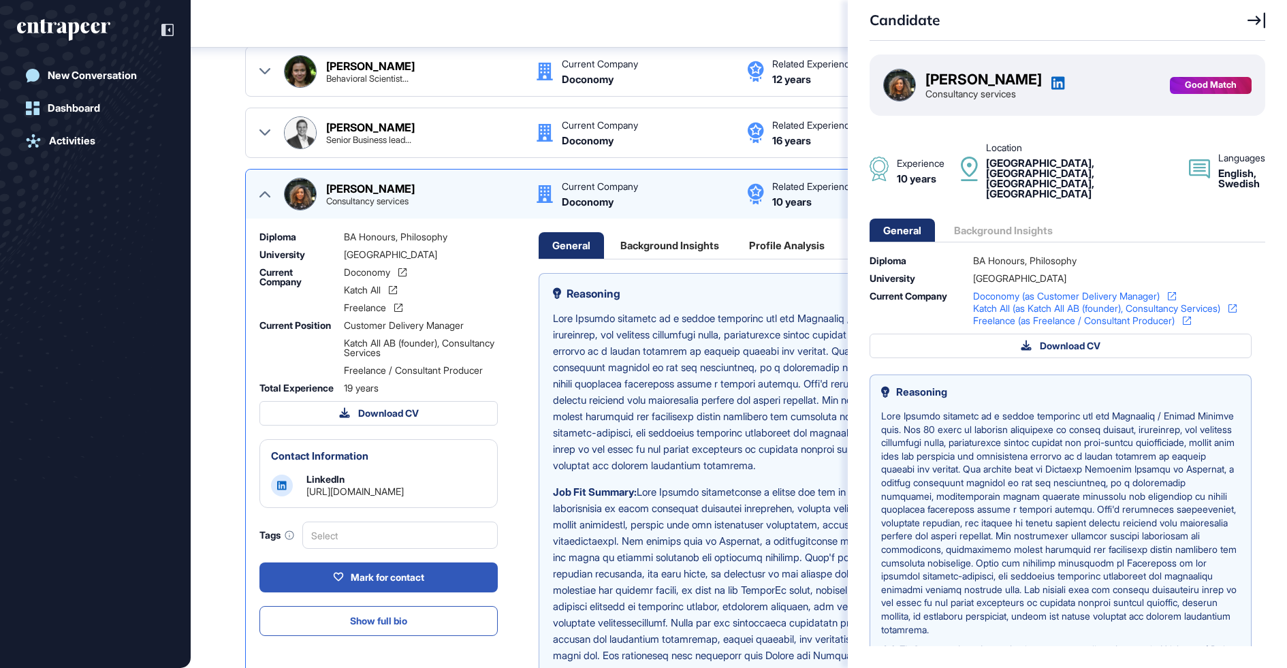
click at [953, 80] on div "[PERSON_NAME]" at bounding box center [983, 79] width 116 height 14
click at [944, 83] on div "[PERSON_NAME]" at bounding box center [983, 79] width 116 height 14
click at [904, 83] on img at bounding box center [899, 84] width 31 height 31
click at [1051, 81] on icon at bounding box center [1057, 83] width 13 height 13
click at [664, 439] on div "Candidate Kaya Hatcher Consultancy services Good Match Experience 10 years Loca…" at bounding box center [643, 334] width 1287 height 668
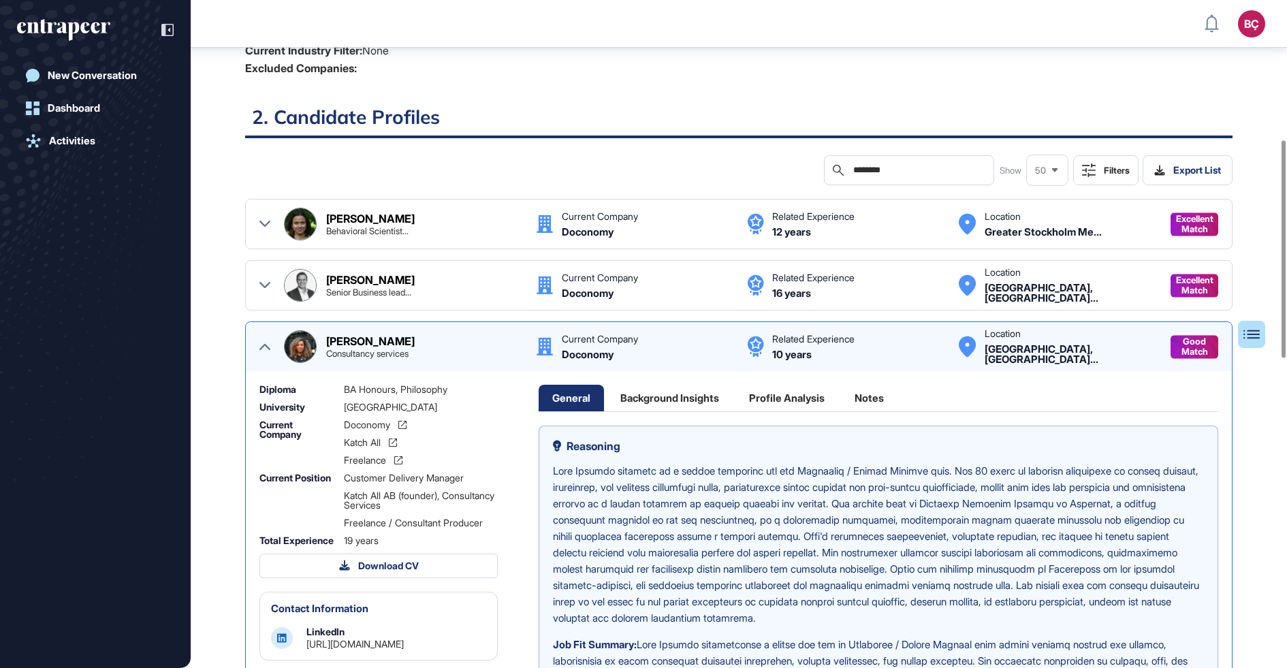
scroll to position [369, 0]
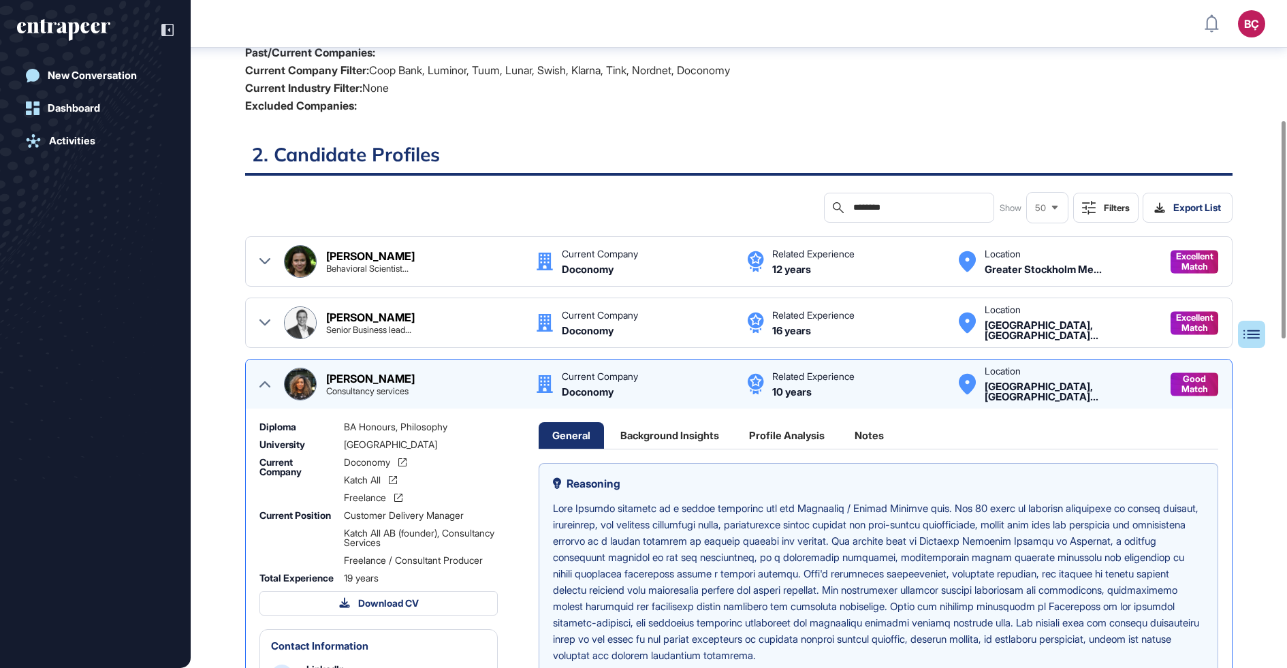
click at [267, 389] on div at bounding box center [264, 384] width 11 height 33
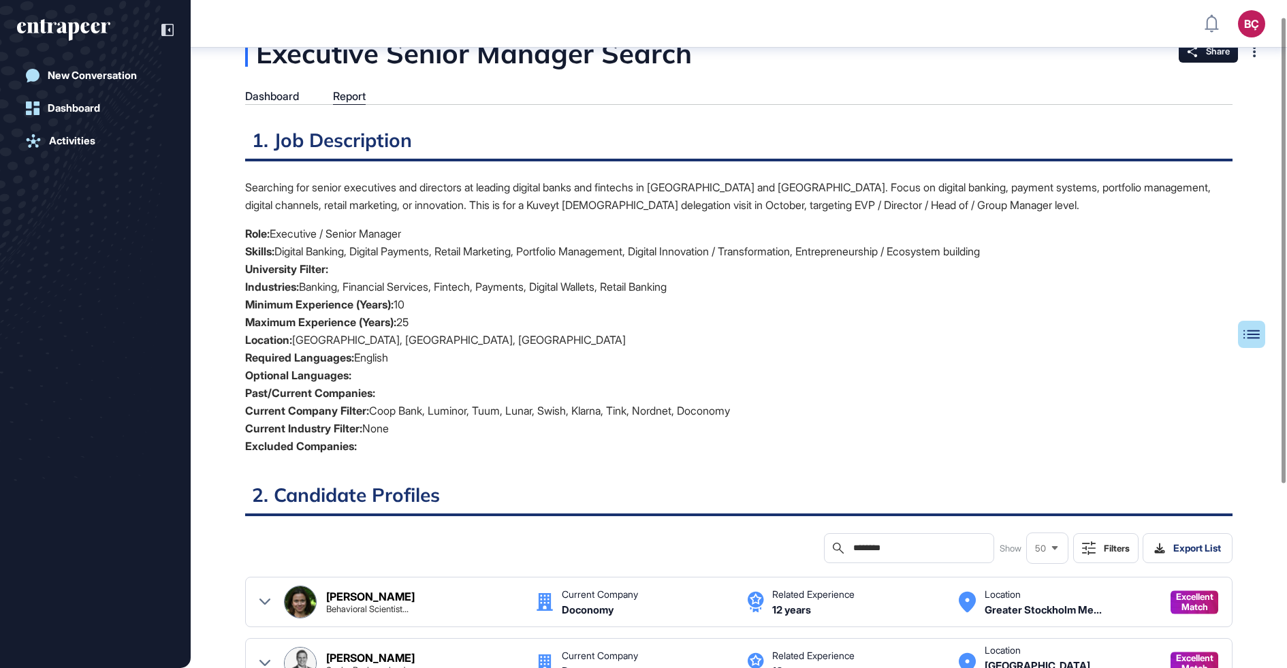
scroll to position [24, 0]
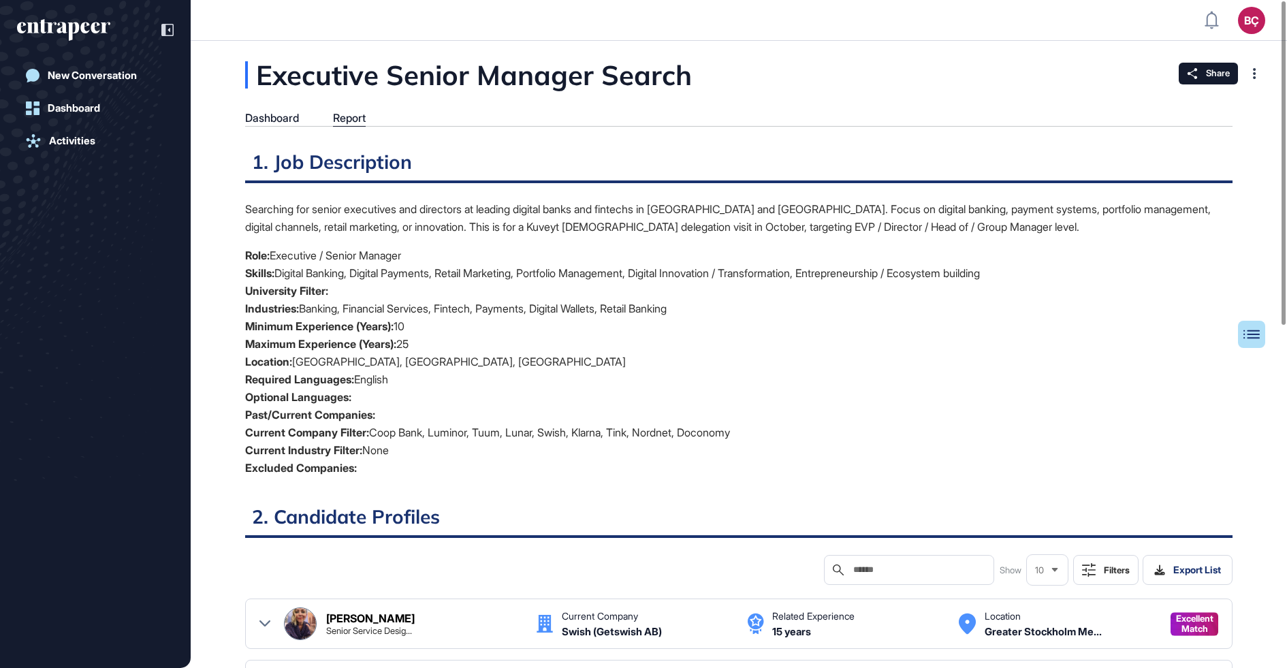
click at [564, 253] on li "Role: Executive / Senior Manager" at bounding box center [738, 255] width 987 height 18
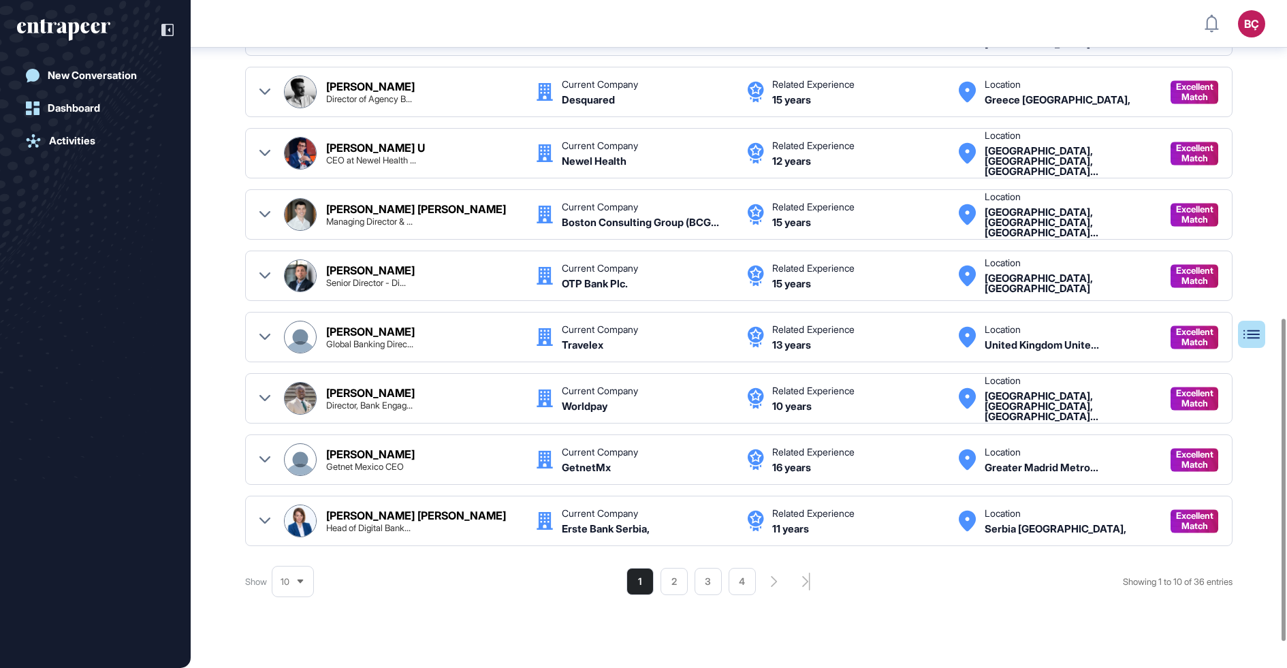
scroll to position [668, 0]
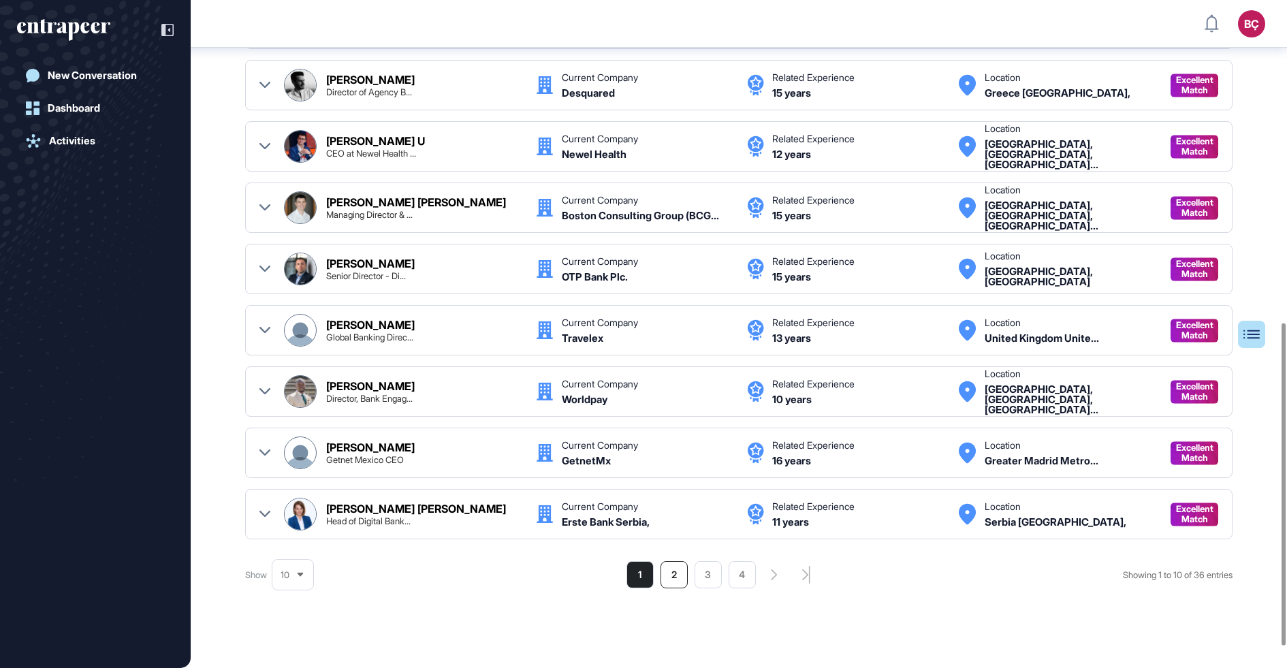
click at [662, 564] on li "2" at bounding box center [673, 574] width 27 height 27
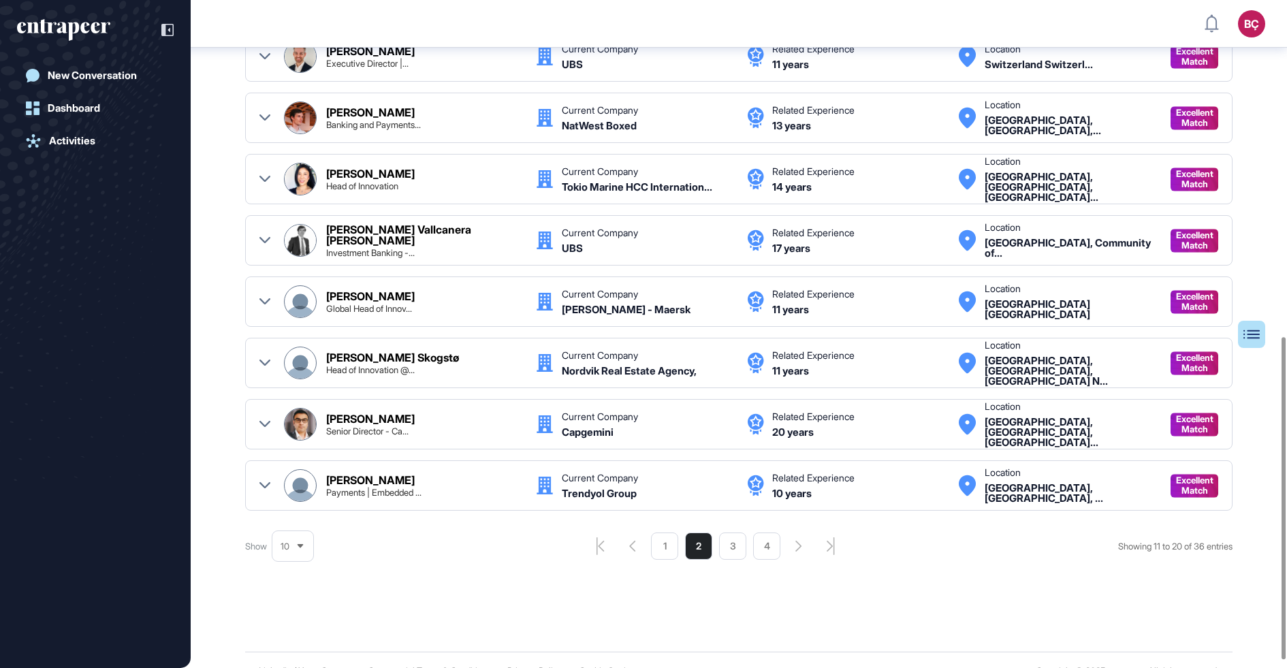
scroll to position [698, 0]
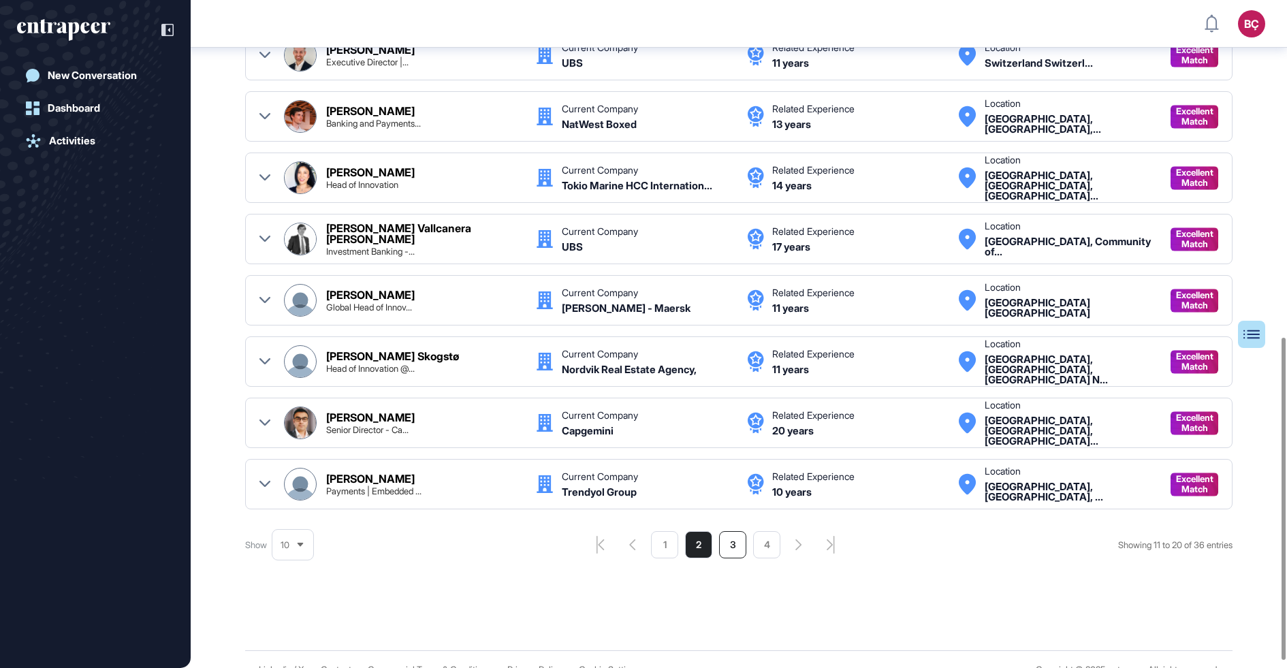
click at [726, 539] on li "3" at bounding box center [732, 544] width 27 height 27
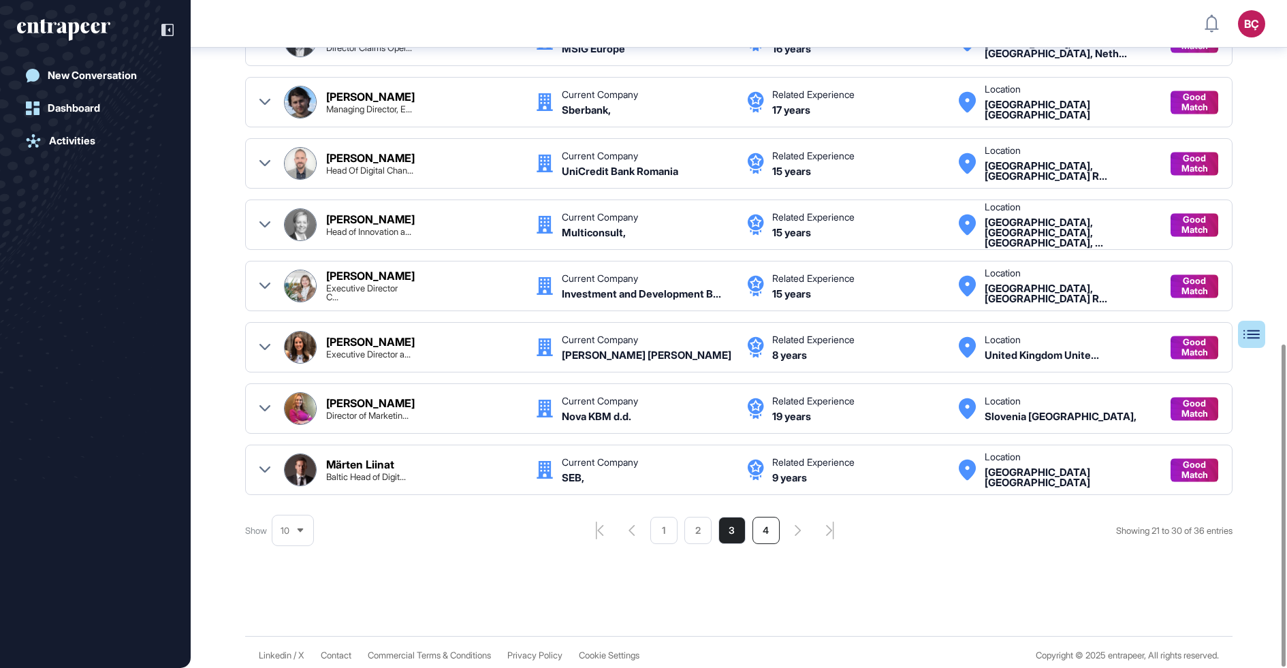
click at [753, 527] on li "4" at bounding box center [765, 530] width 27 height 27
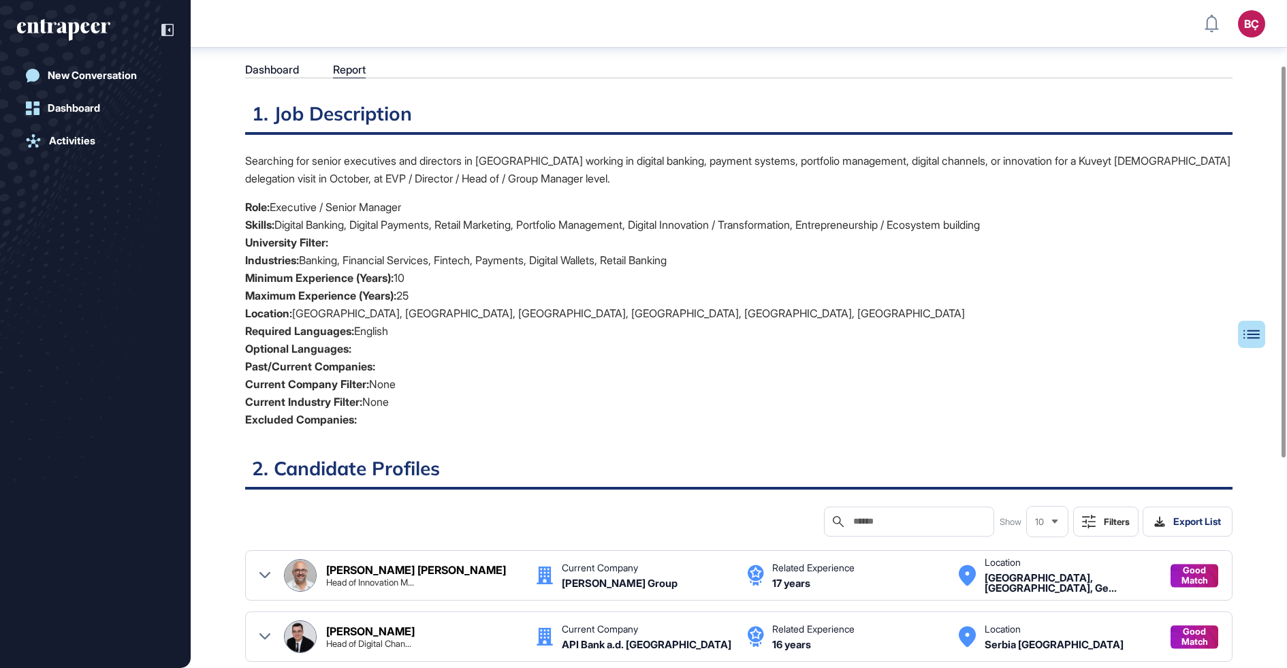
scroll to position [46, 0]
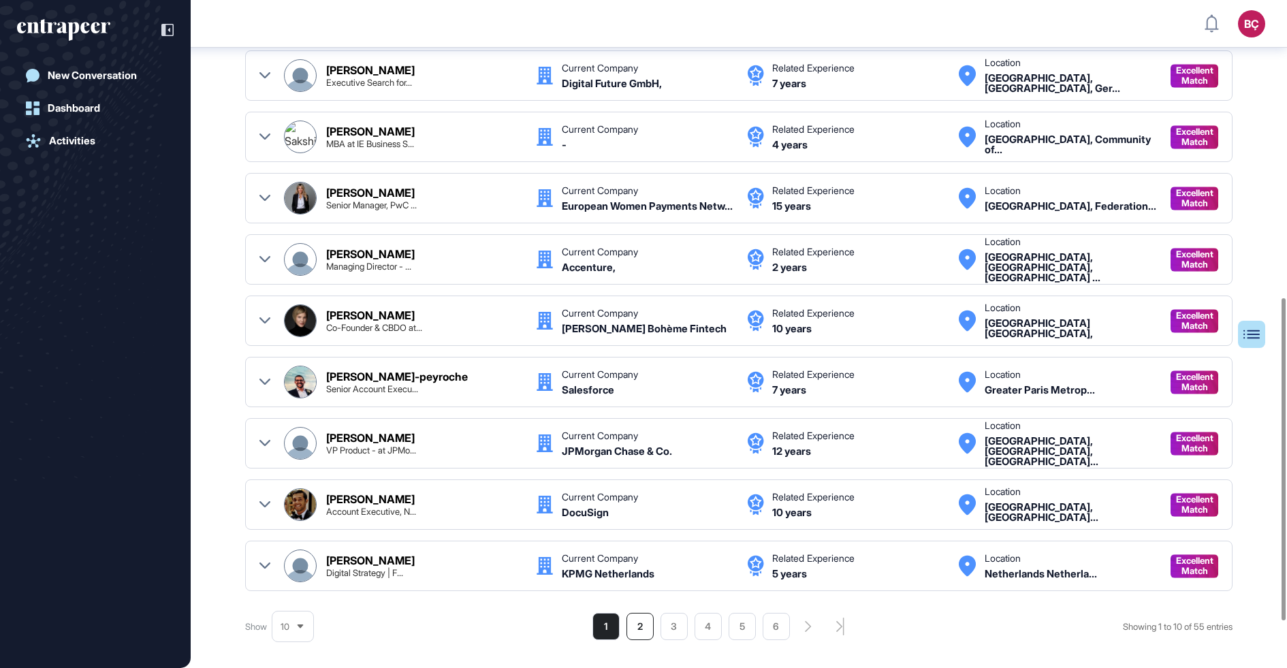
scroll to position [613, 0]
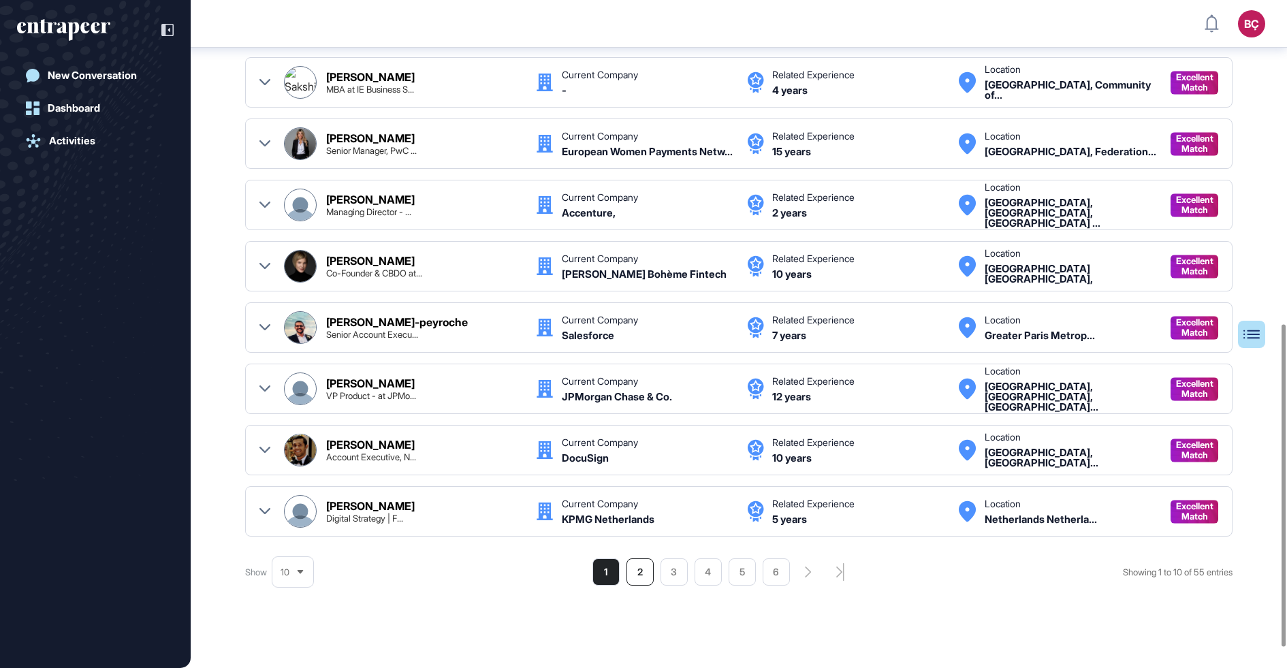
click at [626, 560] on li "2" at bounding box center [639, 571] width 27 height 27
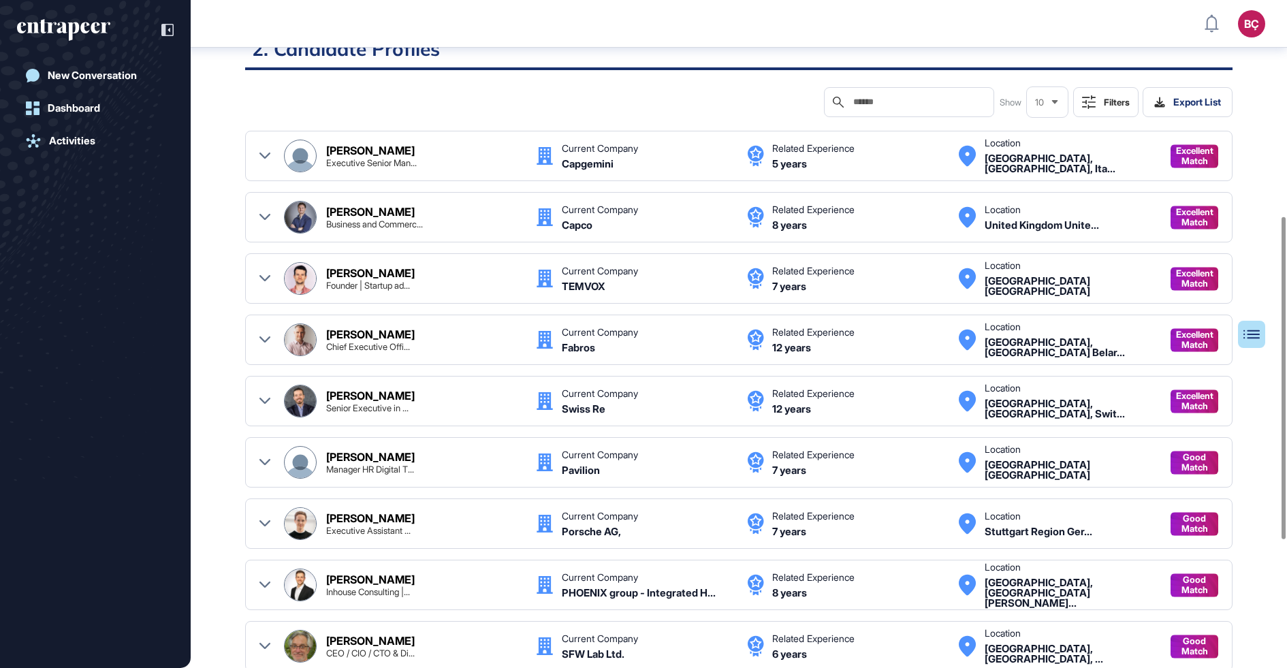
scroll to position [432, 0]
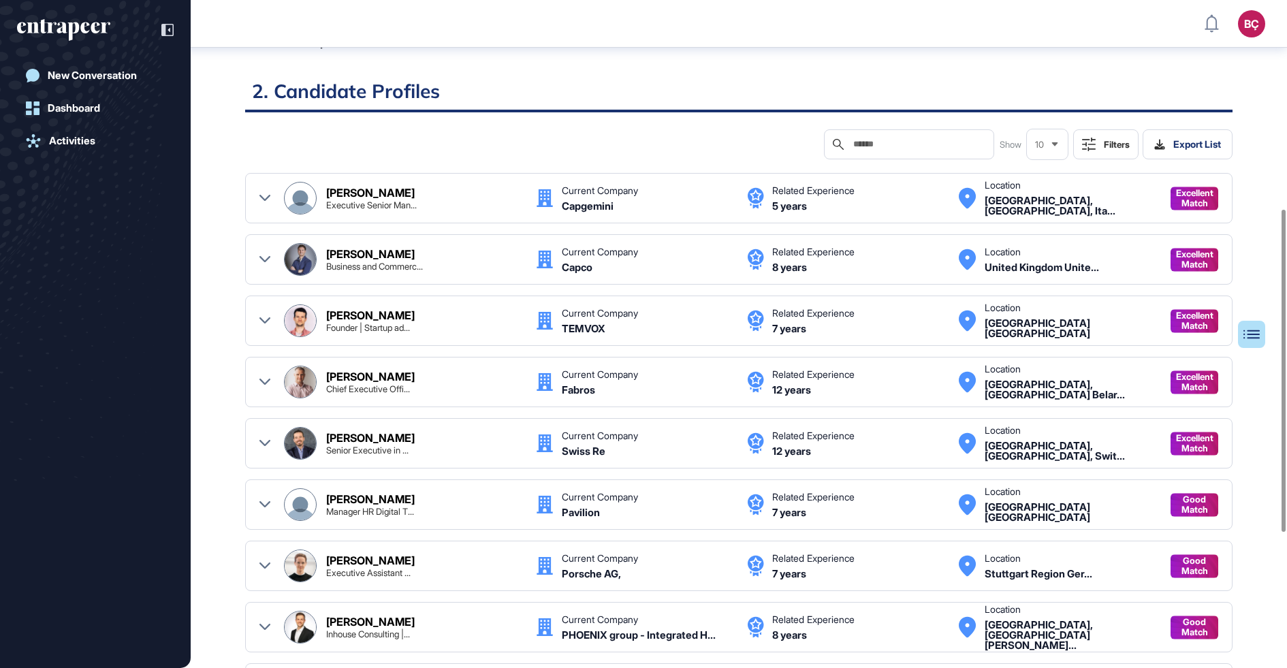
click at [316, 445] on div "Peter Schulz Senior Executive in ..." at bounding box center [403, 443] width 238 height 33
click at [579, 446] on div "Swiss Re" at bounding box center [584, 451] width 44 height 10
click at [266, 434] on div at bounding box center [264, 443] width 11 height 33
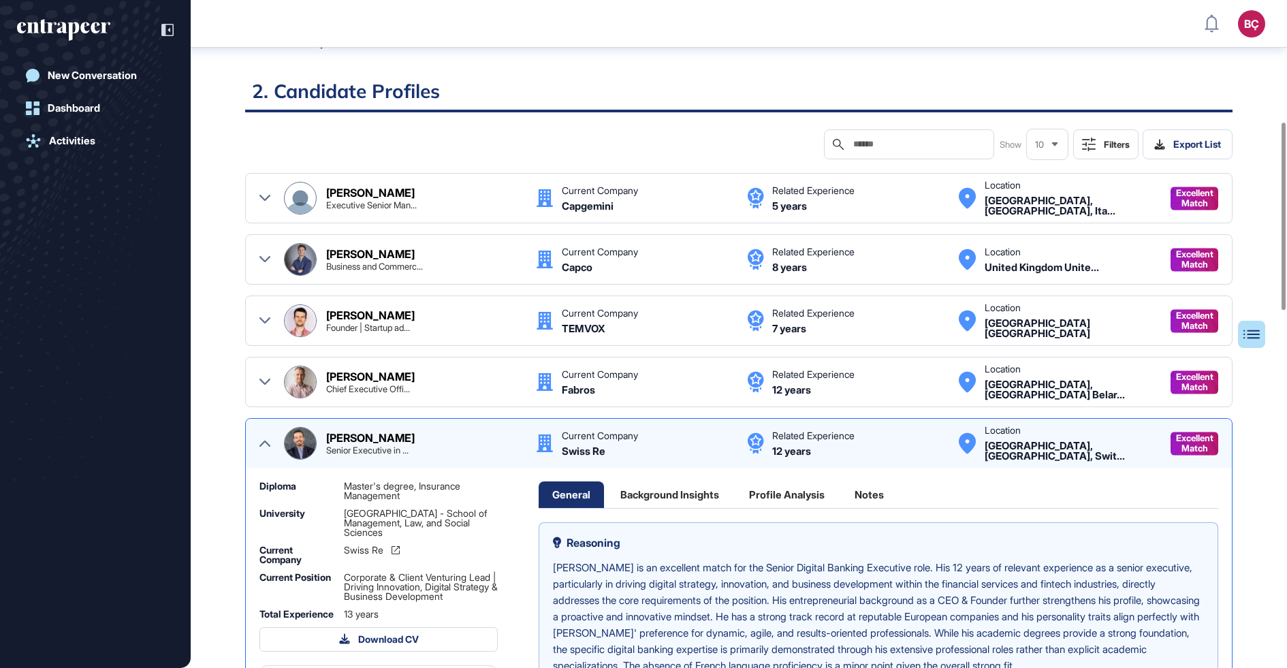
click at [333, 432] on div "Peter Schulz" at bounding box center [370, 437] width 88 height 11
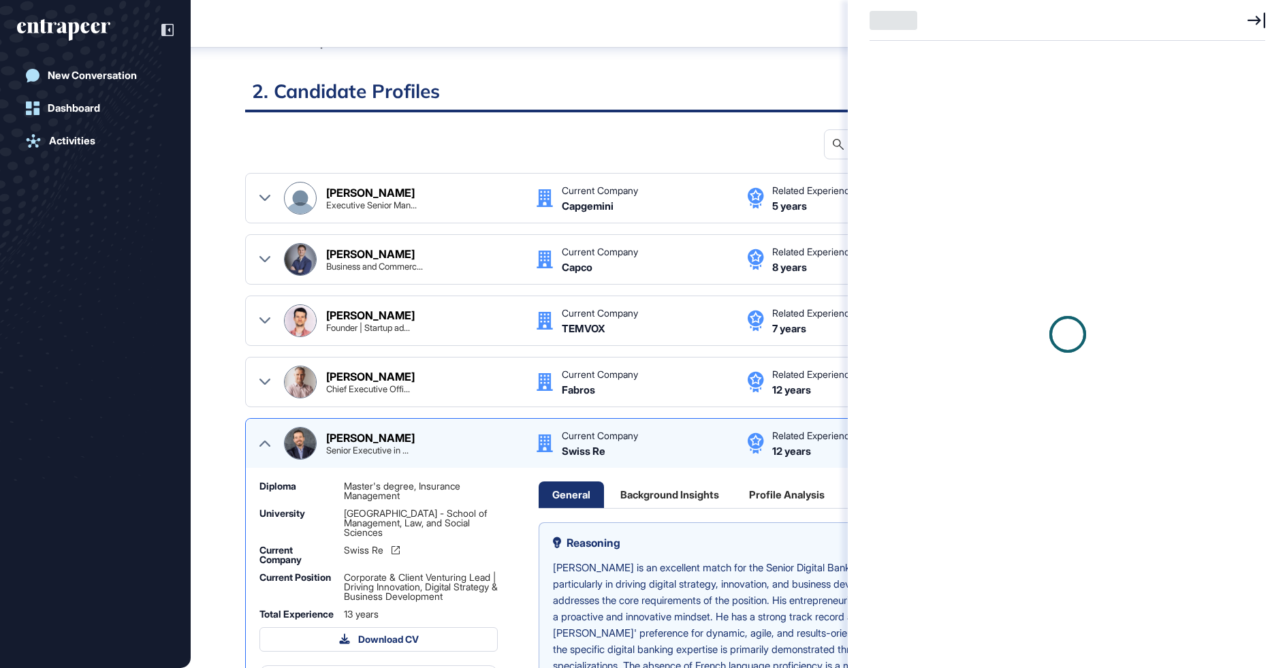
click at [301, 434] on div at bounding box center [643, 334] width 1287 height 668
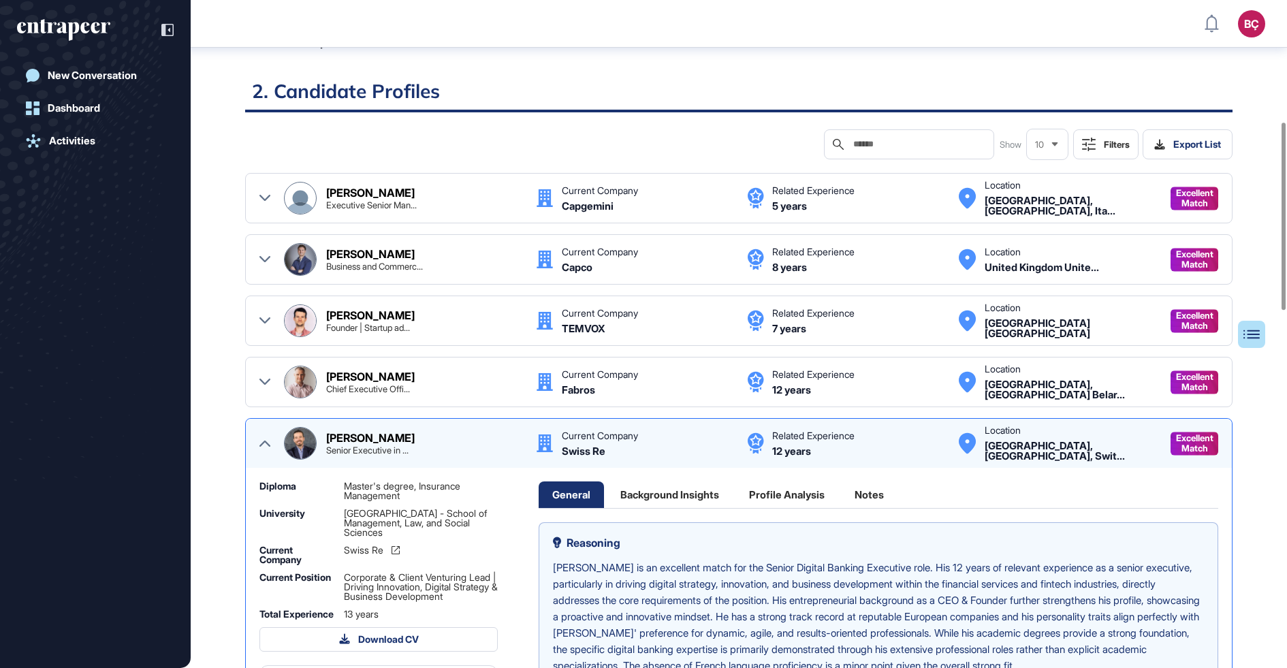
click at [352, 433] on div "Peter Schulz" at bounding box center [370, 437] width 88 height 11
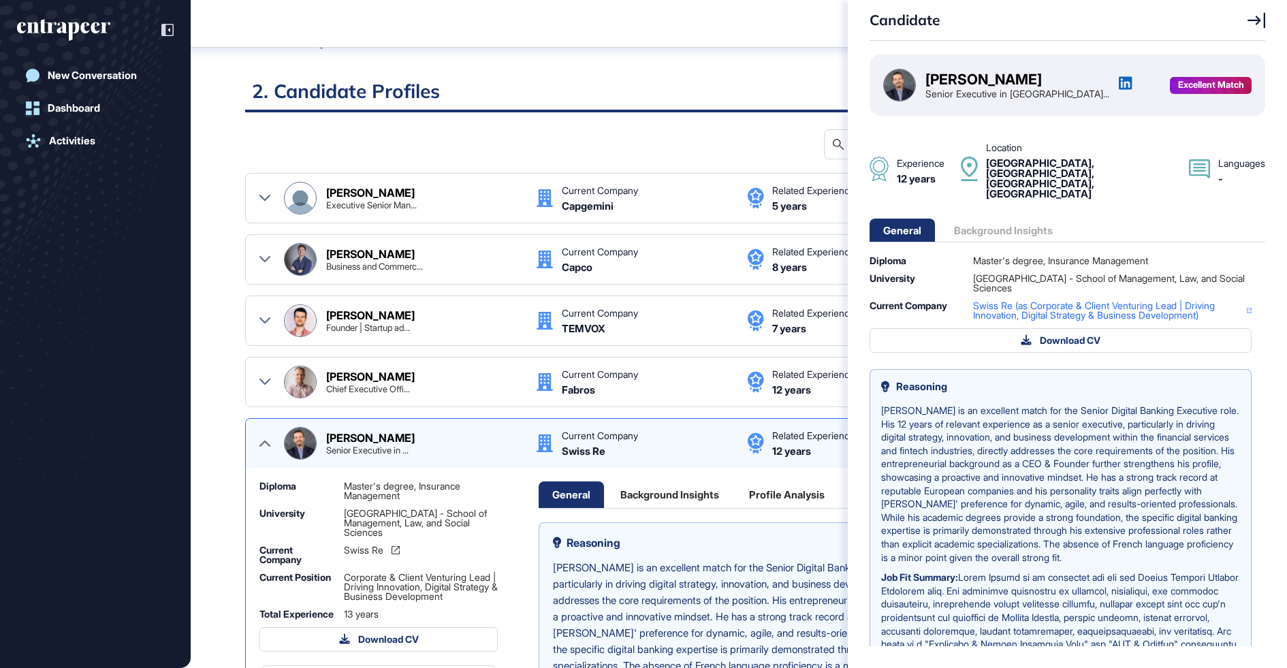
click at [1052, 86] on div "Peter Schulz Senior Executive in Strat..." at bounding box center [1007, 85] width 249 height 33
click at [773, 86] on div "Candidate Peter Schulz Senior Executive in Strat... Excellent Match Experience …" at bounding box center [643, 334] width 1287 height 668
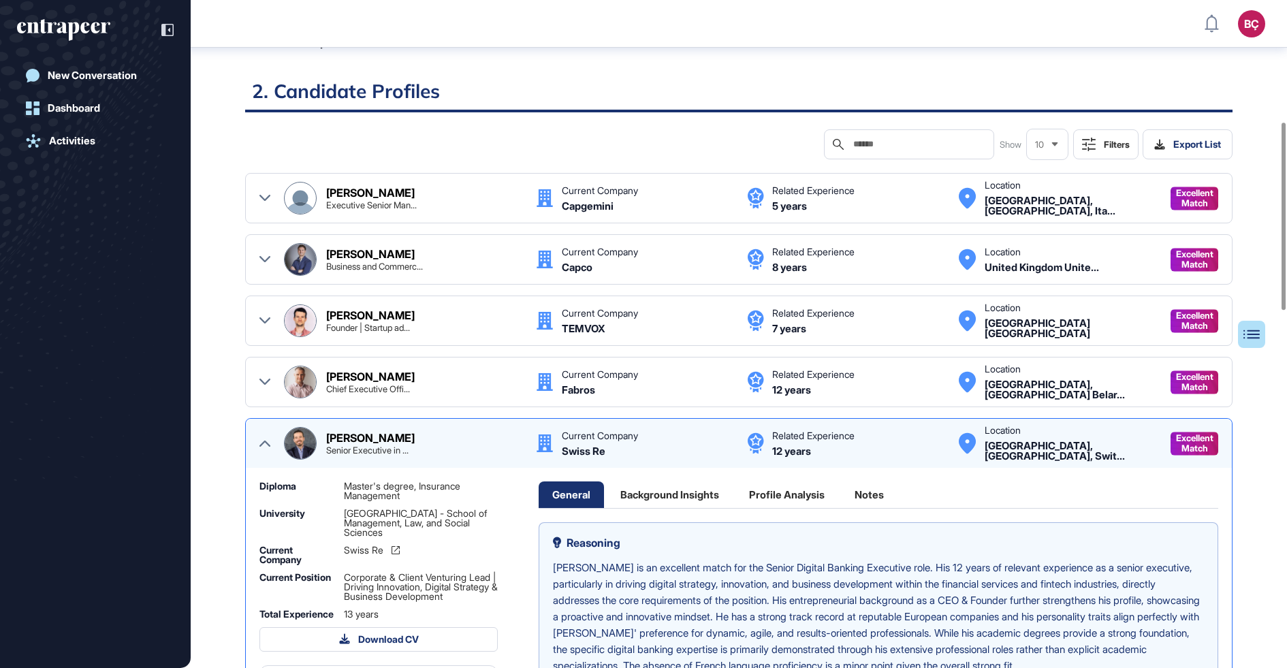
click at [271, 431] on div "Peter Schulz Senior Executive in ... Current Company Swiss Re Related Experienc…" at bounding box center [738, 443] width 959 height 33
click at [265, 440] on icon at bounding box center [264, 443] width 11 height 6
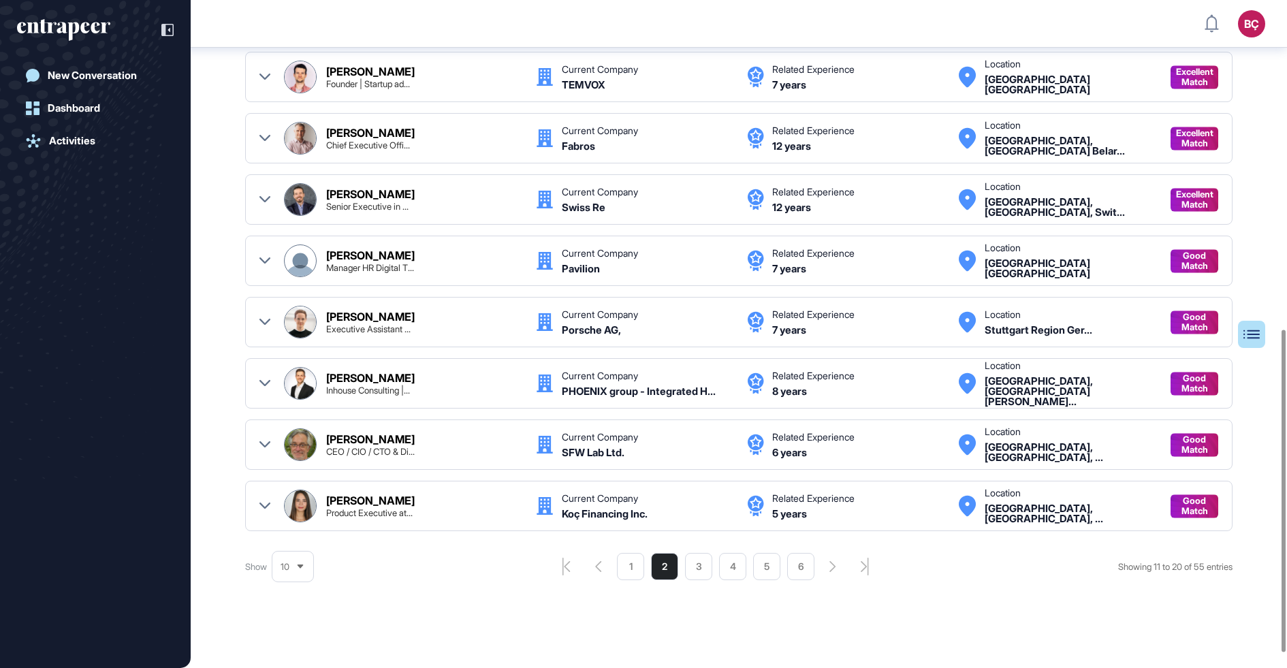
scroll to position [686, 0]
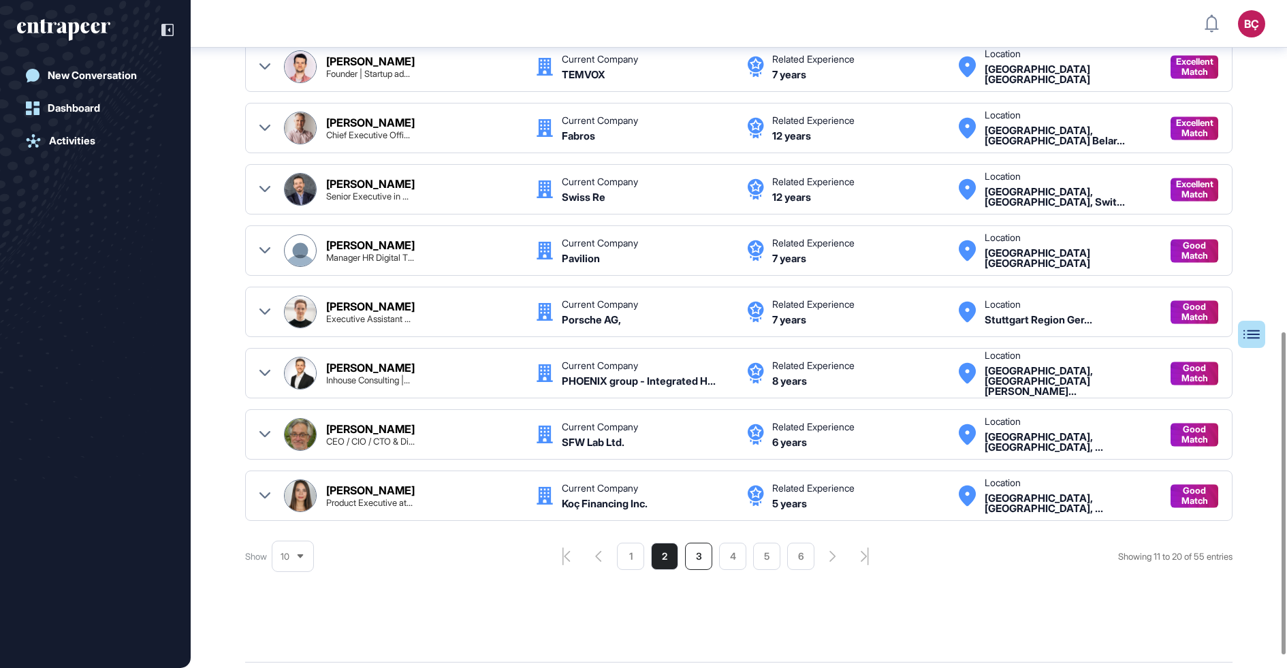
click at [686, 547] on li "3" at bounding box center [698, 556] width 27 height 27
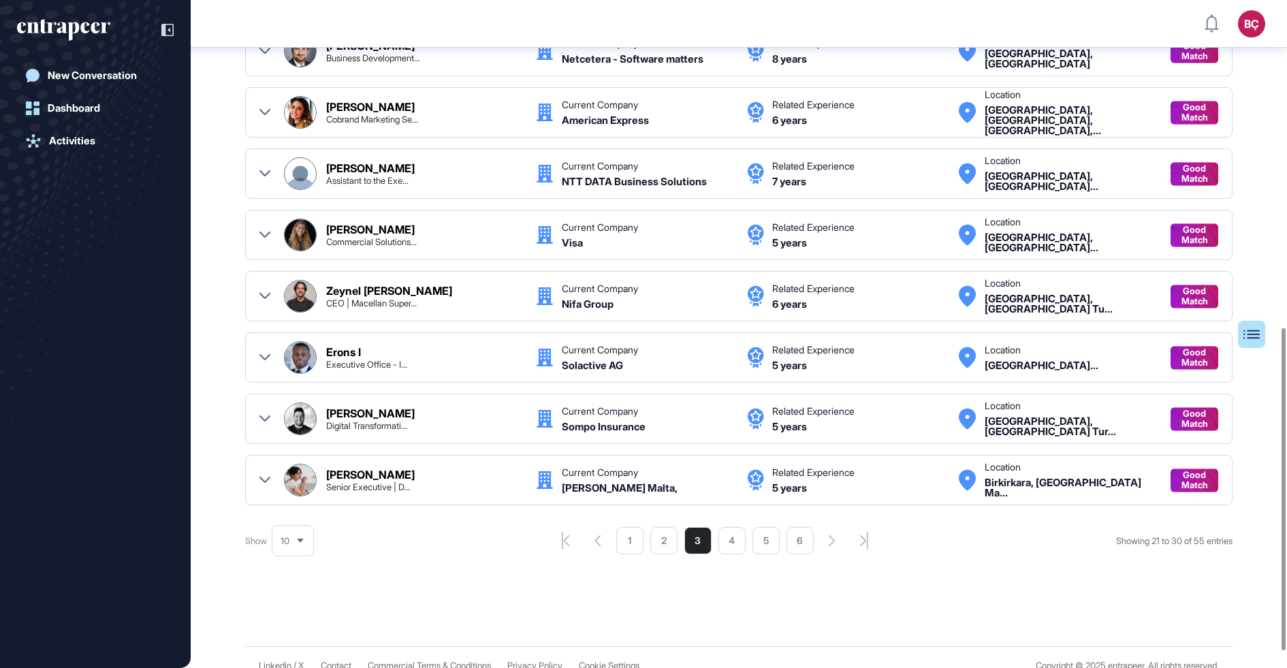
scroll to position [706, 0]
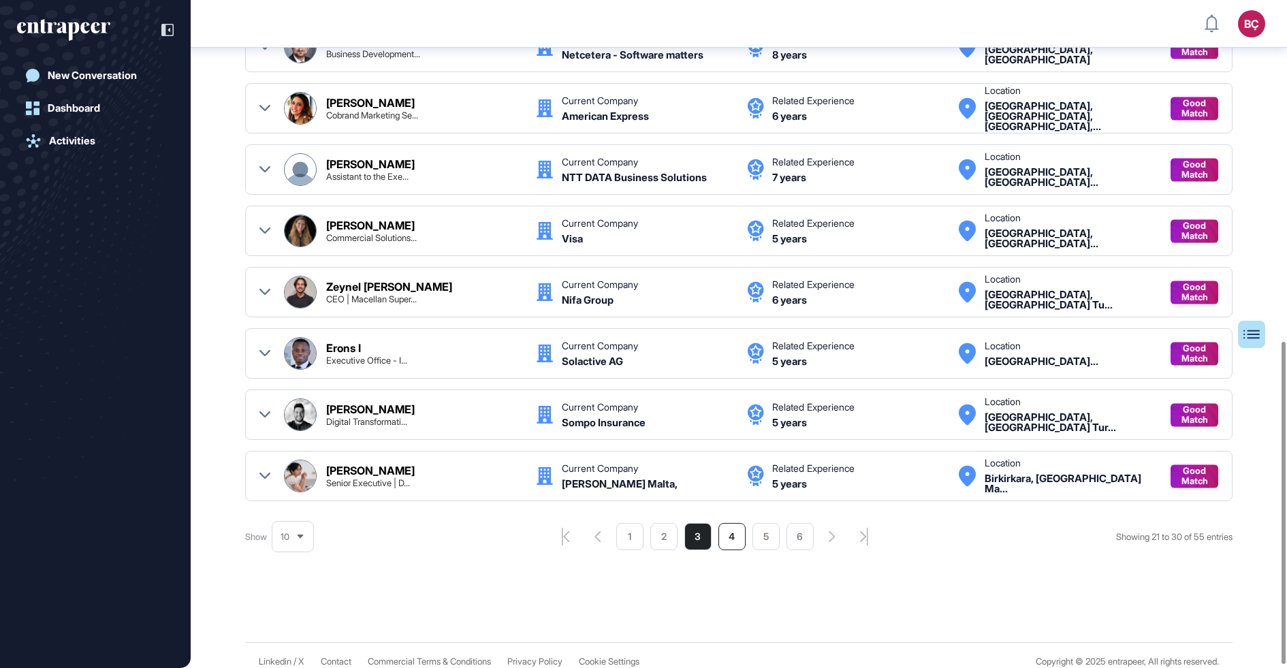
click at [722, 528] on li "4" at bounding box center [731, 536] width 27 height 27
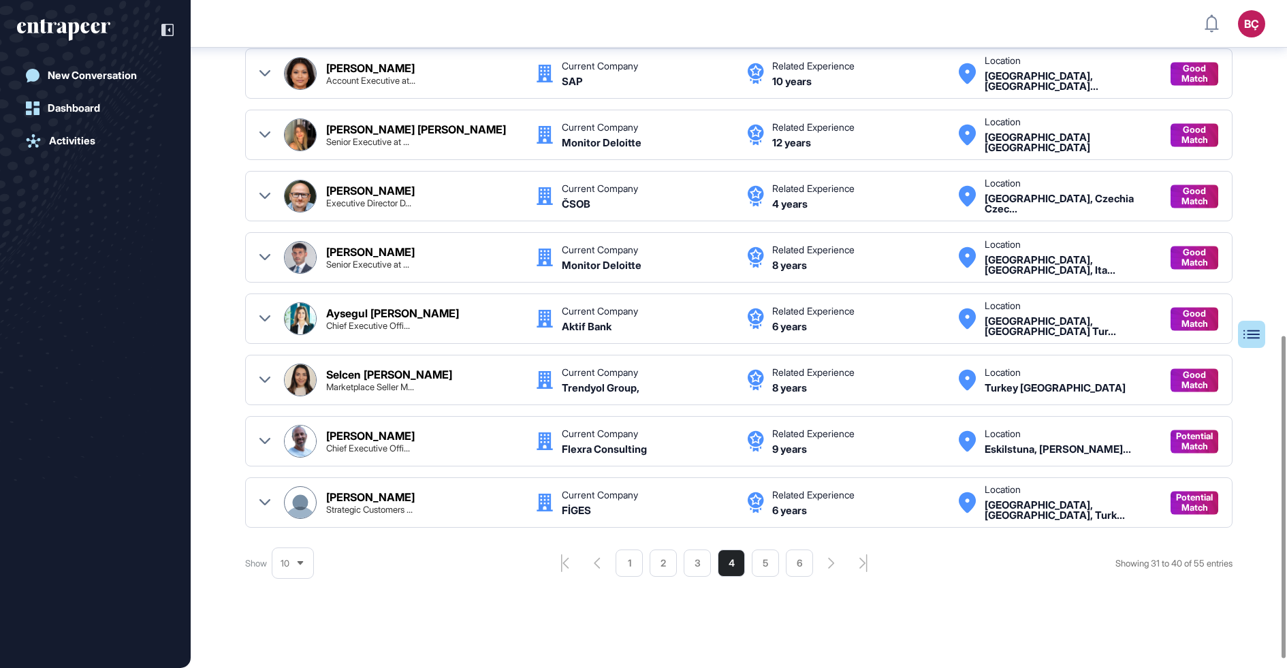
scroll to position [708, 0]
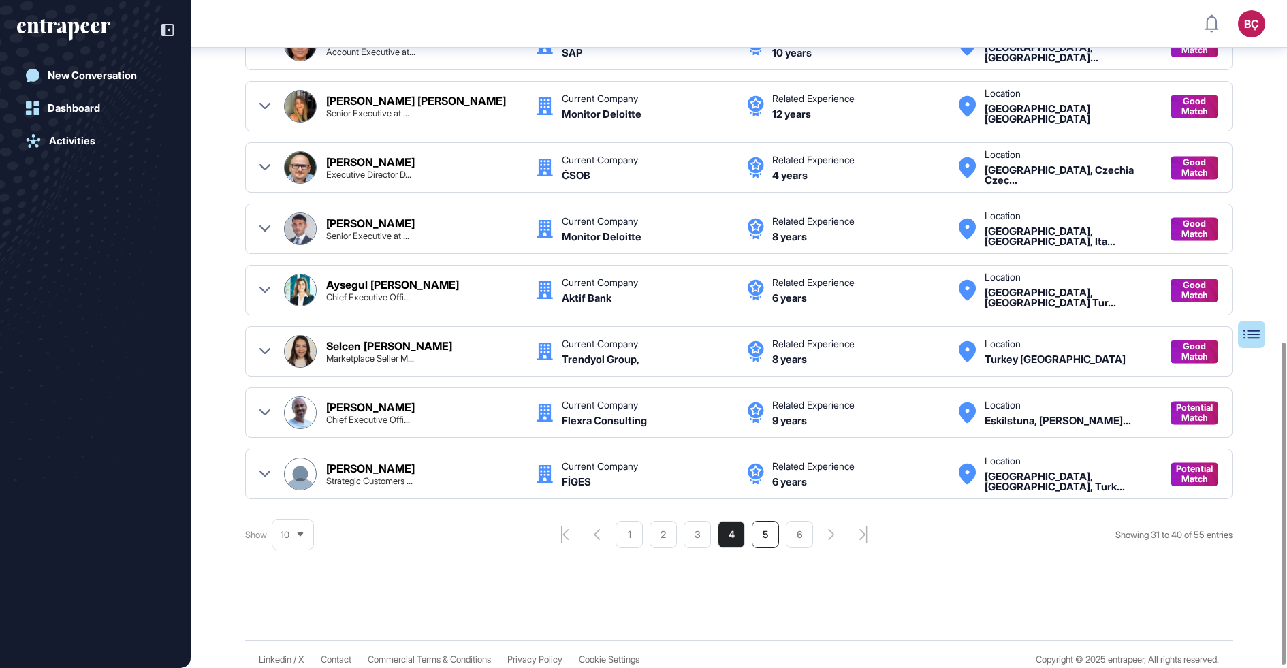
click at [760, 530] on li "5" at bounding box center [765, 534] width 27 height 27
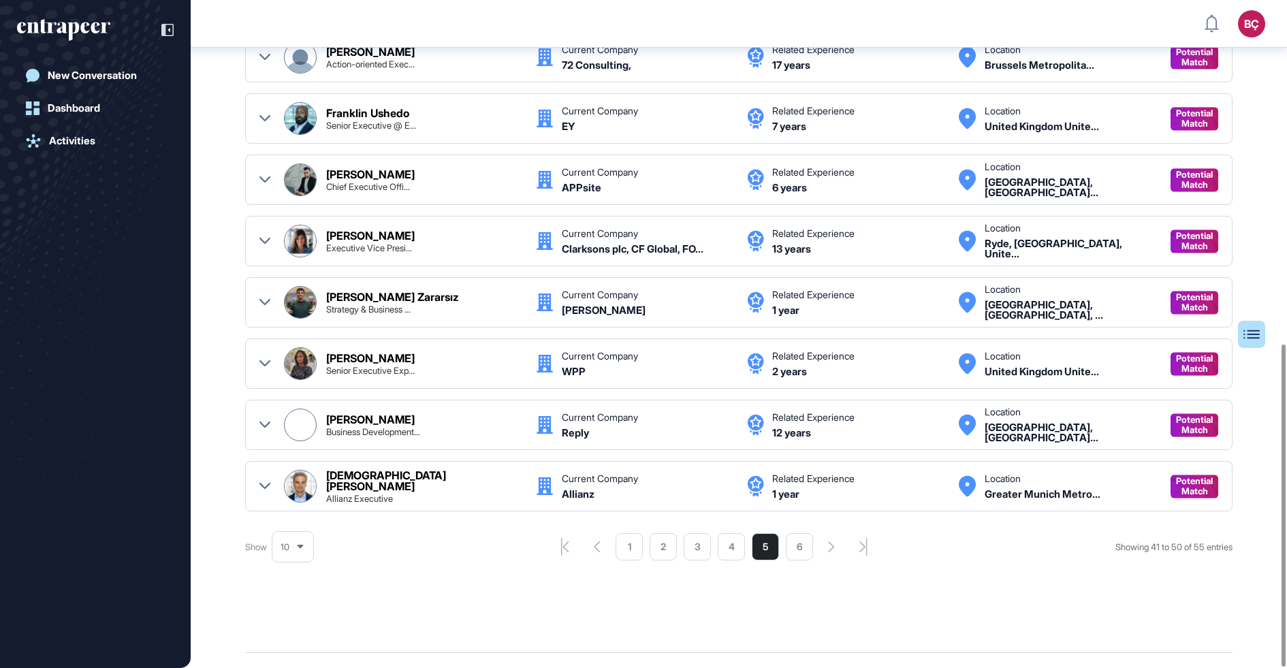
scroll to position [712, 0]
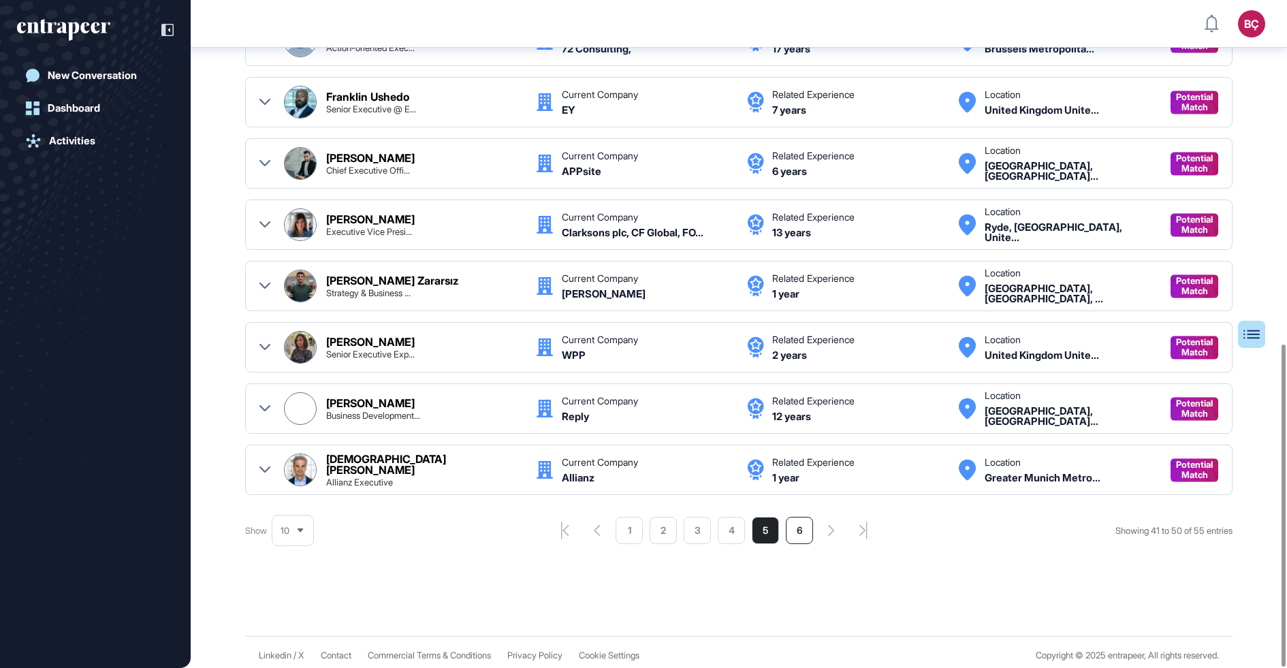
click at [787, 524] on li "6" at bounding box center [799, 530] width 27 height 27
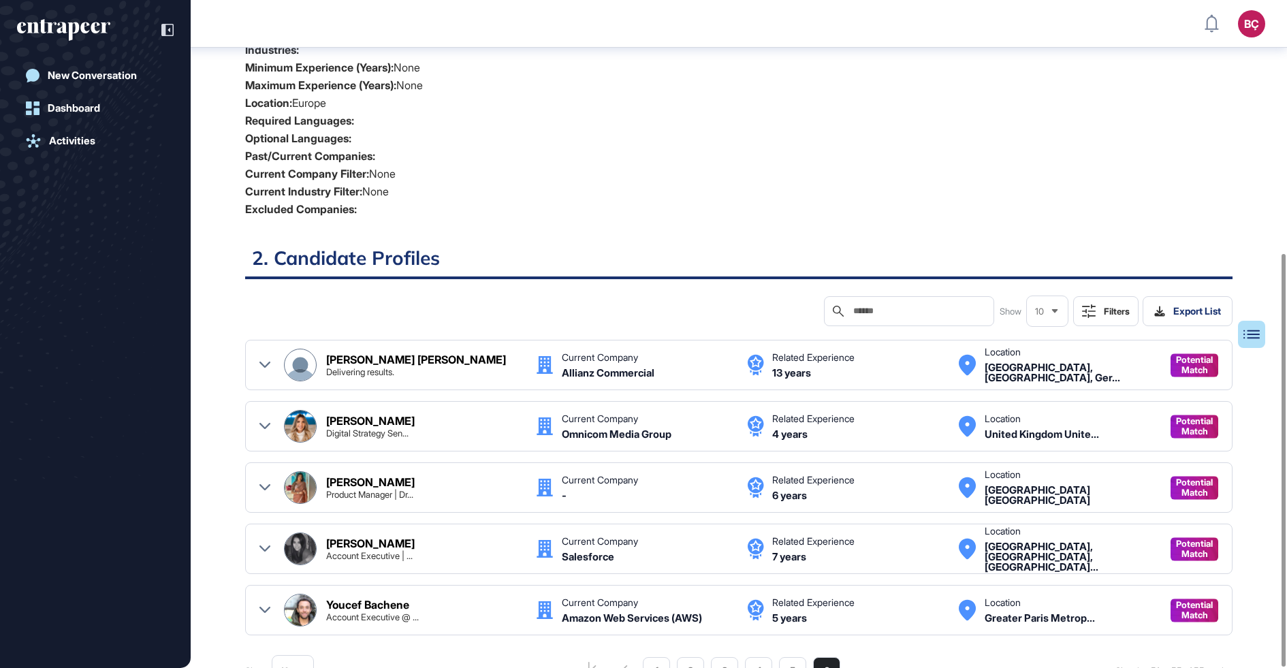
scroll to position [408, 0]
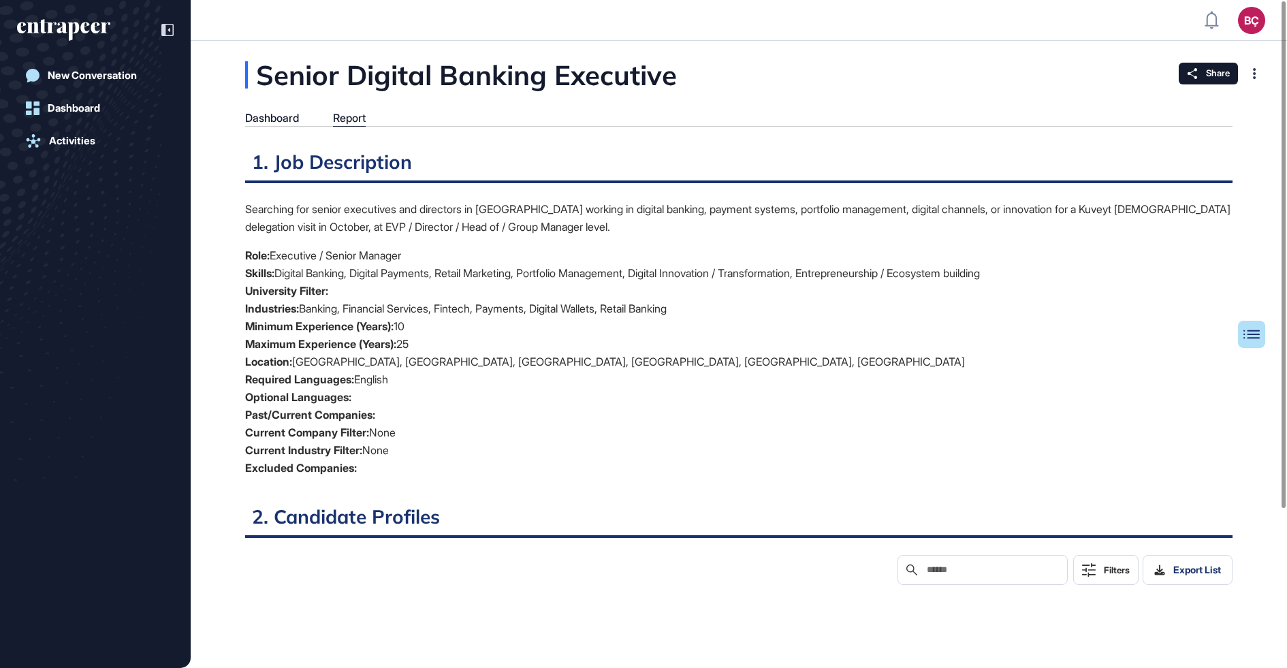
scroll to position [5, 1]
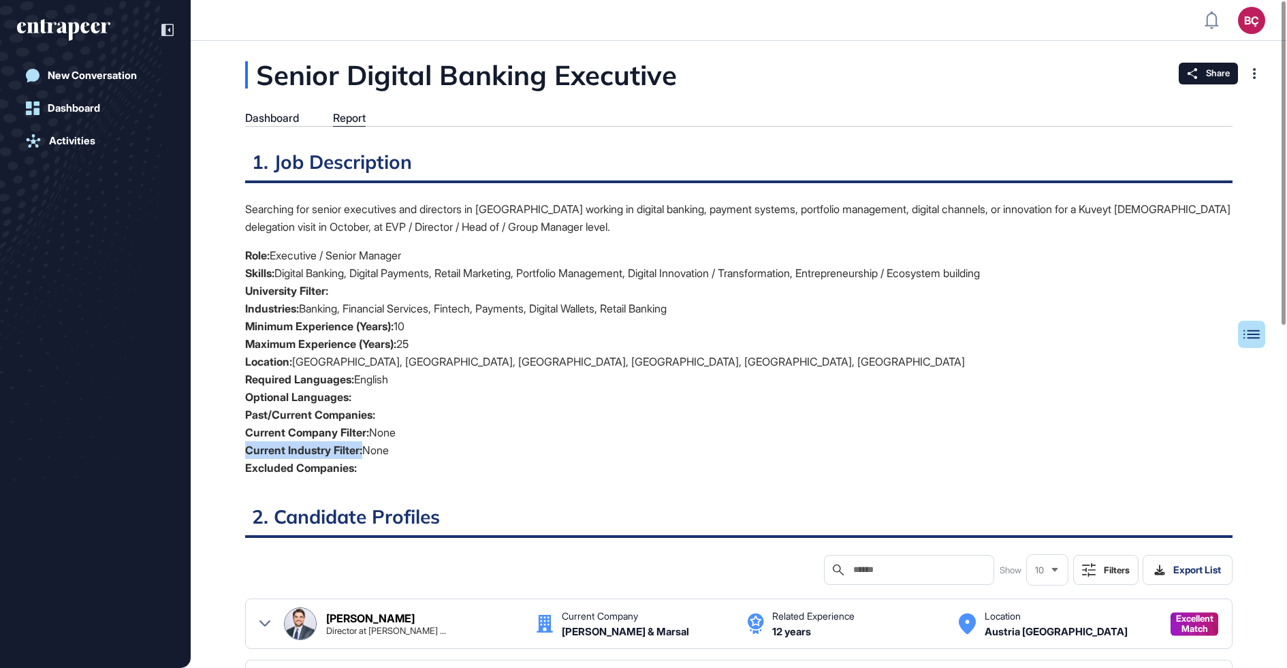
drag, startPoint x: 244, startPoint y: 448, endPoint x: 365, endPoint y: 453, distance: 121.3
drag, startPoint x: 235, startPoint y: 426, endPoint x: 366, endPoint y: 431, distance: 130.8
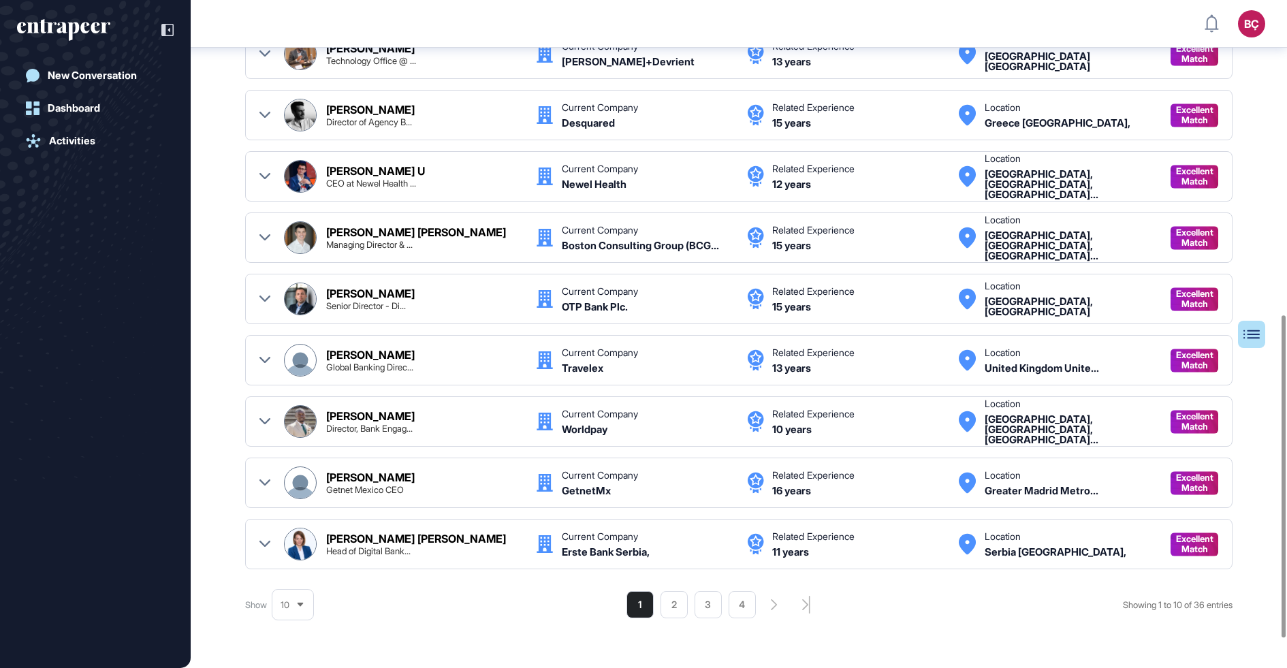
scroll to position [654, 0]
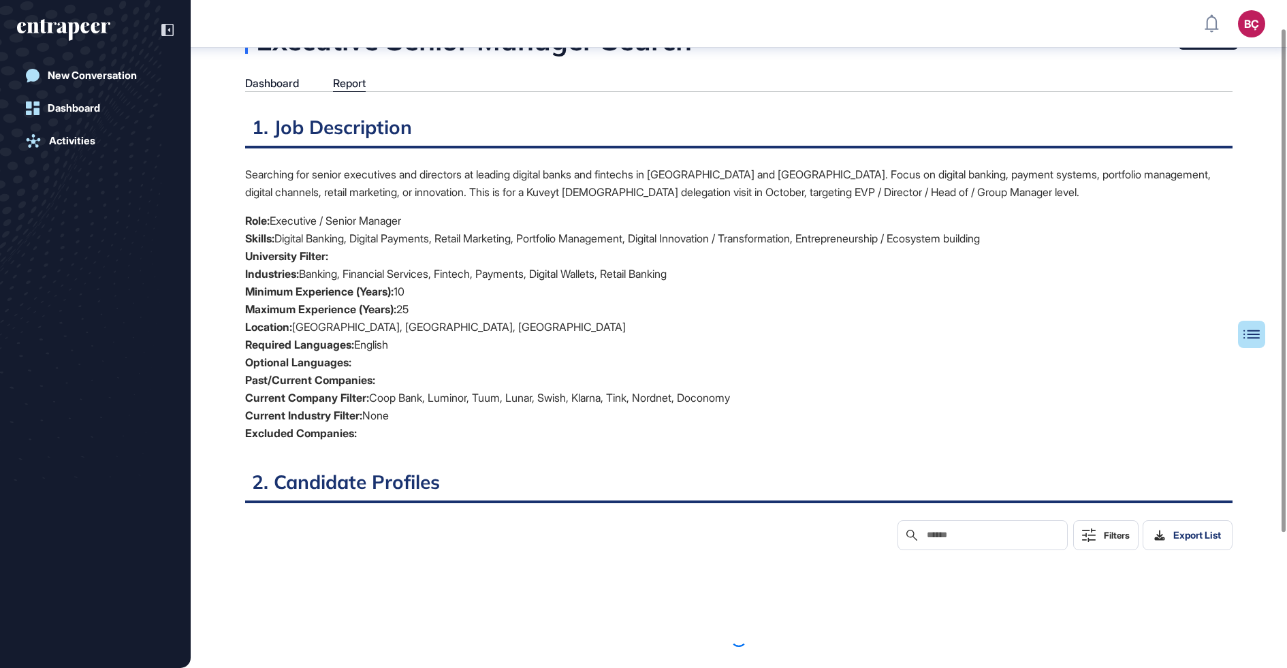
scroll to position [36, 0]
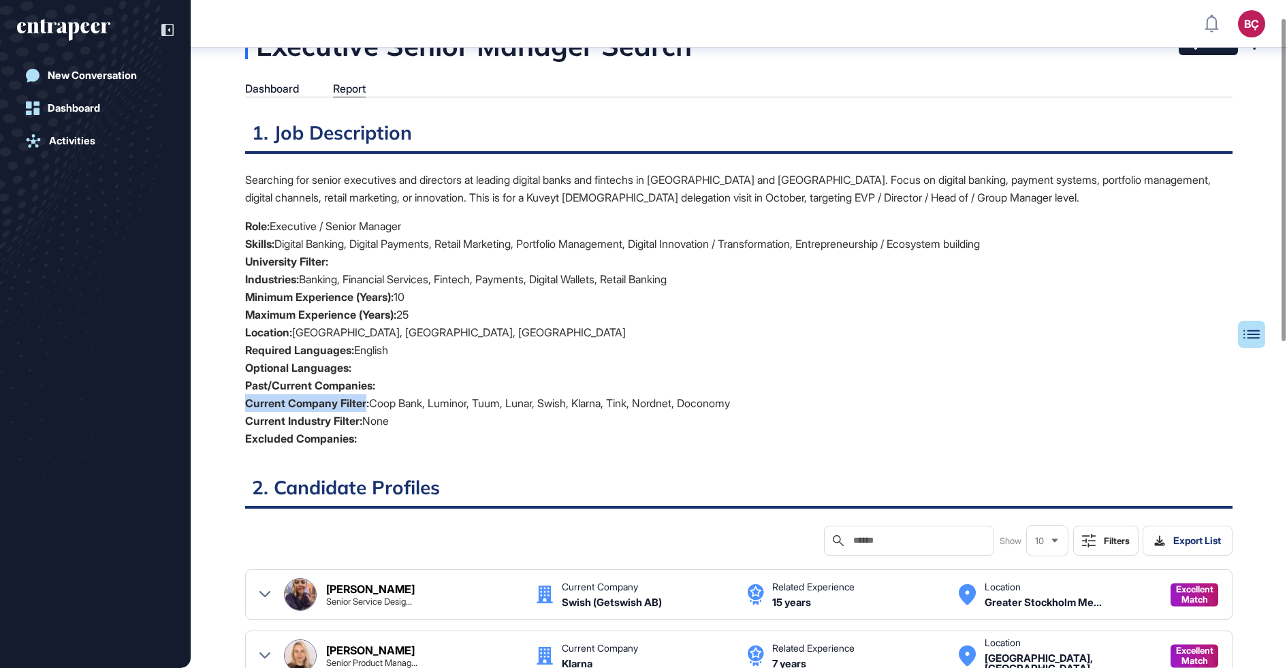
drag, startPoint x: 235, startPoint y: 401, endPoint x: 366, endPoint y: 402, distance: 131.4
click at [366, 402] on div "Executive Senior Manager Search Dashboard Report Table of Contents 1. Job Descr…" at bounding box center [739, 661] width 1096 height 1259
copy strong "Current Company Filter"
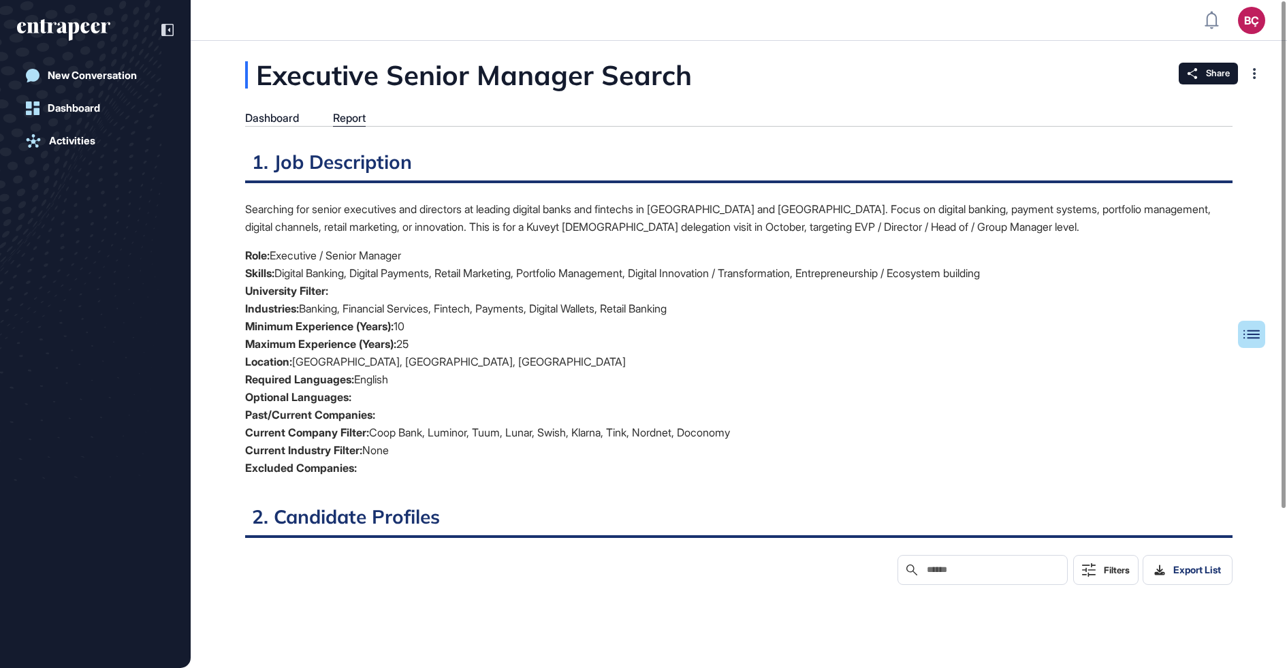
scroll to position [600, 3]
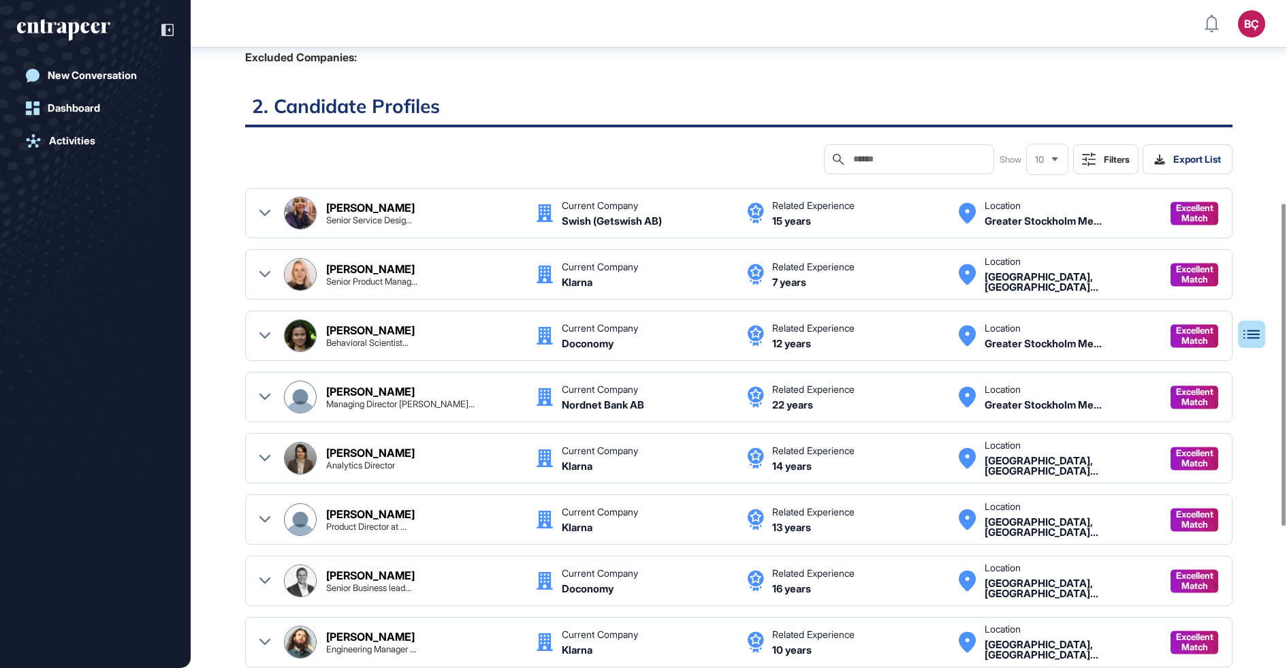
scroll to position [432, 0]
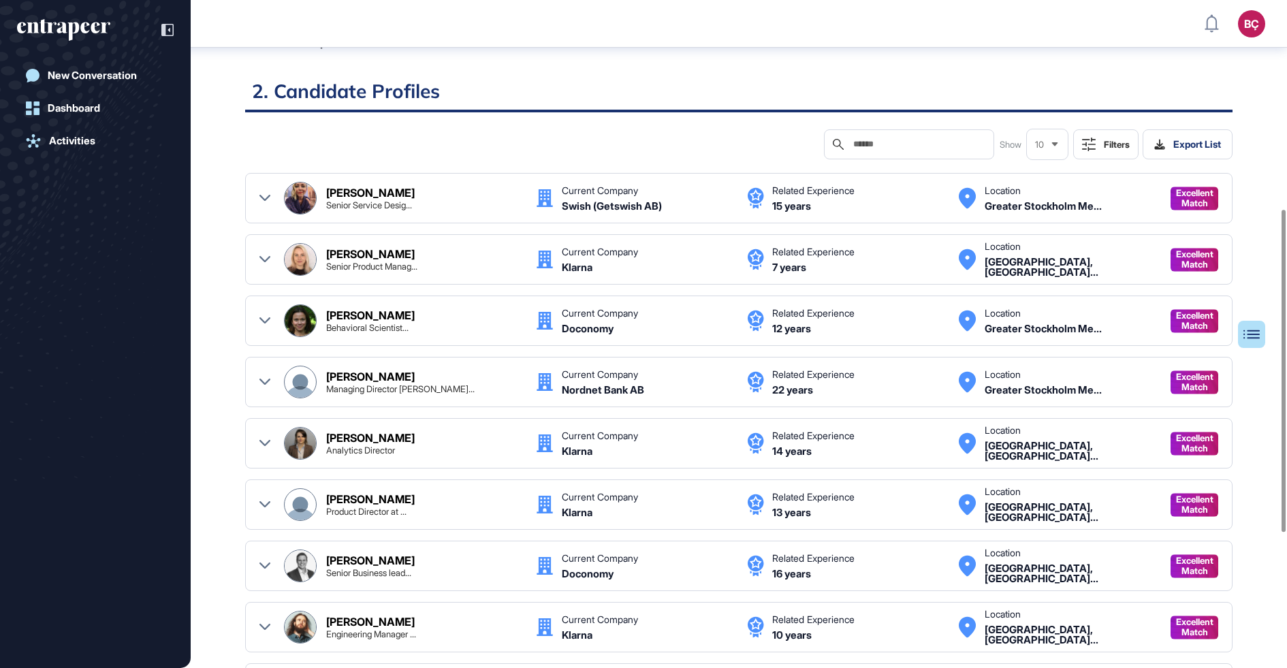
click at [867, 139] on input "text" at bounding box center [918, 144] width 133 height 11
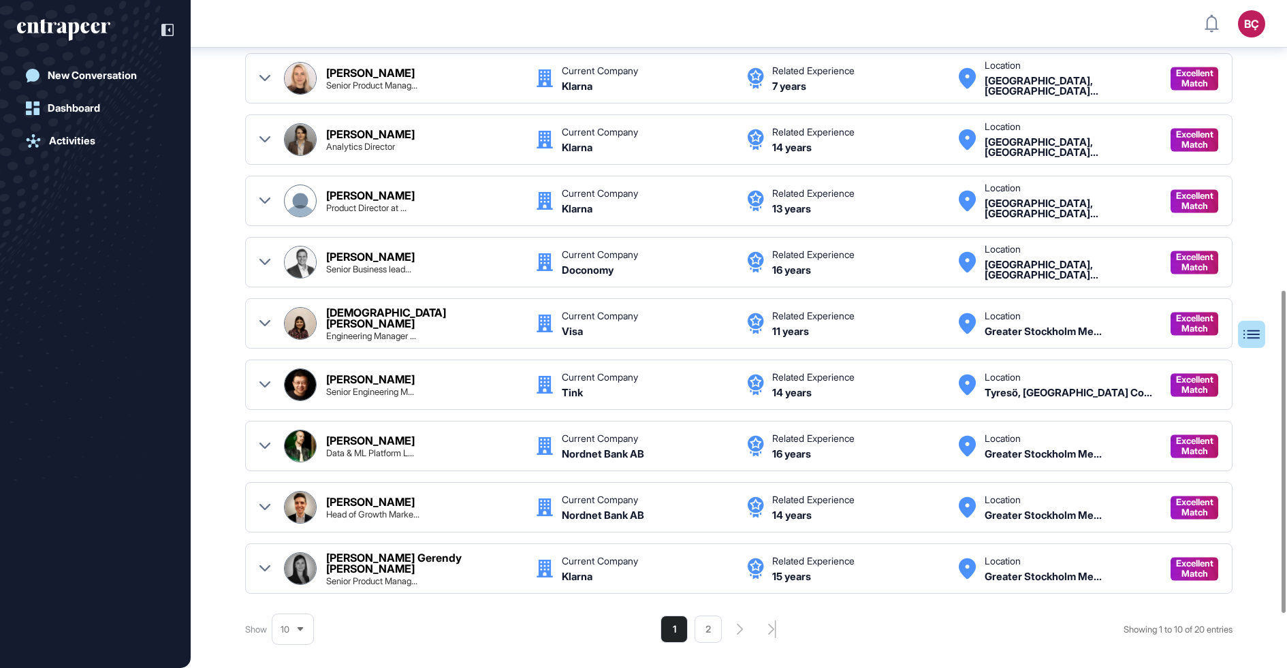
scroll to position [629, 0]
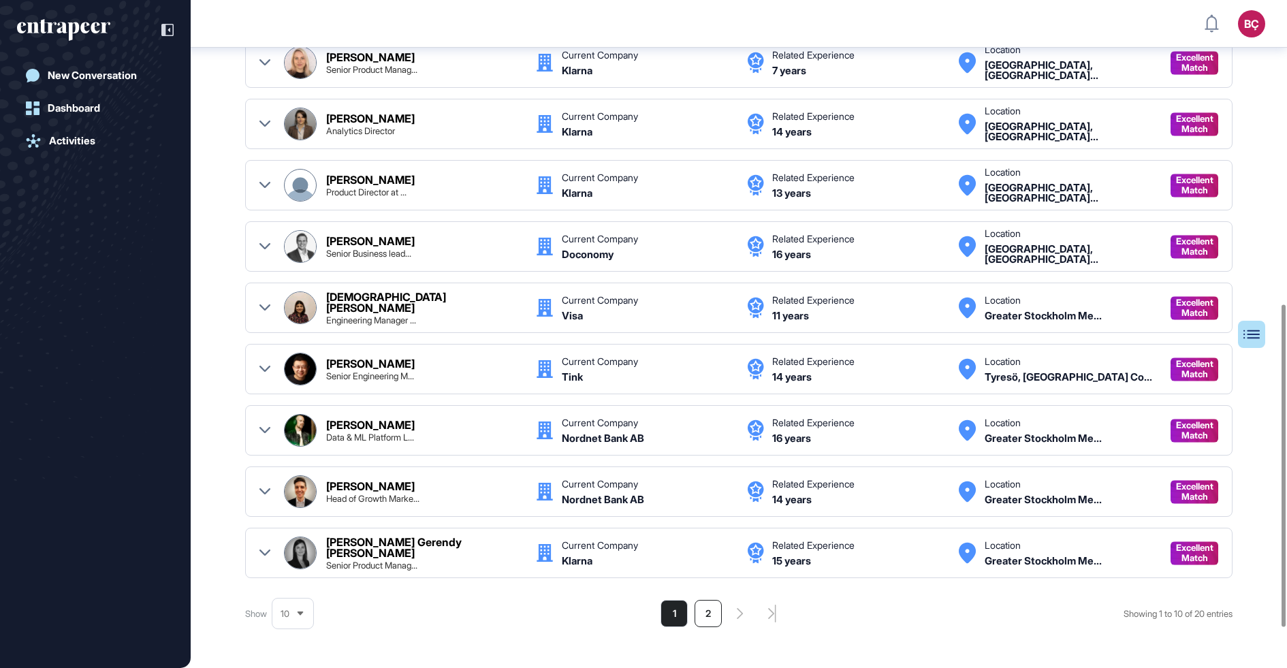
click at [705, 607] on li "2" at bounding box center [707, 613] width 27 height 27
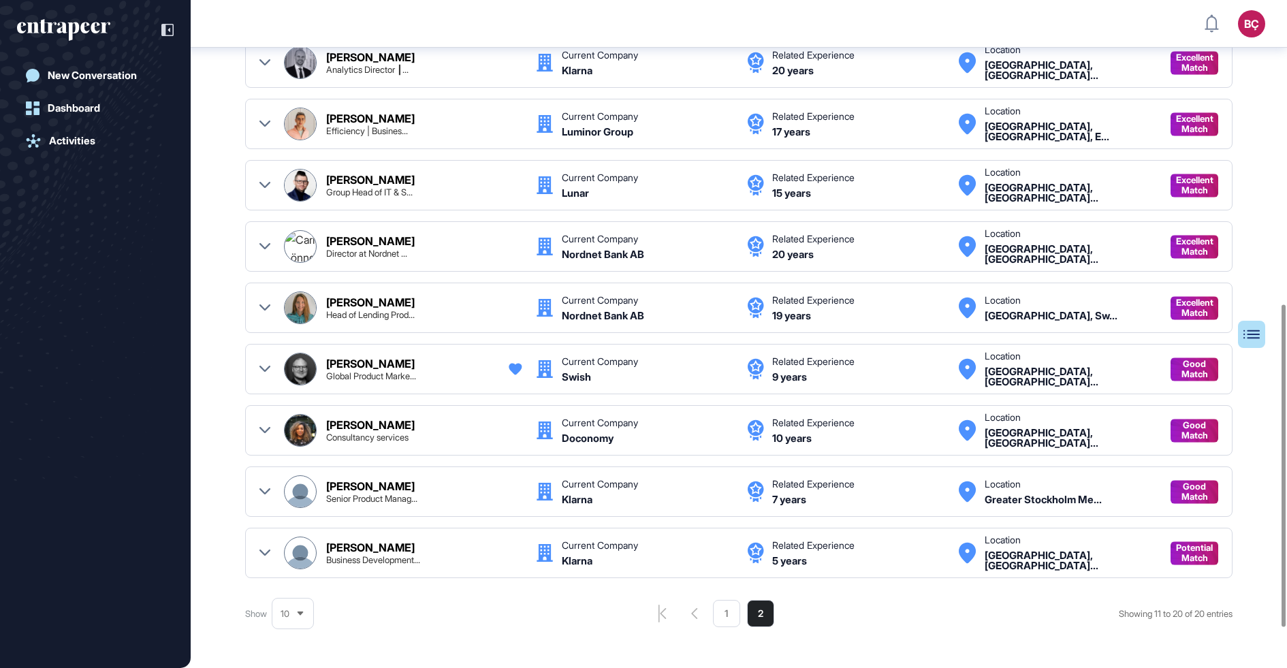
click at [395, 372] on div "Global Product Marke..." at bounding box center [371, 376] width 90 height 9
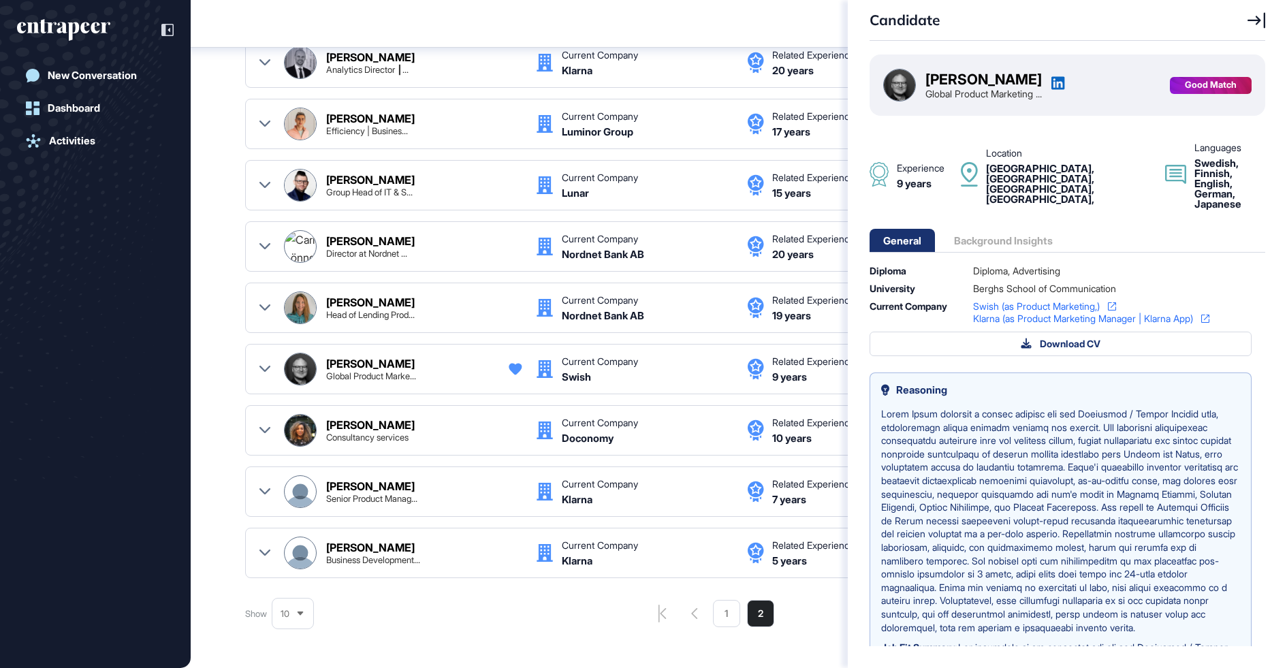
click at [224, 336] on div "Candidate [PERSON_NAME] Global Product Marketing ... Good Match Experience 9 ye…" at bounding box center [643, 334] width 1287 height 668
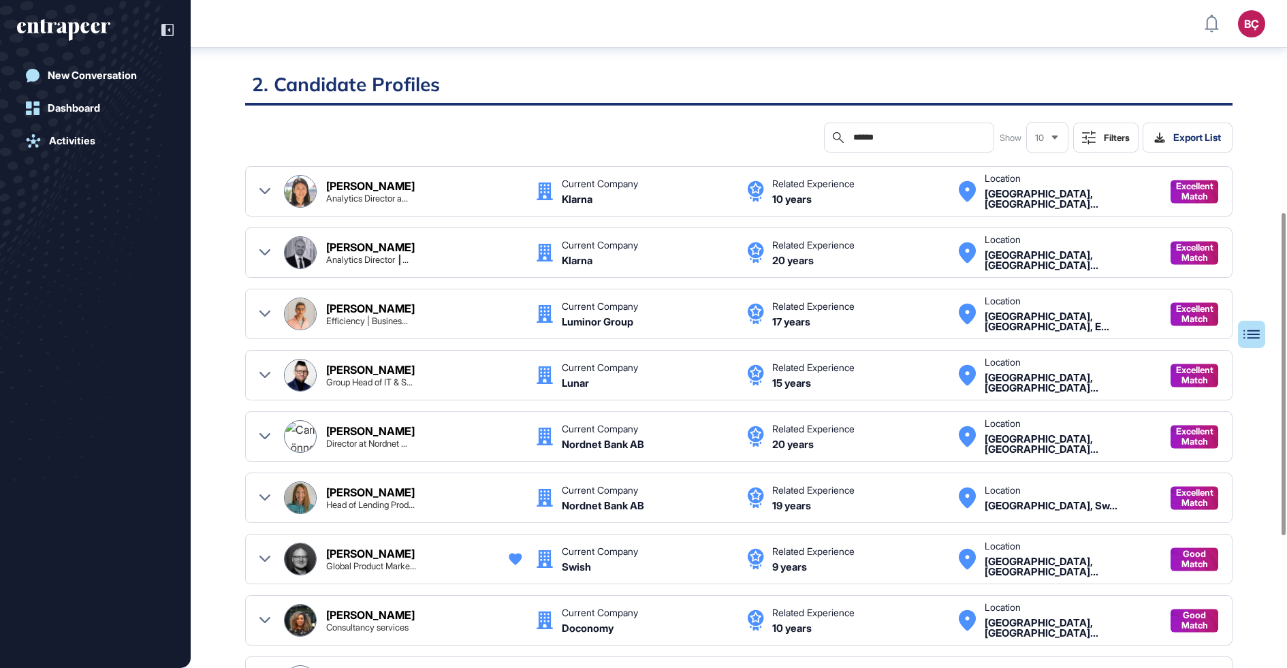
scroll to position [712, 0]
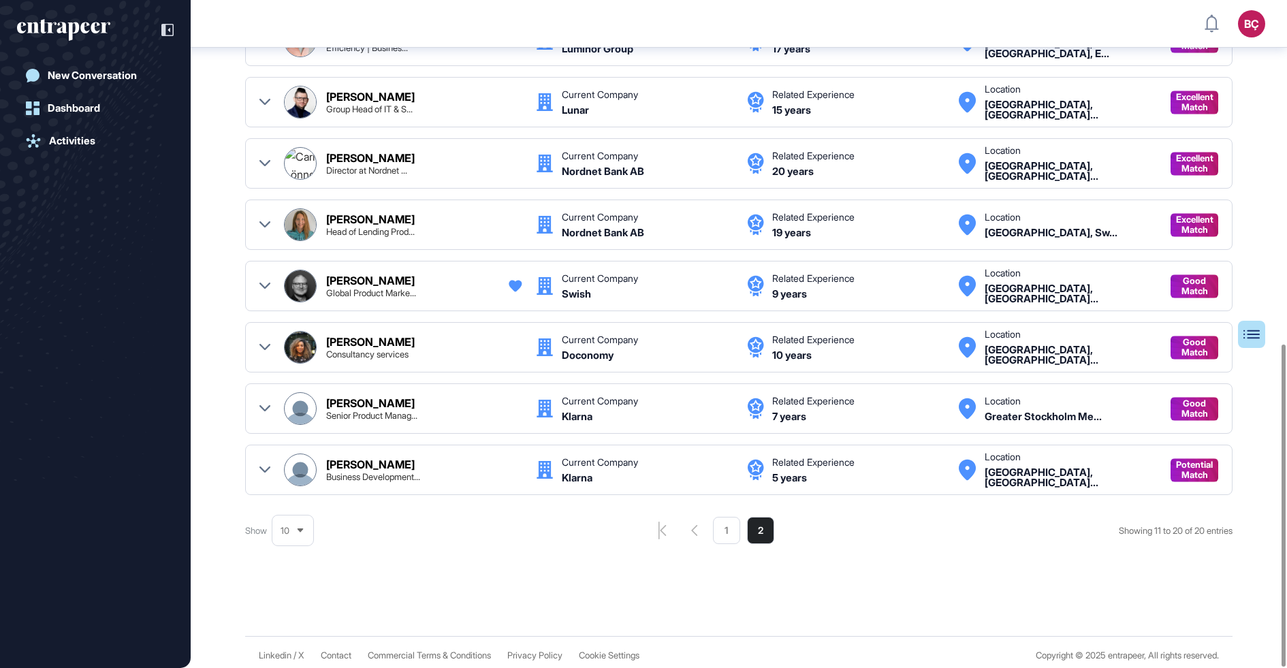
click at [726, 542] on div "Table of Contents 1. Job Description Searching for senior executives and direct…" at bounding box center [738, 30] width 987 height 1171
click at [720, 517] on li "1" at bounding box center [726, 530] width 27 height 27
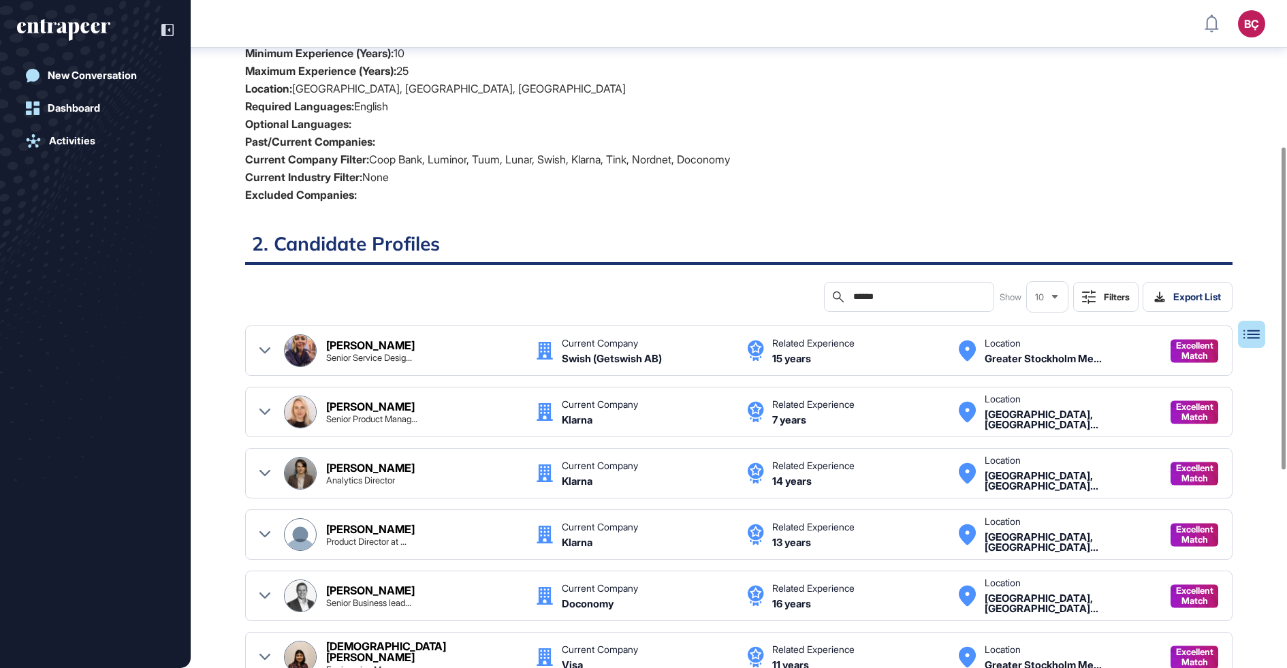
scroll to position [279, 0]
click at [869, 296] on input "******" at bounding box center [918, 297] width 133 height 11
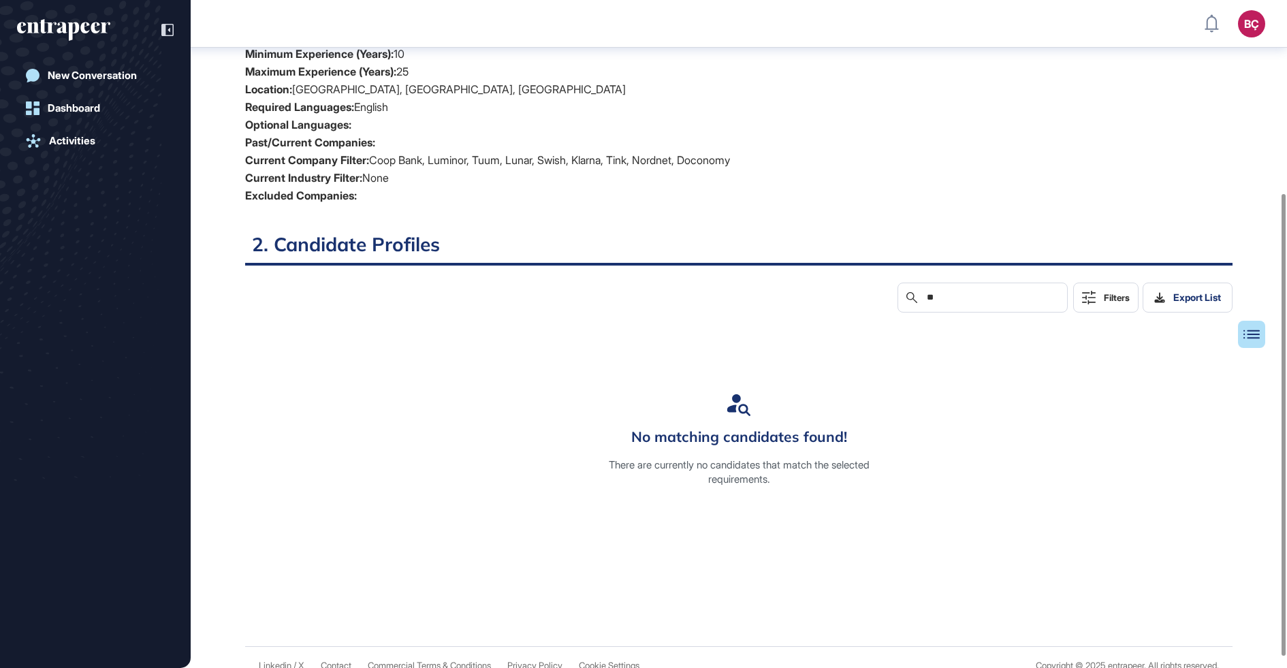
type input "*"
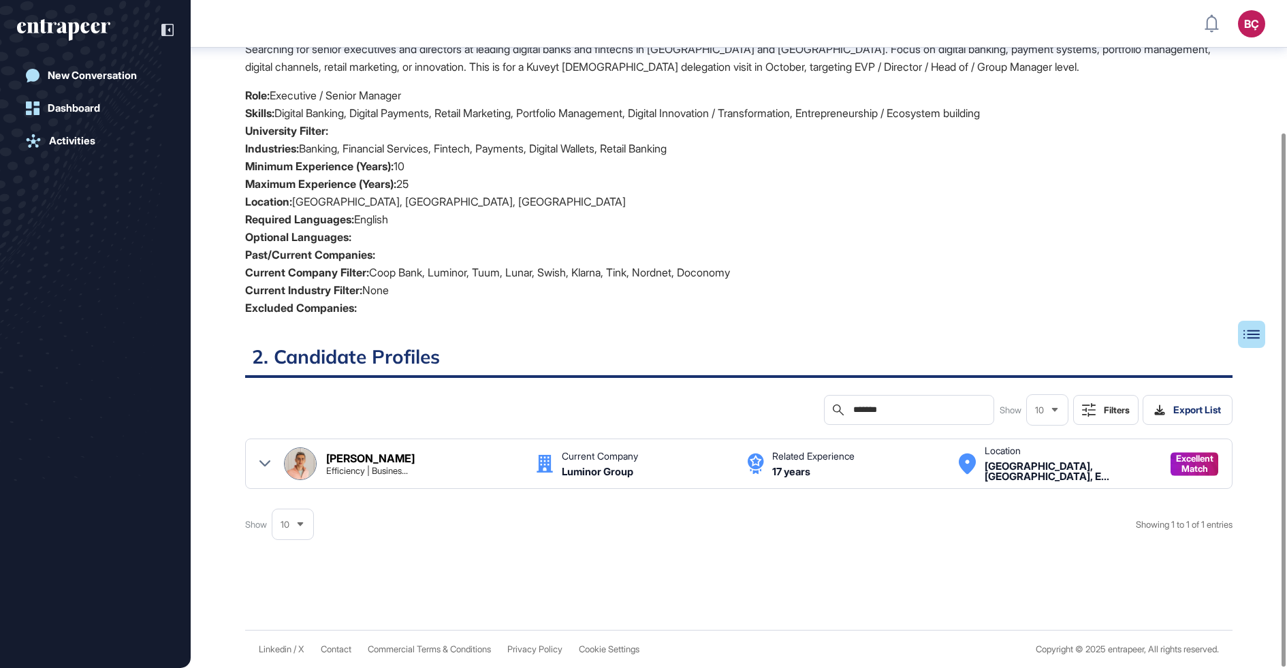
scroll to position [165, 0]
type input "*"
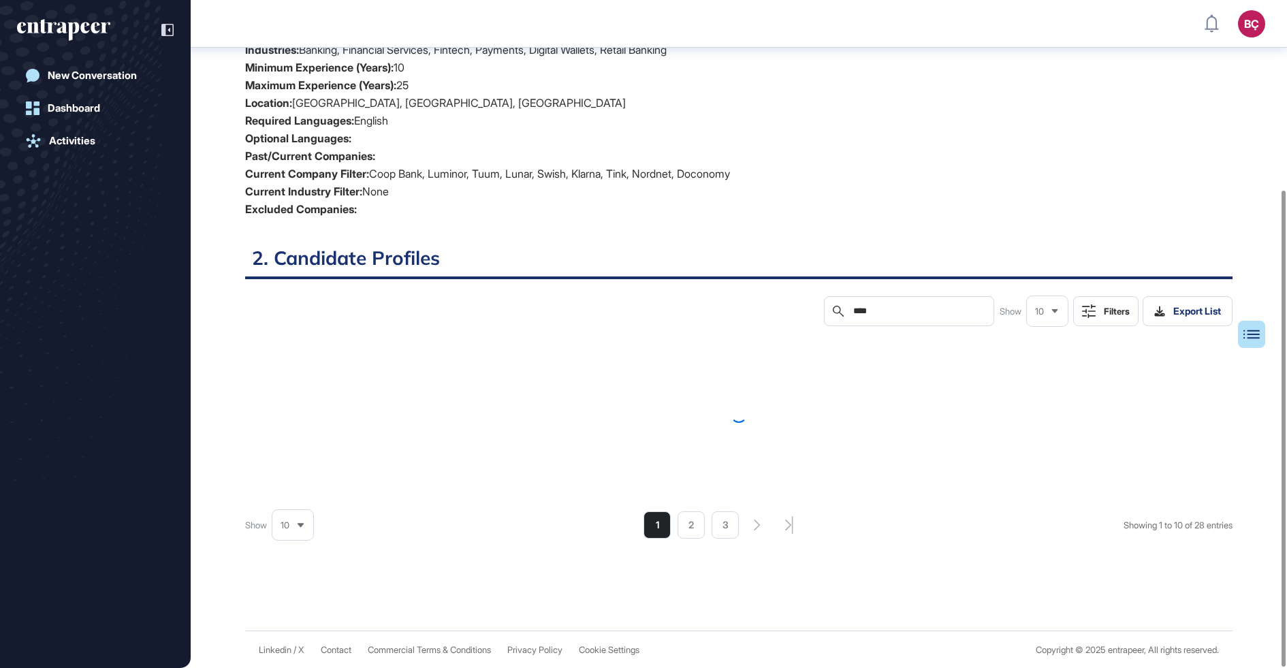
scroll to position [279, 0]
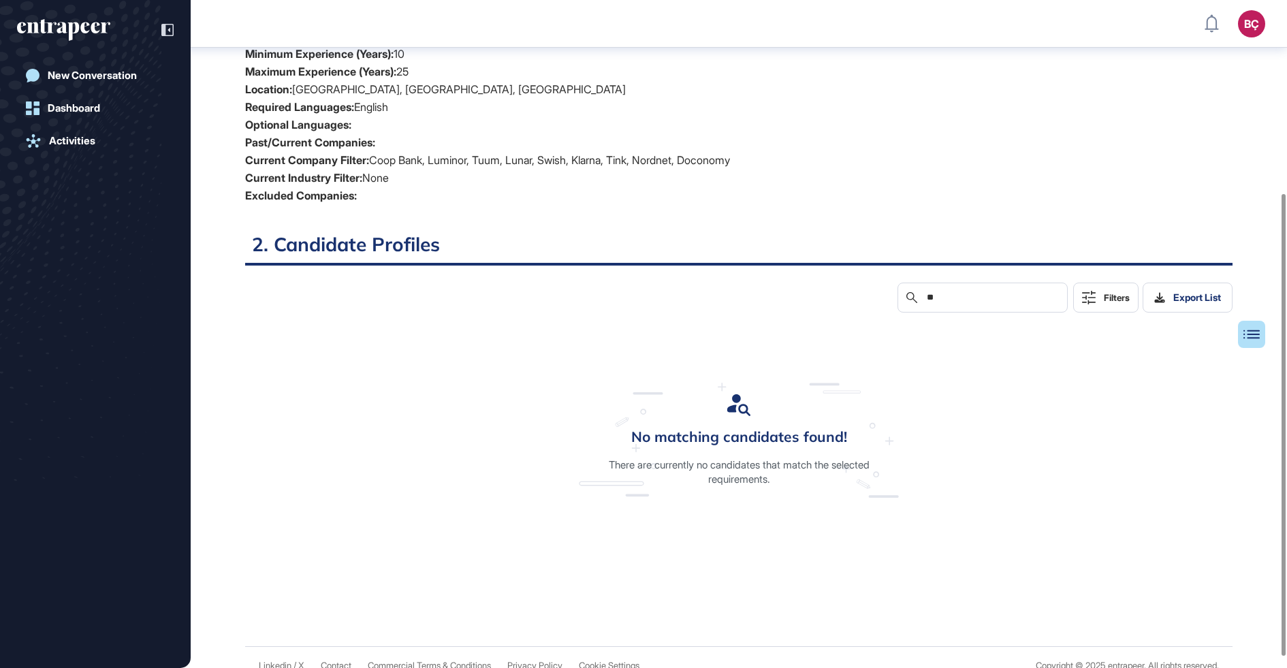
type input "*"
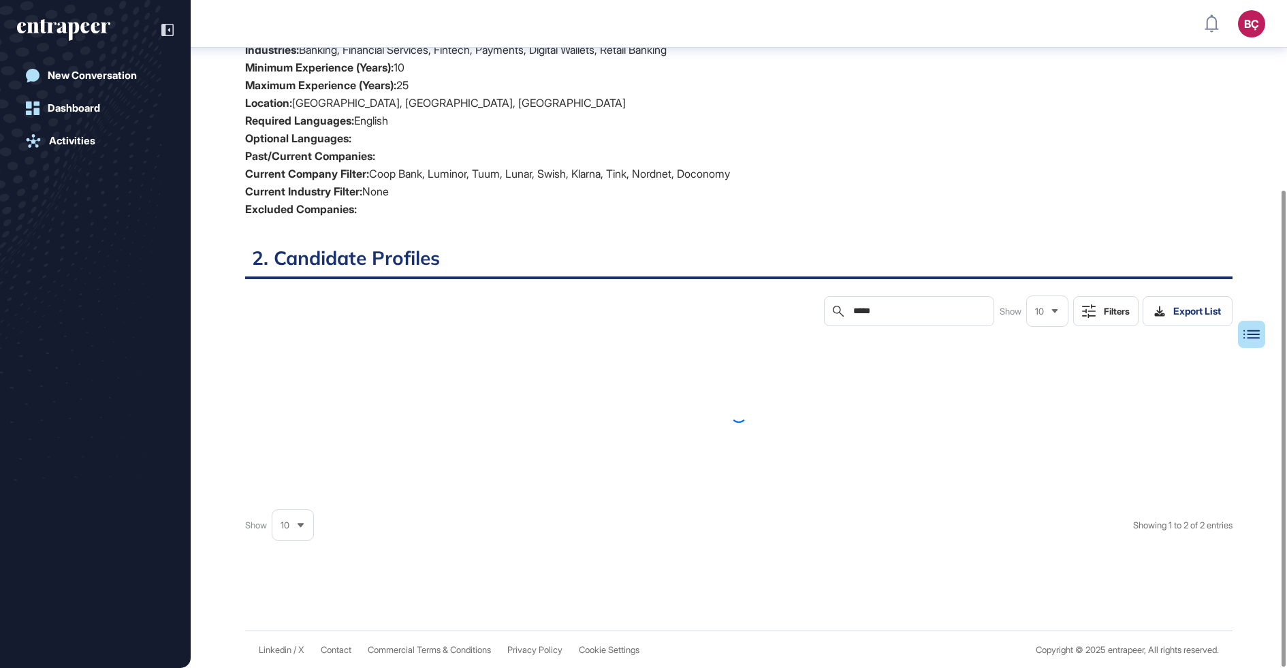
scroll to position [225, 0]
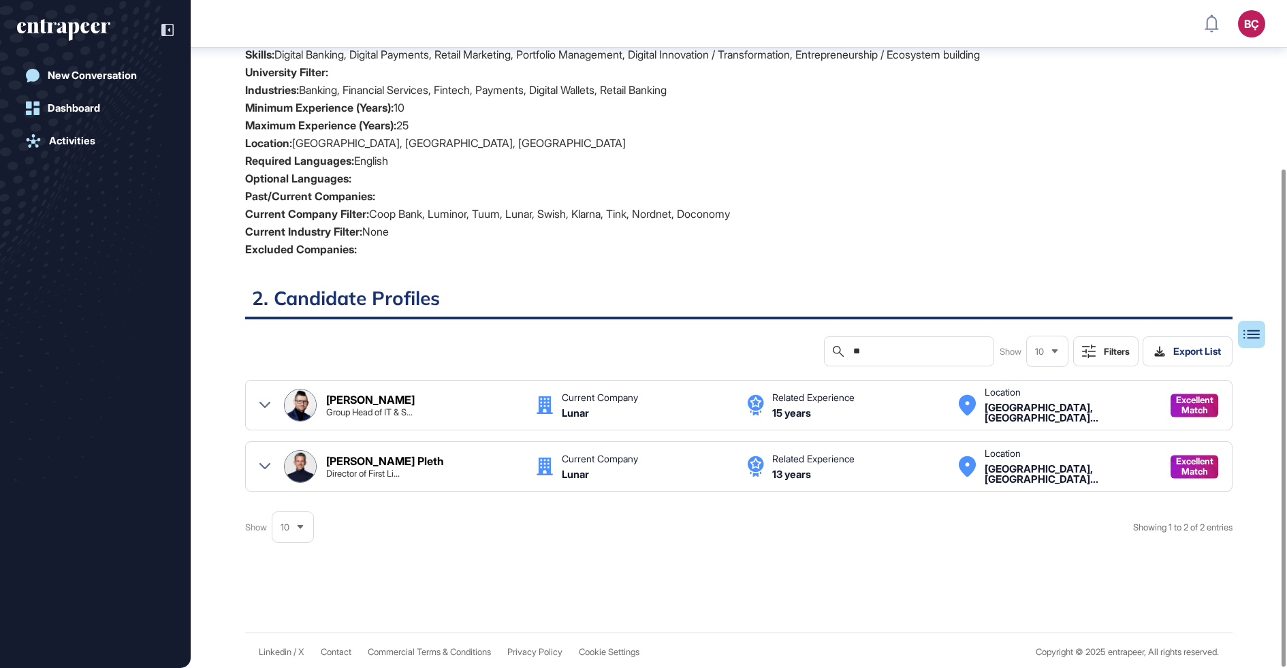
type input "*"
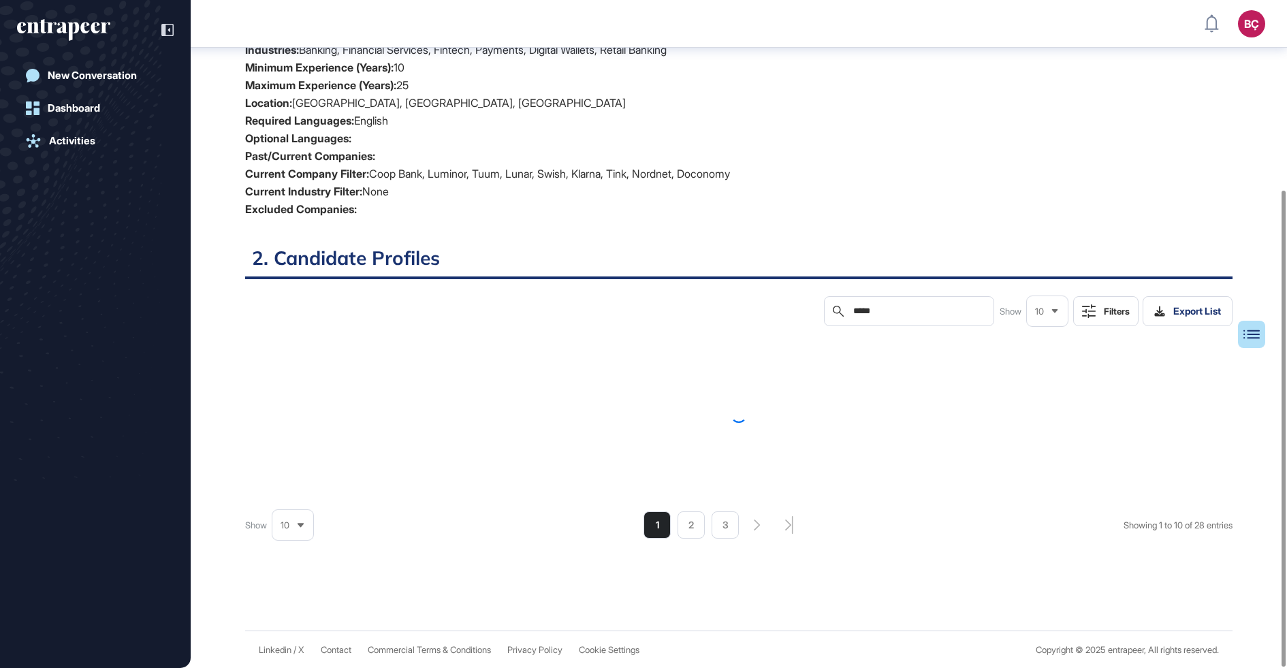
scroll to position [279, 0]
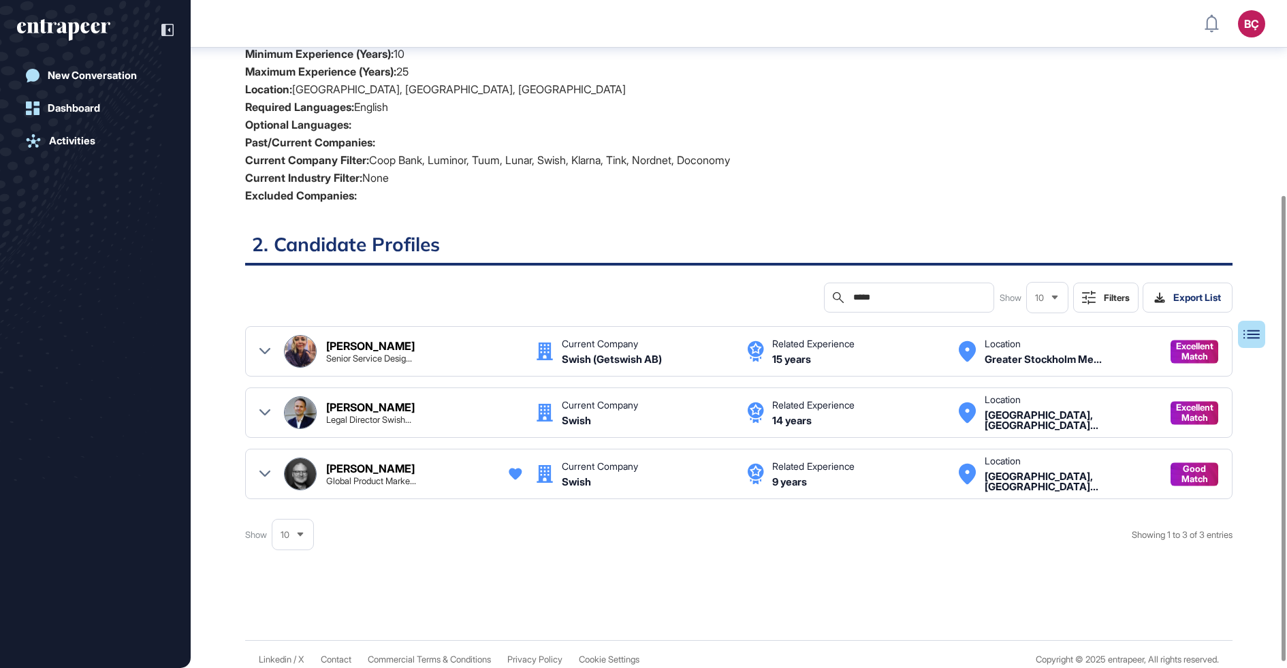
click at [886, 303] on div "Search *****" at bounding box center [909, 298] width 170 height 30
click at [873, 292] on input "*****" at bounding box center [918, 297] width 133 height 11
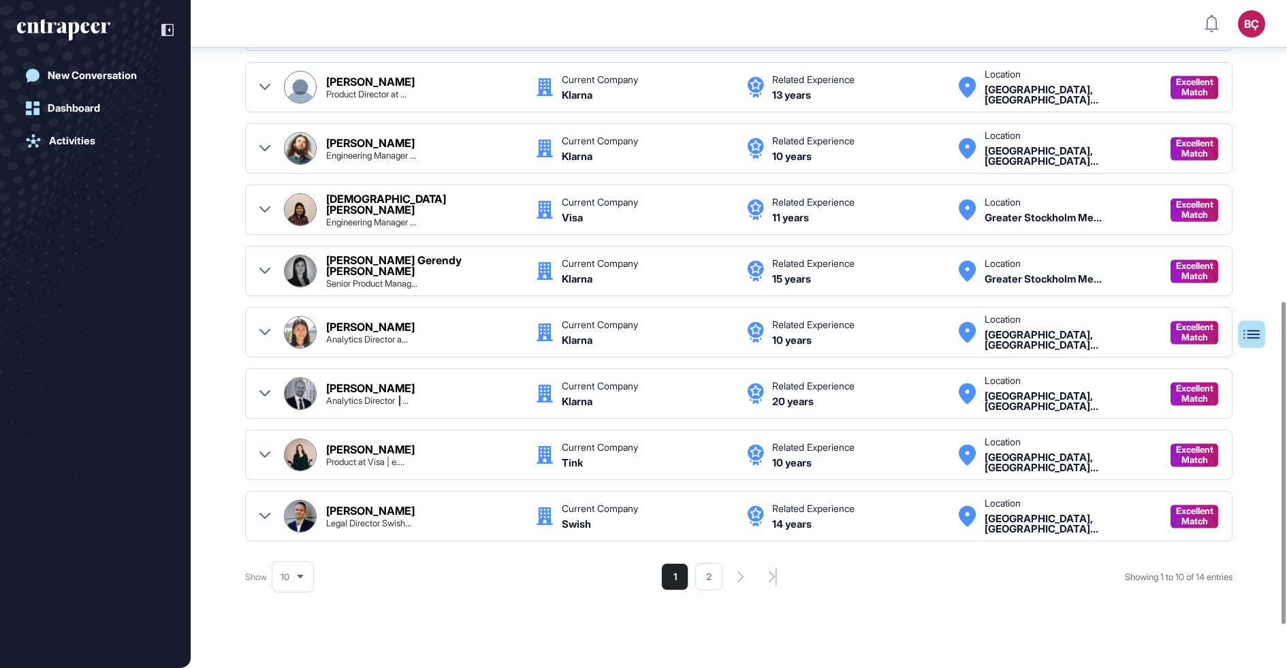
scroll to position [712, 0]
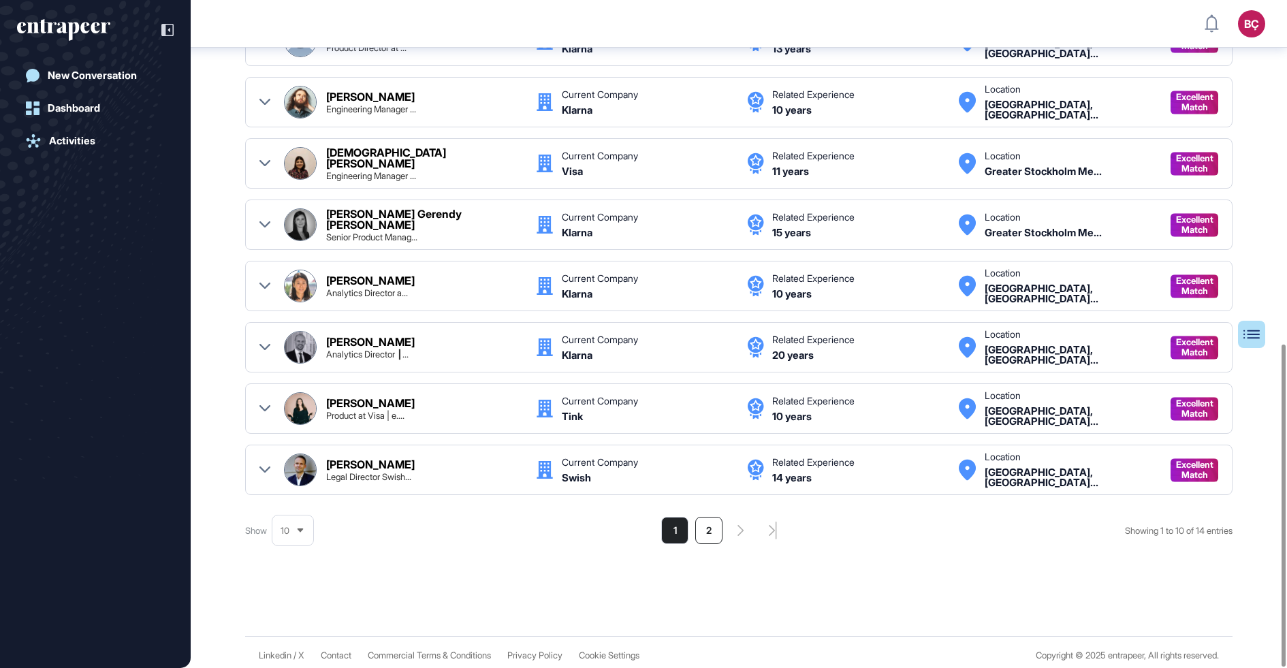
click at [699, 524] on li "2" at bounding box center [708, 530] width 27 height 27
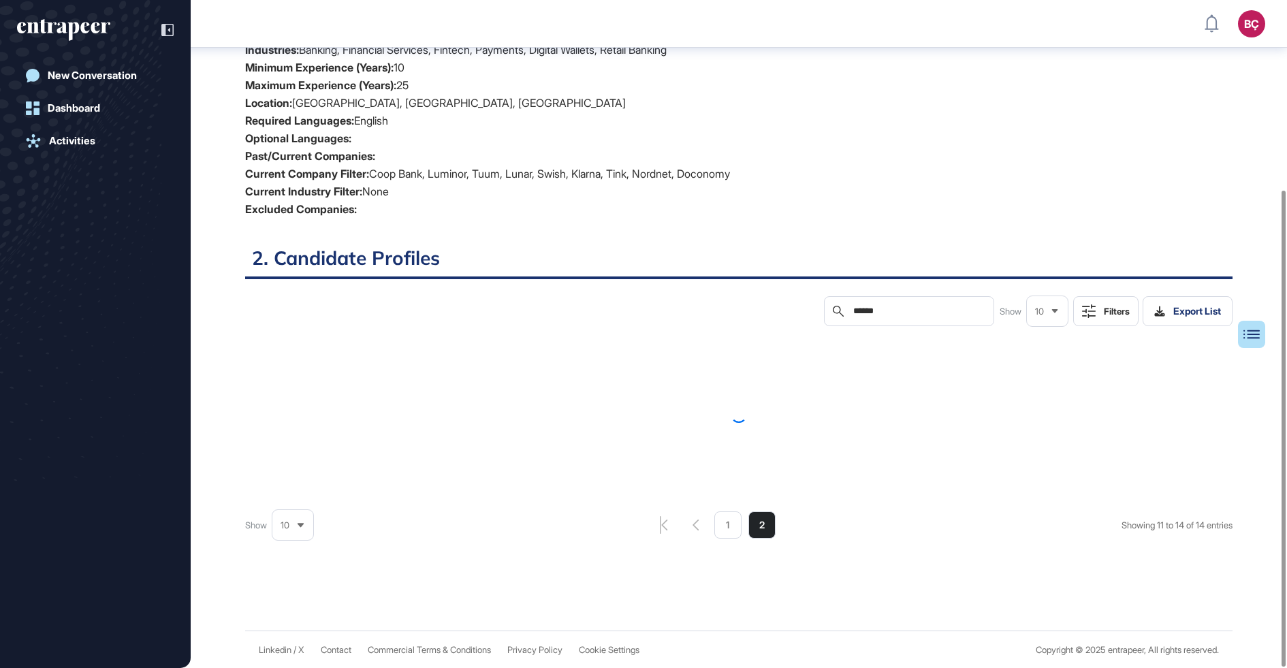
scroll to position [347, 0]
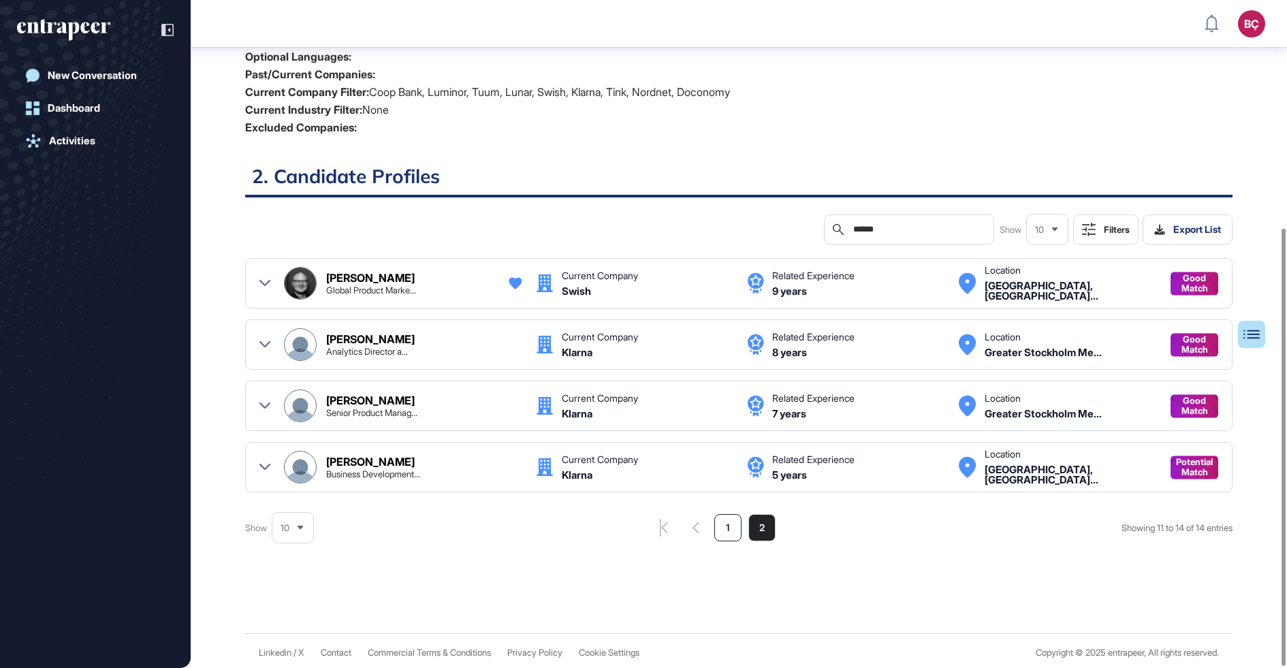
click at [720, 520] on li "1" at bounding box center [727, 527] width 27 height 27
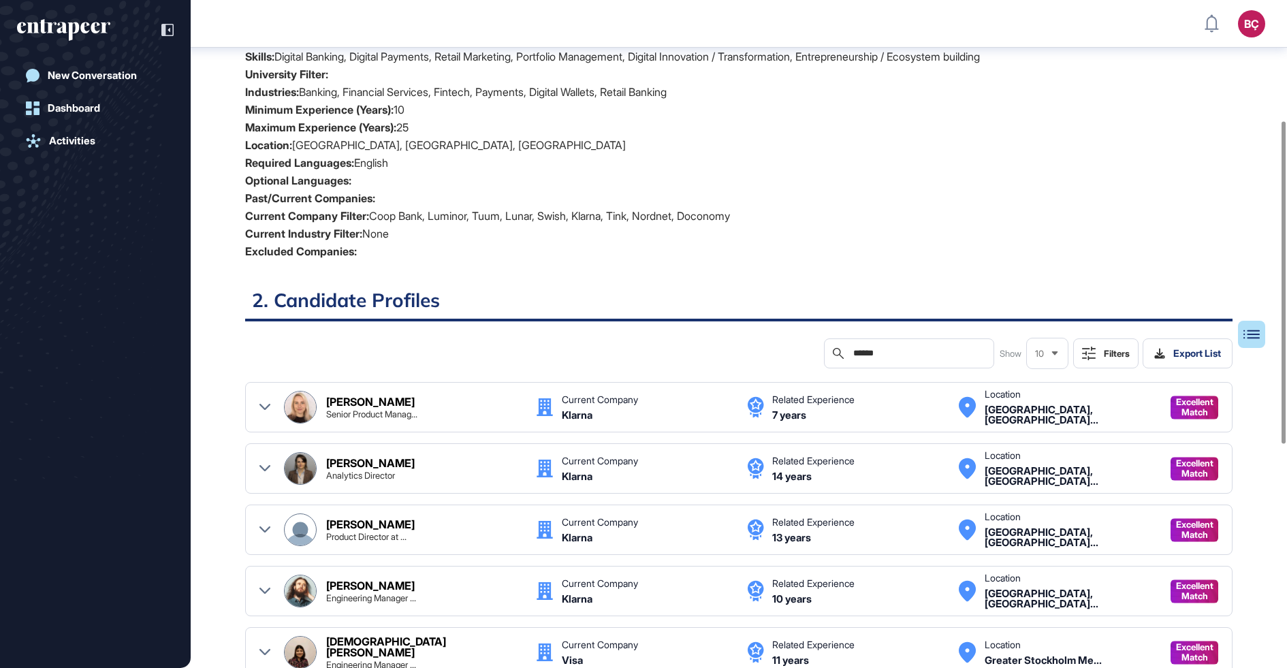
scroll to position [280, 0]
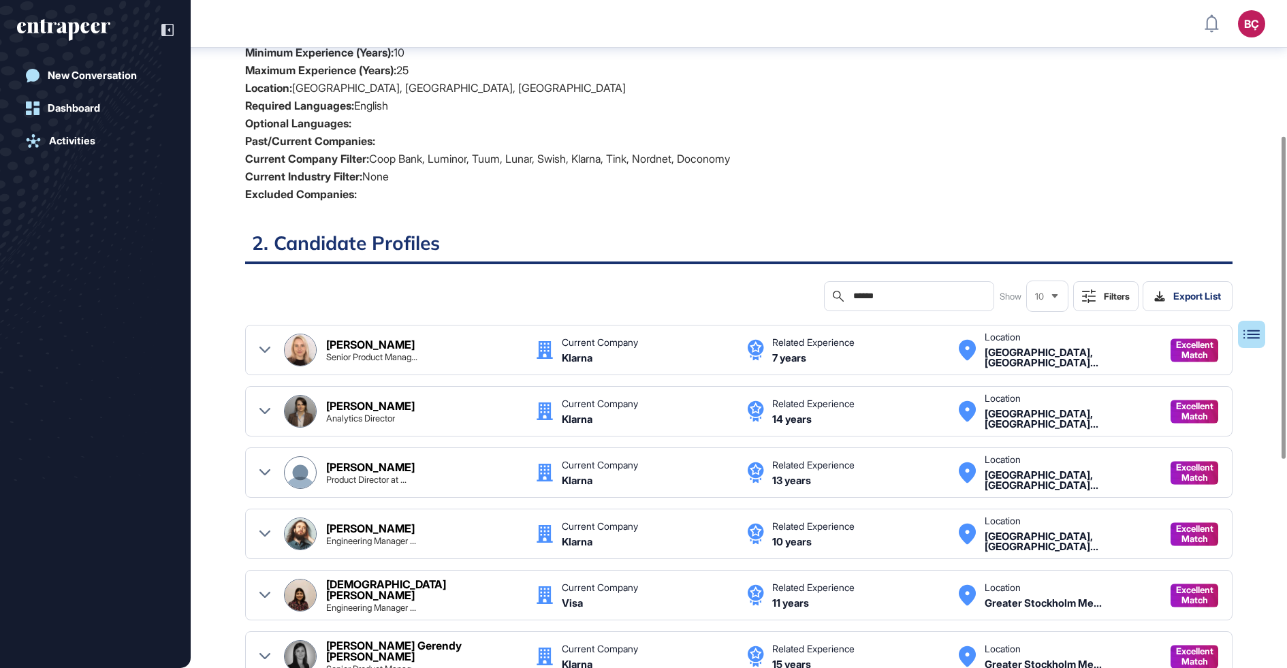
click at [877, 286] on div "Search ******" at bounding box center [909, 296] width 170 height 30
click at [867, 300] on input "******" at bounding box center [918, 296] width 133 height 11
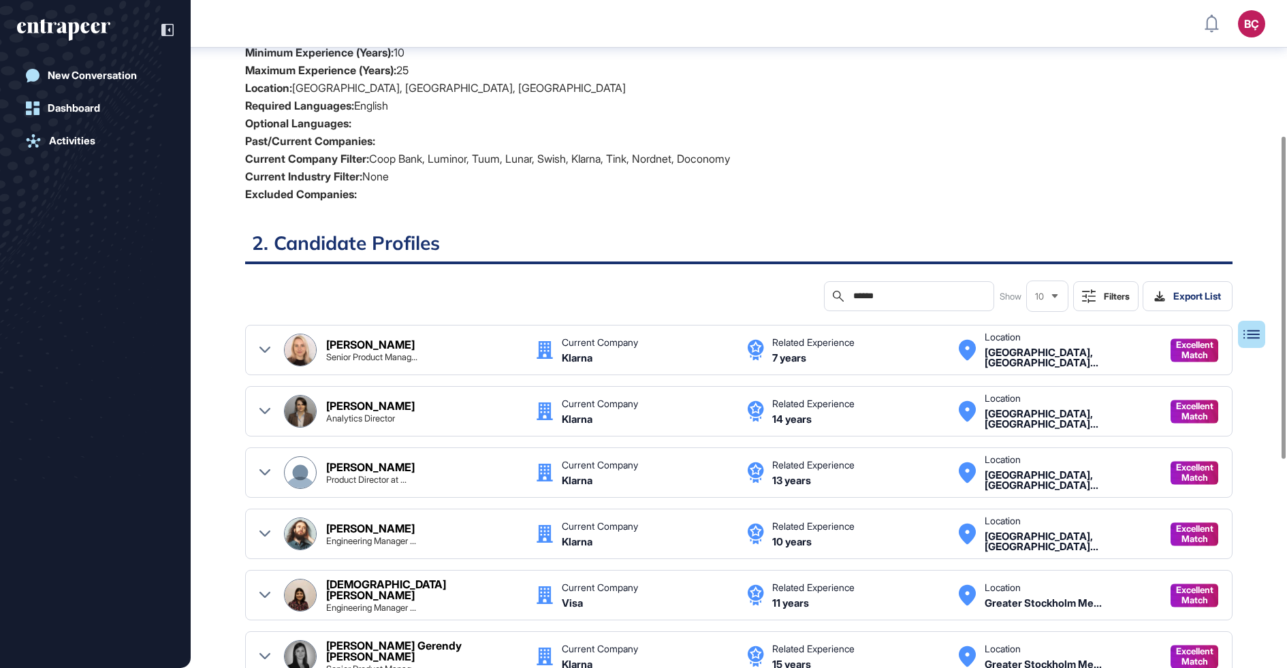
click at [867, 300] on input "******" at bounding box center [918, 296] width 133 height 11
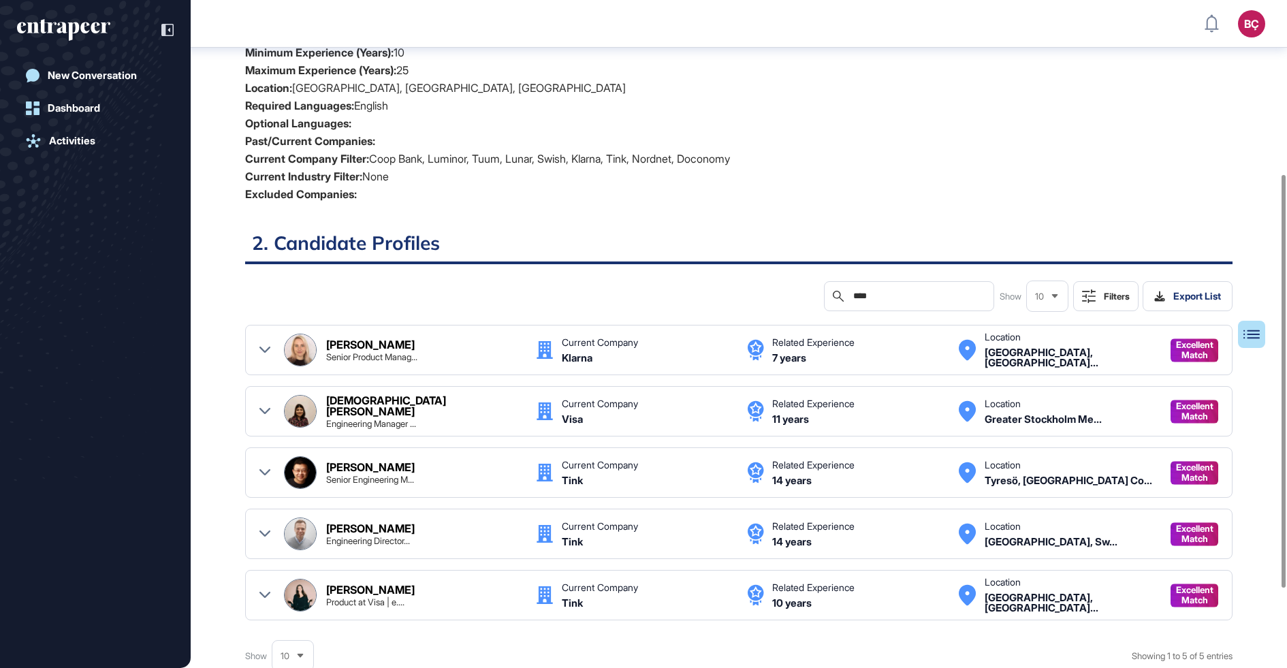
scroll to position [306, 0]
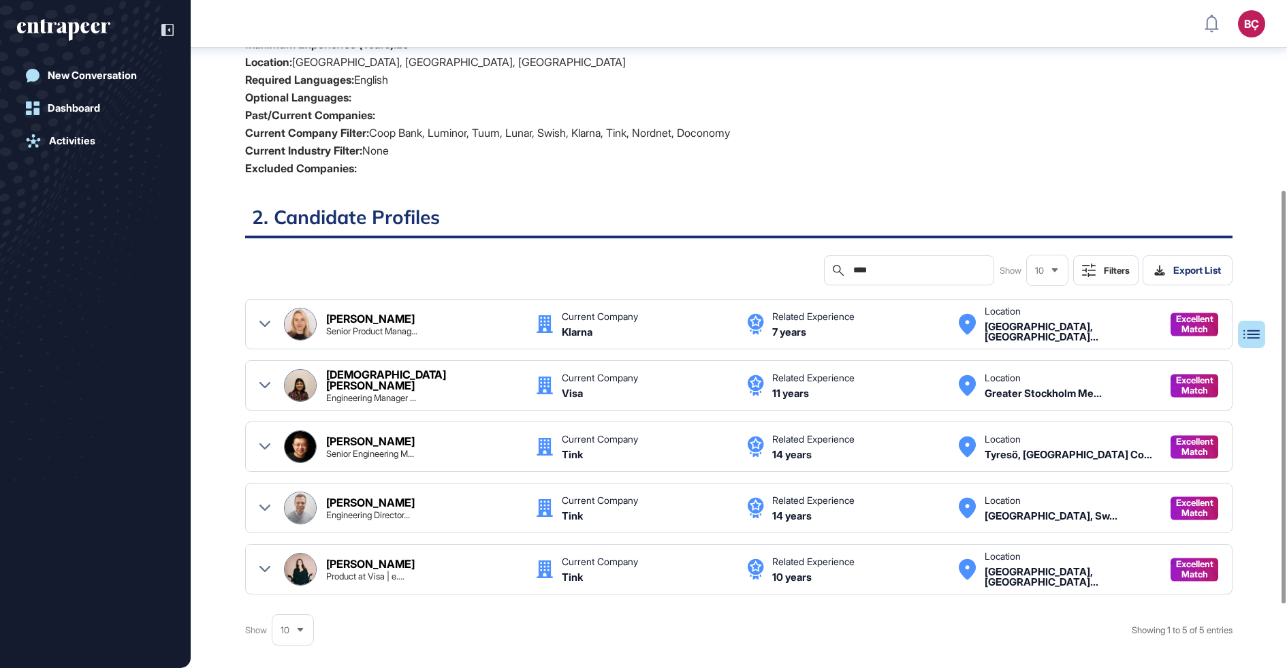
click at [370, 561] on div "Silvia Källgren" at bounding box center [370, 563] width 88 height 11
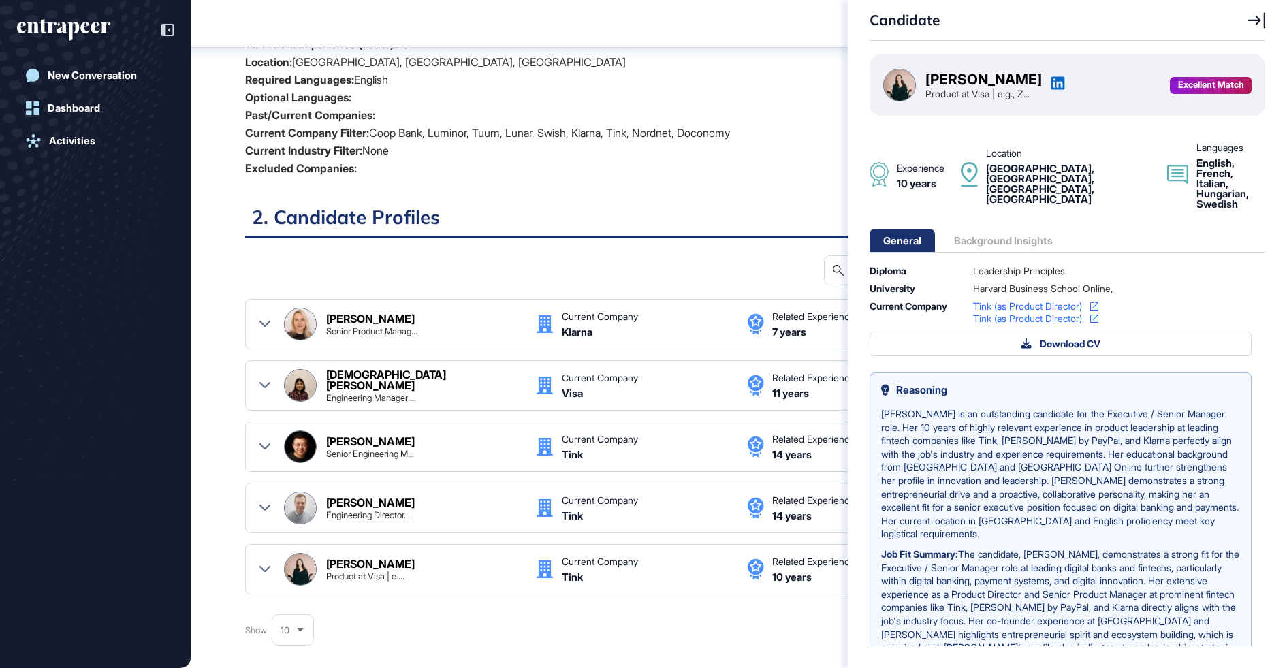
click at [359, 319] on div "Candidate Silvia Källgren Product at Visa | e.g., Z... Excellent Match Experien…" at bounding box center [643, 334] width 1287 height 668
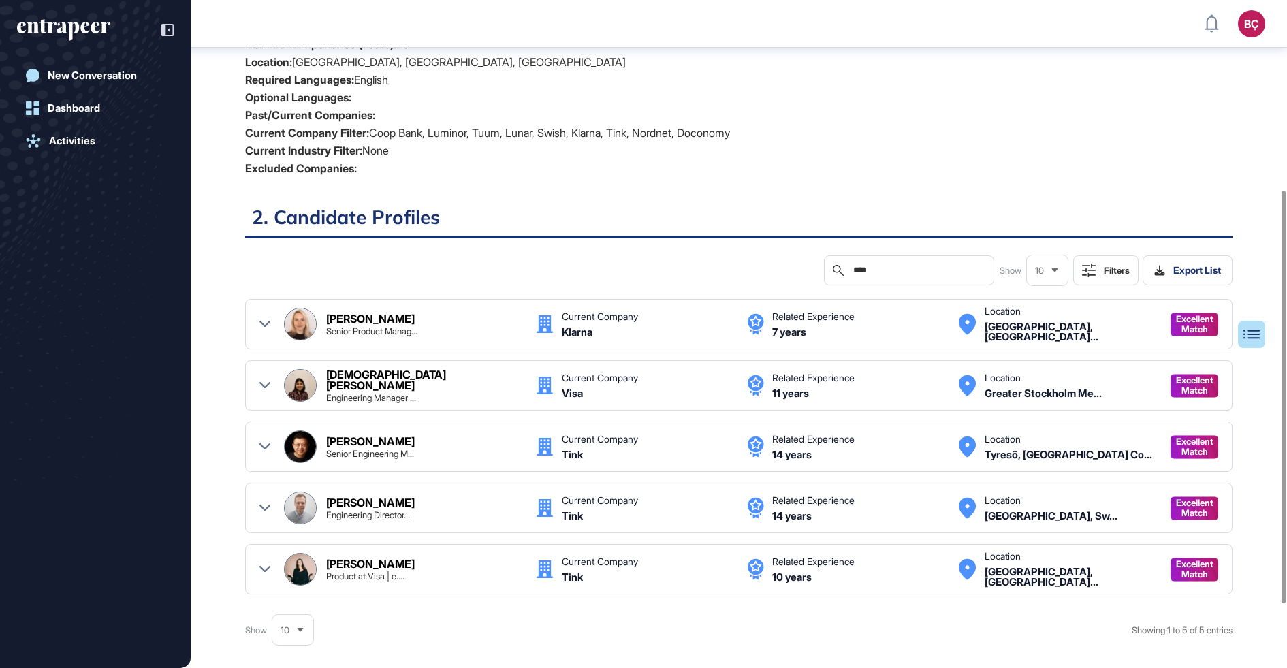
click at [359, 319] on div "Mariia Tsokol Lundkvist" at bounding box center [370, 318] width 88 height 11
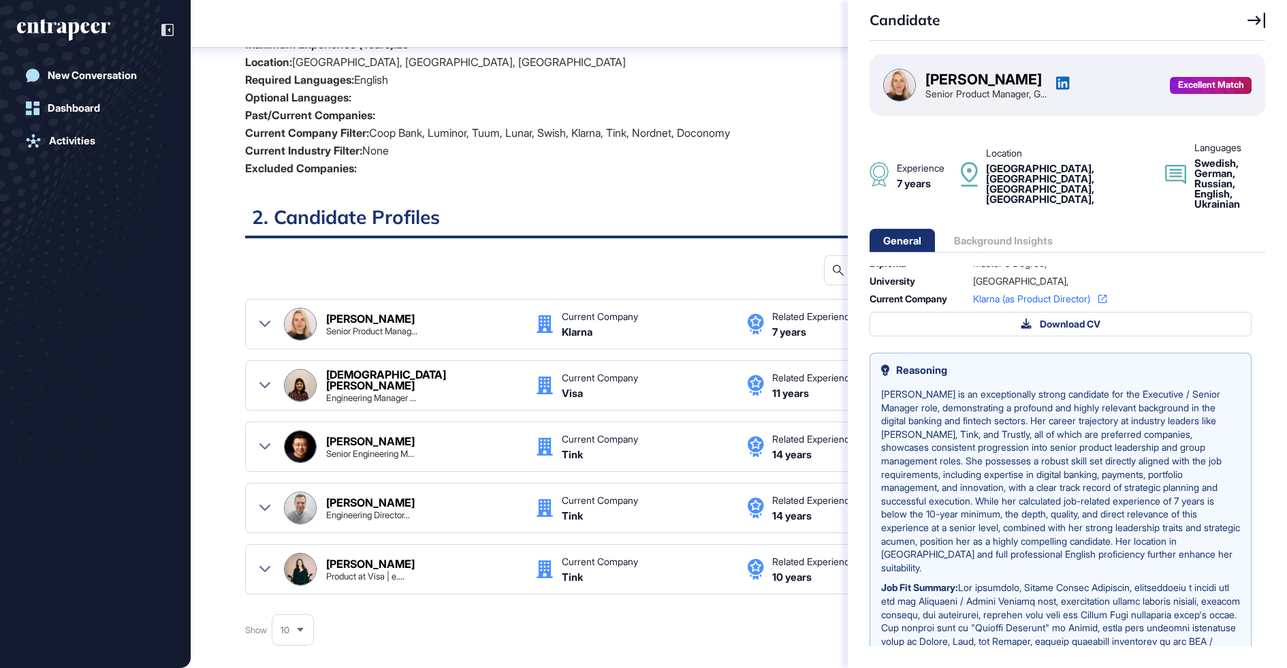
scroll to position [7, 0]
drag, startPoint x: 1090, startPoint y: 80, endPoint x: 928, endPoint y: 82, distance: 162.0
click at [928, 82] on div "Mariia Tsokol Lundkvist Senior Product Manager, G..." at bounding box center [976, 85] width 187 height 33
copy div "Mariia Tsokol Lundkvist"
click at [647, 235] on div "Candidate Mariia Tsokol Lundkvist Senior Product Manager, G... Excellent Match …" at bounding box center [643, 334] width 1287 height 668
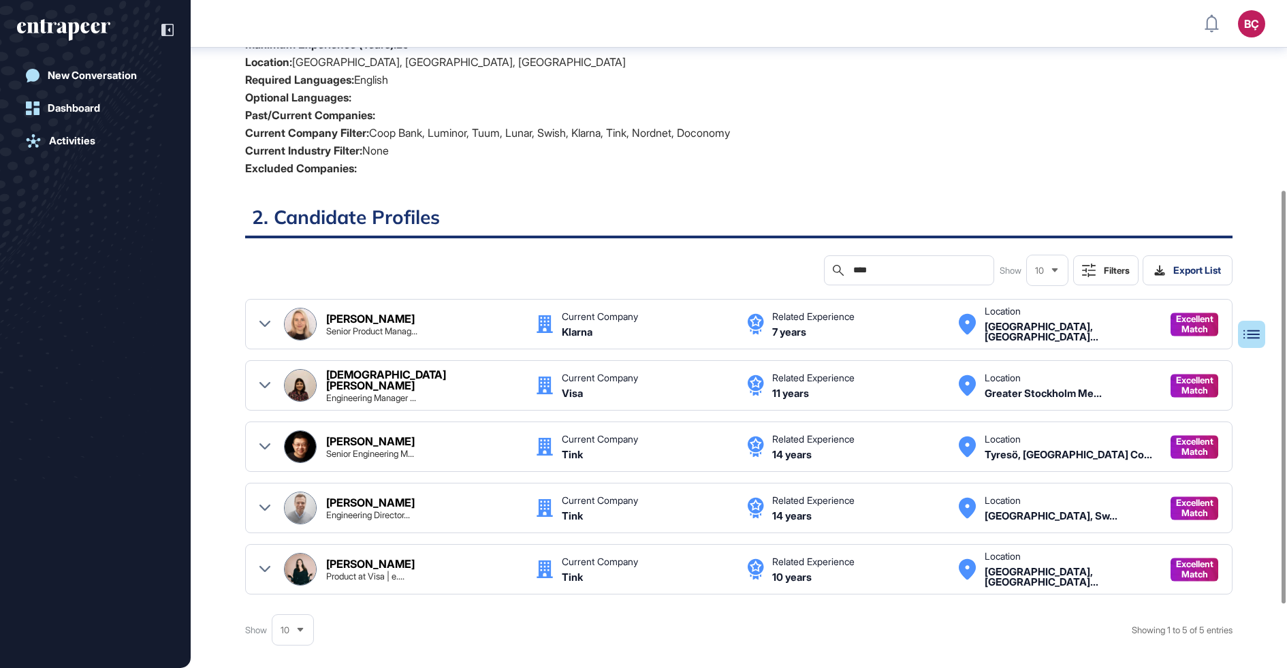
click at [875, 270] on input "****" at bounding box center [918, 270] width 133 height 11
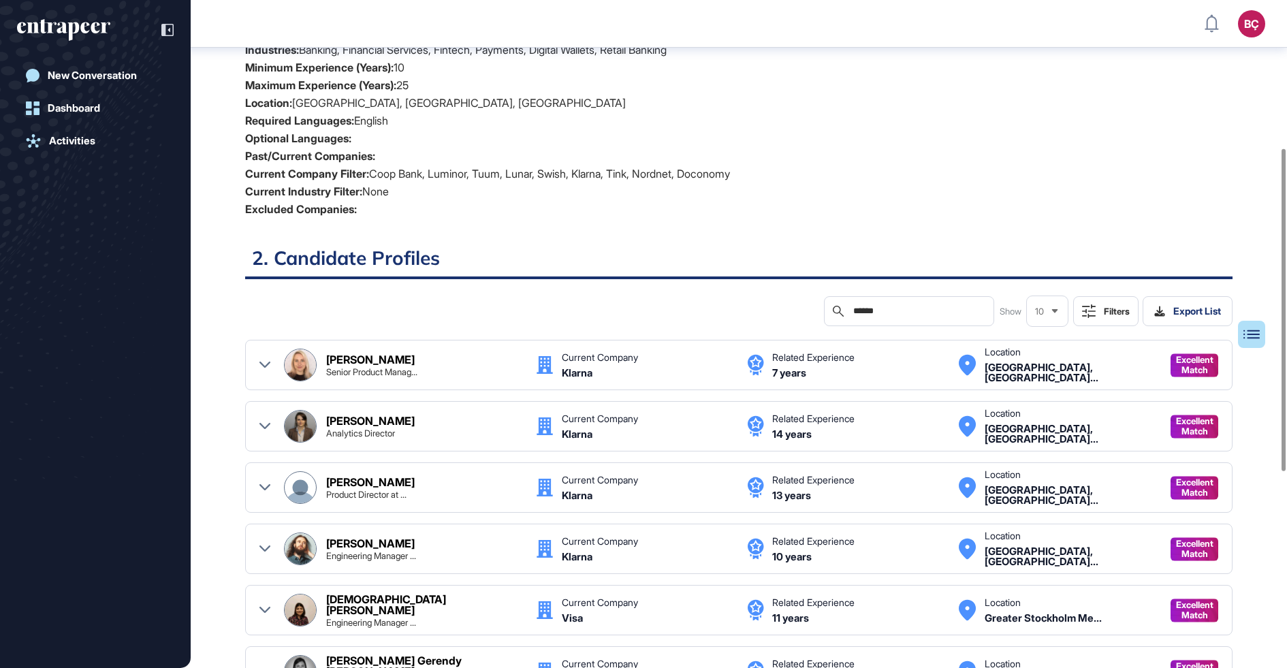
scroll to position [306, 0]
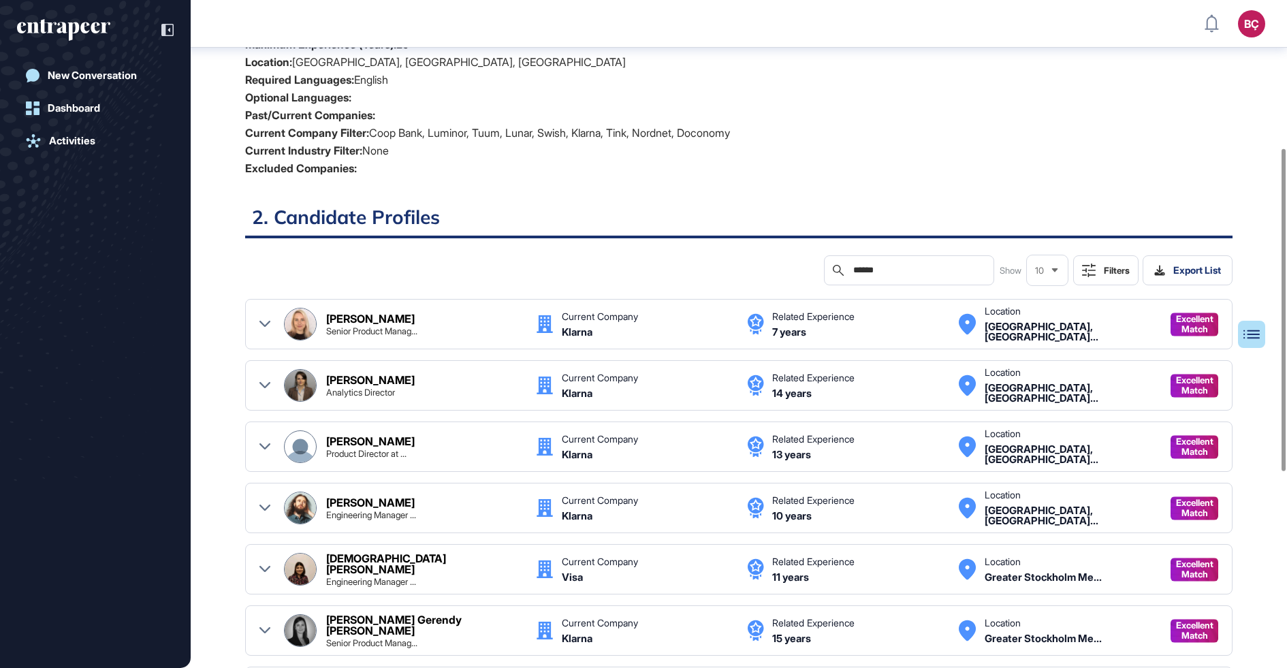
click at [892, 269] on input "******" at bounding box center [918, 270] width 133 height 11
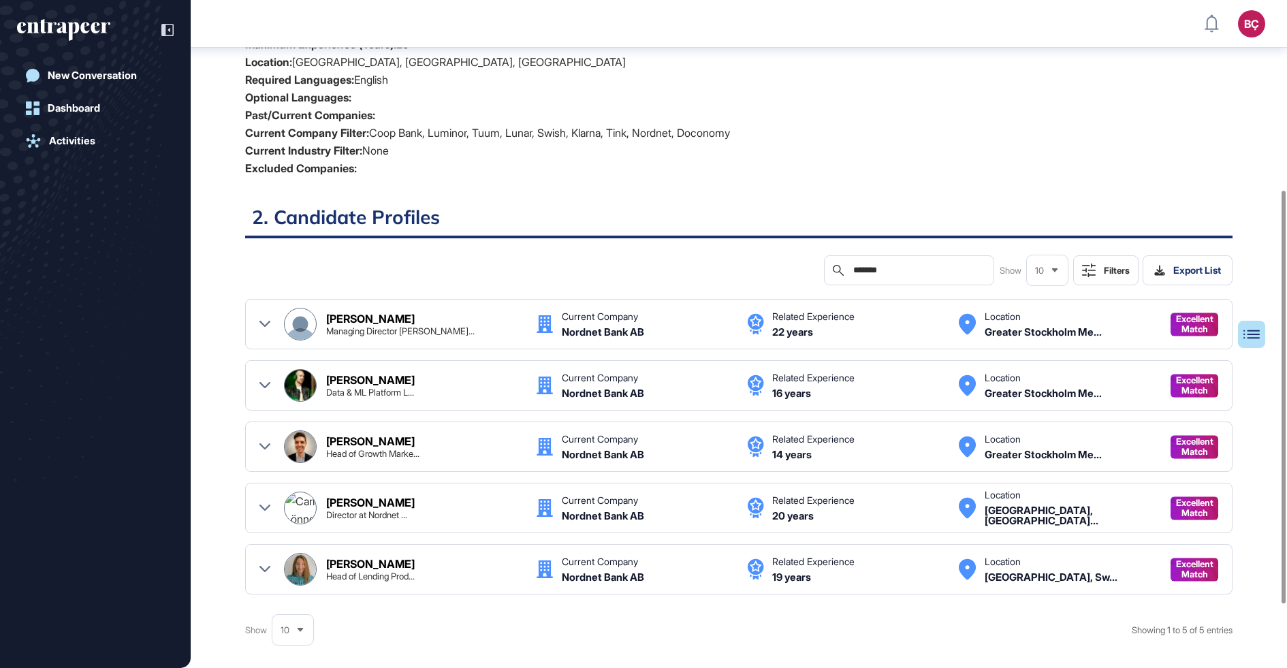
type input "*******"
click at [407, 511] on div "Director at Nordnet ..." at bounding box center [366, 515] width 81 height 9
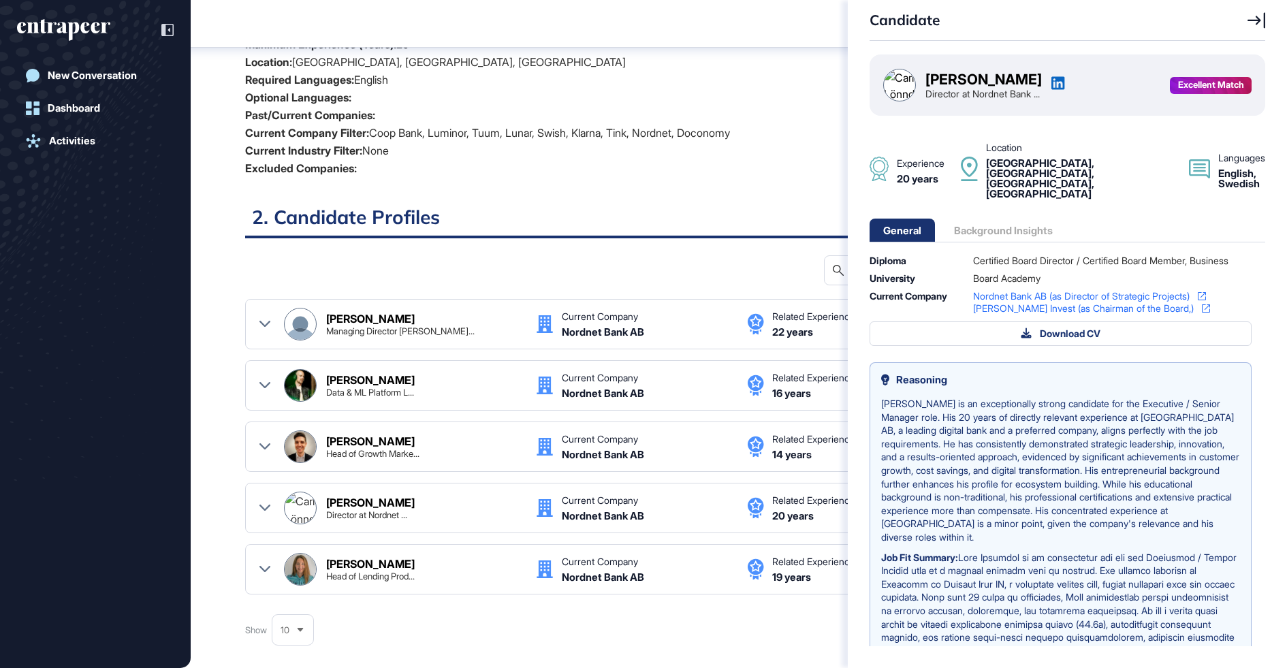
scroll to position [65, 0]
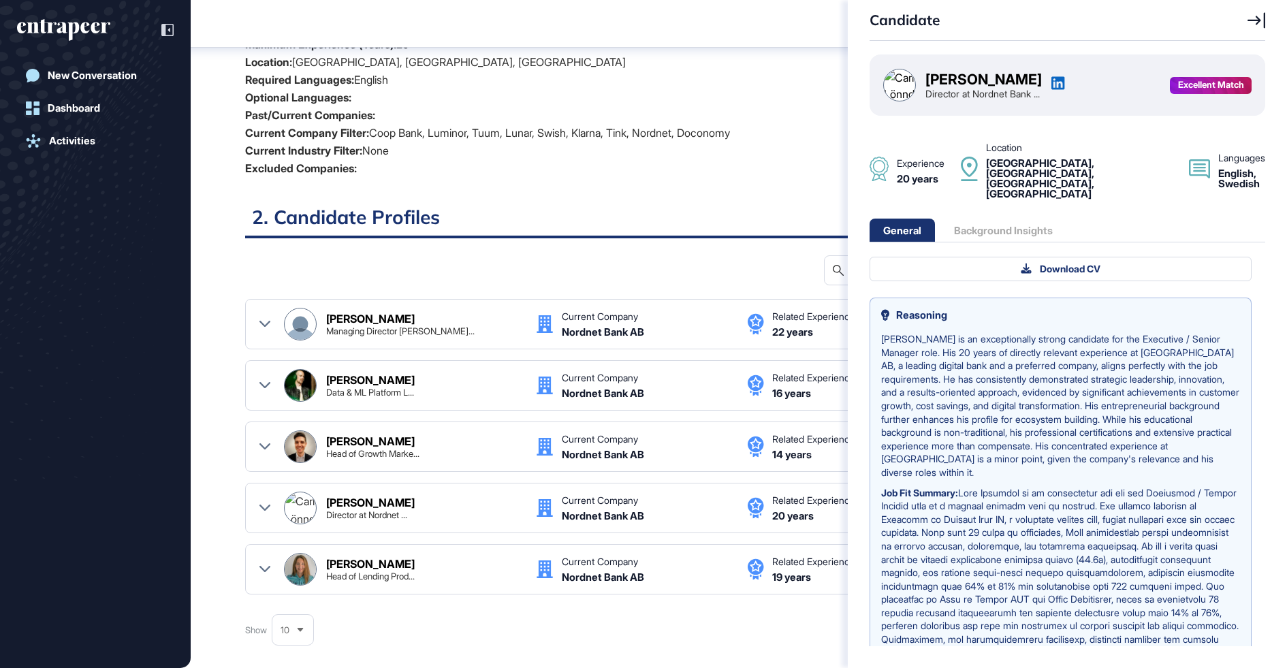
click at [774, 240] on div "Candidate Carl Lönndahl Director at Nordnet Bank ... Excellent Match Experience…" at bounding box center [643, 334] width 1287 height 668
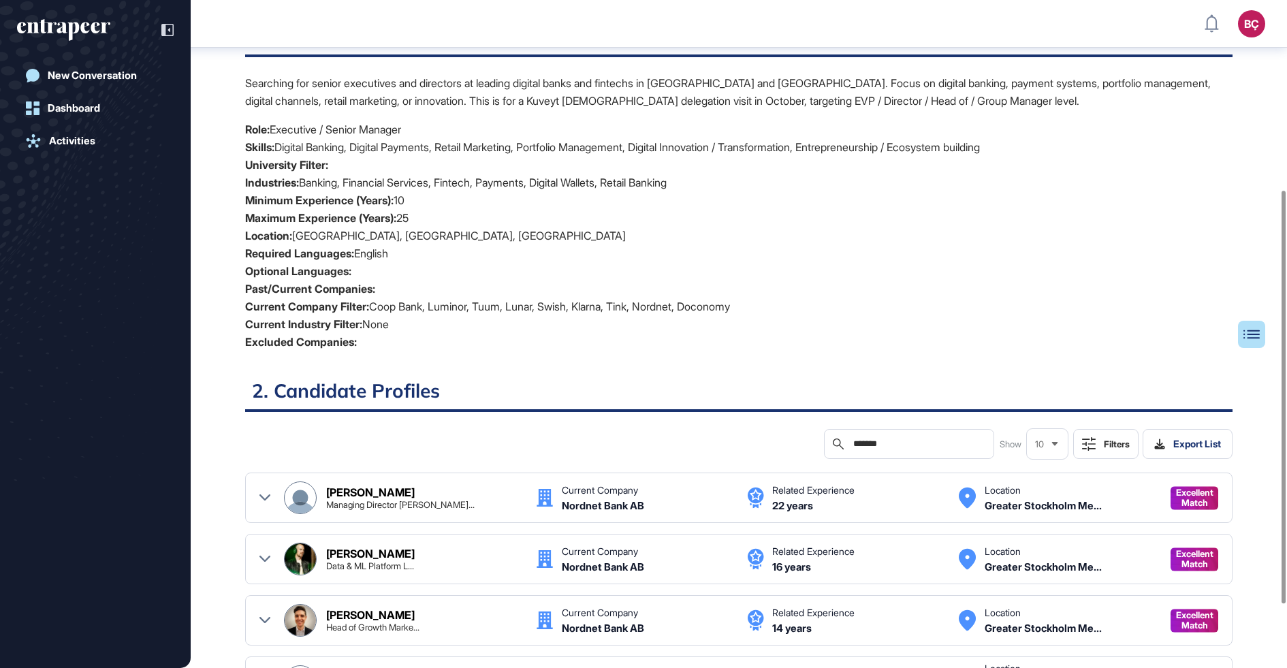
scroll to position [0, 0]
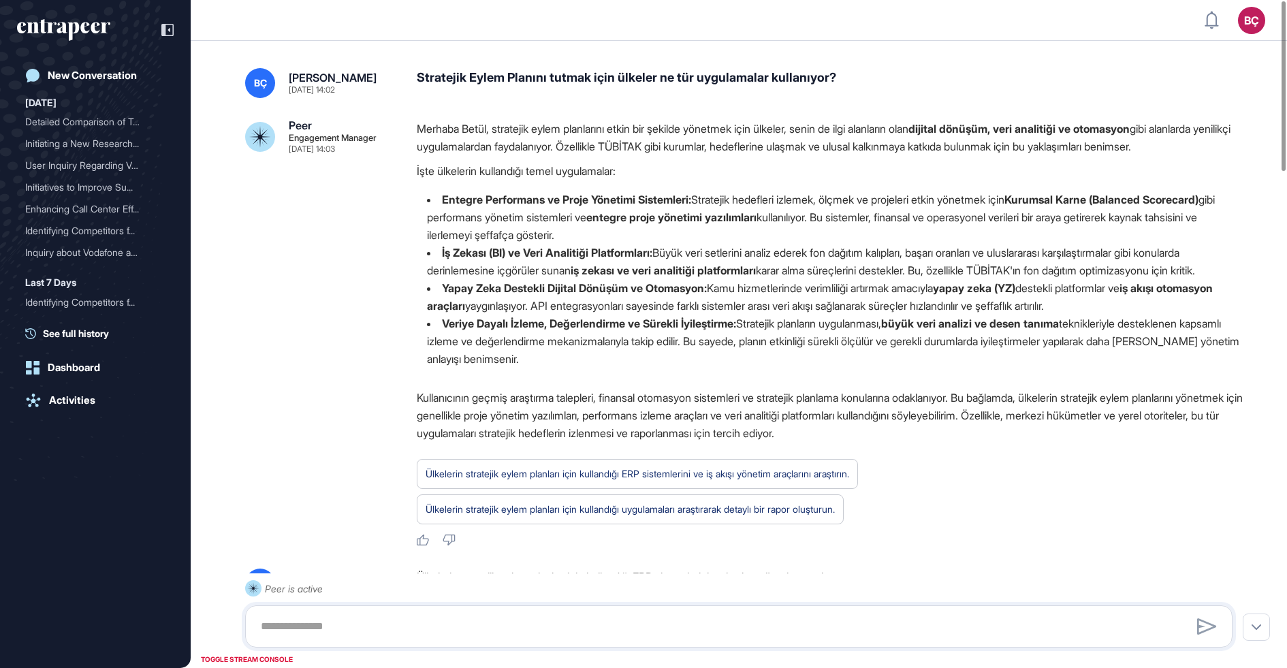
scroll to position [1, 1]
